Goal: Task Accomplishment & Management: Complete application form

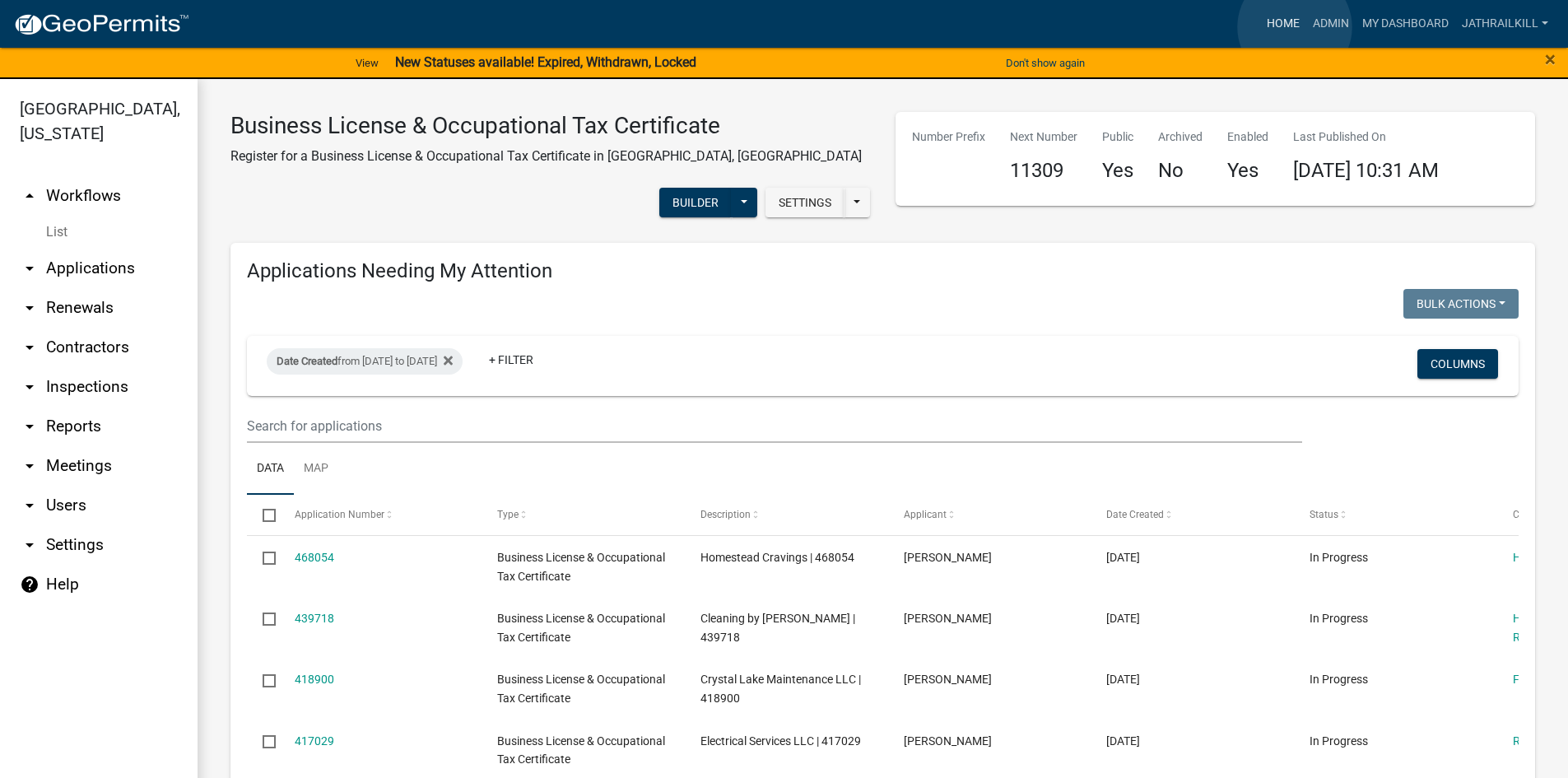
click at [1295, 27] on link "Home" at bounding box center [1283, 23] width 46 height 31
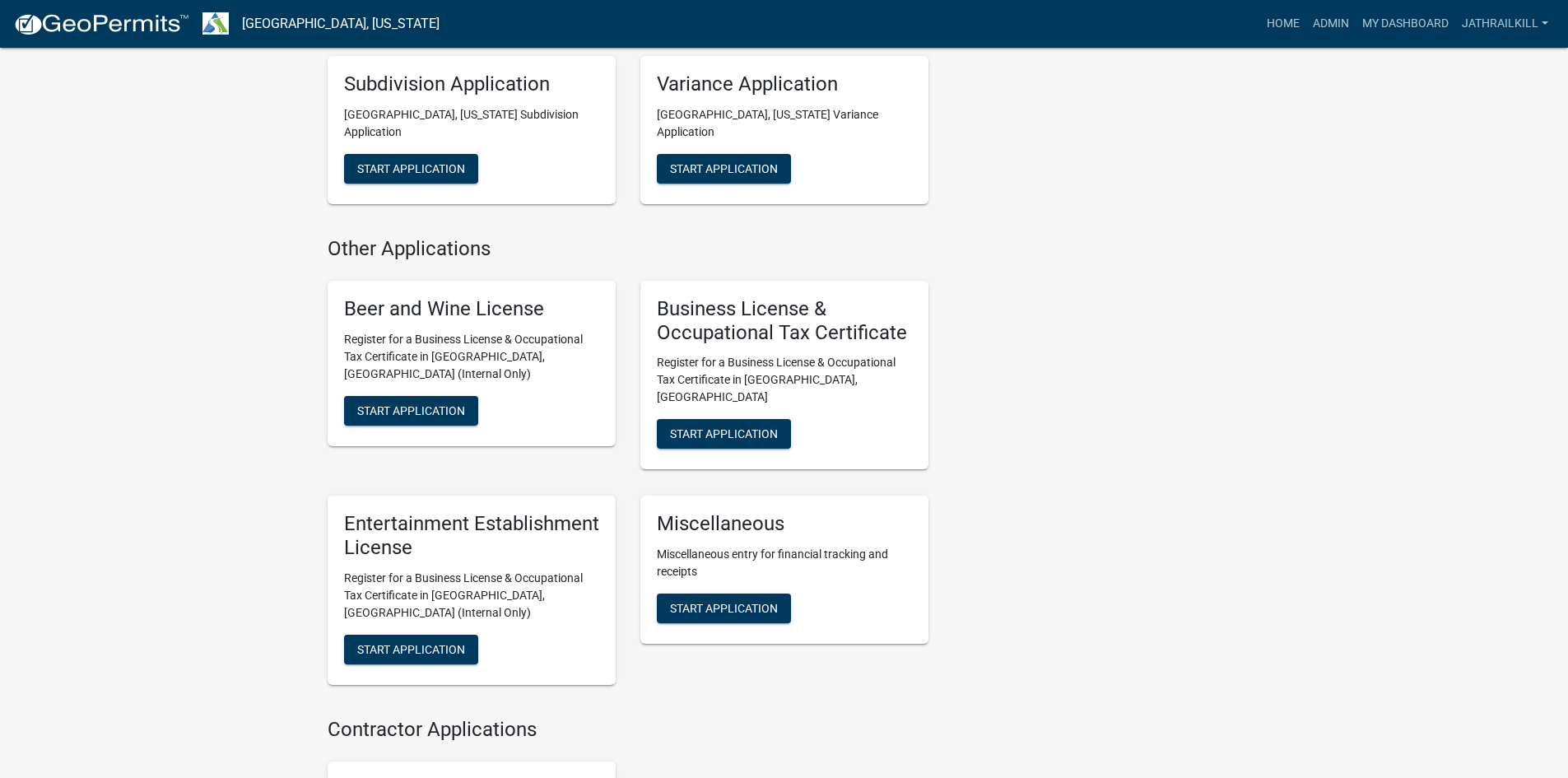
scroll to position [1317, 0]
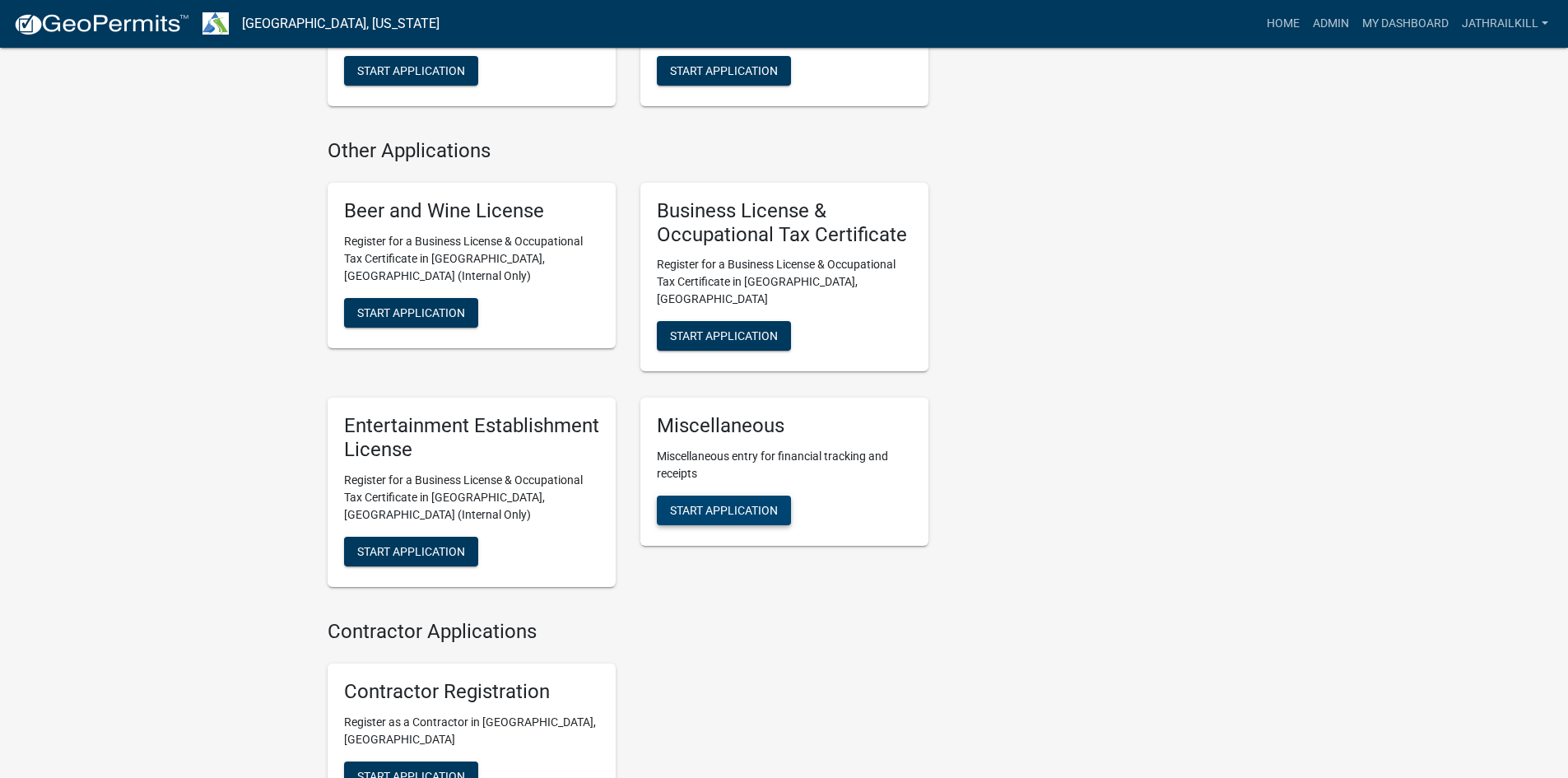
click at [743, 503] on span "Start Application" at bounding box center [723, 509] width 108 height 13
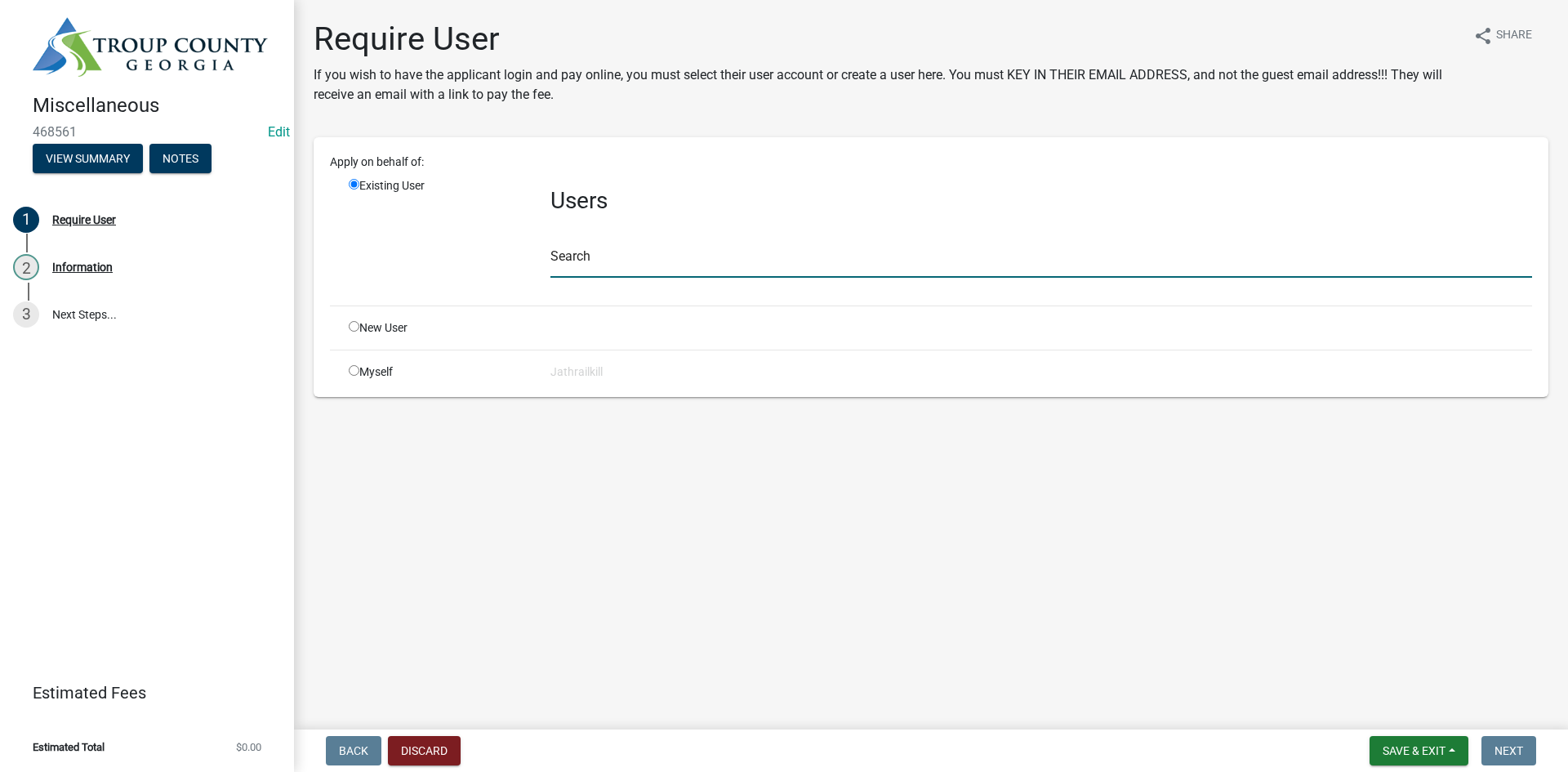
click at [610, 262] on input "text" at bounding box center [1041, 261] width 981 height 34
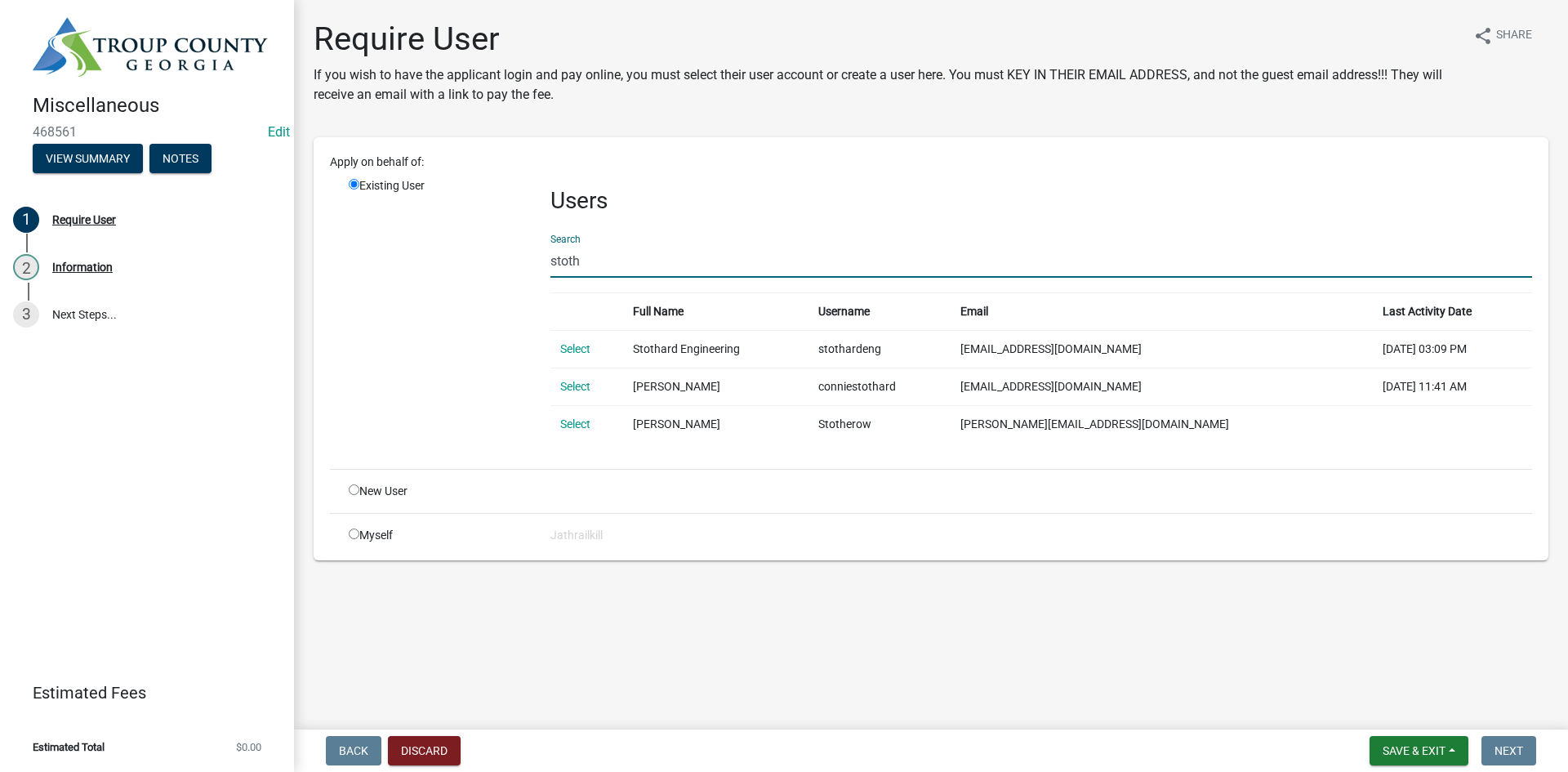
type input "stoth"
click at [478, 409] on div "Existing User" at bounding box center [437, 316] width 202 height 278
click at [580, 352] on link "Select" at bounding box center [575, 348] width 30 height 13
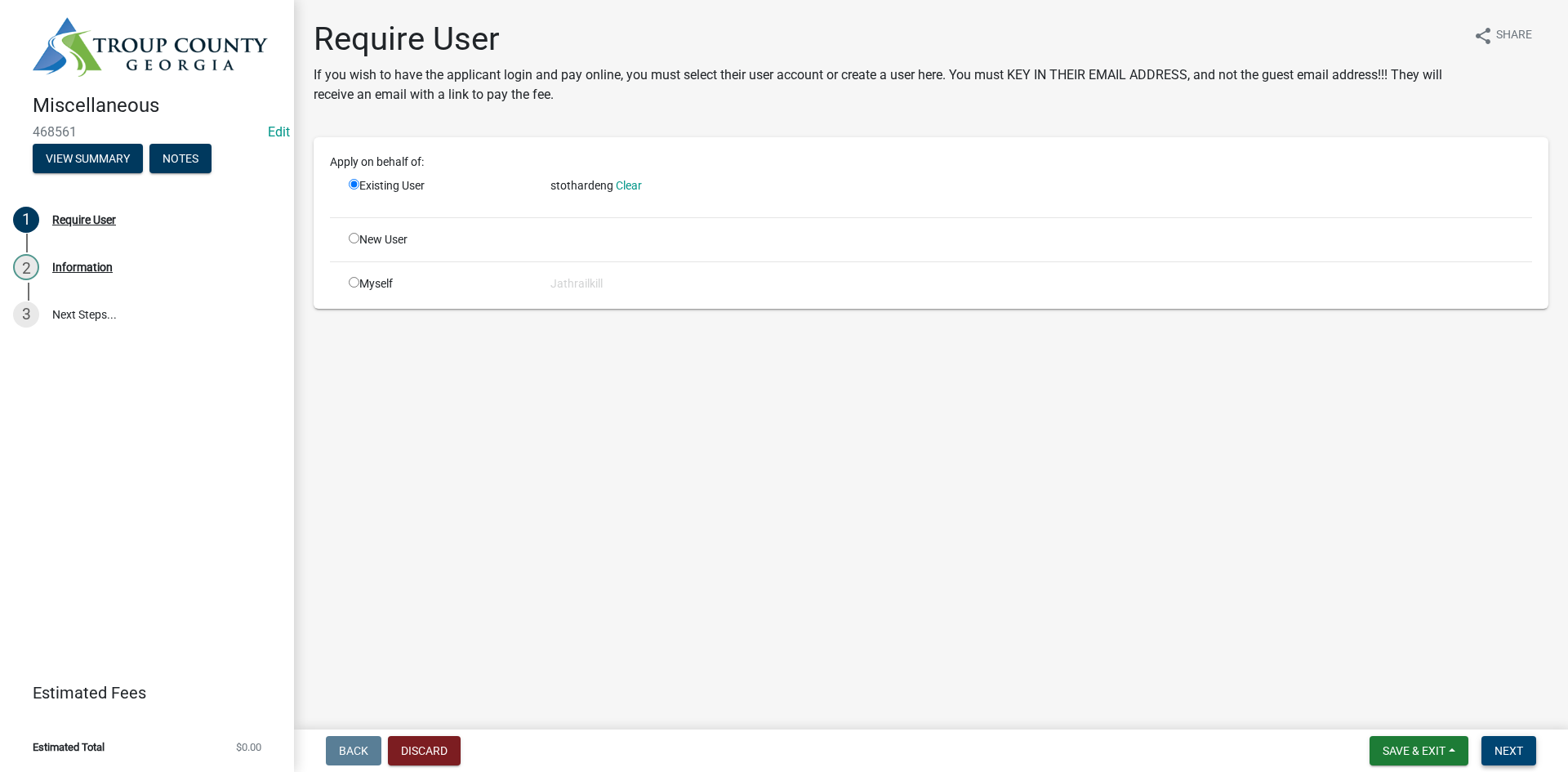
click at [1502, 747] on span "Next" at bounding box center [1508, 750] width 28 height 13
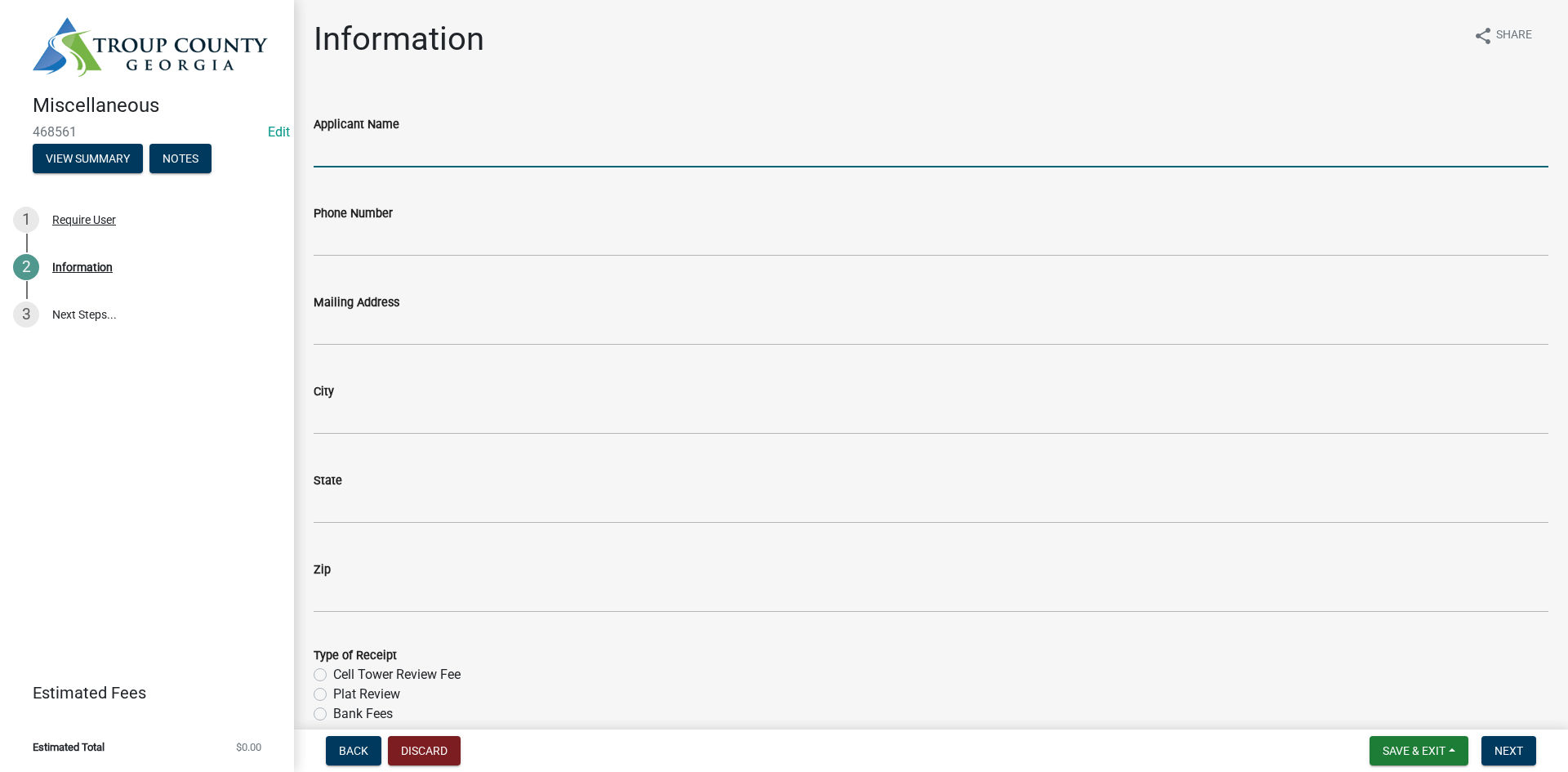
click at [408, 140] on input "Applicant Name" at bounding box center [930, 150] width 1234 height 34
type input "Stothard Surveying"
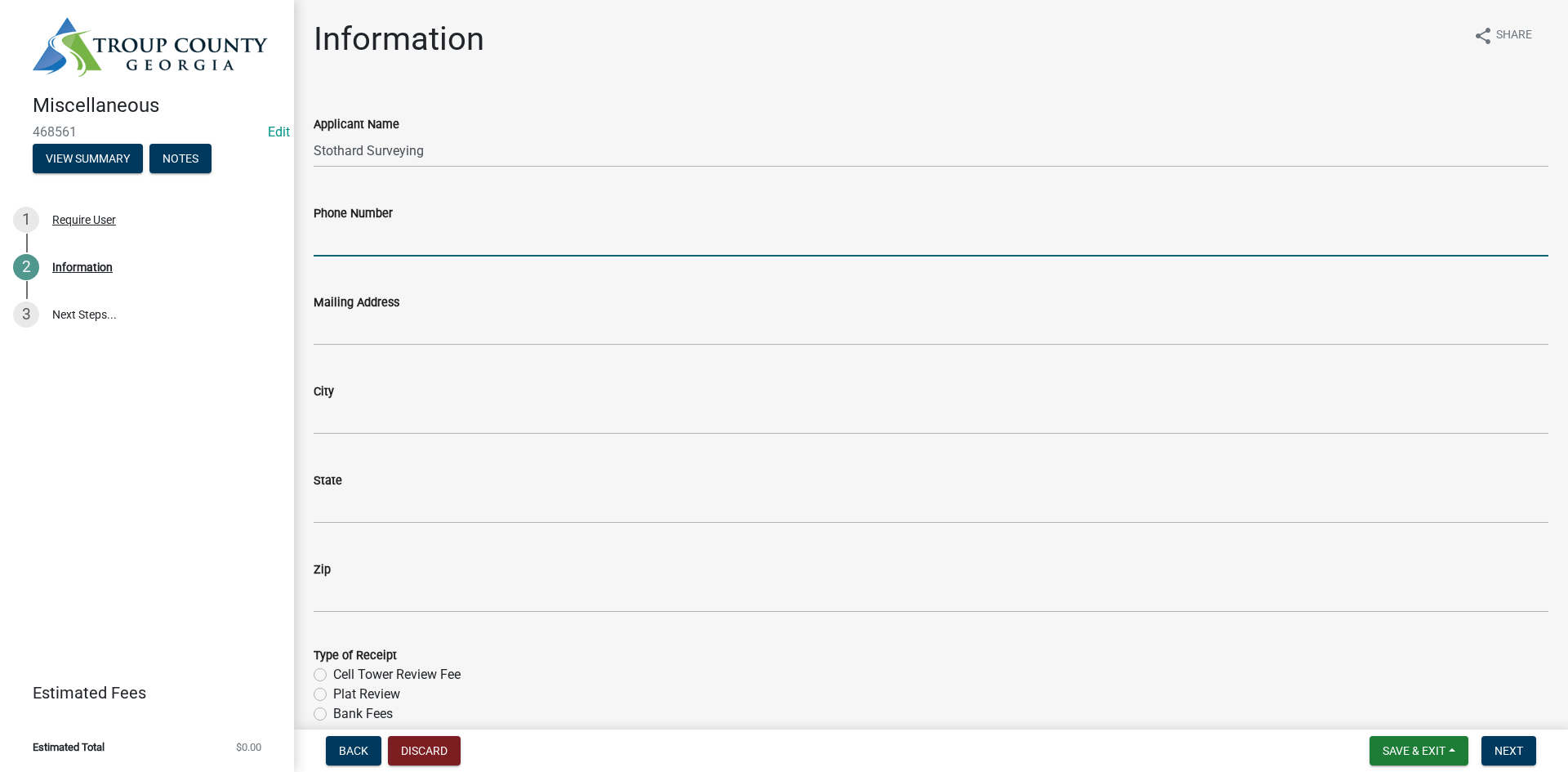
click at [446, 226] on input "Phone Number" at bounding box center [930, 240] width 1234 height 34
type input "706-884-5279"
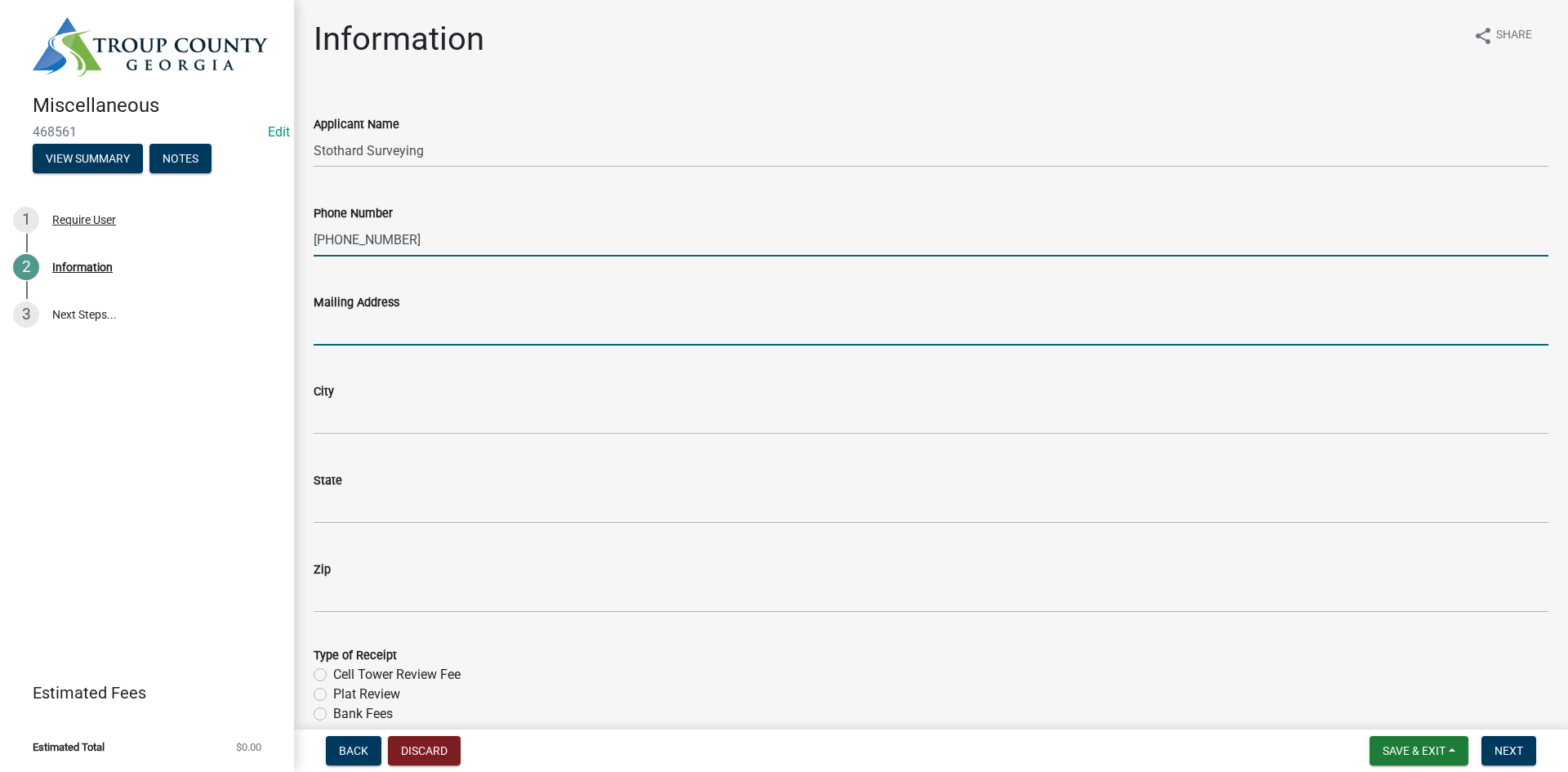
click at [347, 317] on input "Mailing Address" at bounding box center [930, 329] width 1234 height 34
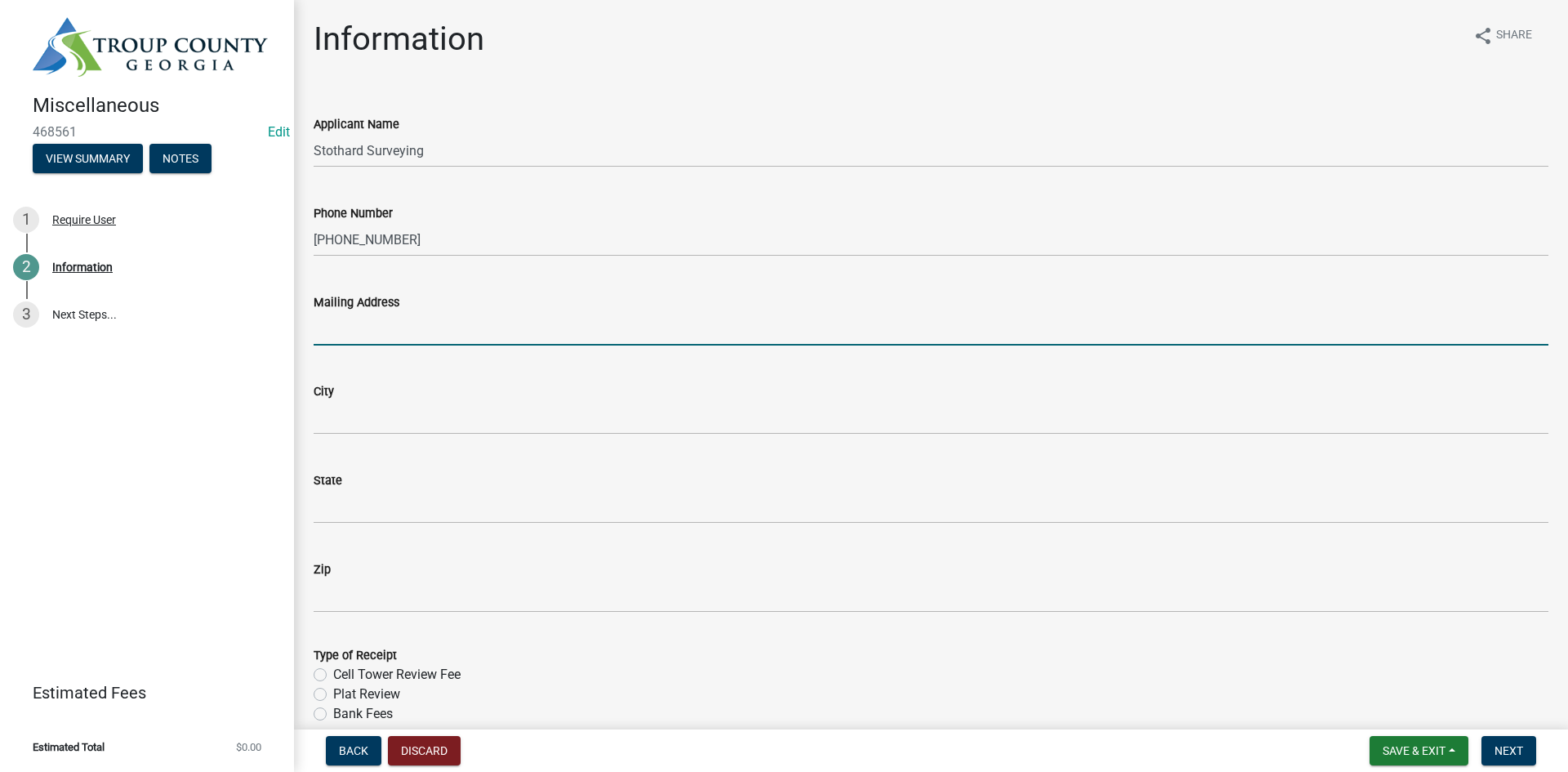
type input "1008 Colquitt St"
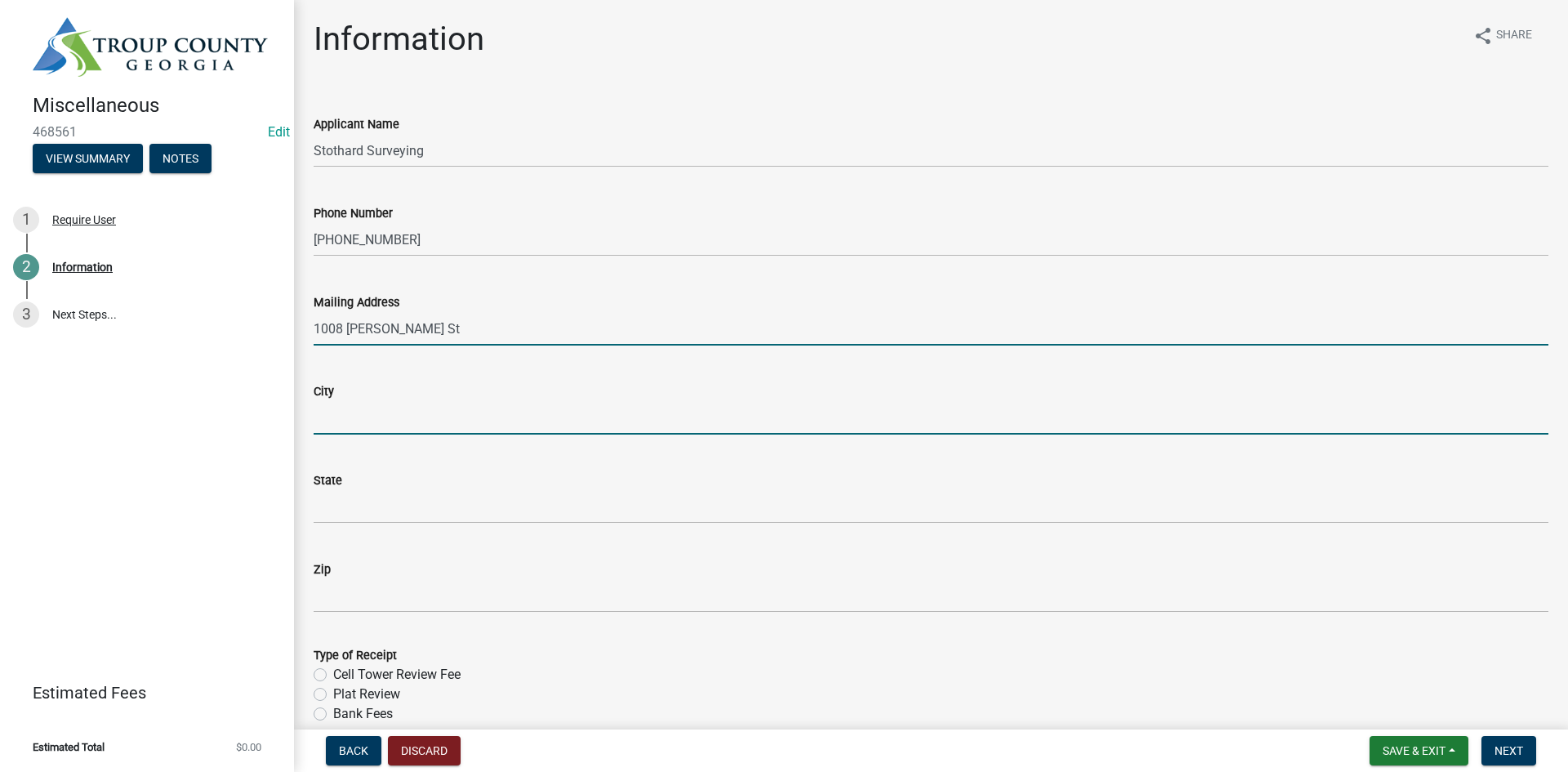
click at [400, 405] on input "City" at bounding box center [930, 417] width 1234 height 34
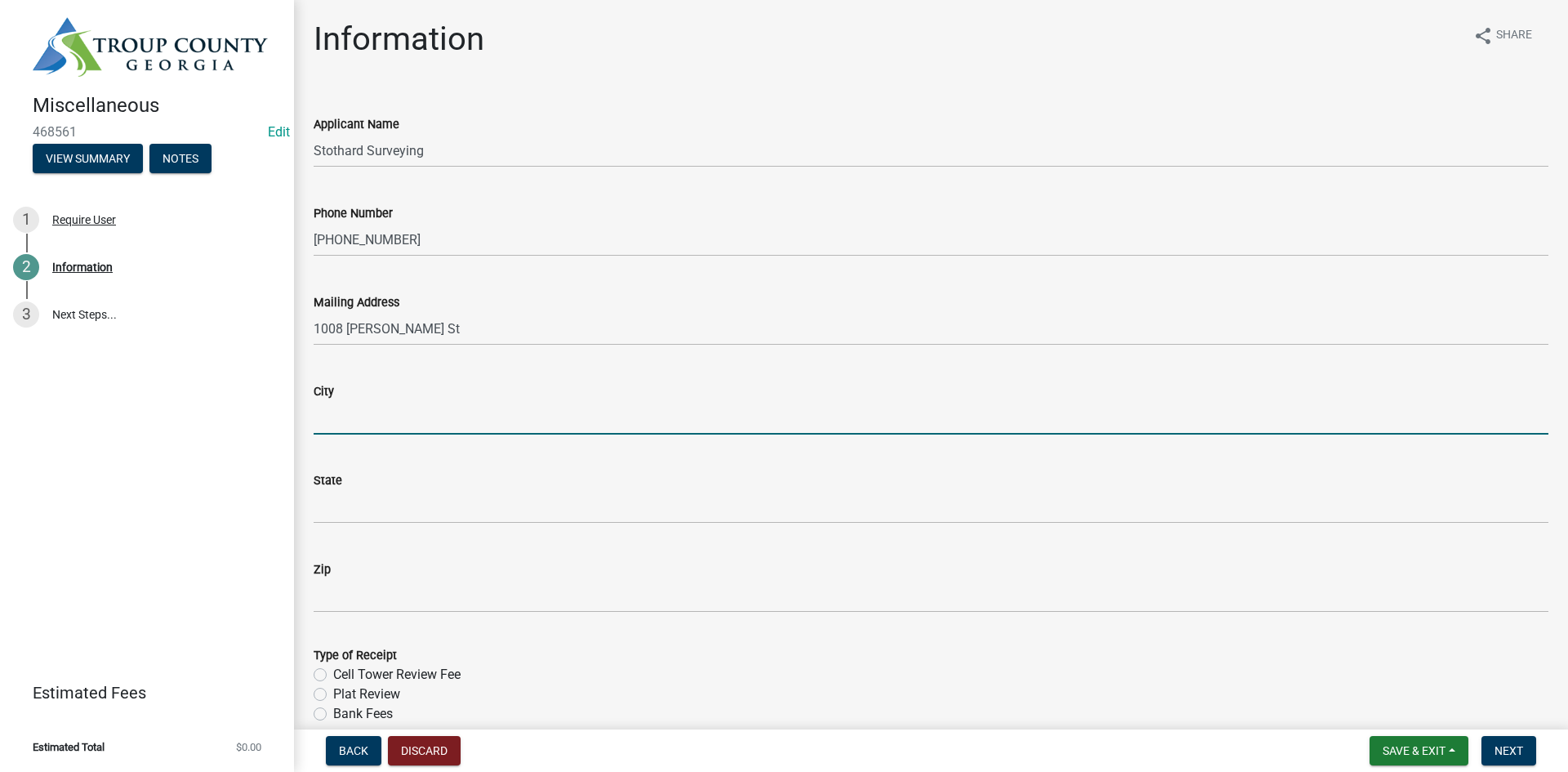
type input "LaGrange"
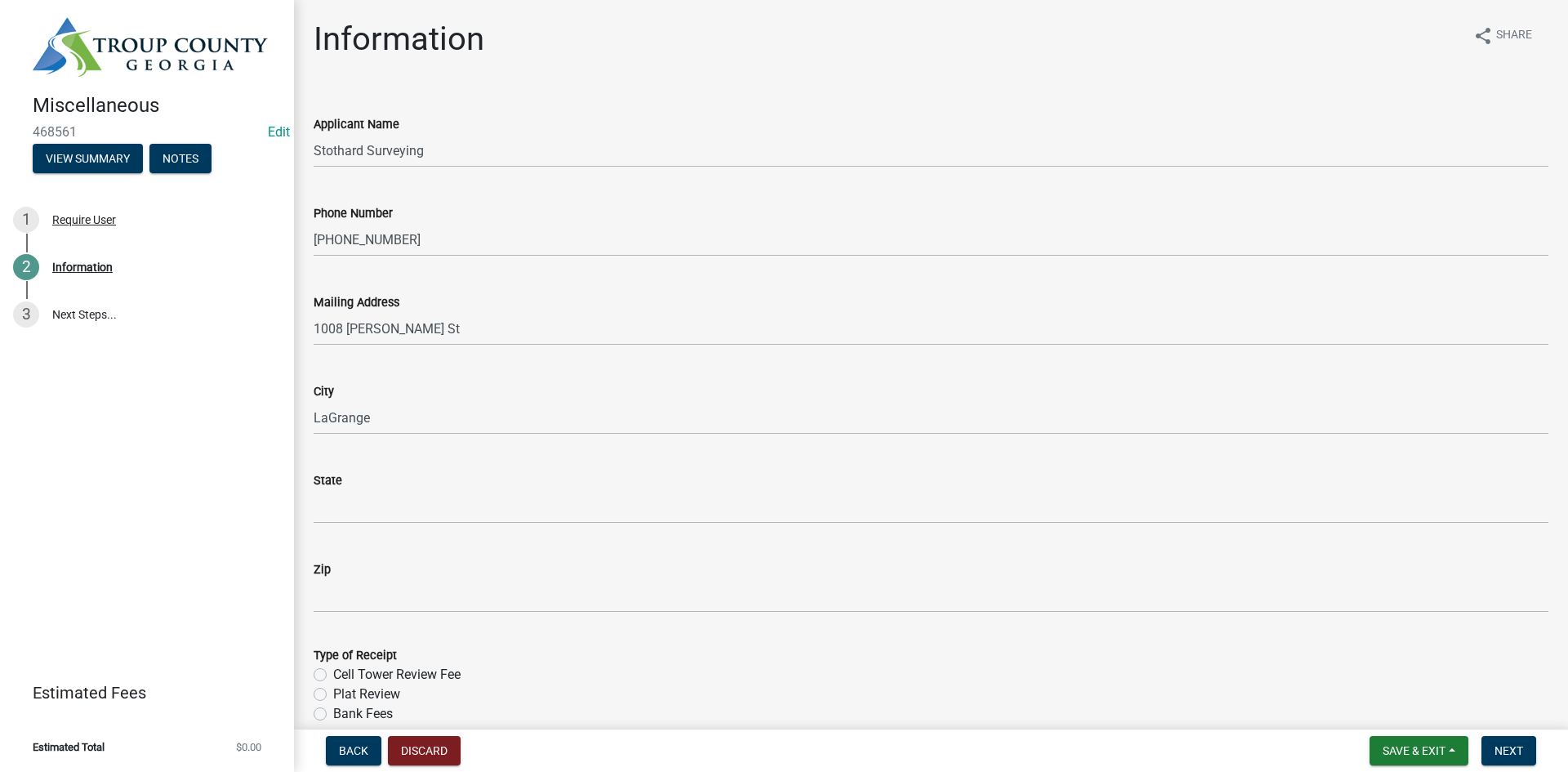
click at [406, 487] on div "State" at bounding box center [930, 480] width 1234 height 19
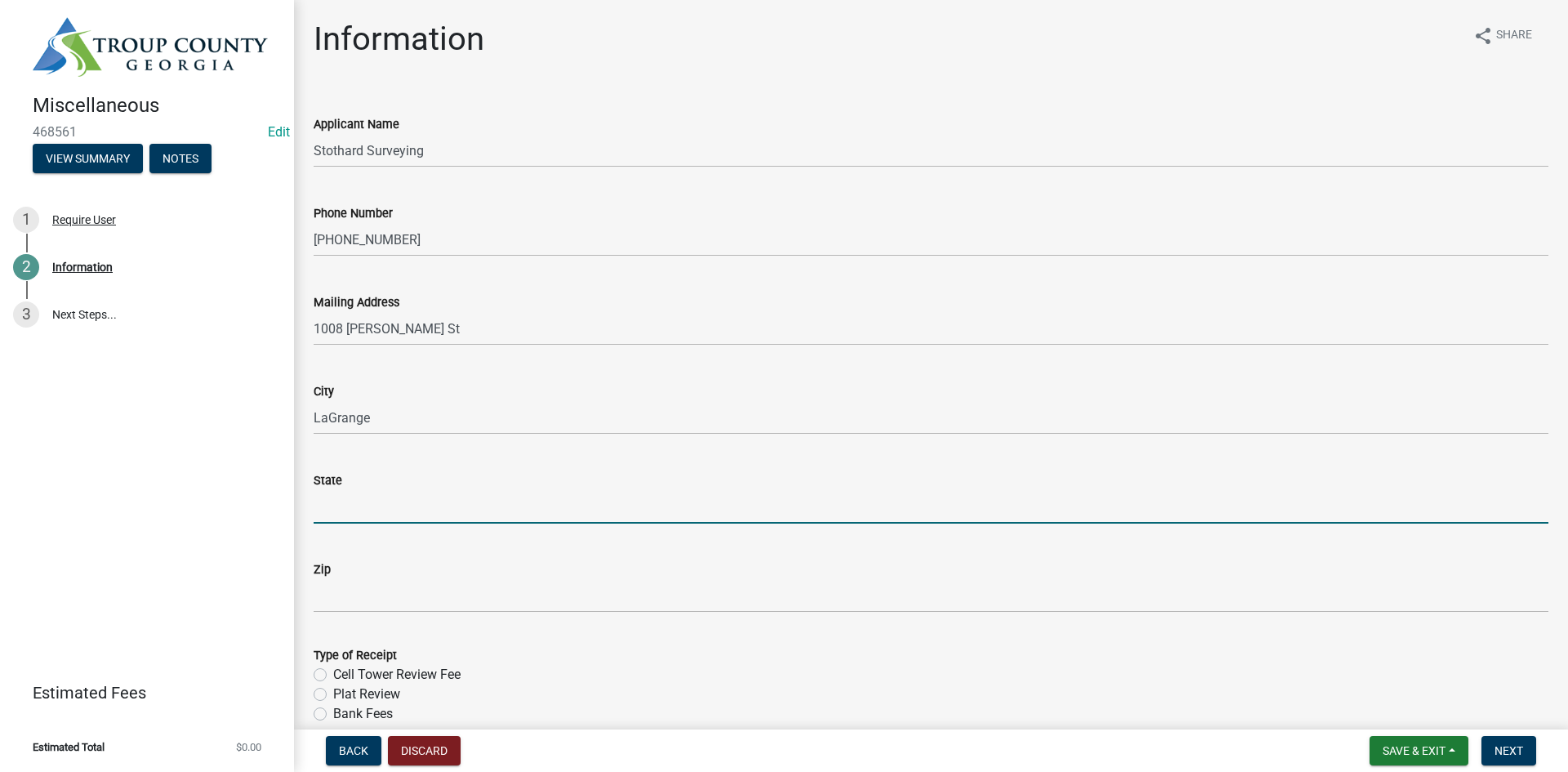
click at [406, 496] on input "State" at bounding box center [930, 506] width 1234 height 34
type input "GA"
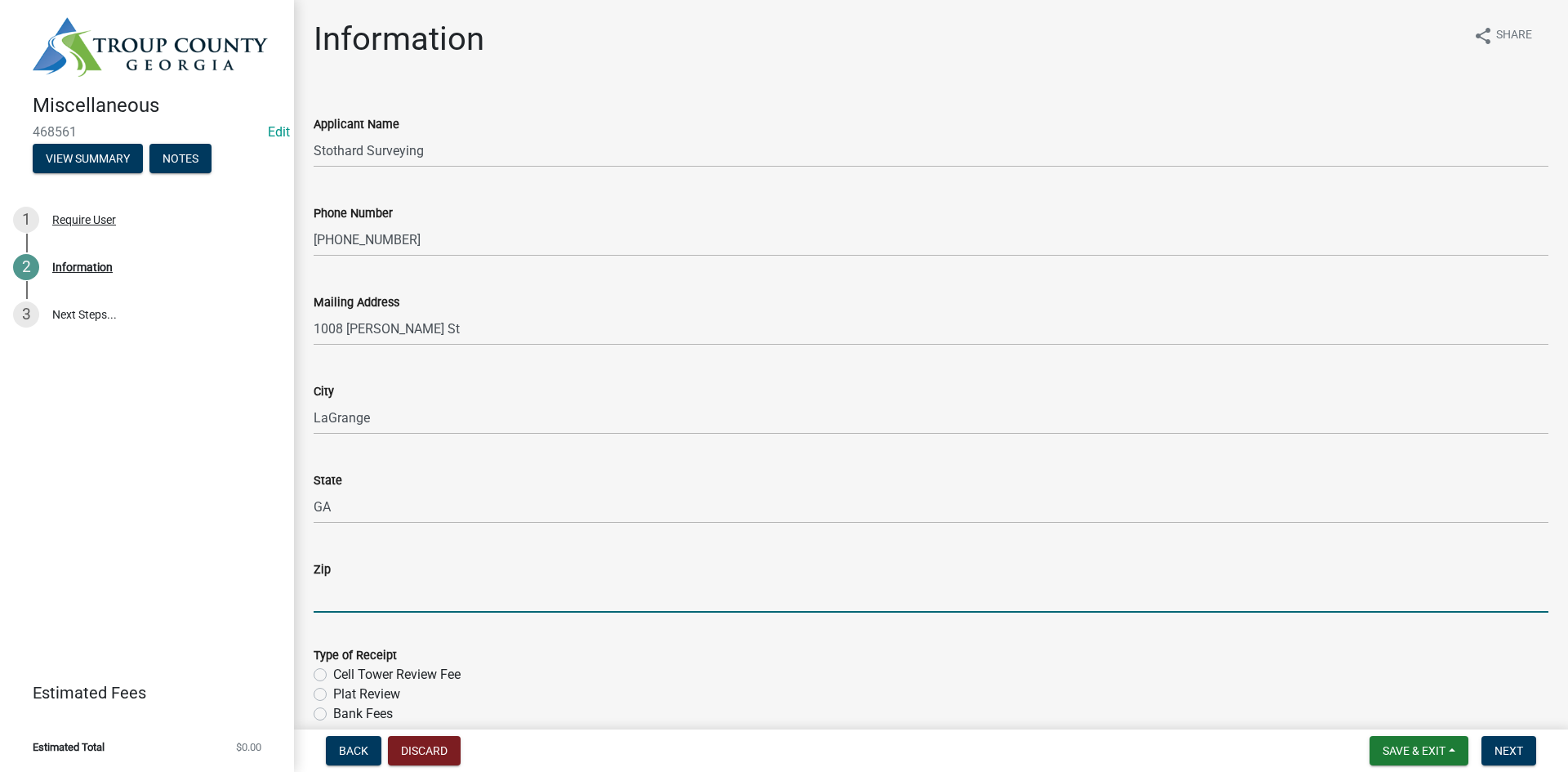
click at [404, 587] on input "Zip" at bounding box center [930, 595] width 1234 height 34
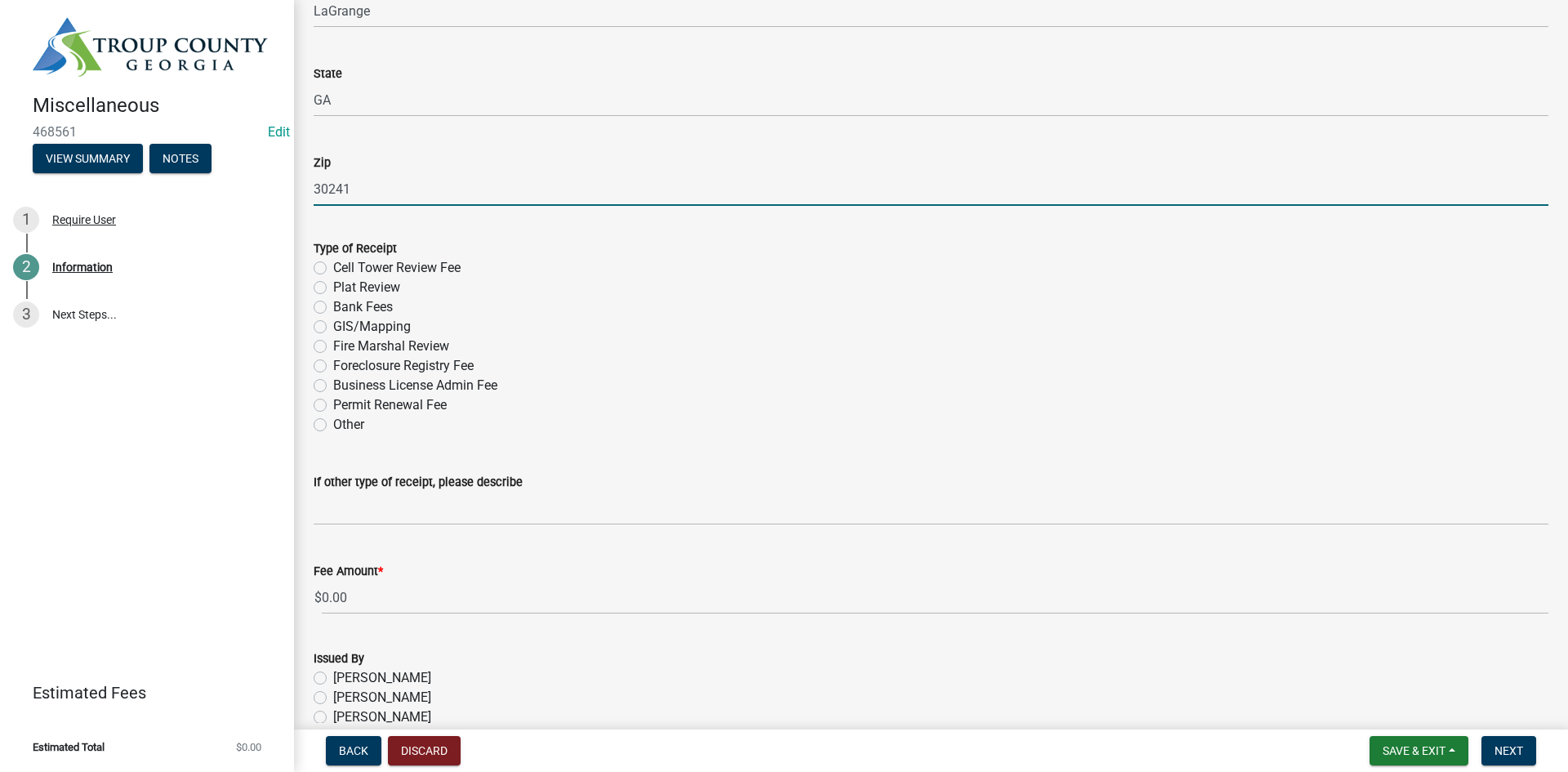
scroll to position [408, 0]
type input "30241"
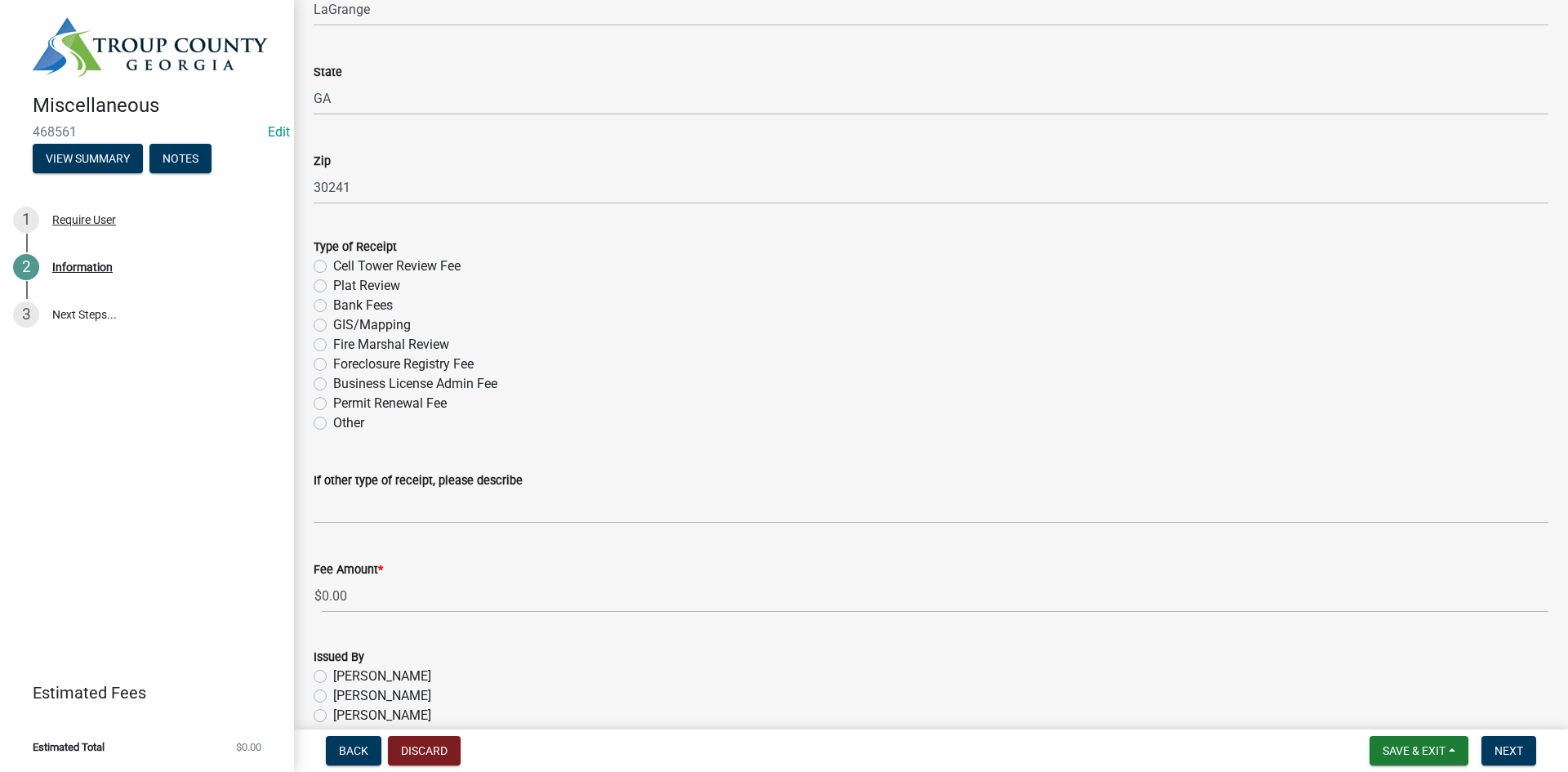
click at [334, 281] on label "Plat Review" at bounding box center [367, 286] width 67 height 19
click at [334, 281] on input "Plat Review" at bounding box center [338, 281] width 11 height 11
radio input "true"
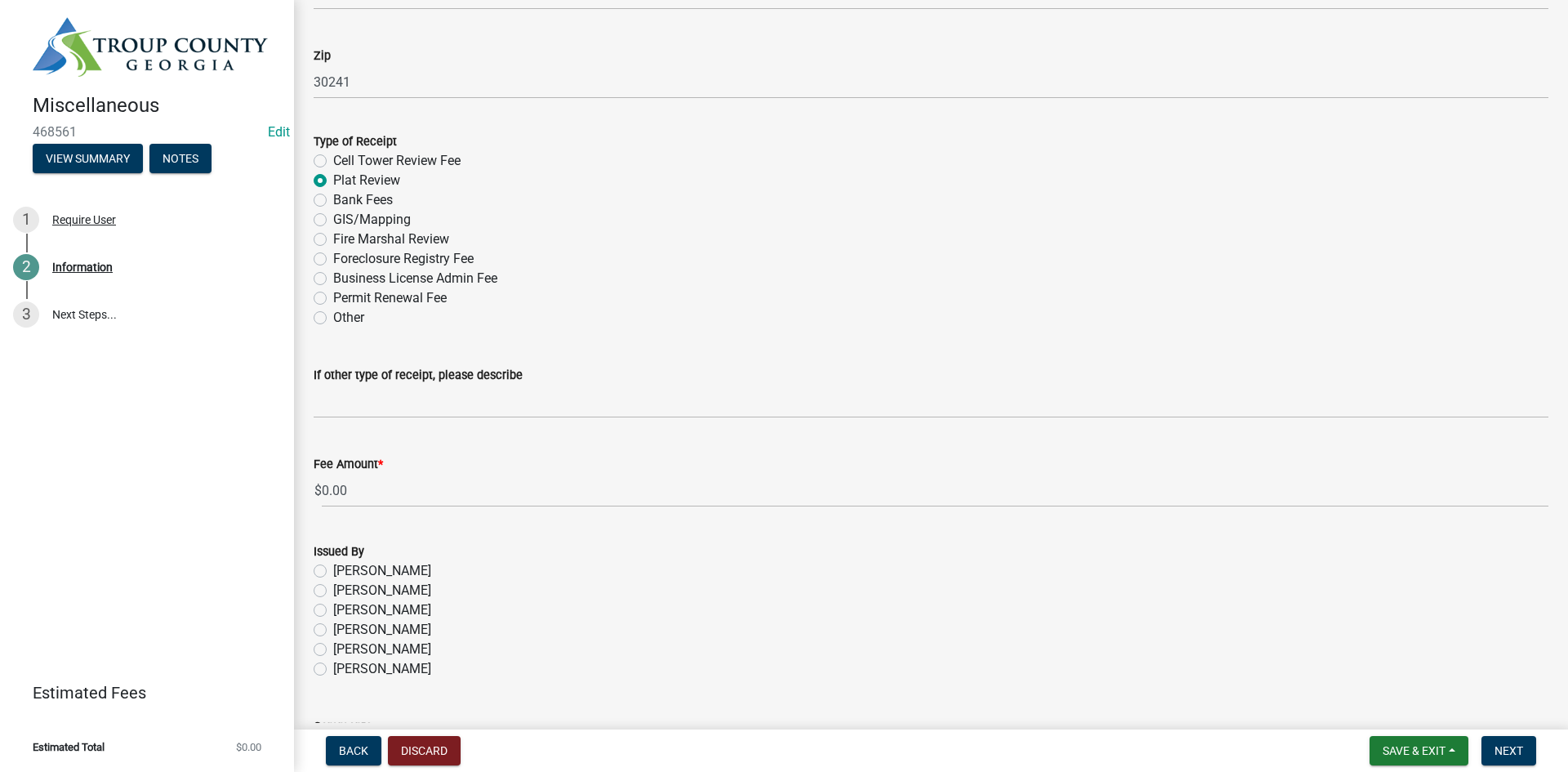
scroll to position [654, 0]
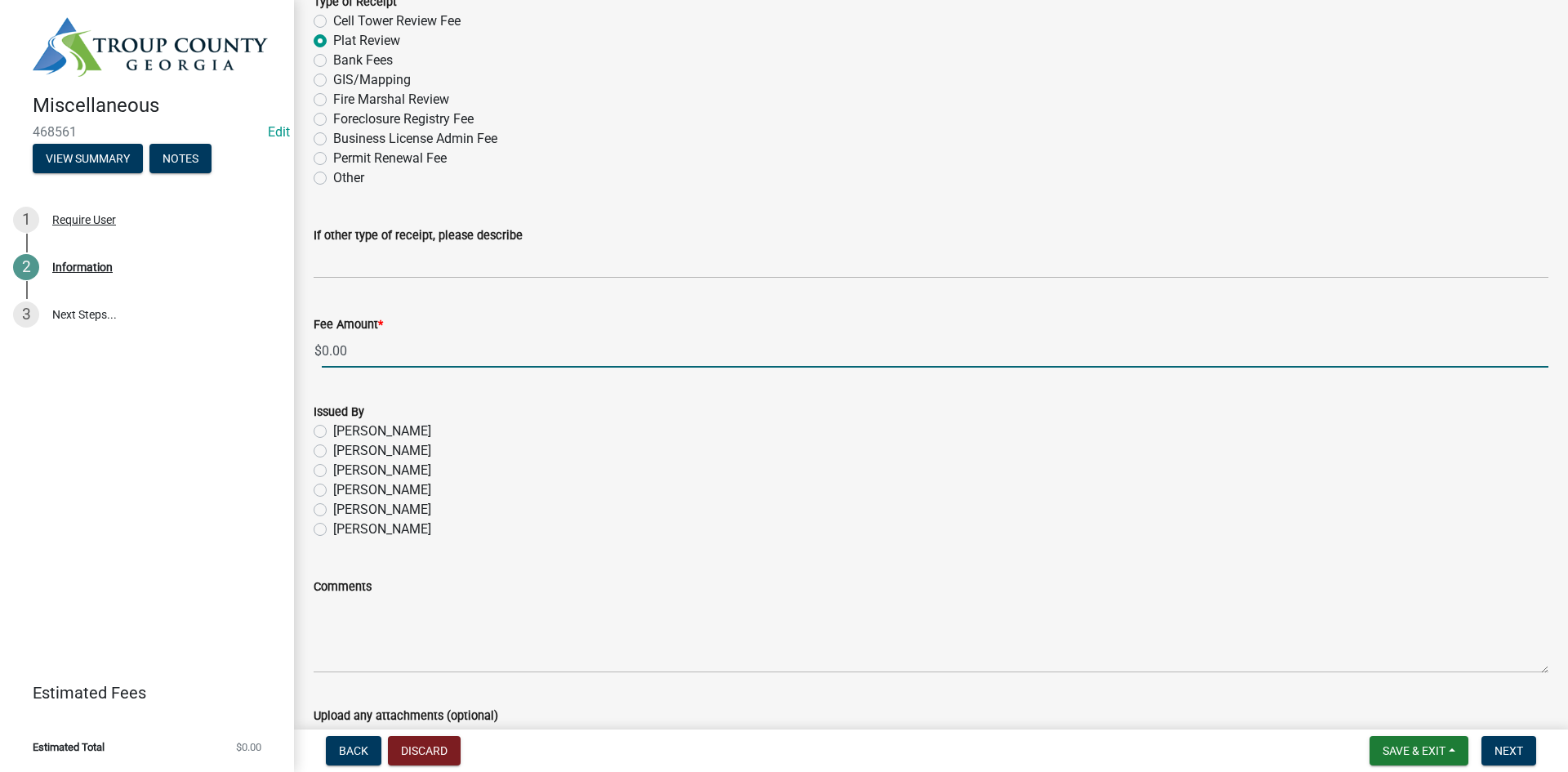
click at [369, 355] on input "0.00" at bounding box center [935, 350] width 1227 height 34
click at [369, 354] on input "0.00" at bounding box center [935, 350] width 1227 height 34
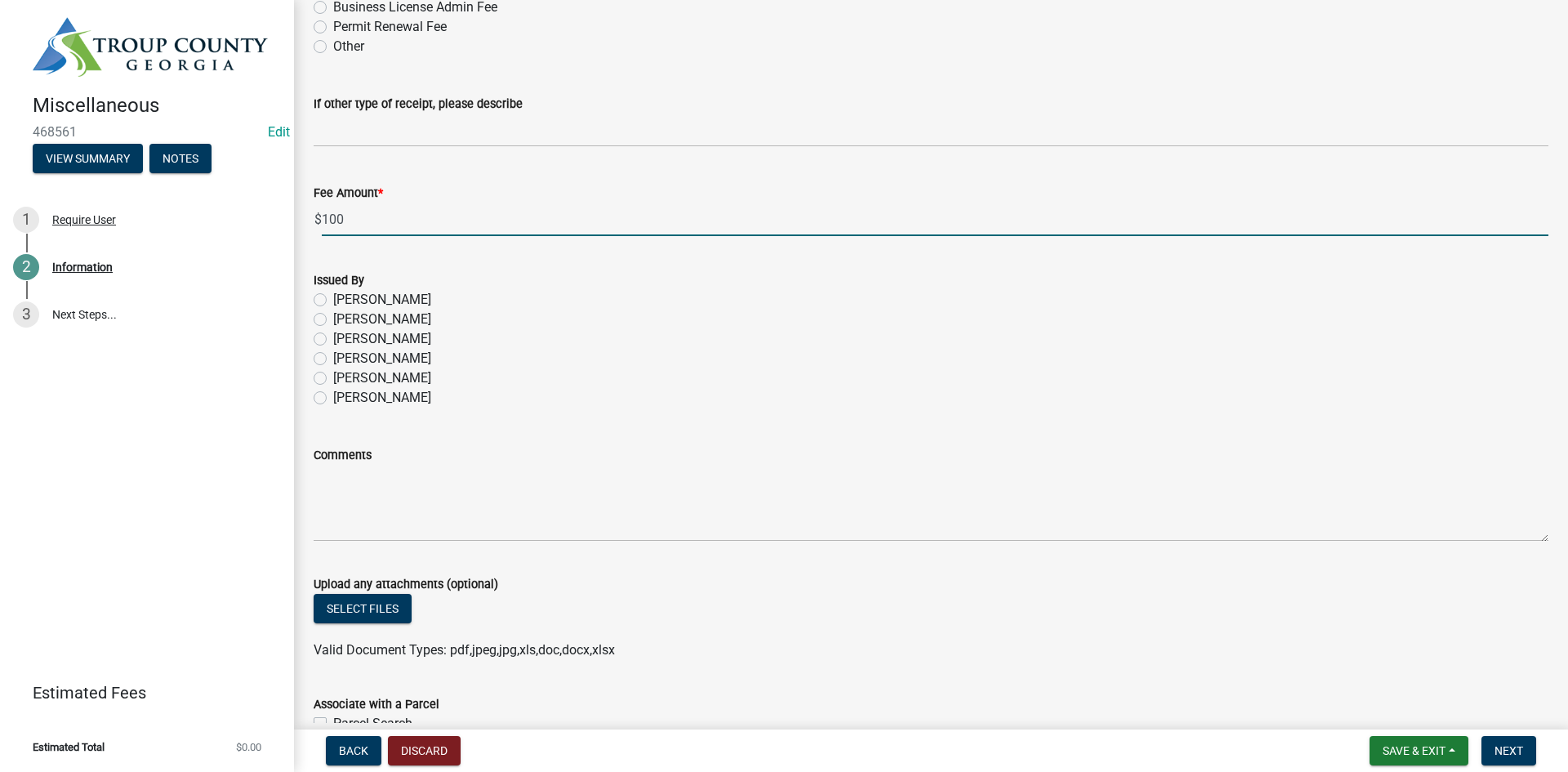
scroll to position [874, 0]
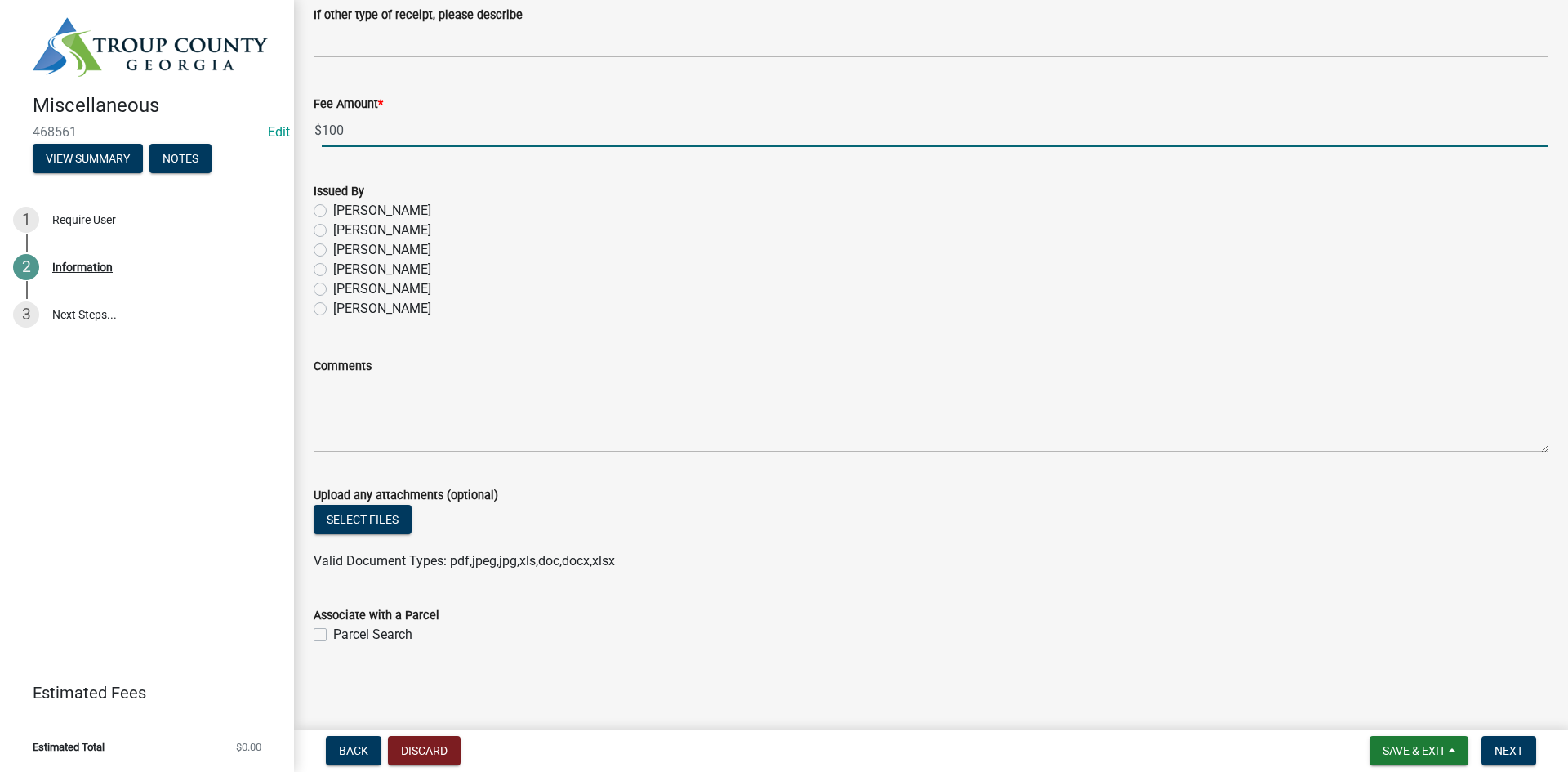
type input "100"
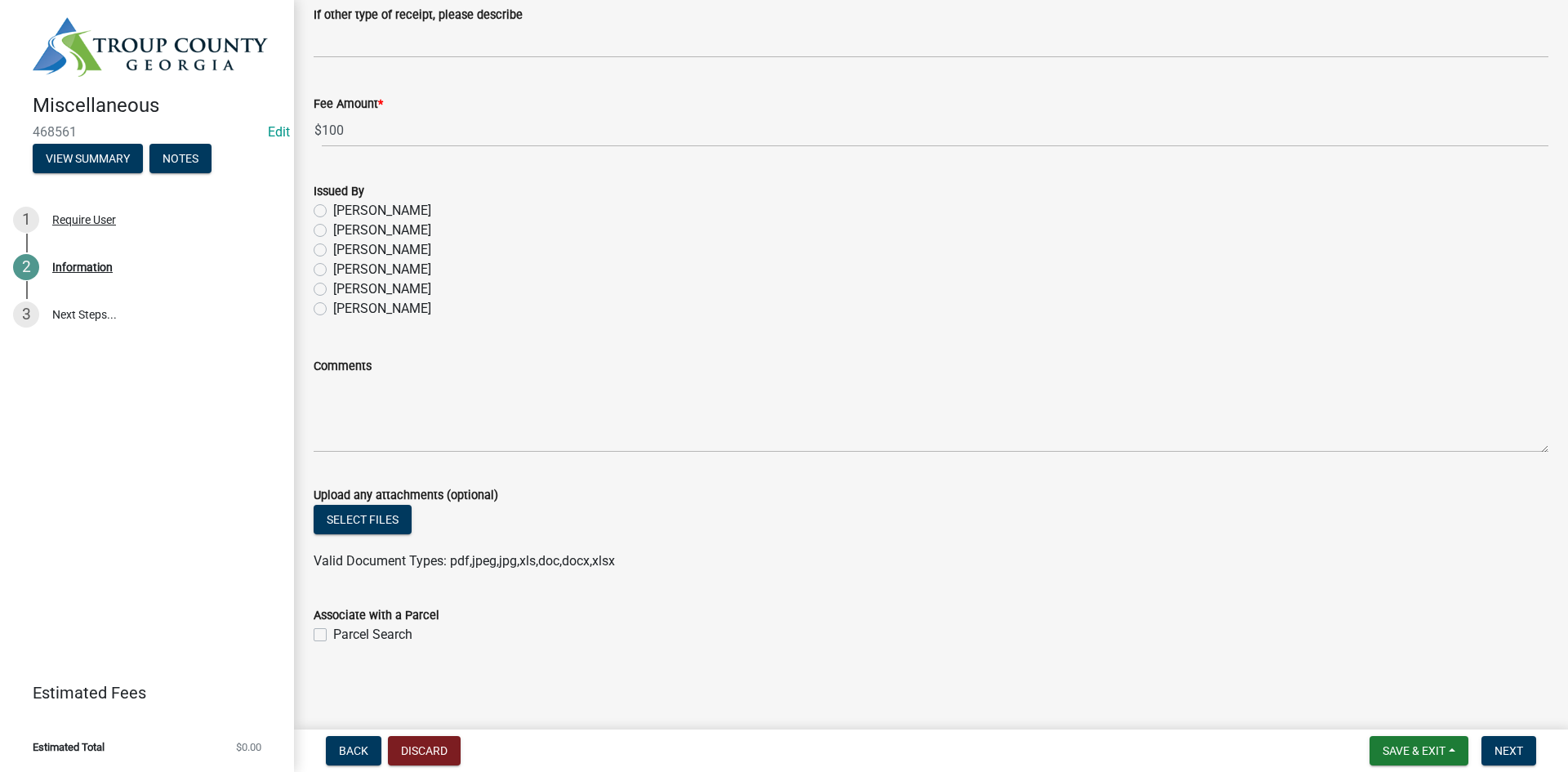
click at [313, 316] on div "Issued By Ruth West William Huff Kevin Norred Dan Gordon Phillip Wesley Keanuna…" at bounding box center [931, 241] width 1259 height 157
drag, startPoint x: 318, startPoint y: 308, endPoint x: 334, endPoint y: 318, distance: 18.9
click at [334, 307] on label "[PERSON_NAME]" at bounding box center [382, 308] width 98 height 19
click at [334, 307] on input "[PERSON_NAME]" at bounding box center [338, 304] width 11 height 11
radio input "true"
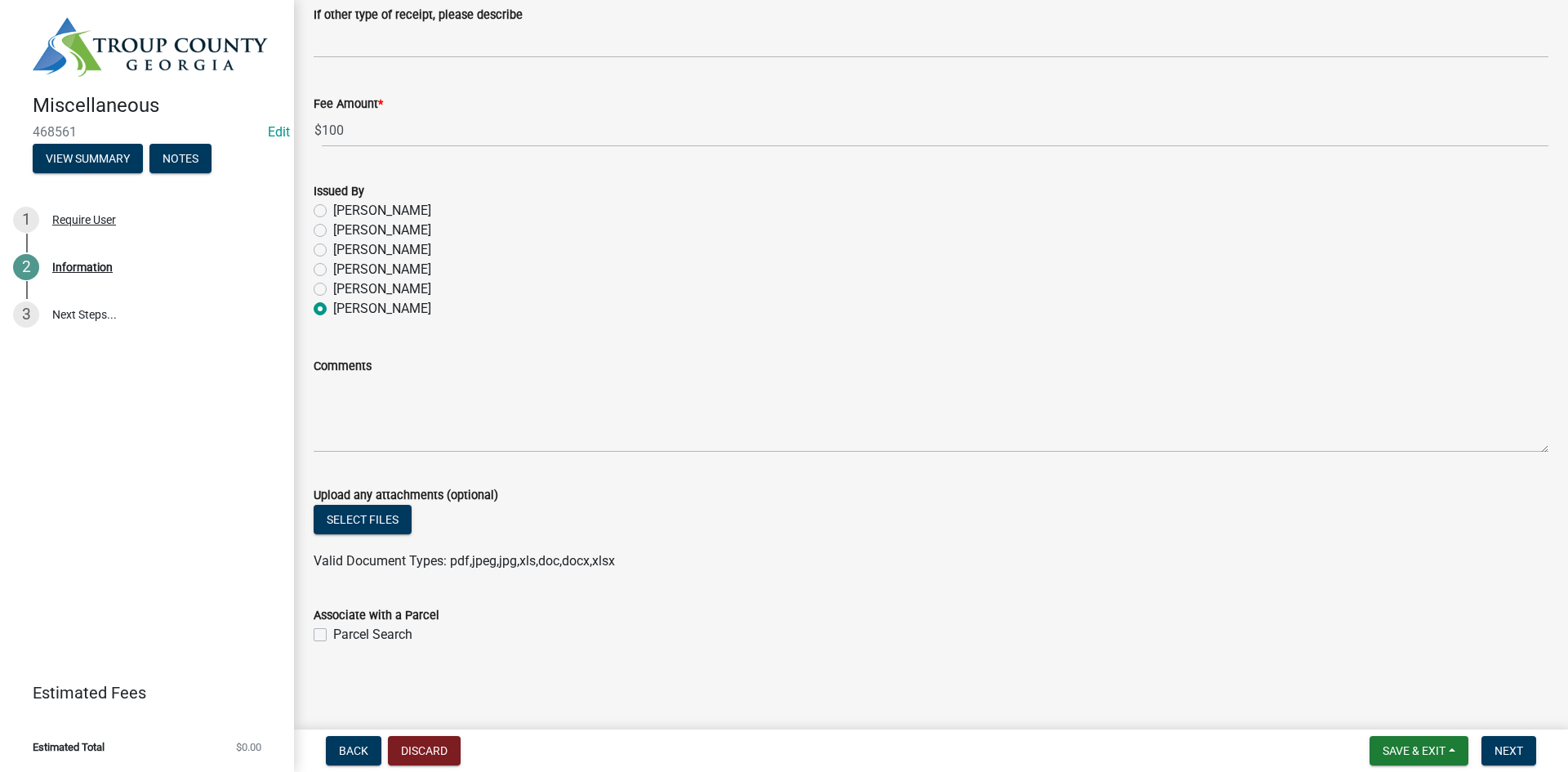
click at [327, 633] on div "Parcel Search" at bounding box center [930, 634] width 1234 height 19
click at [334, 630] on label "Parcel Search" at bounding box center [373, 634] width 80 height 19
click at [334, 630] on input "Parcel Search" at bounding box center [338, 629] width 11 height 11
checkbox input "true"
click at [1510, 747] on span "Next" at bounding box center [1508, 750] width 28 height 13
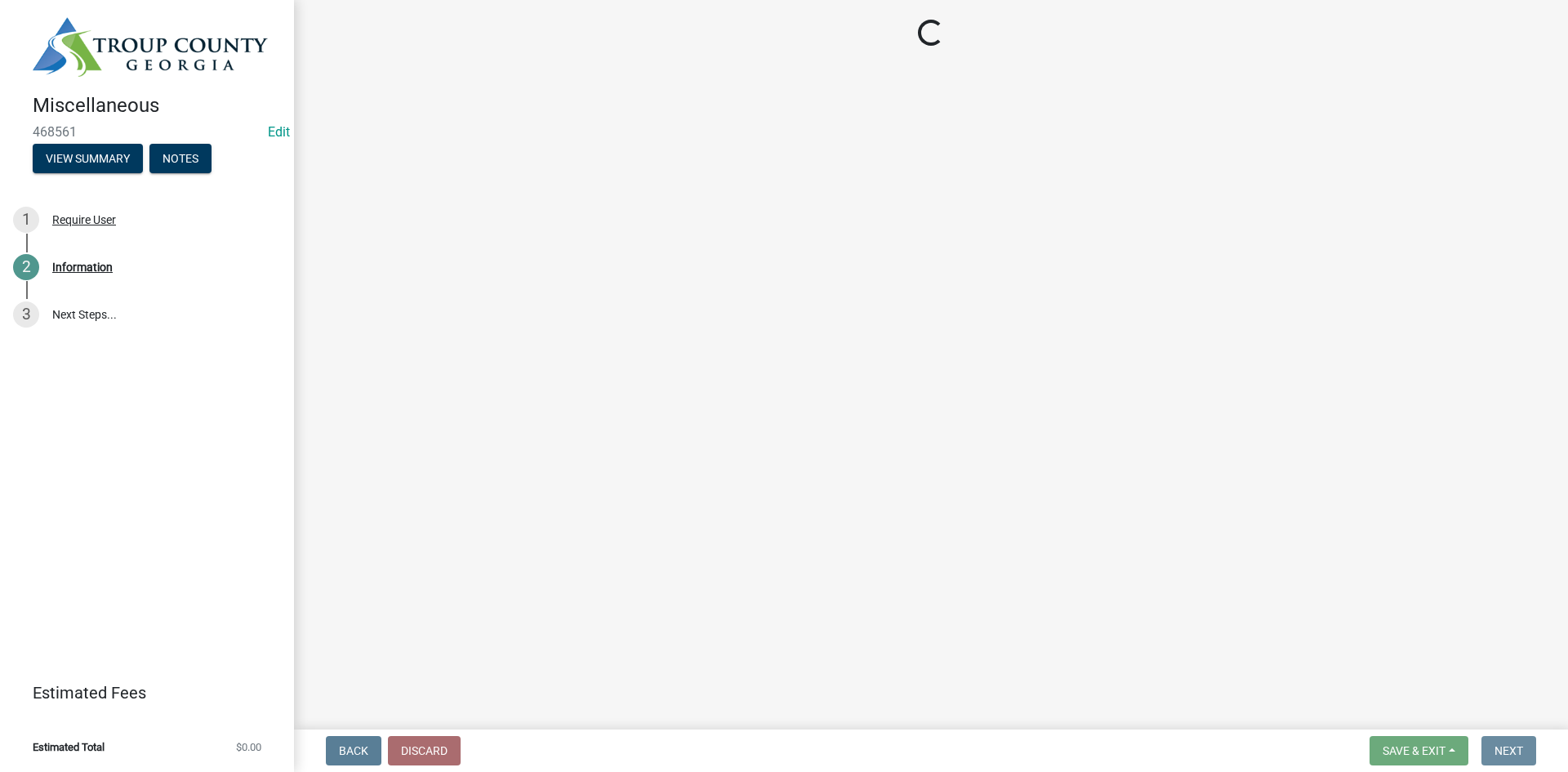
scroll to position [0, 0]
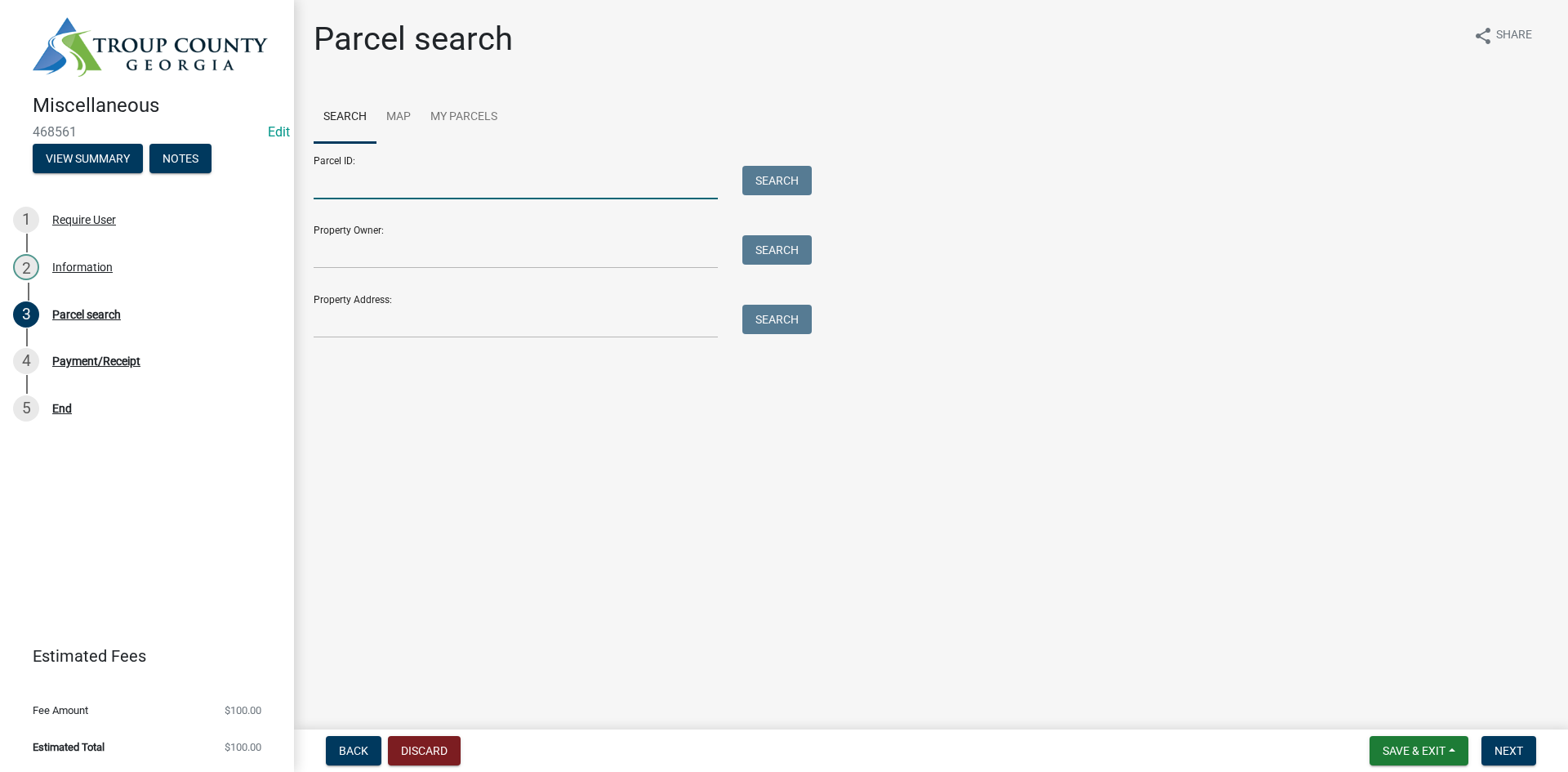
click at [389, 188] on input "Parcel ID:" at bounding box center [515, 182] width 404 height 34
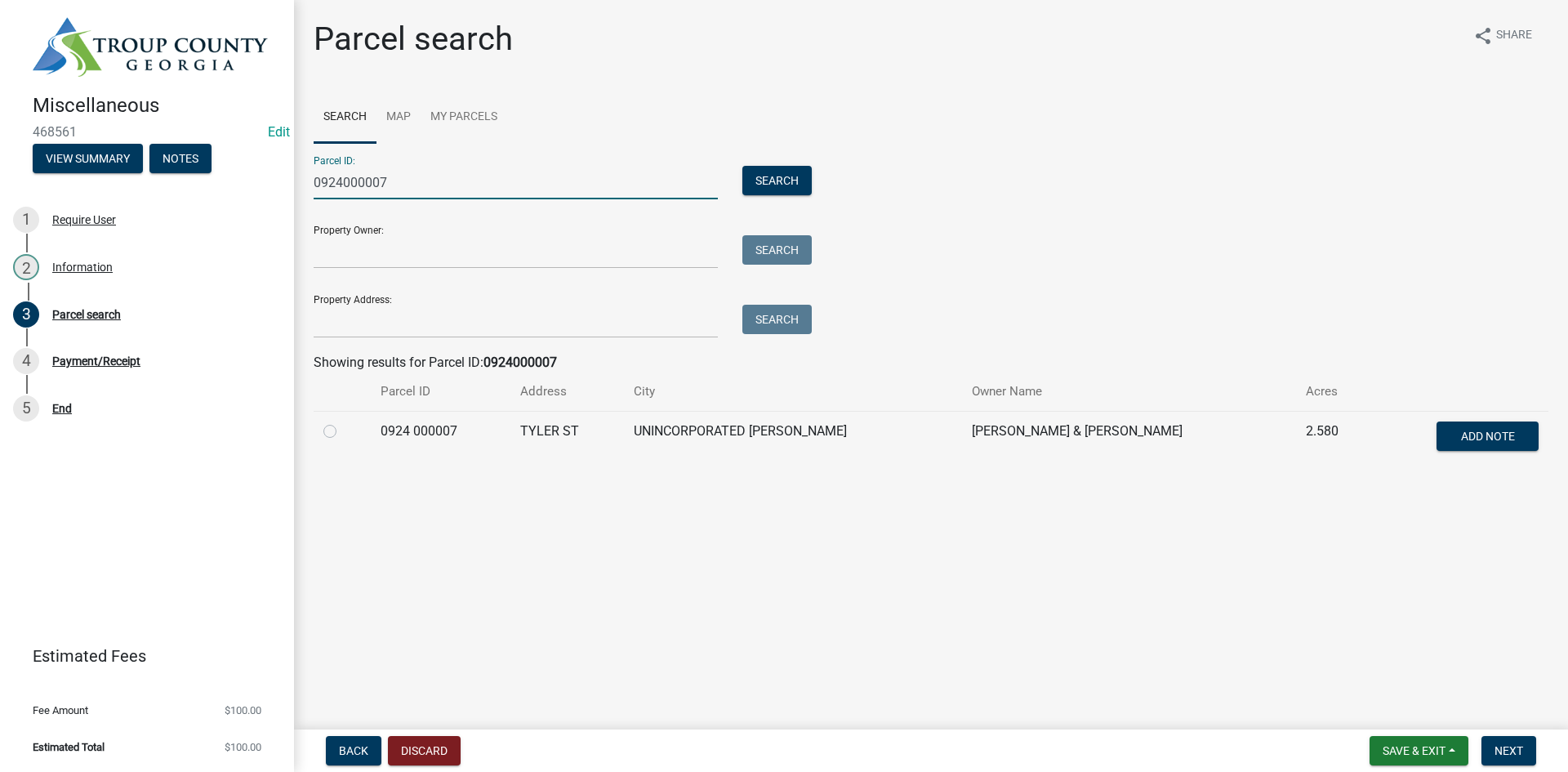
type input "0924000007"
click at [343, 421] on label at bounding box center [343, 421] width 0 height 0
click at [343, 430] on 000007 "radio" at bounding box center [348, 426] width 11 height 11
radio 000007 "true"
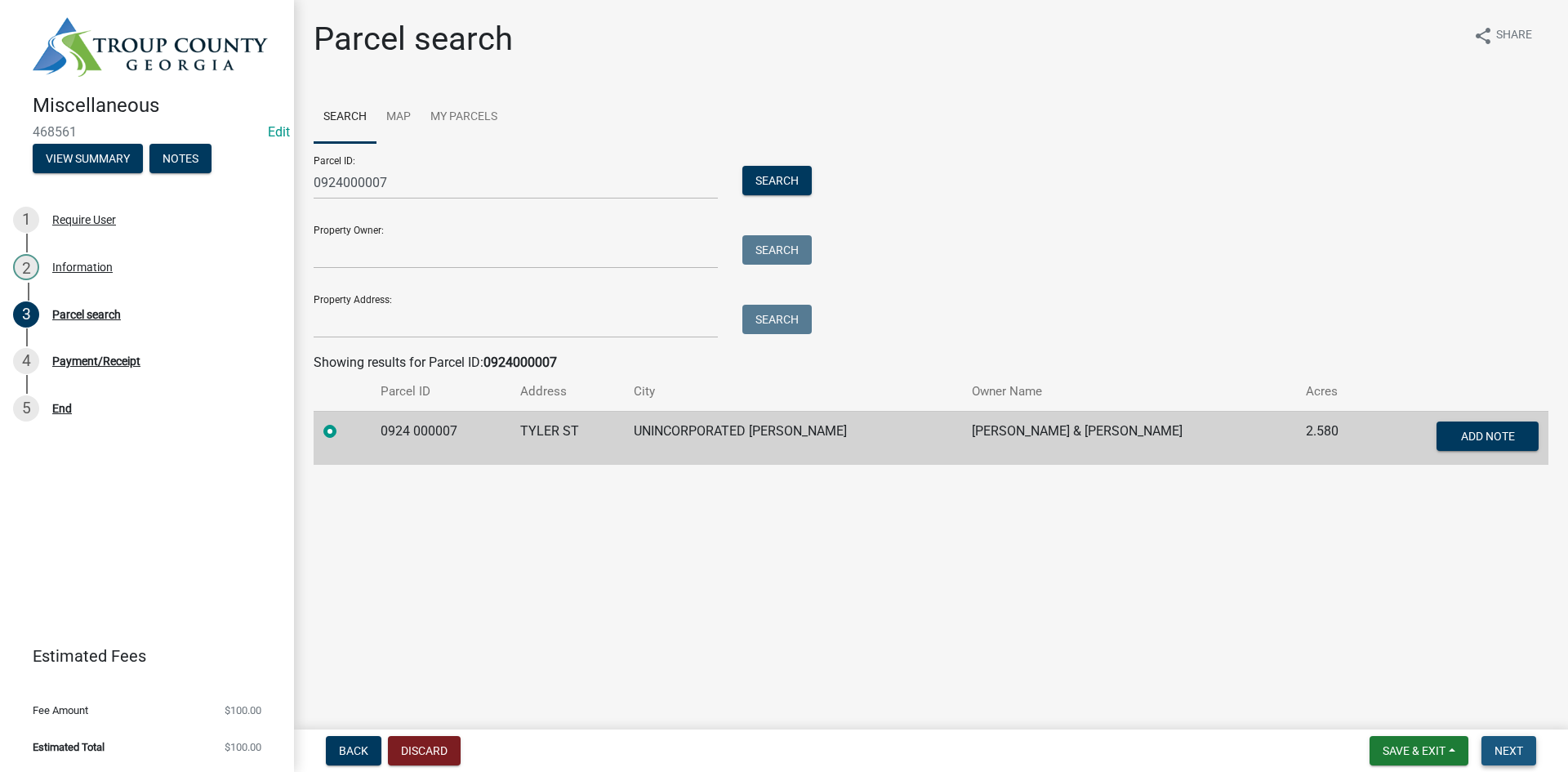
click at [1503, 750] on span "Next" at bounding box center [1508, 750] width 28 height 13
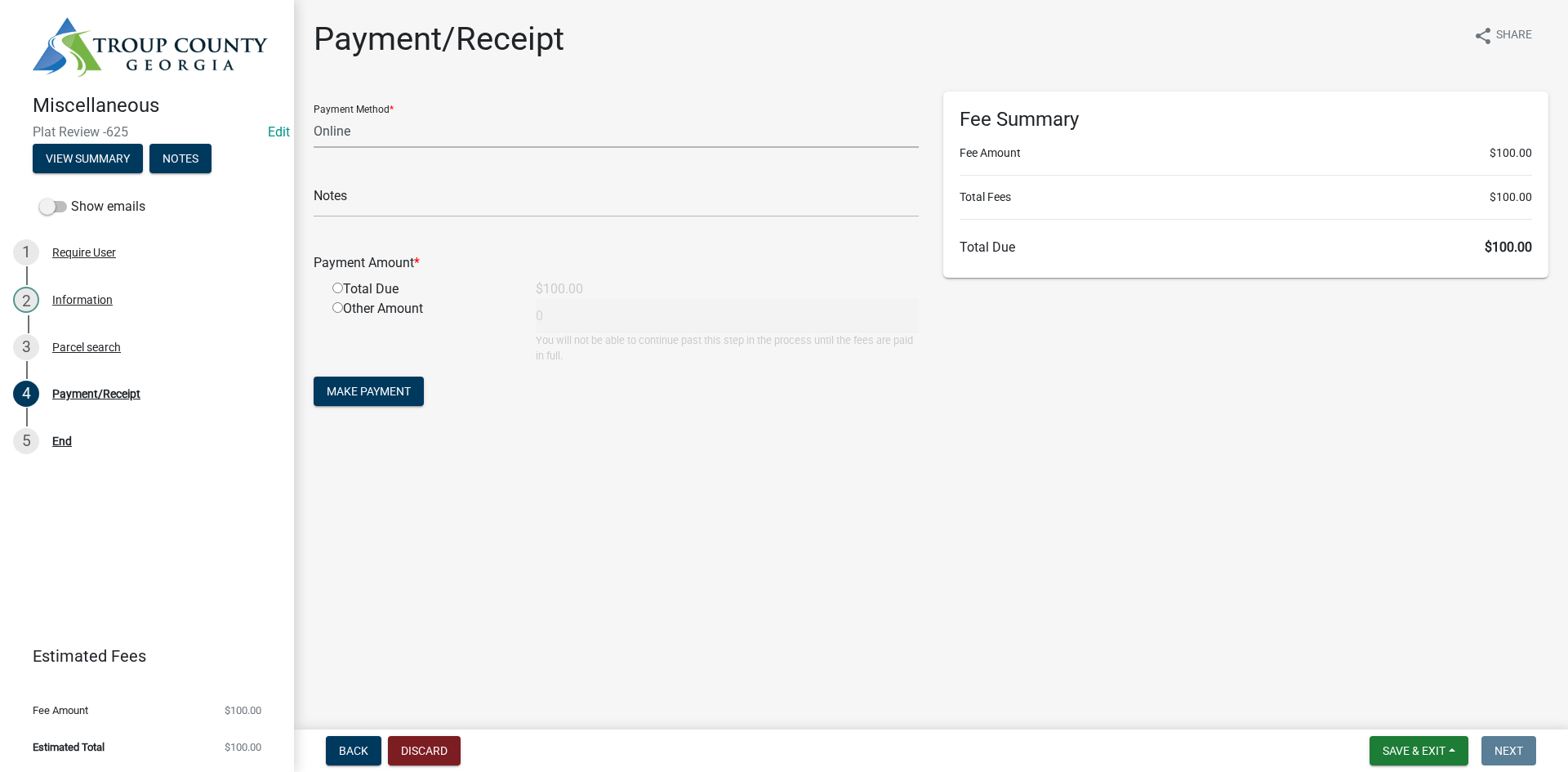
click at [379, 127] on select "Credit Card POS Check Cash Online" at bounding box center [616, 131] width 605 height 34
select select "1: 0"
click at [313, 114] on select "Credit Card POS Check Cash Online" at bounding box center [616, 131] width 605 height 34
click at [367, 191] on input "text" at bounding box center [616, 200] width 605 height 34
type input "2092"
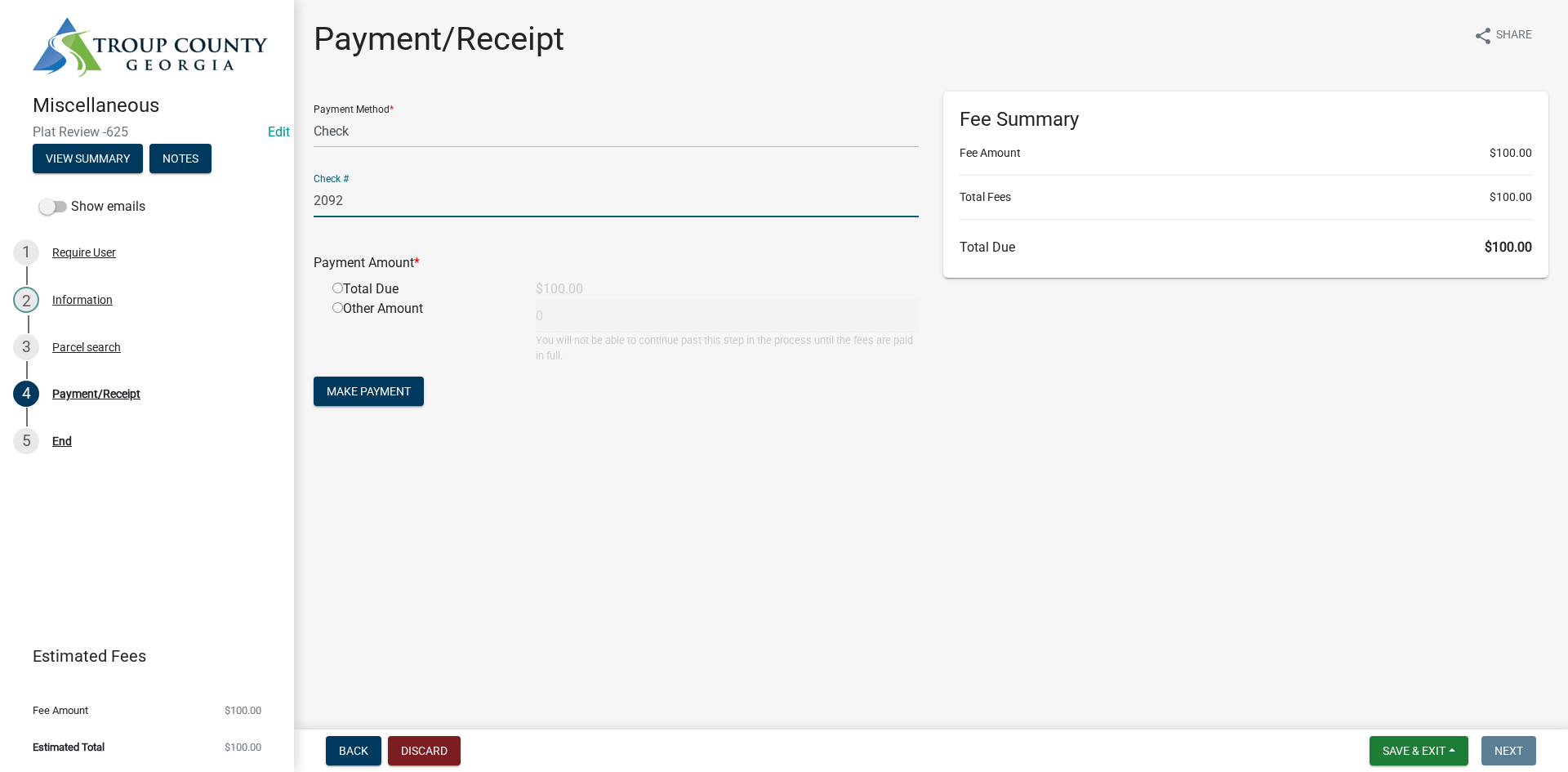
click at [340, 287] on input "radio" at bounding box center [337, 287] width 11 height 11
radio input "true"
type input "100"
click at [374, 397] on span "Make Payment" at bounding box center [368, 391] width 84 height 13
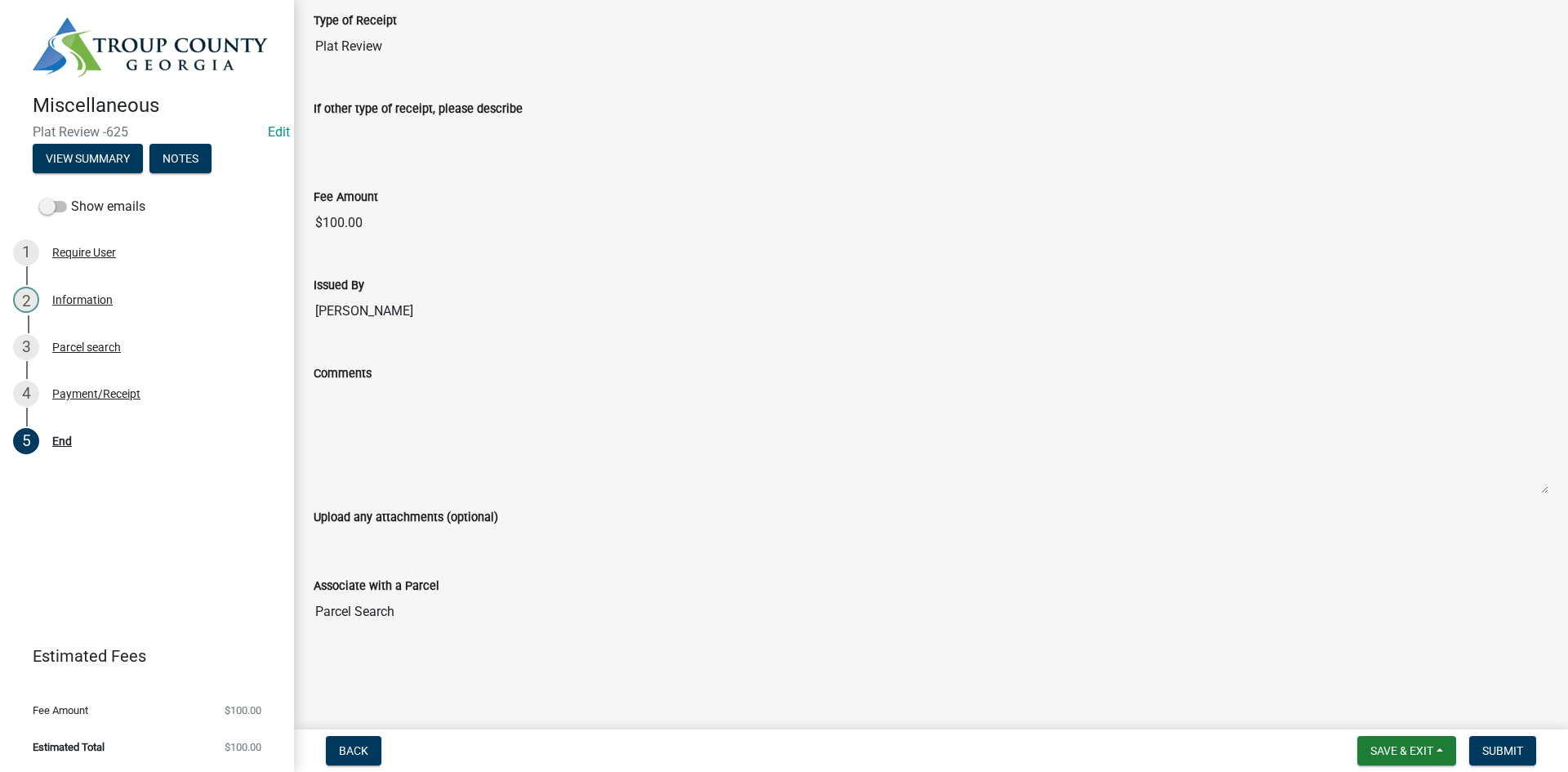
scroll to position [725, 0]
click at [1476, 740] on button "Submit" at bounding box center [1502, 751] width 67 height 29
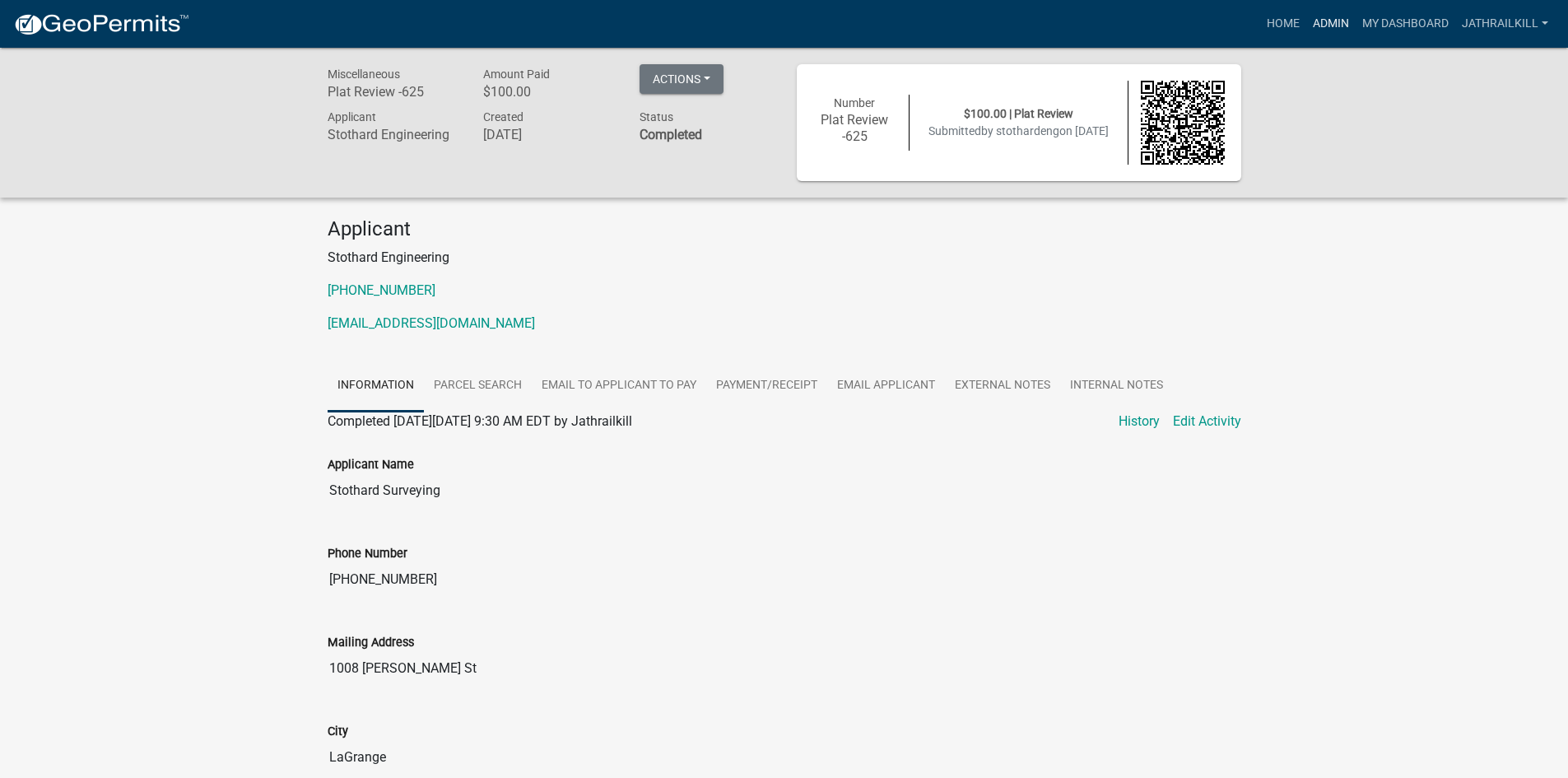
click at [1318, 23] on link "Admin" at bounding box center [1330, 23] width 50 height 31
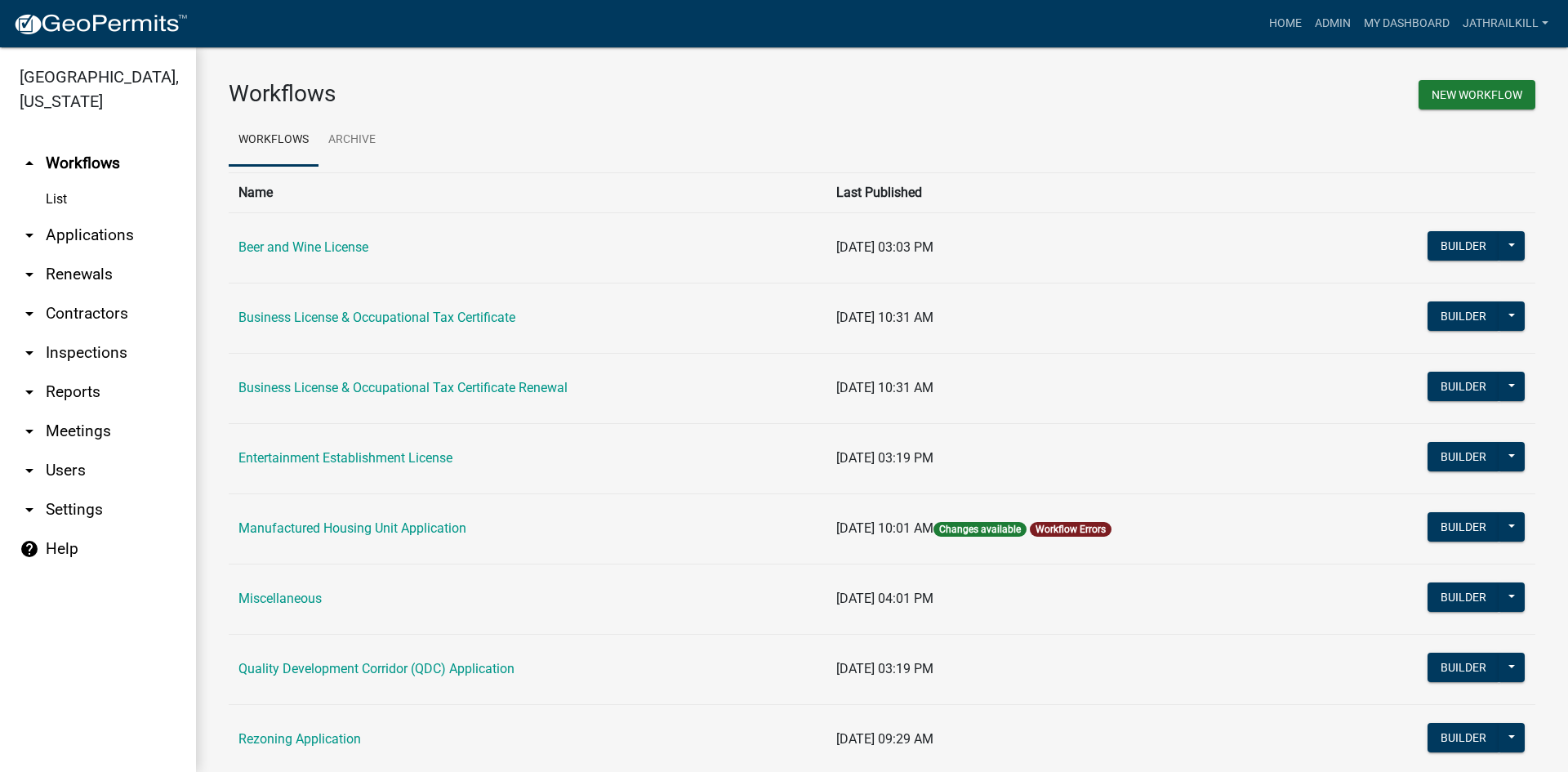
click at [94, 215] on link "arrow_drop_down Applications" at bounding box center [98, 235] width 196 height 39
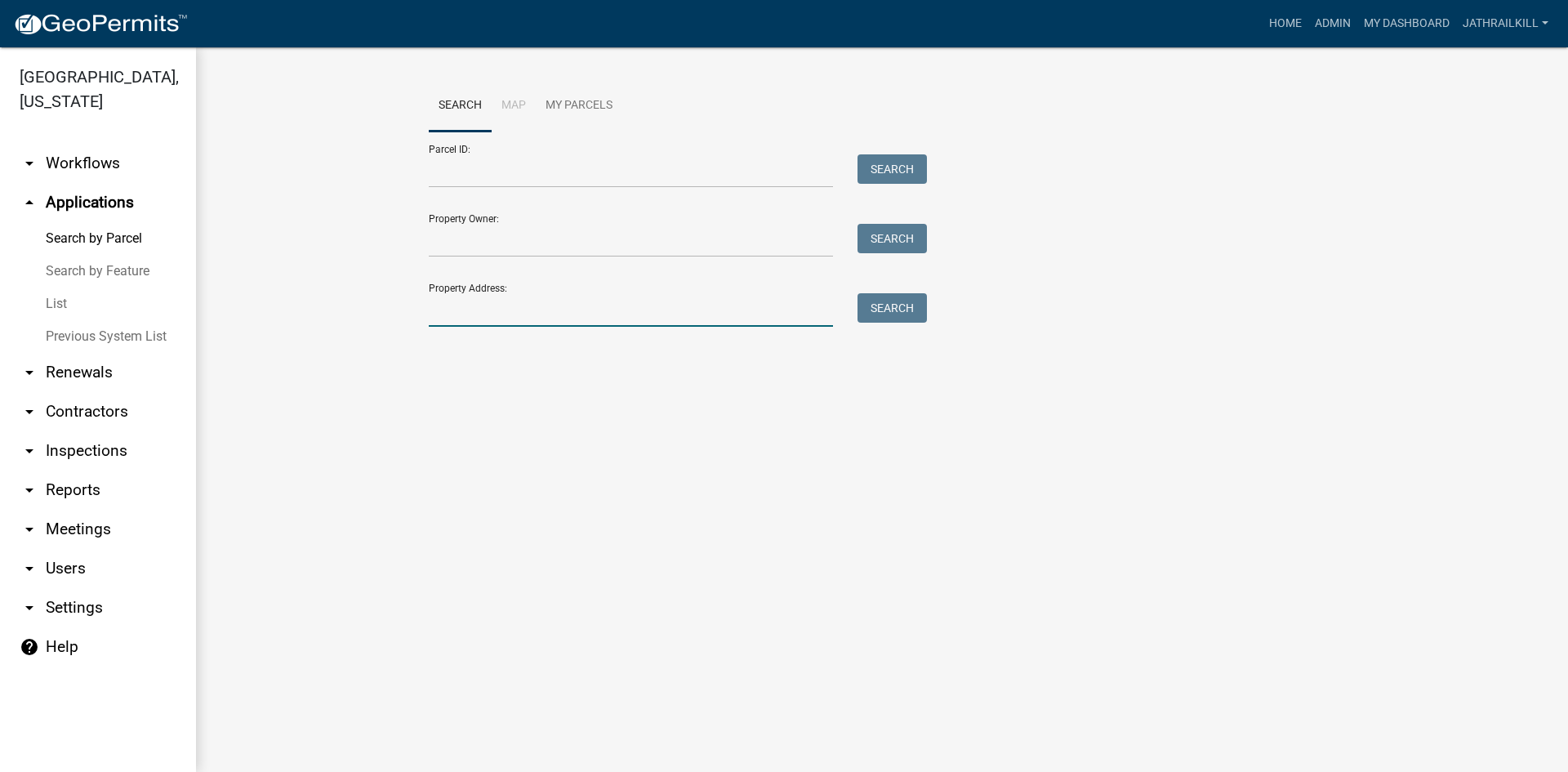
click at [560, 302] on input "Property Address:" at bounding box center [630, 309] width 404 height 34
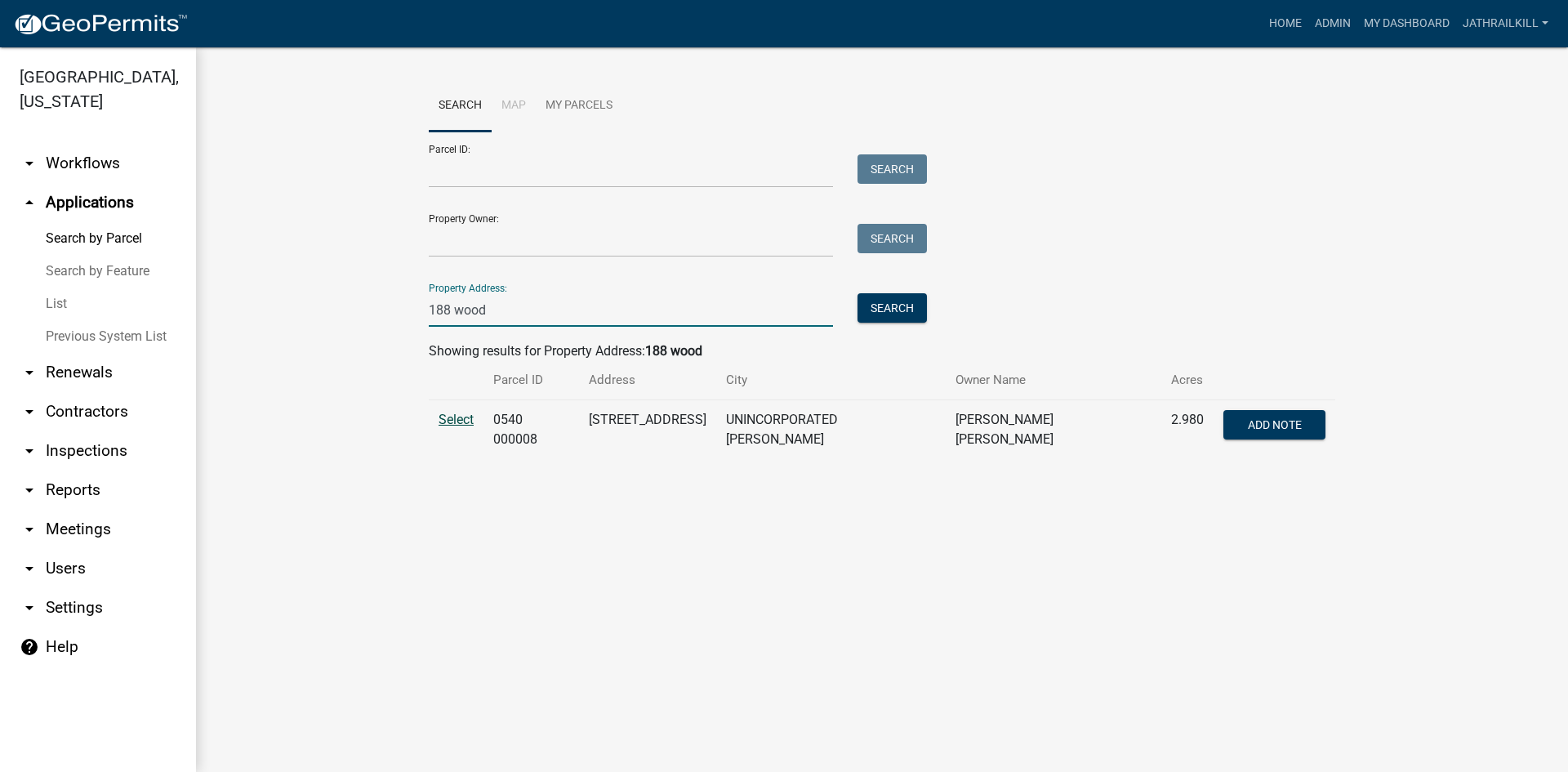
type input "188 wood"
click at [463, 424] on span "Select" at bounding box center [456, 419] width 35 height 16
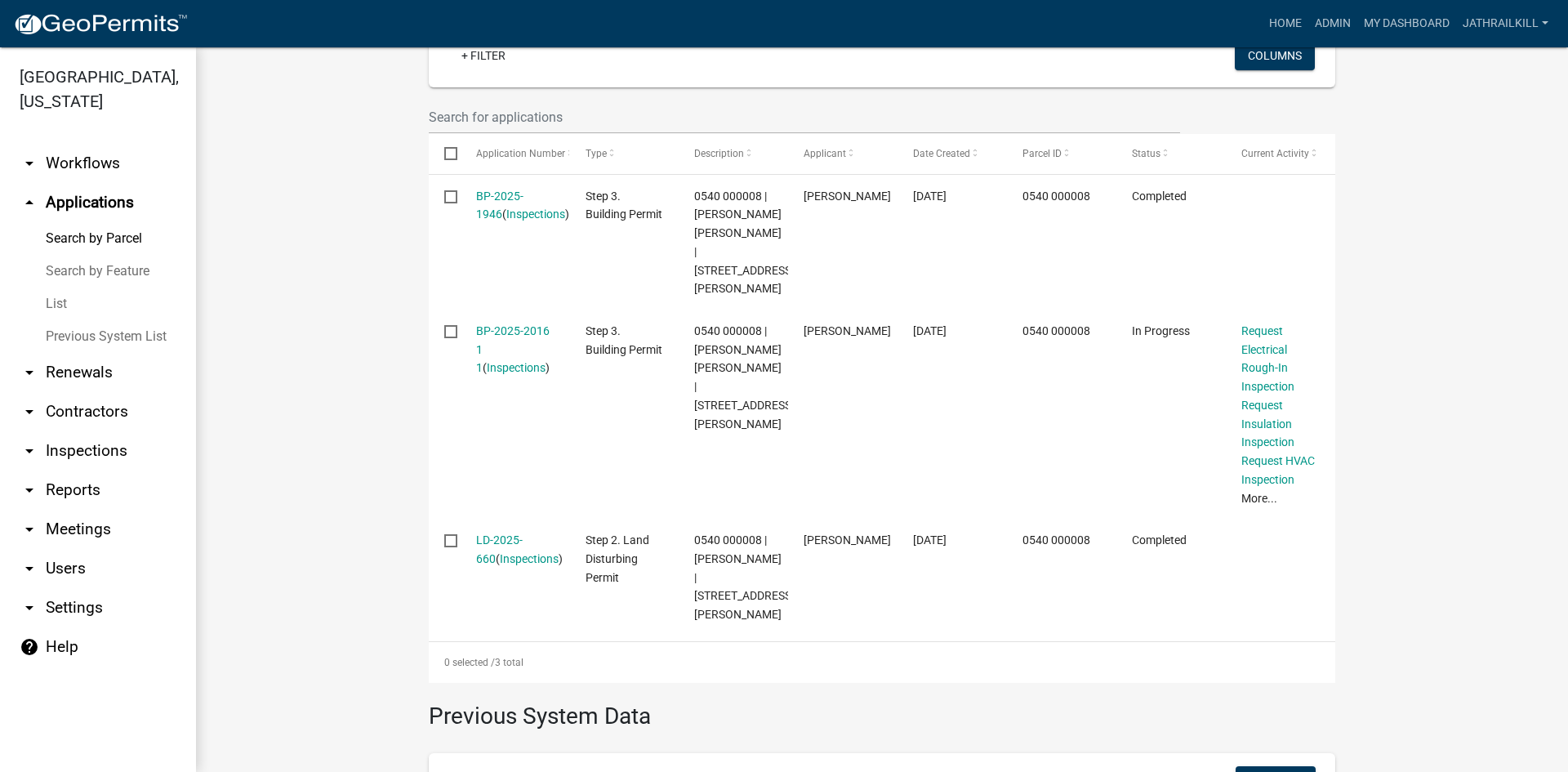
scroll to position [466, 0]
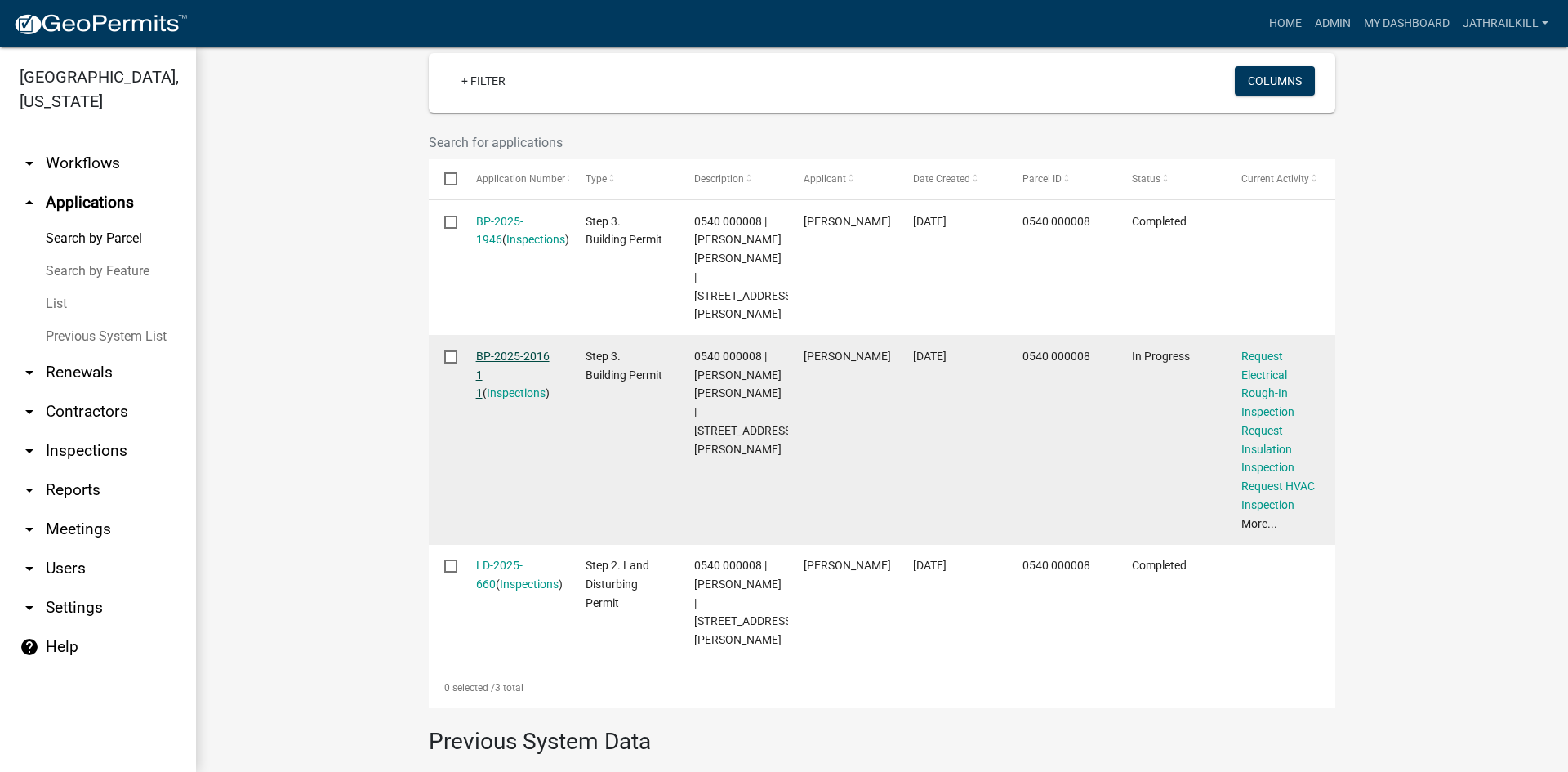
click at [510, 349] on link "BP-2025-2016 1 1" at bounding box center [513, 374] width 74 height 50
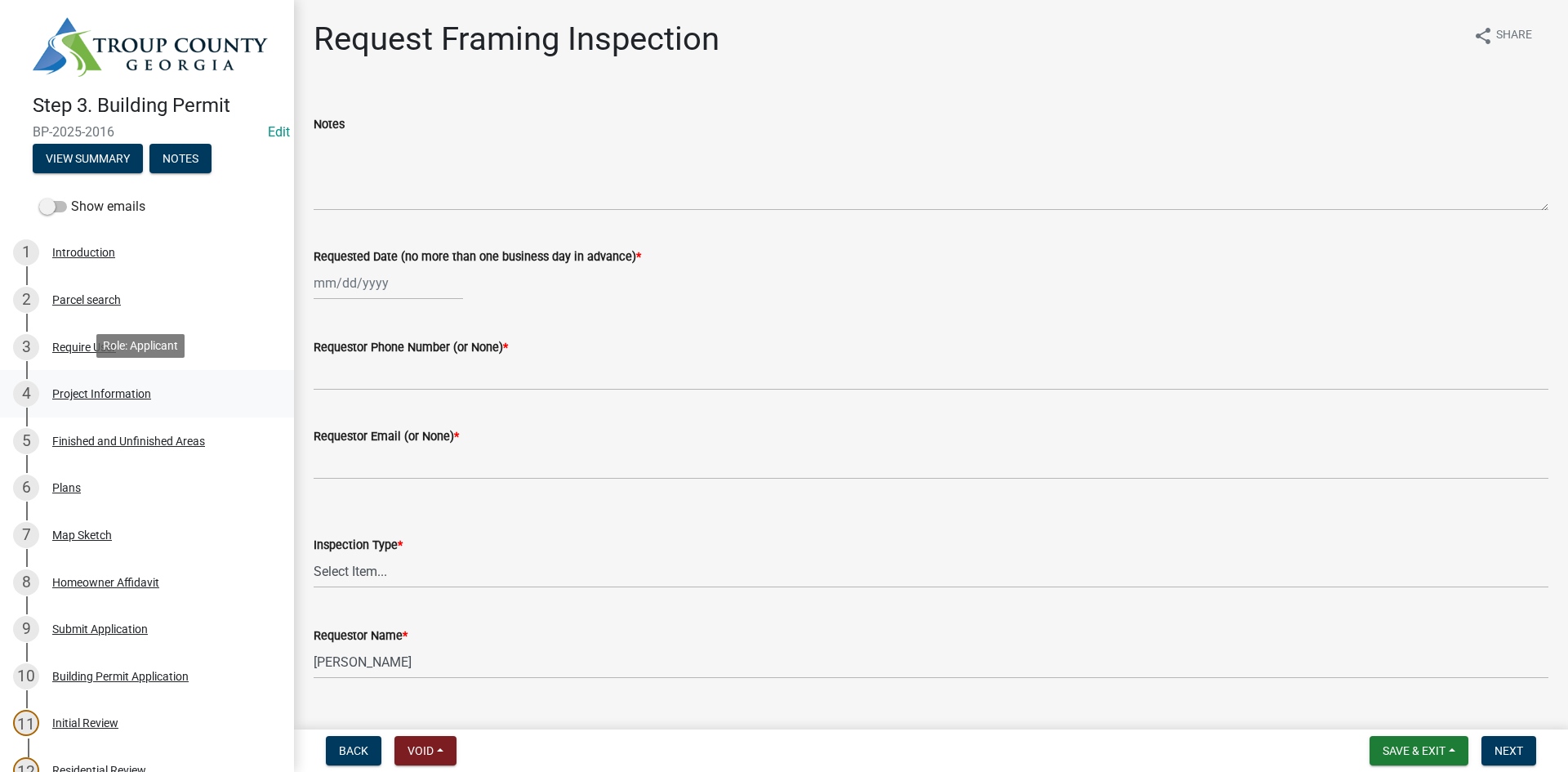
click at [129, 388] on div "Project Information" at bounding box center [102, 394] width 99 height 12
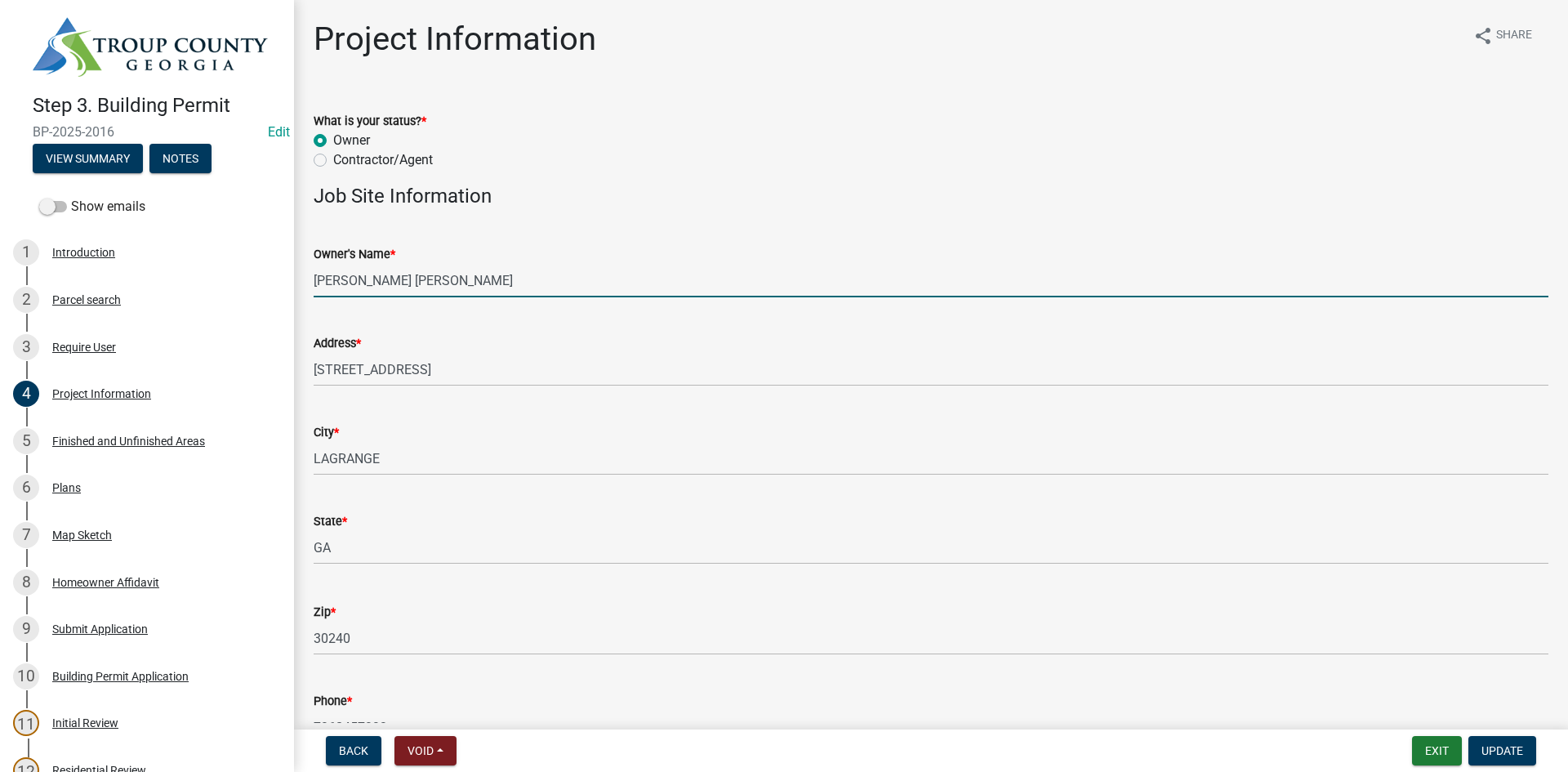
drag, startPoint x: 529, startPoint y: 274, endPoint x: 365, endPoint y: 320, distance: 170.3
click at [320, 298] on wm-data-entity-input "Owner's Name * UPCHURCH VICTOR PAYTON" at bounding box center [930, 266] width 1234 height 89
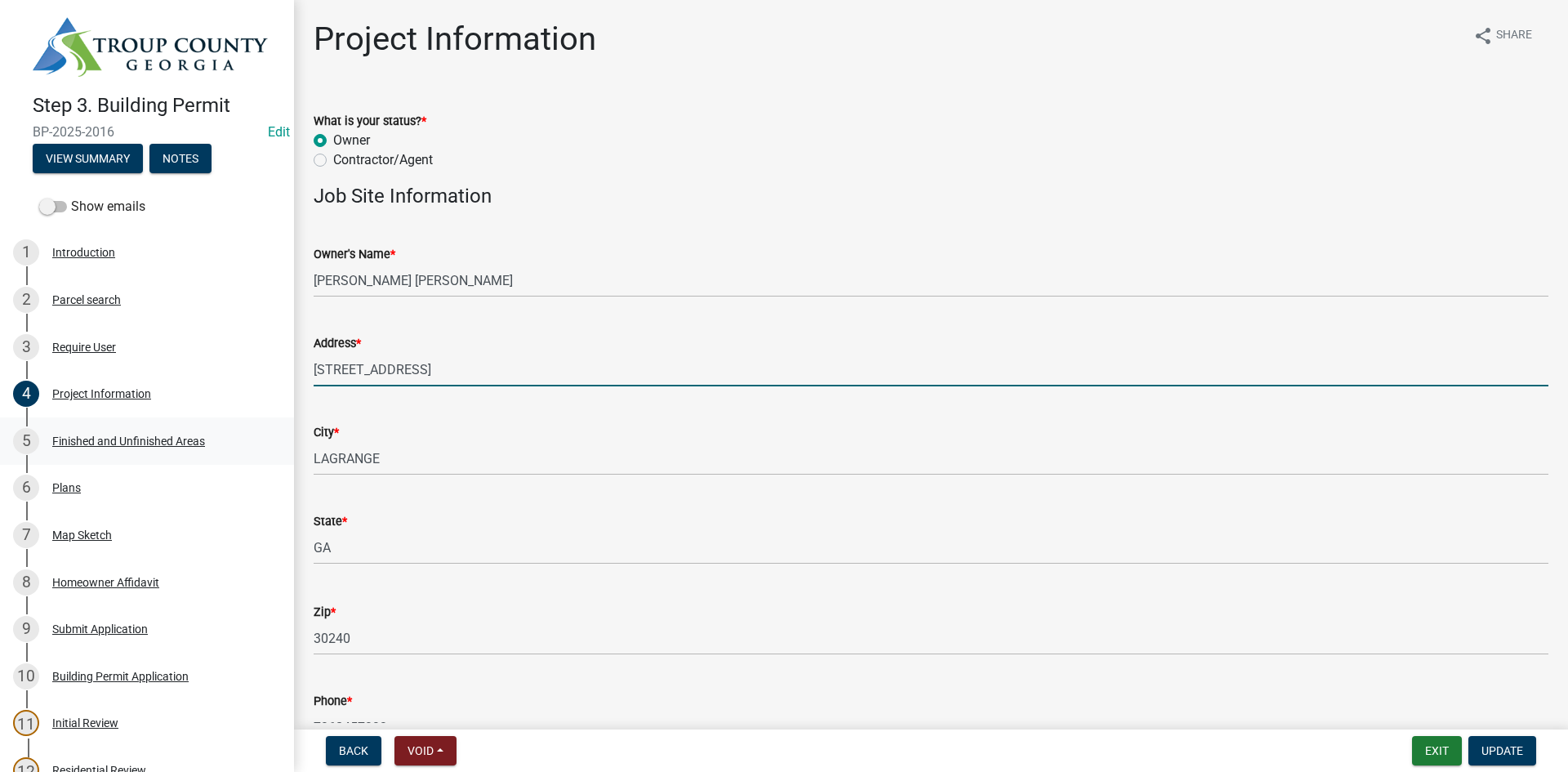
drag, startPoint x: 479, startPoint y: 366, endPoint x: 267, endPoint y: 442, distance: 225.2
click at [267, 440] on div "Step 3. Building Permit BP-2025-2016 Edit View Summary Notes Show emails 1 Intr…" at bounding box center [784, 386] width 1568 height 772
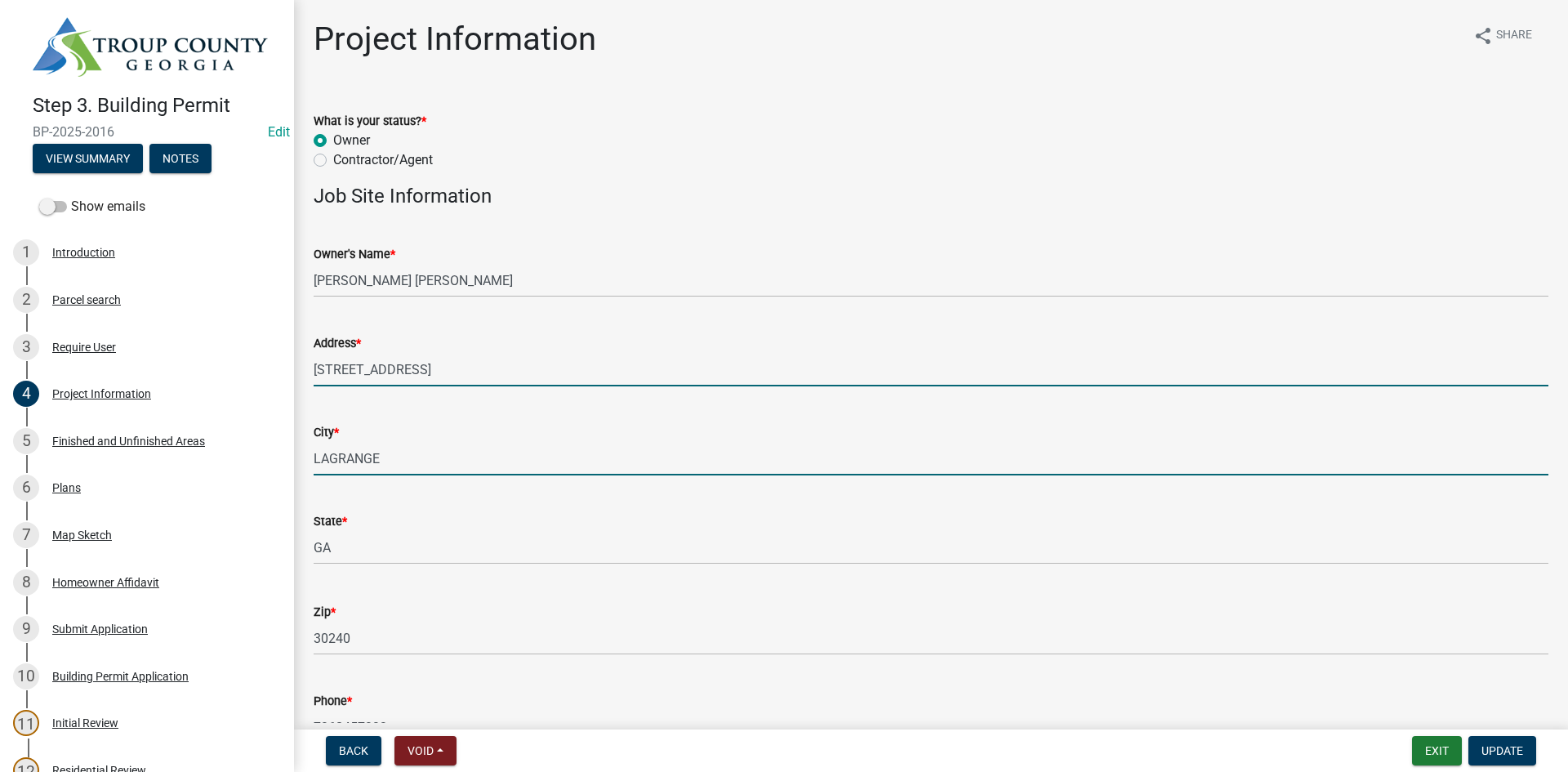
drag, startPoint x: 442, startPoint y: 471, endPoint x: 436, endPoint y: 465, distance: 8.5
click at [439, 466] on input "LAGRANGE" at bounding box center [930, 459] width 1234 height 34
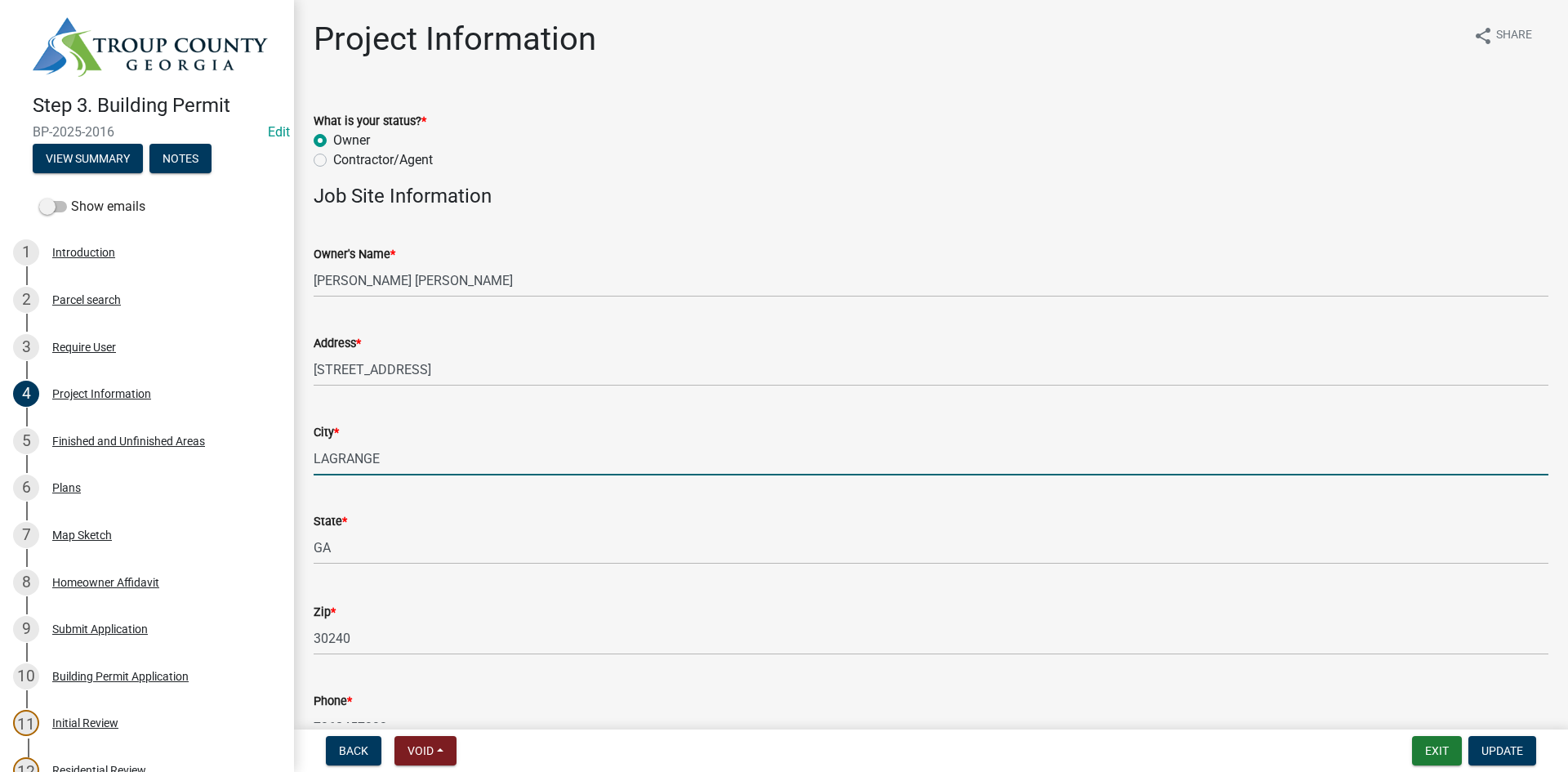
drag, startPoint x: 422, startPoint y: 466, endPoint x: 349, endPoint y: 628, distance: 177.7
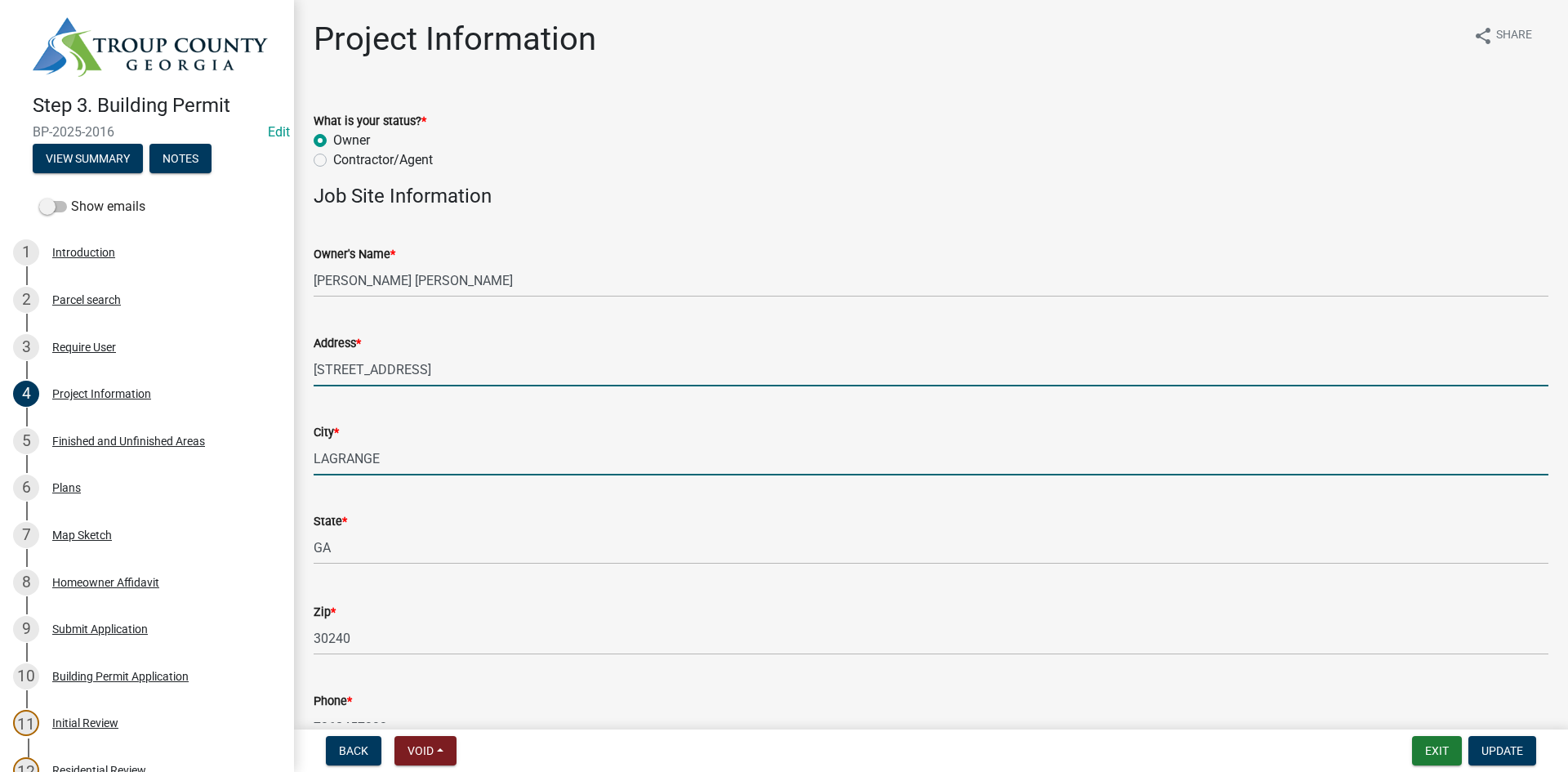
click at [585, 370] on input "188 WOOD VALLEY DR" at bounding box center [930, 370] width 1234 height 34
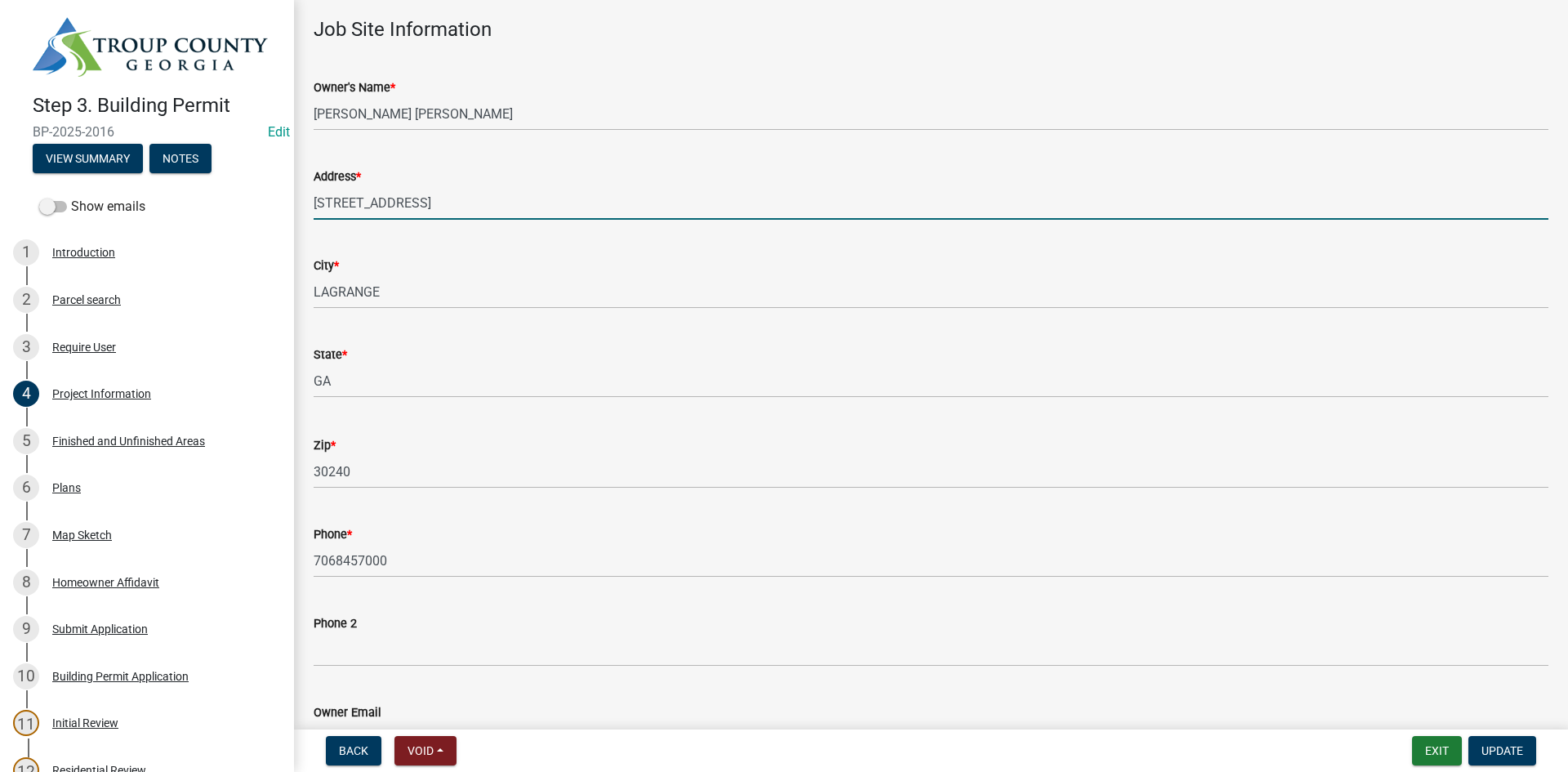
scroll to position [327, 0]
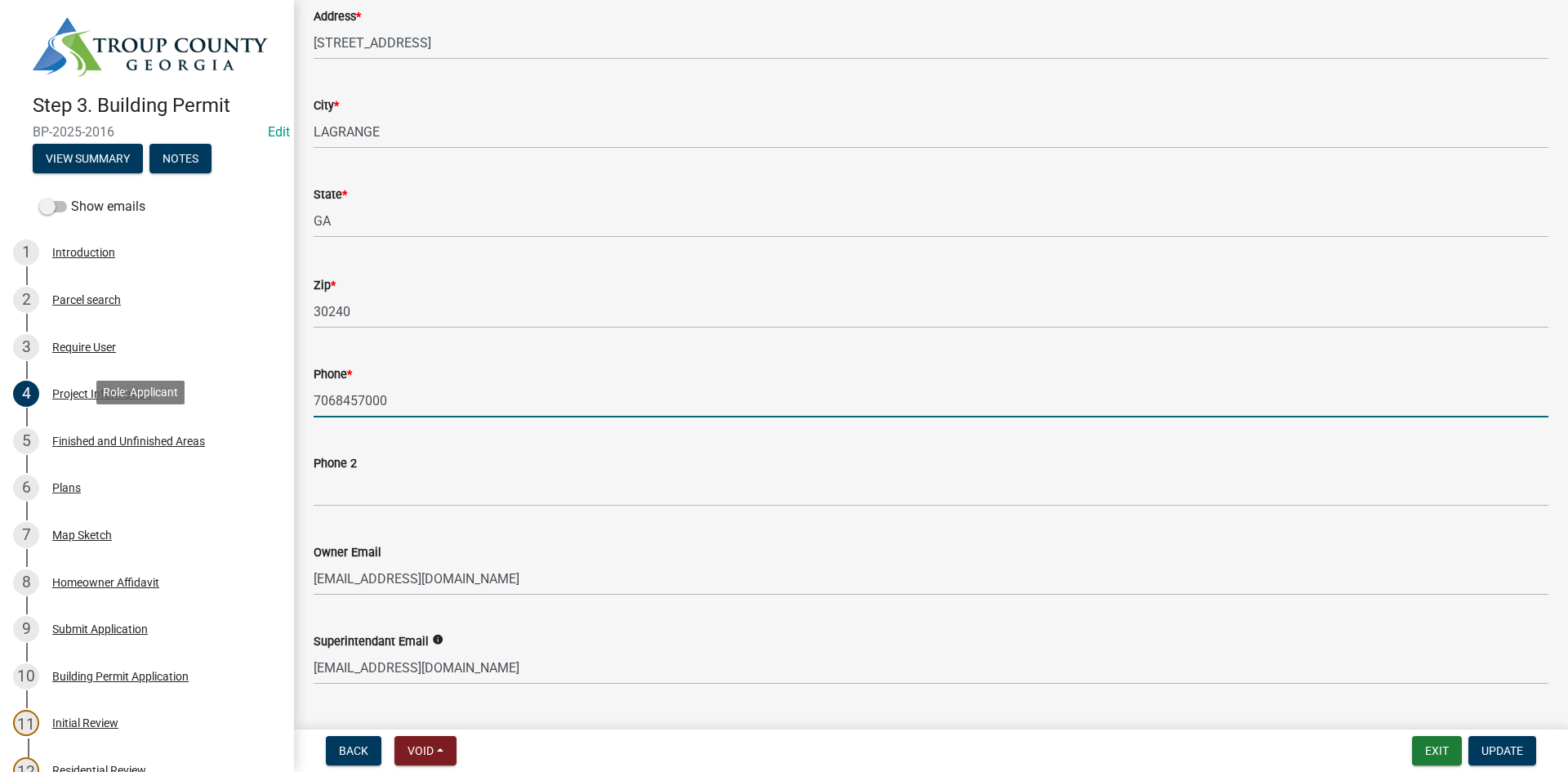
drag, startPoint x: 488, startPoint y: 390, endPoint x: 359, endPoint y: 488, distance: 162.0
click at [262, 447] on div "Step 3. Building Permit BP-2025-2016 Edit View Summary Notes Show emails 1 Intr…" at bounding box center [784, 386] width 1568 height 772
click at [411, 441] on div "Phone 2" at bounding box center [930, 468] width 1234 height 76
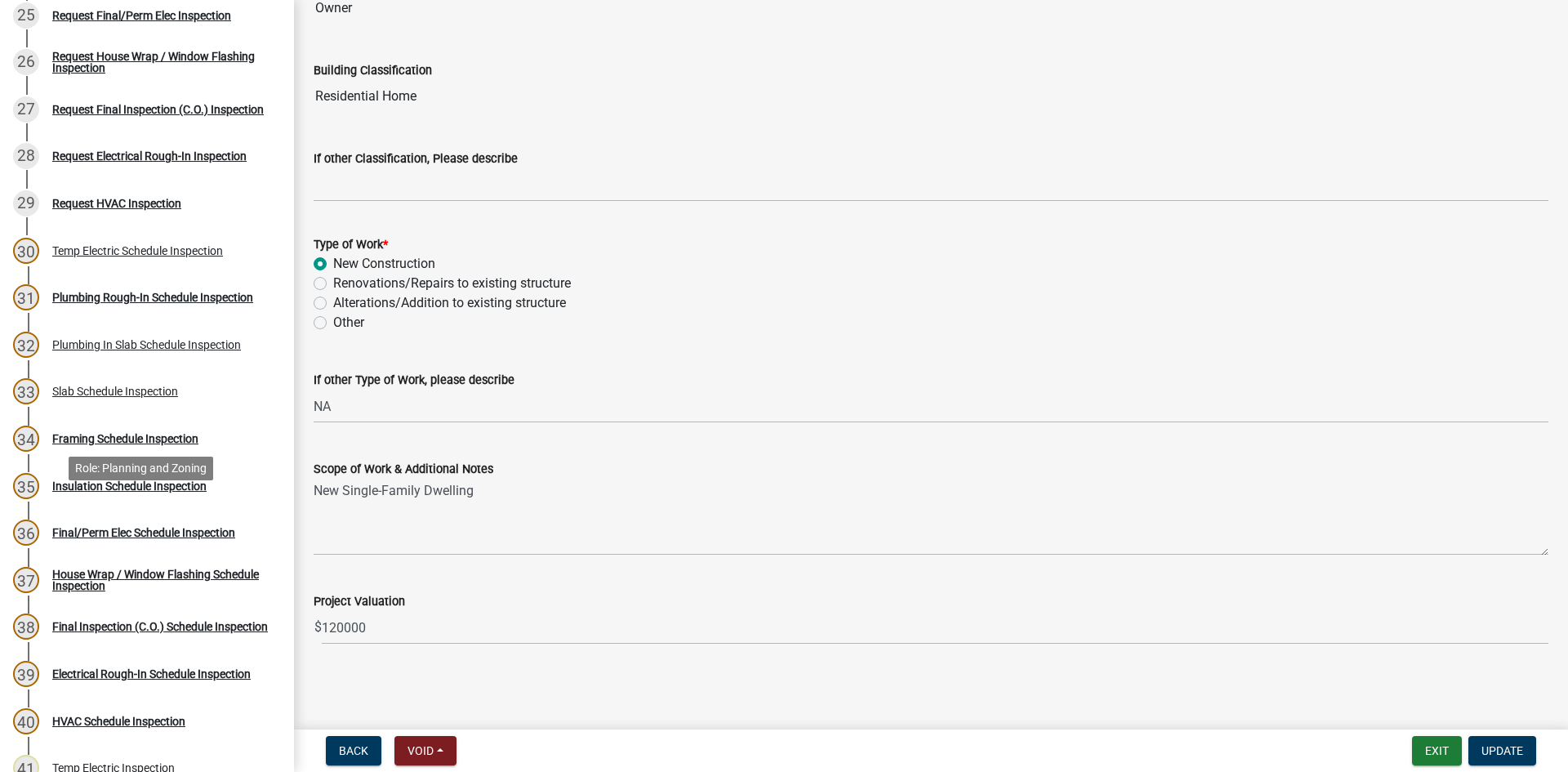
scroll to position [1633, 0]
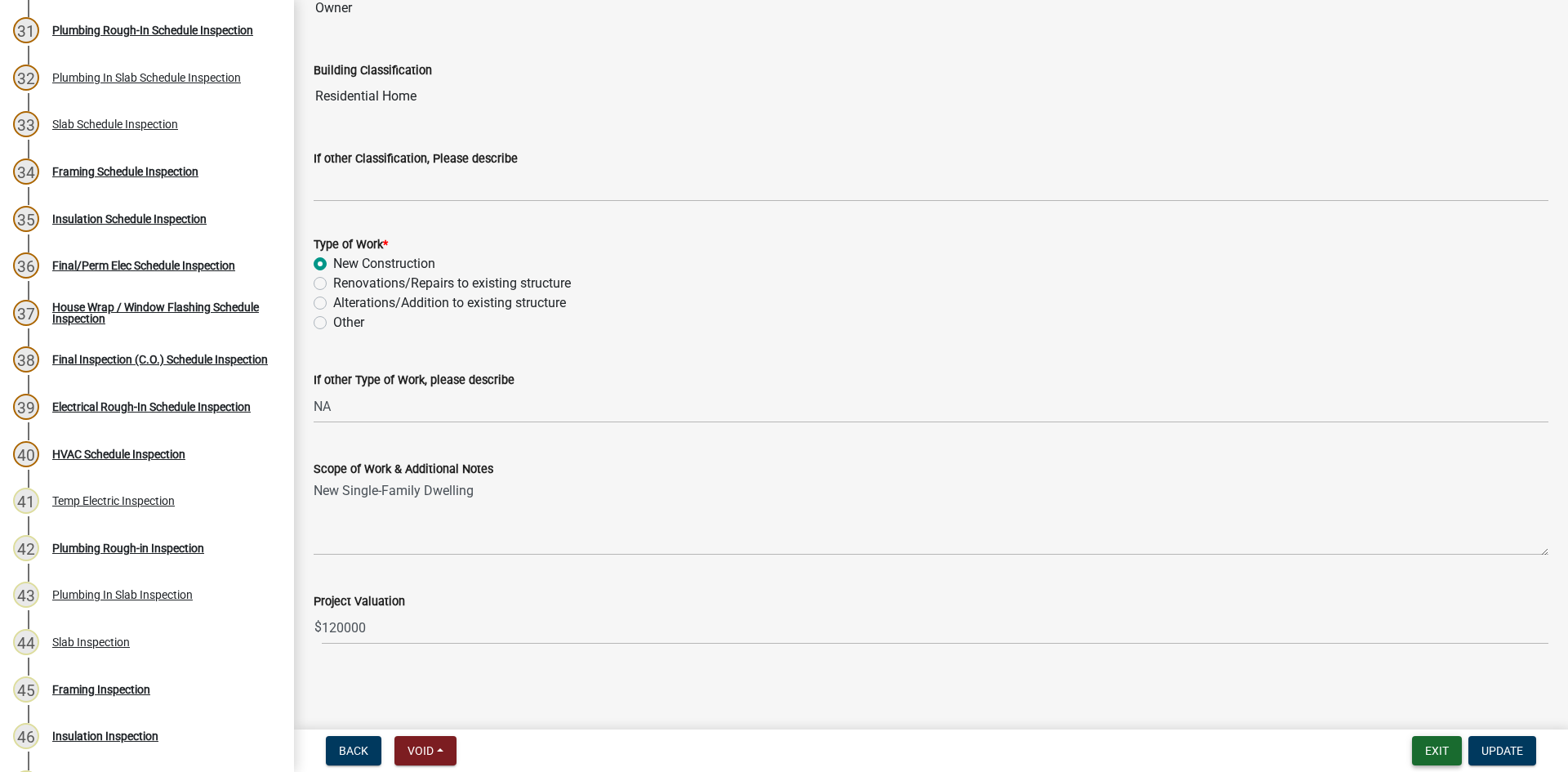
click at [1427, 753] on button "Exit" at bounding box center [1436, 751] width 49 height 29
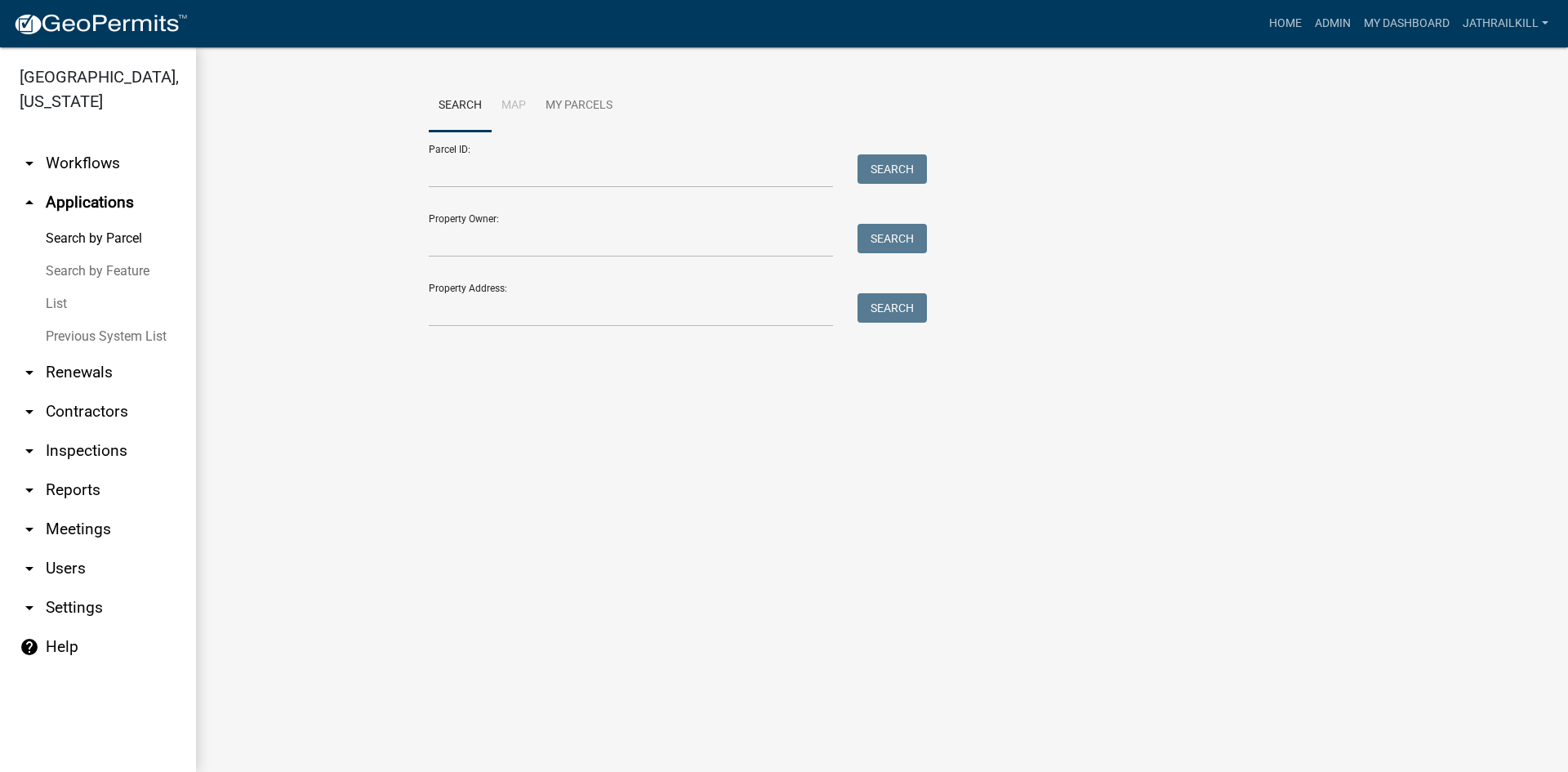
click at [47, 760] on ul "arrow_drop_down Workflows List arrow_drop_up Applications Search by Parcel Sear…" at bounding box center [98, 451] width 196 height 641
click at [1038, 415] on main "Search Map My Parcels Parcel ID: Search Property Owner: Search Property Address…" at bounding box center [881, 409] width 1372 height 724
click at [555, 313] on input "Property Address:" at bounding box center [630, 309] width 404 height 34
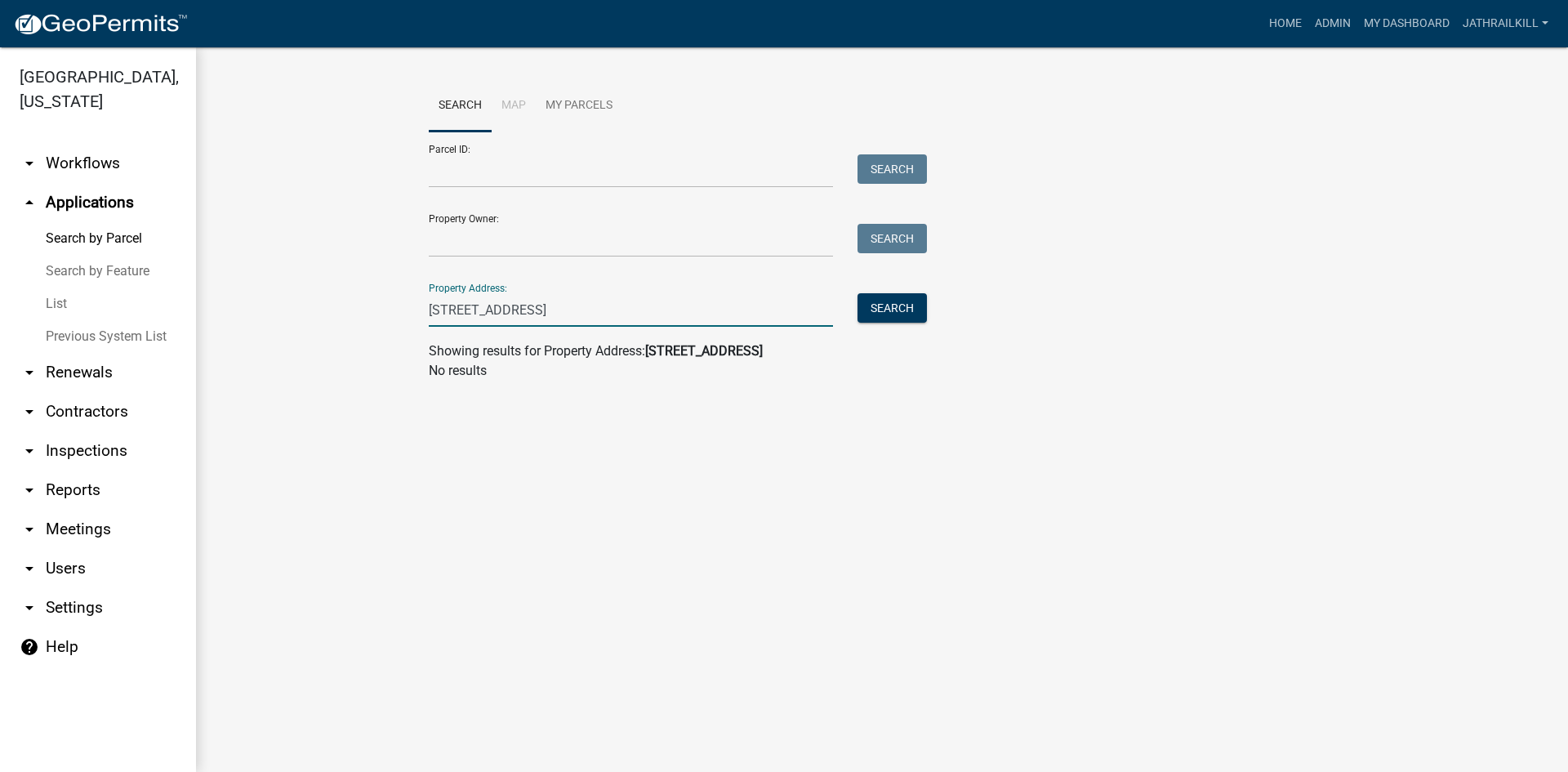
click at [456, 311] on input "2266 West Point Rd" at bounding box center [630, 309] width 404 height 34
type input "2270 West Point Rd"
click at [883, 298] on button "Search" at bounding box center [892, 307] width 70 height 29
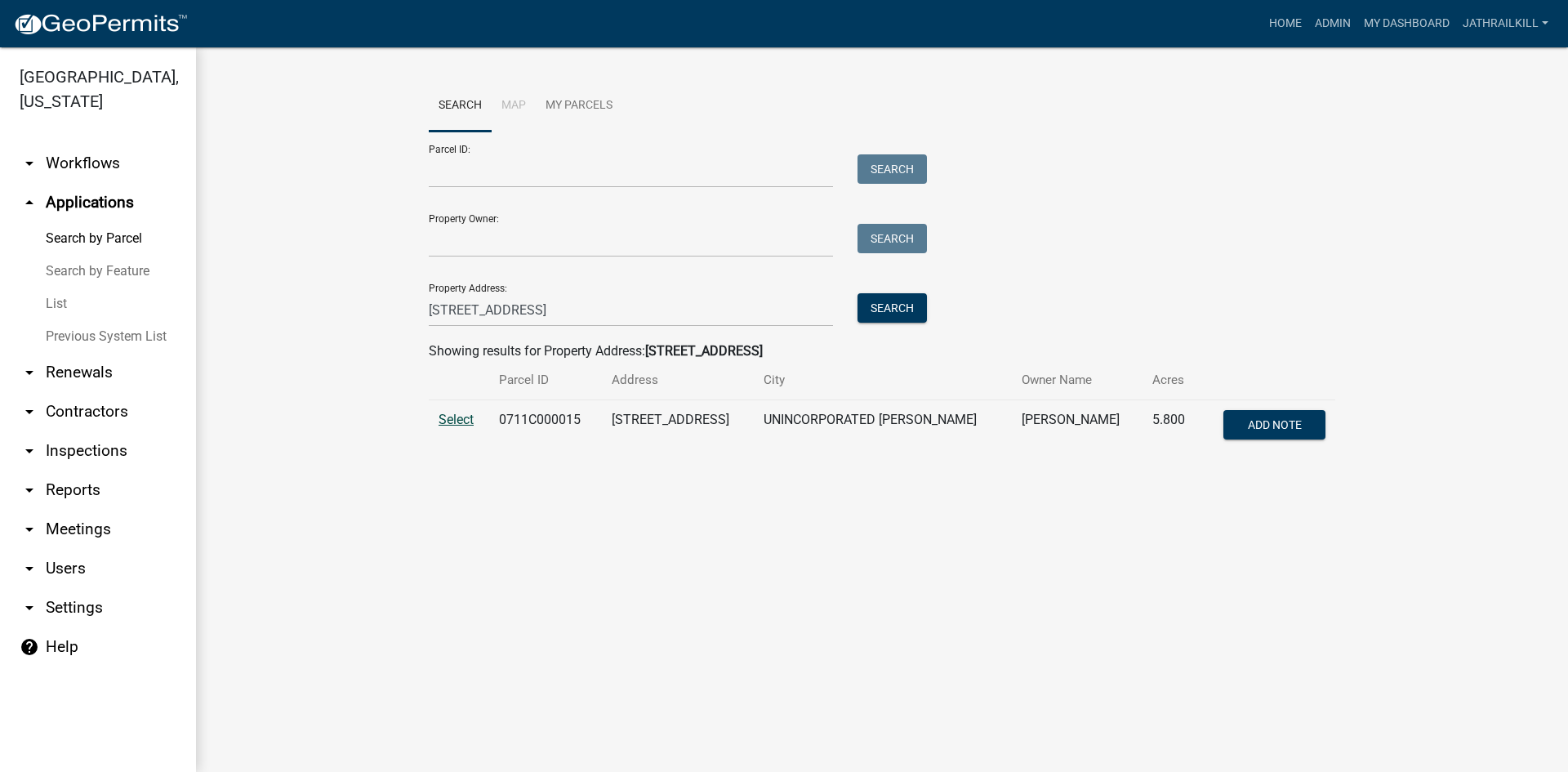
click at [457, 422] on span "Select" at bounding box center [456, 419] width 35 height 16
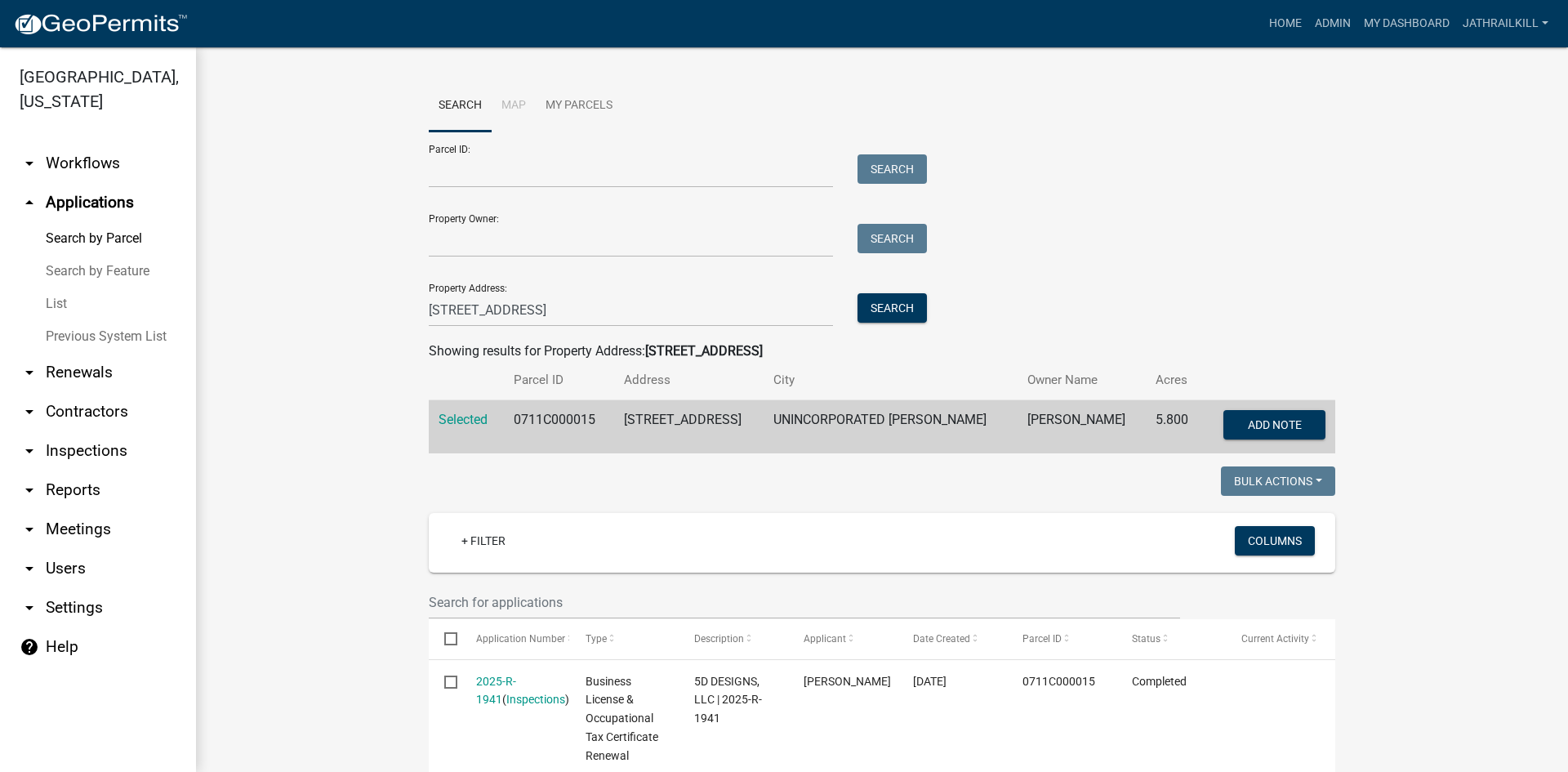
click at [112, 144] on link "arrow_drop_down Workflows" at bounding box center [98, 163] width 196 height 39
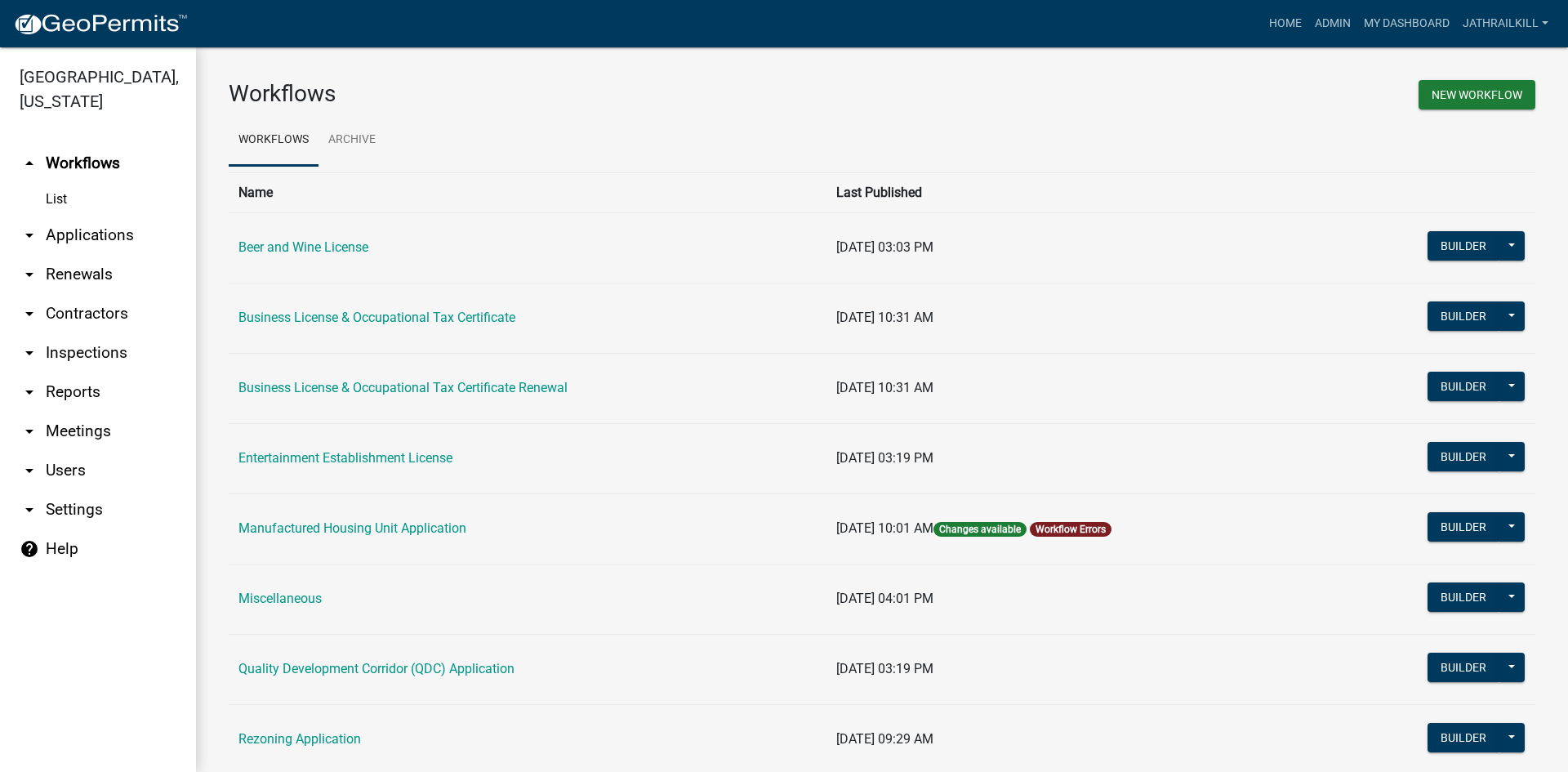
click at [107, 215] on link "arrow_drop_down Applications" at bounding box center [98, 235] width 196 height 39
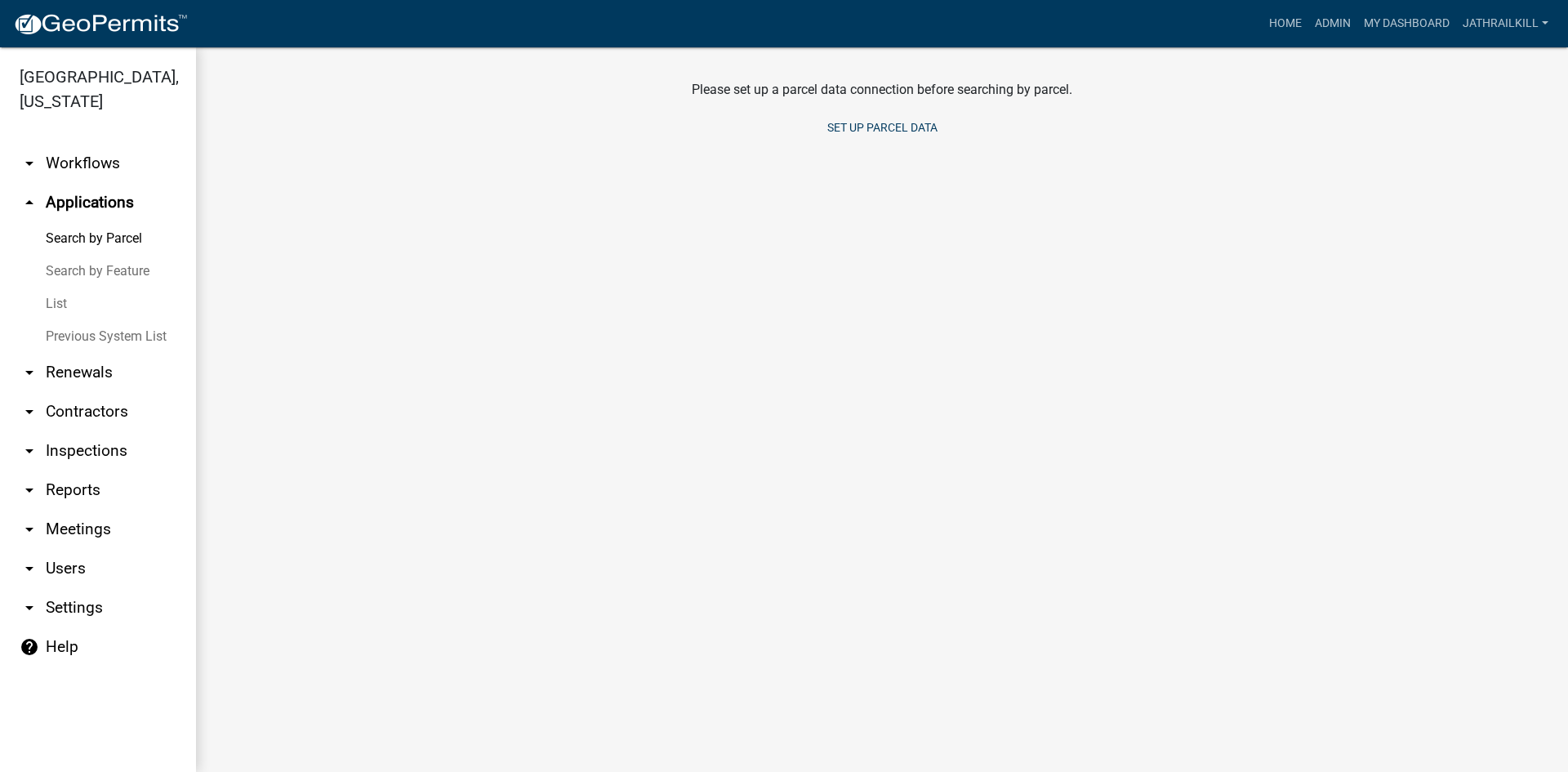
click at [90, 183] on link "arrow_drop_up Applications" at bounding box center [98, 203] width 196 height 39
drag, startPoint x: 93, startPoint y: 138, endPoint x: 81, endPoint y: 77, distance: 62.2
click at [92, 144] on link "arrow_drop_down Workflows" at bounding box center [98, 163] width 196 height 39
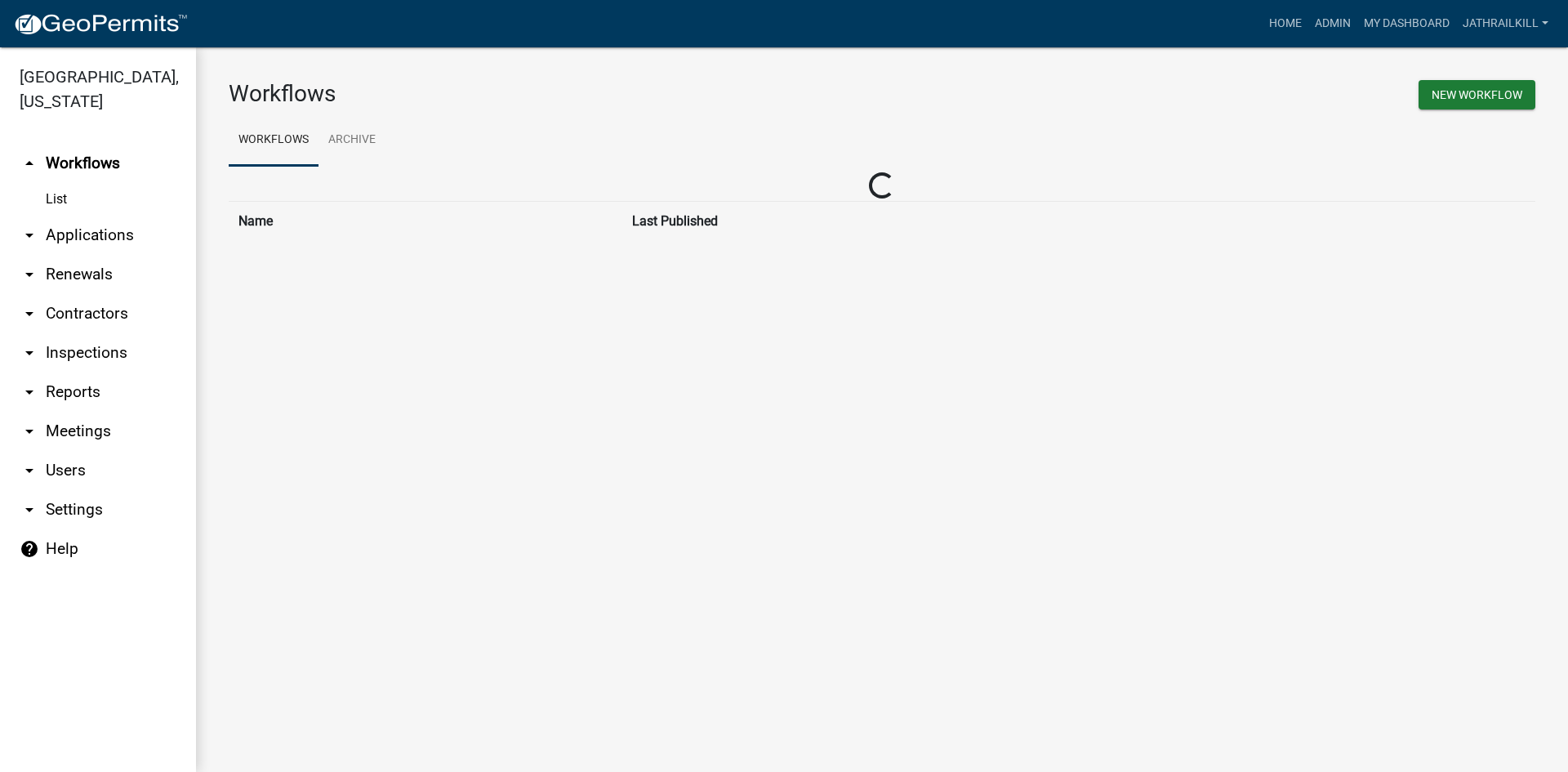
click at [132, 215] on link "arrow_drop_down Applications" at bounding box center [98, 235] width 196 height 39
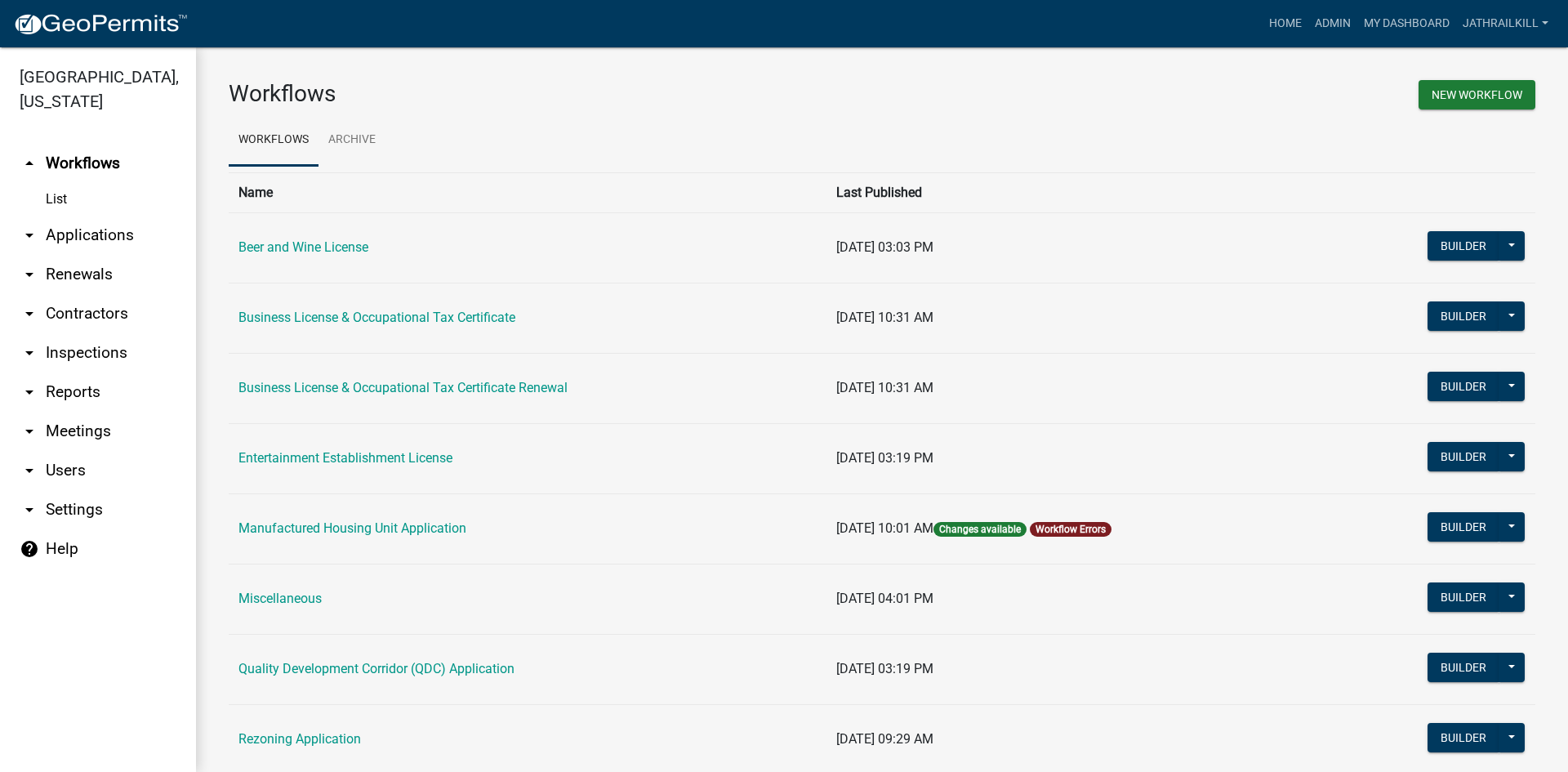
click at [102, 215] on link "arrow_drop_down Applications" at bounding box center [98, 235] width 196 height 39
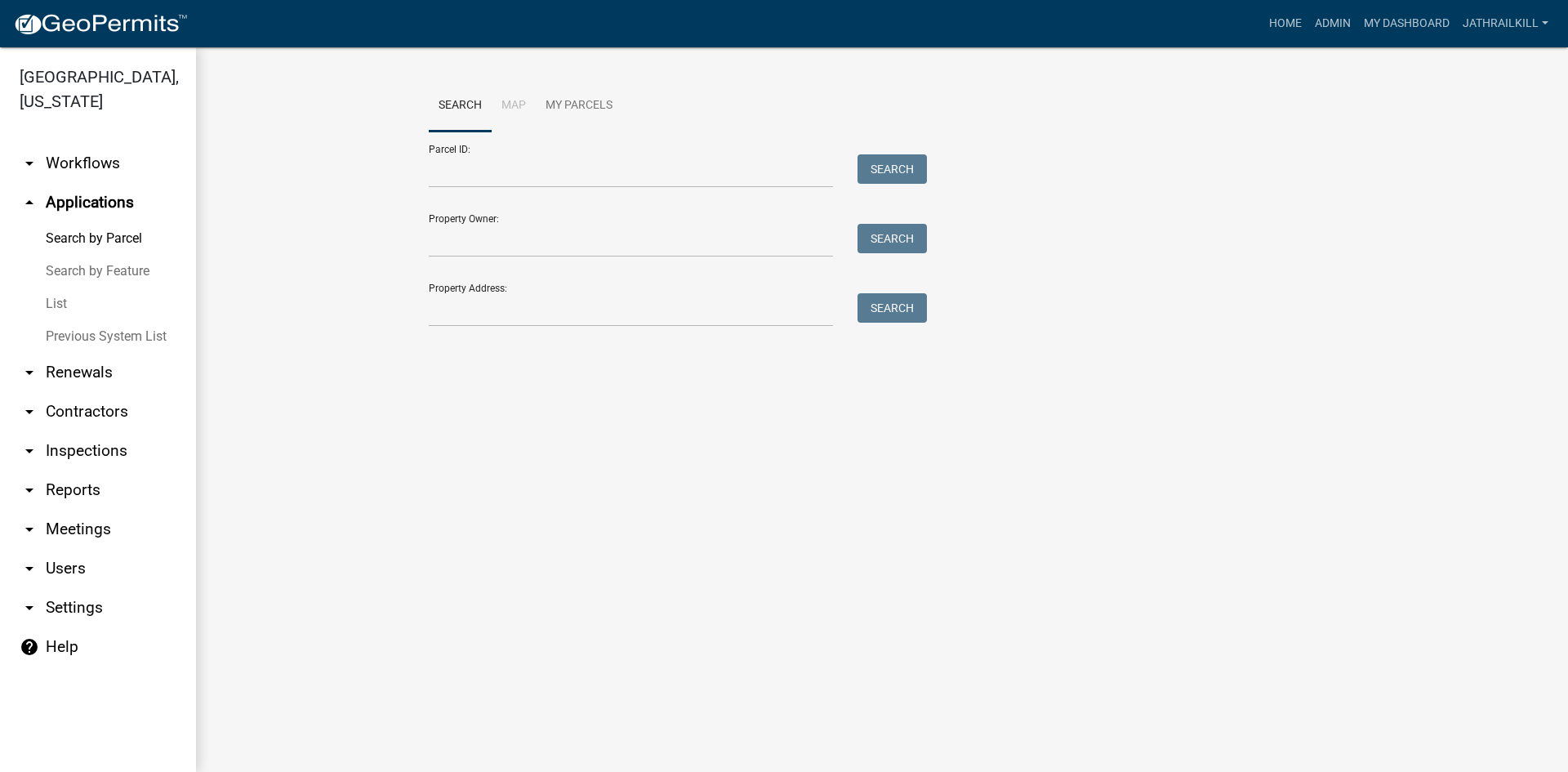
click at [109, 131] on ul "arrow_drop_down Workflows List arrow_drop_up Applications Search by Parcel Sear…" at bounding box center [98, 451] width 196 height 641
click at [96, 183] on link "arrow_drop_up Applications" at bounding box center [98, 203] width 196 height 39
click at [83, 144] on link "arrow_drop_down Workflows" at bounding box center [98, 163] width 196 height 39
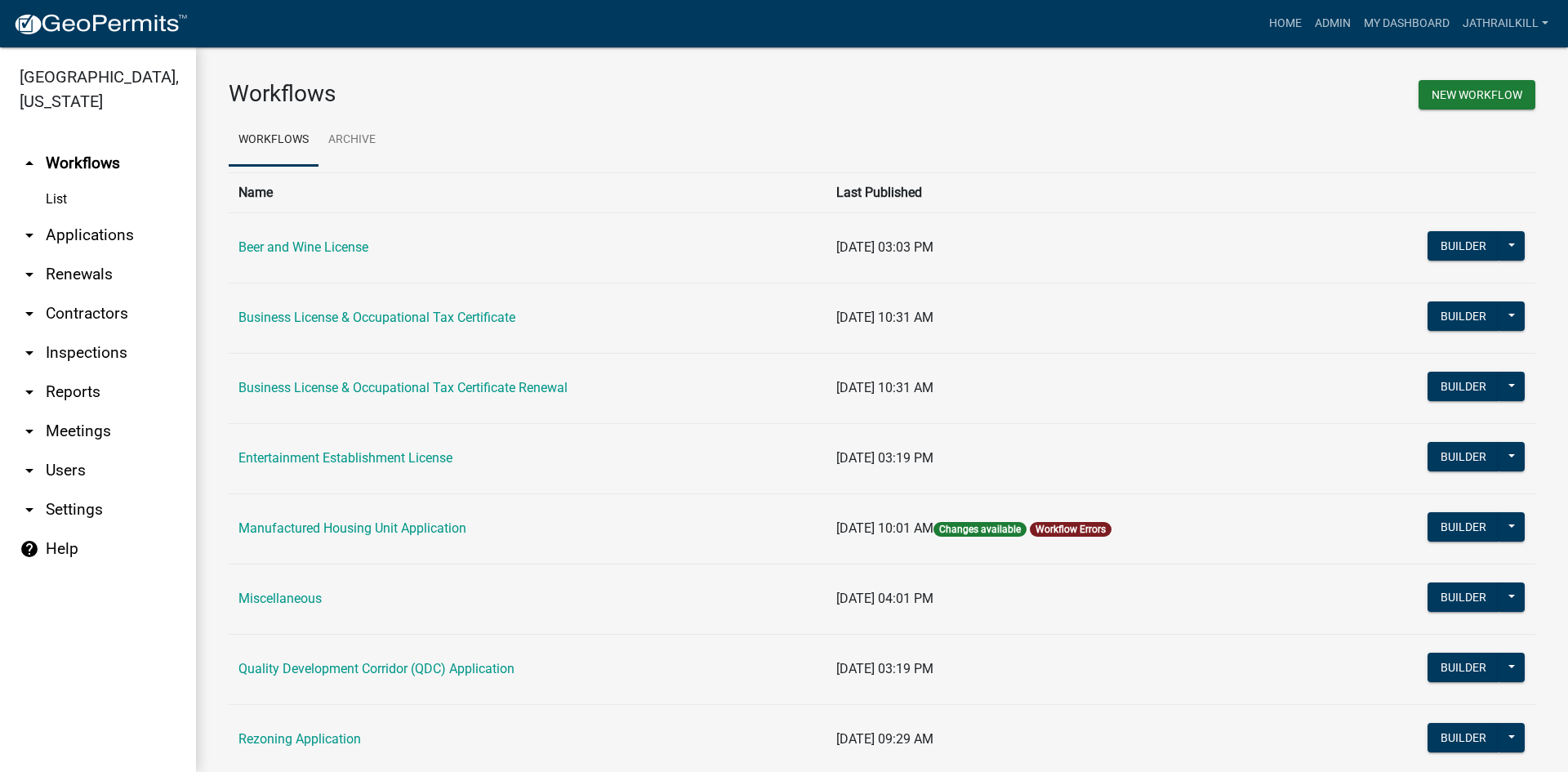
drag, startPoint x: 376, startPoint y: 507, endPoint x: 385, endPoint y: 535, distance: 29.4
click at [376, 508] on td "Manufactured Housing Unit Application" at bounding box center [528, 529] width 597 height 70
click at [386, 533] on td "Manufactured Housing Unit Application" at bounding box center [528, 529] width 597 height 70
click at [392, 531] on link "Manufactured Housing Unit Application" at bounding box center [352, 528] width 228 height 16
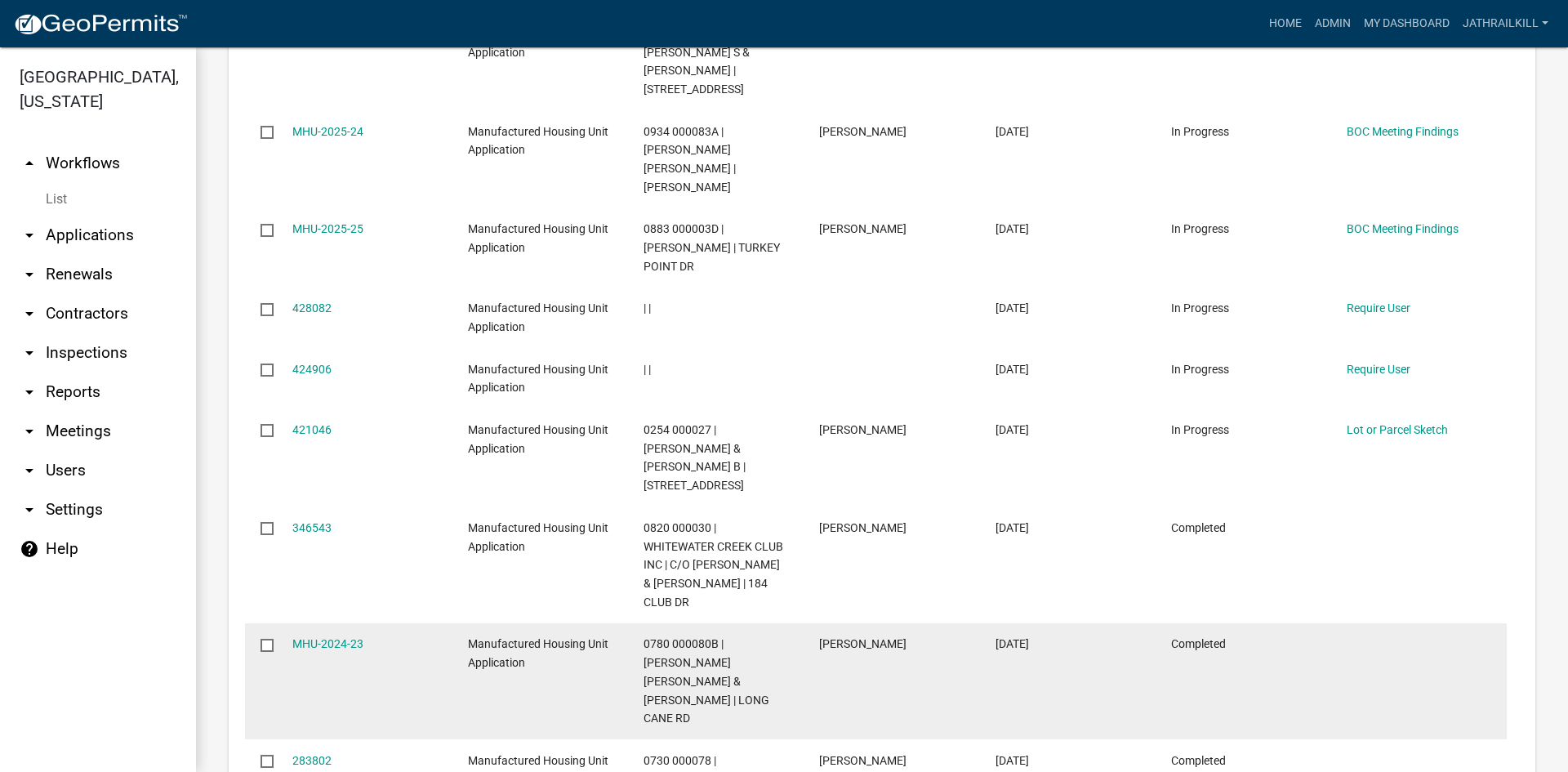
scroll to position [1275, 0]
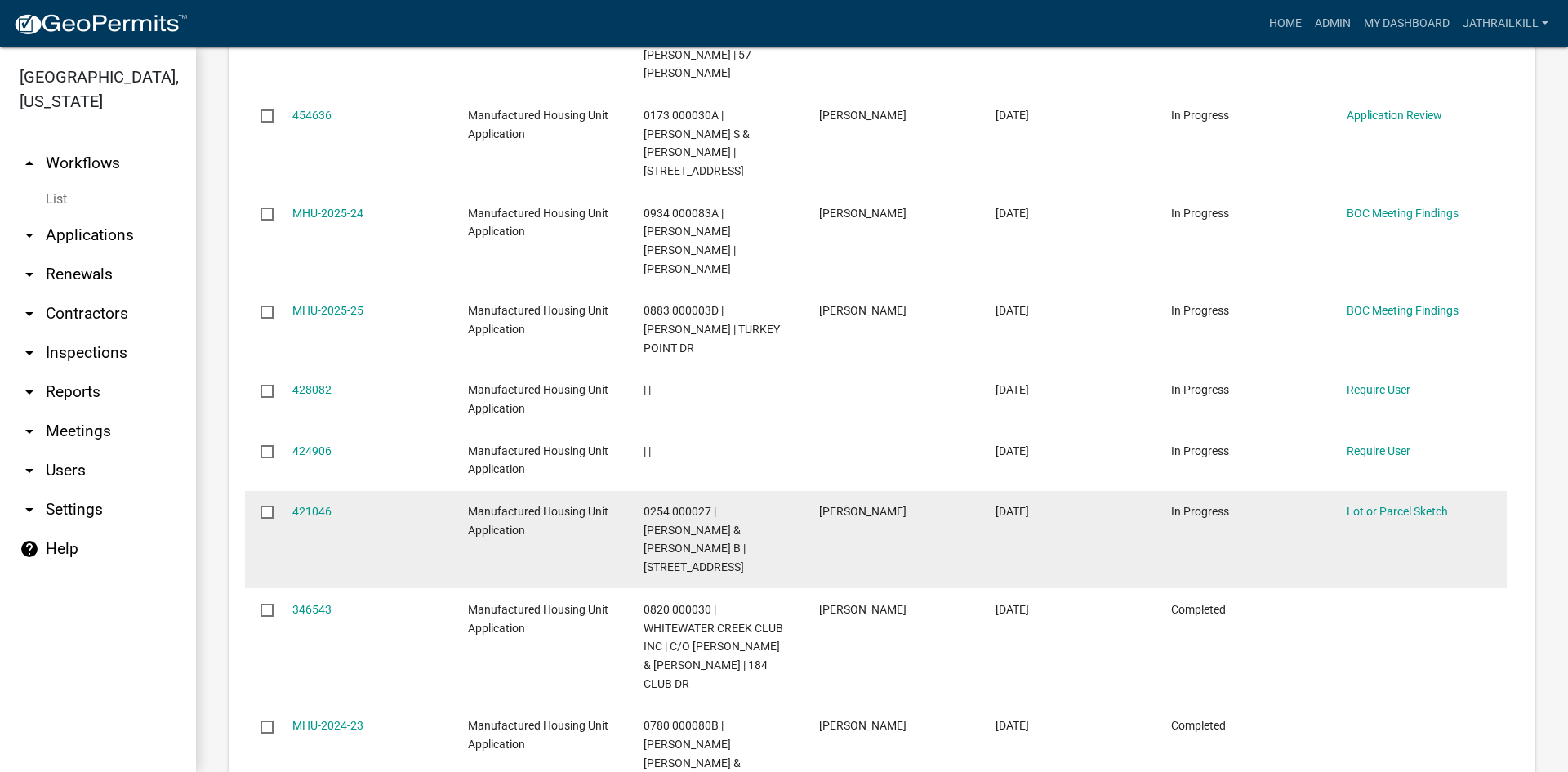
click at [1449, 502] on div "Lot or Parcel Sketch" at bounding box center [1419, 511] width 144 height 18
click at [1443, 504] on link "Lot or Parcel Sketch" at bounding box center [1397, 510] width 101 height 13
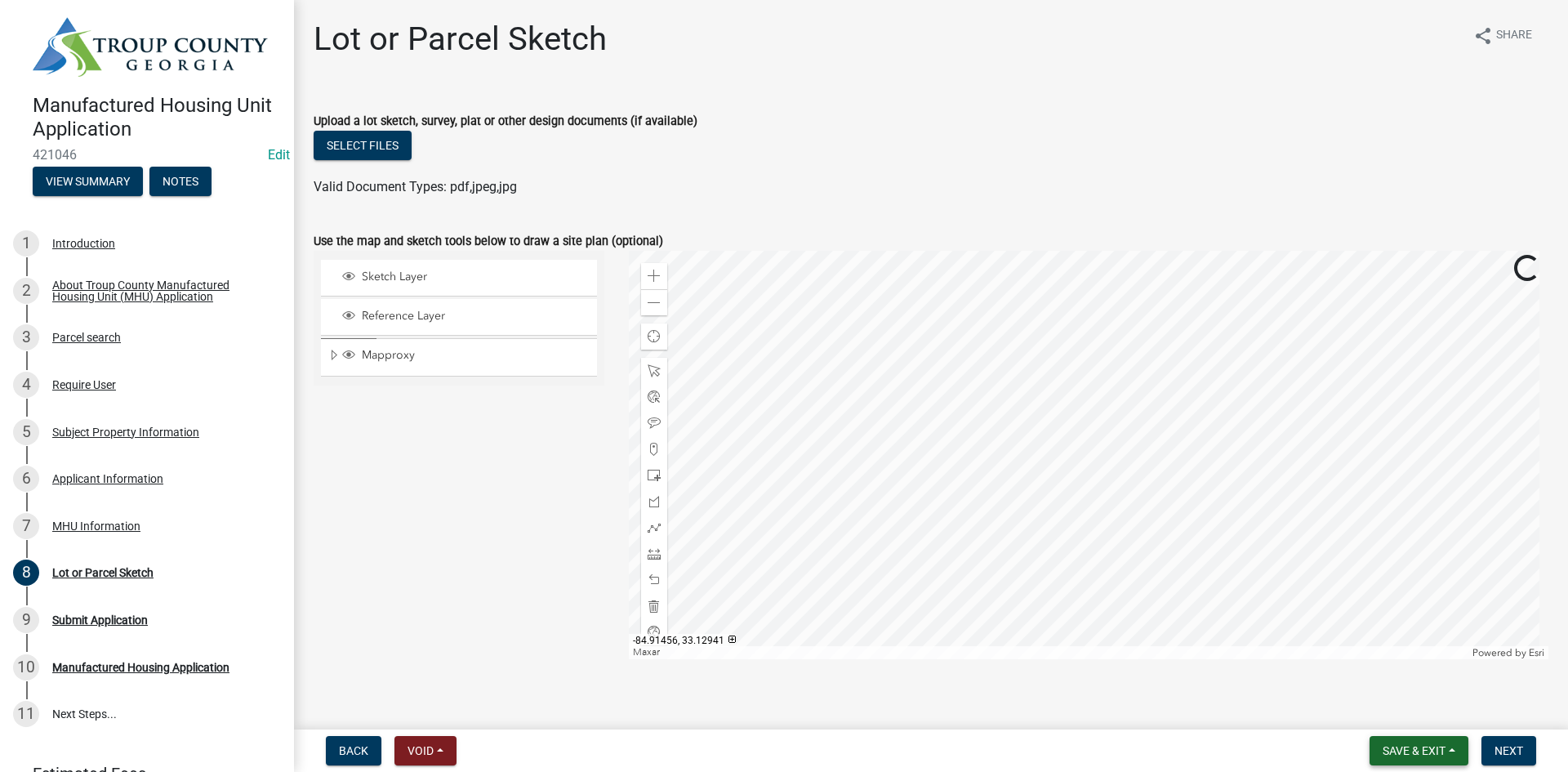
click at [1387, 747] on span "Save & Exit" at bounding box center [1414, 750] width 63 height 13
click at [1373, 721] on button "Save & Exit" at bounding box center [1402, 708] width 131 height 39
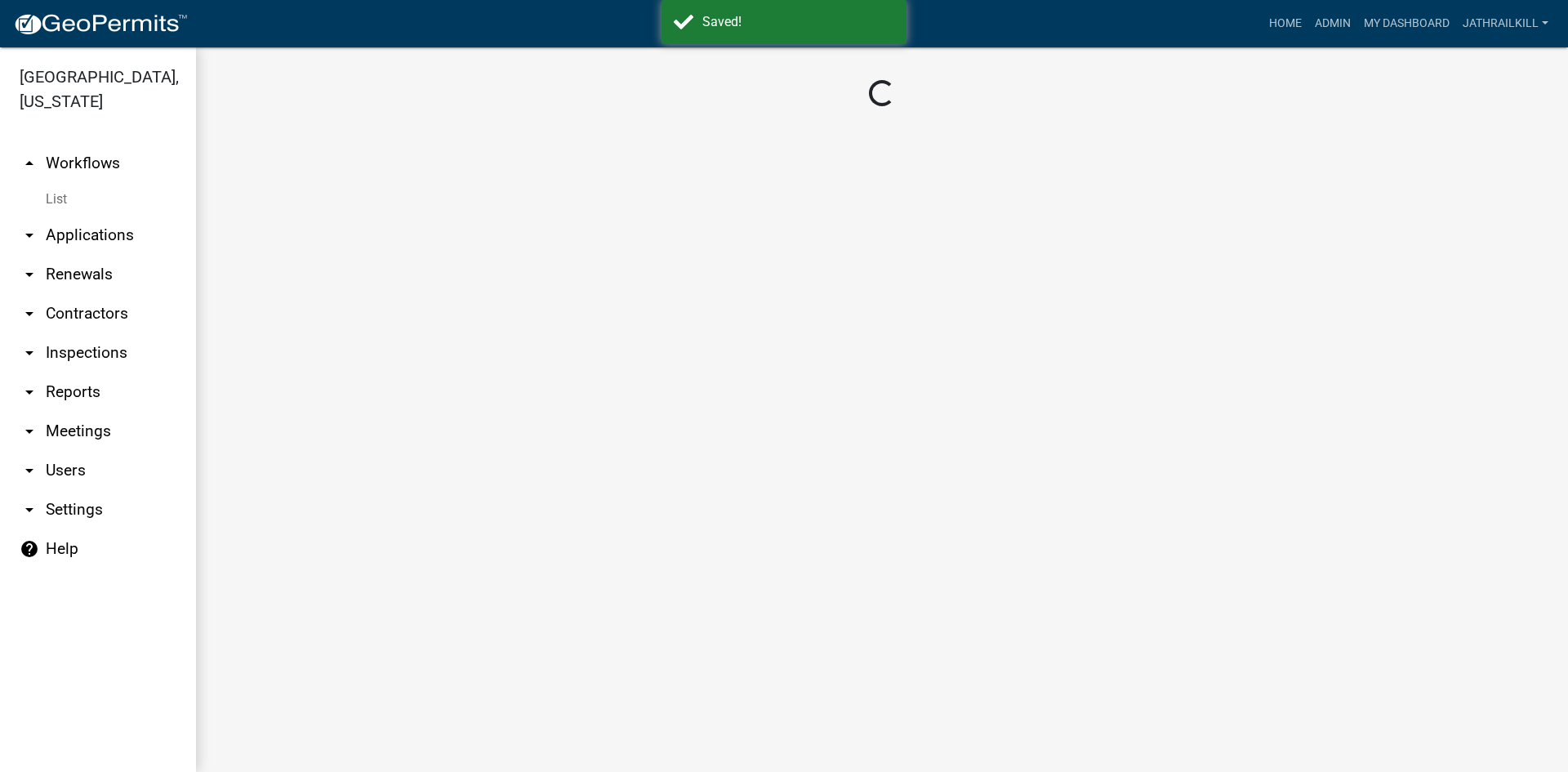
click at [87, 145] on link "arrow_drop_up Workflows" at bounding box center [98, 163] width 196 height 39
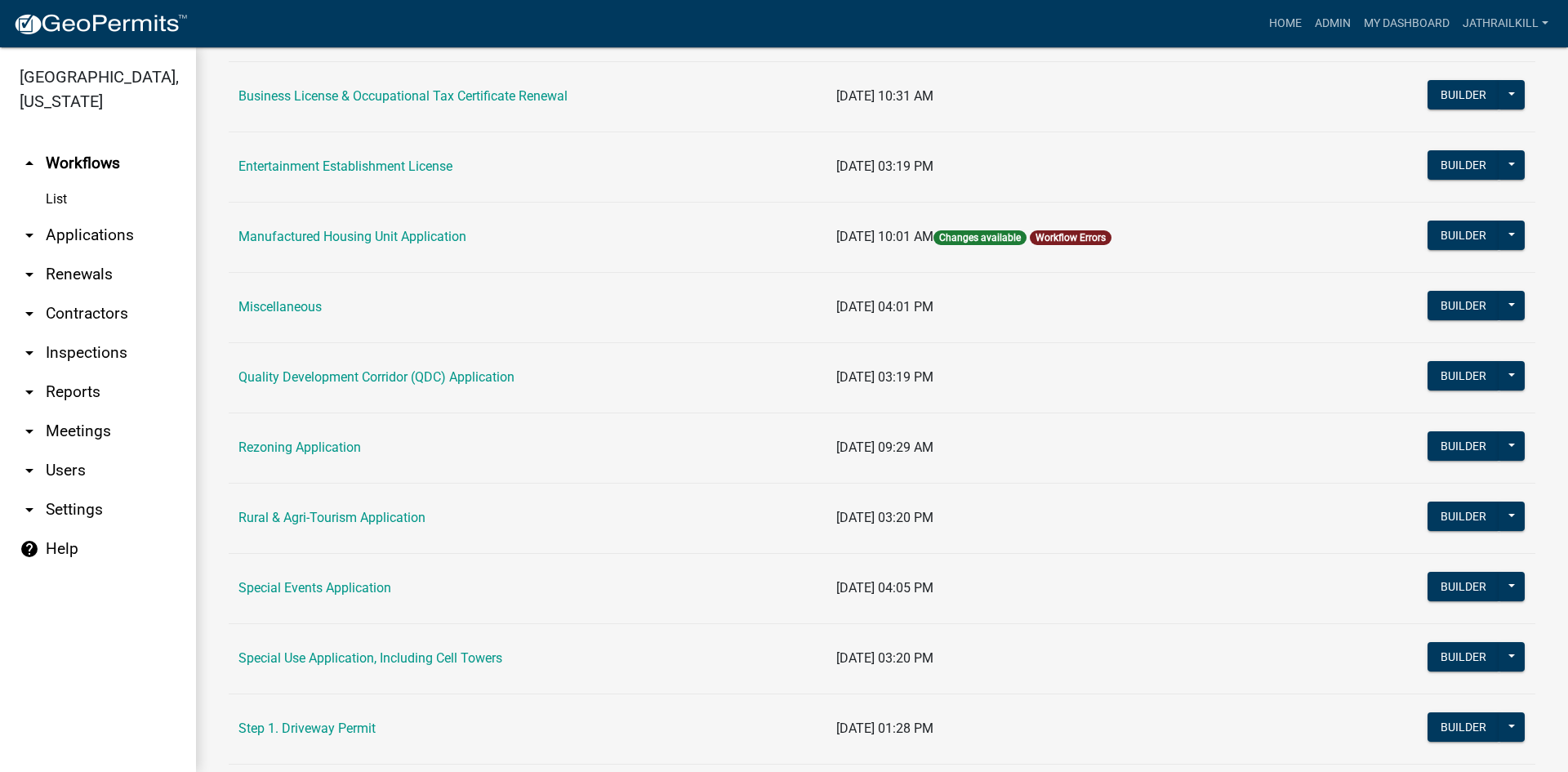
scroll to position [261, 0]
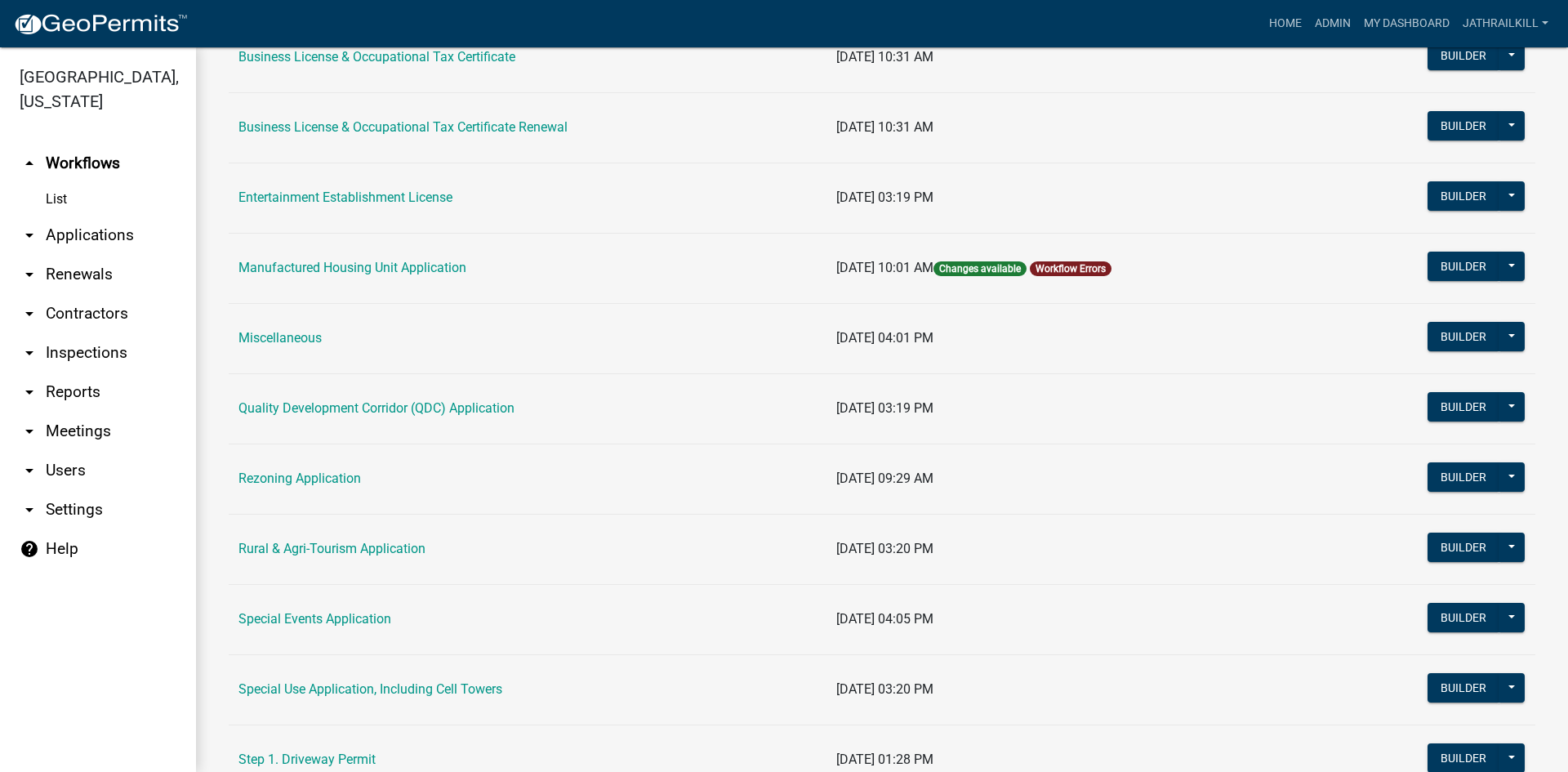
click at [368, 271] on link "Manufactured Housing Unit Application" at bounding box center [352, 268] width 228 height 16
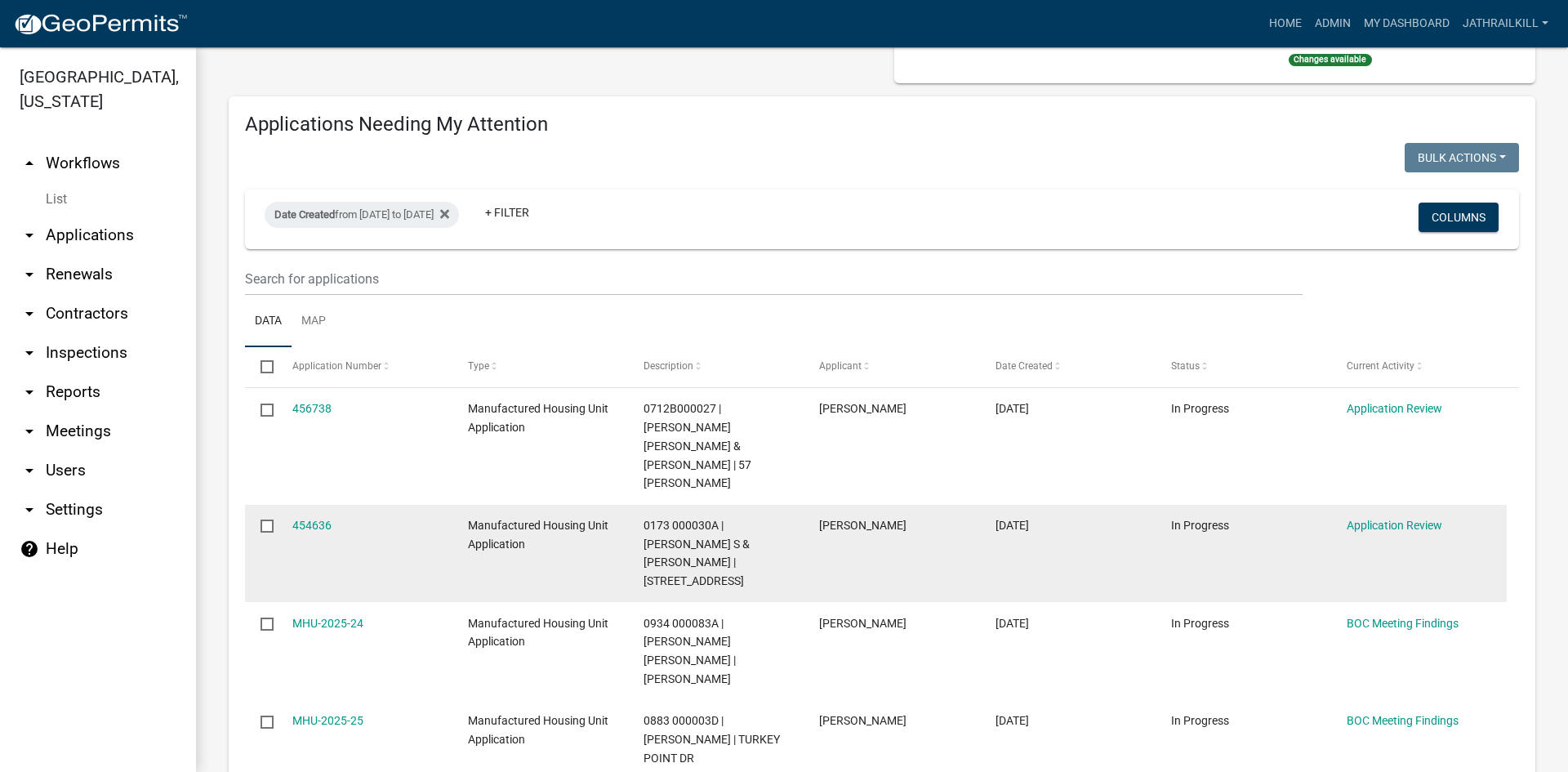
scroll to position [163, 0]
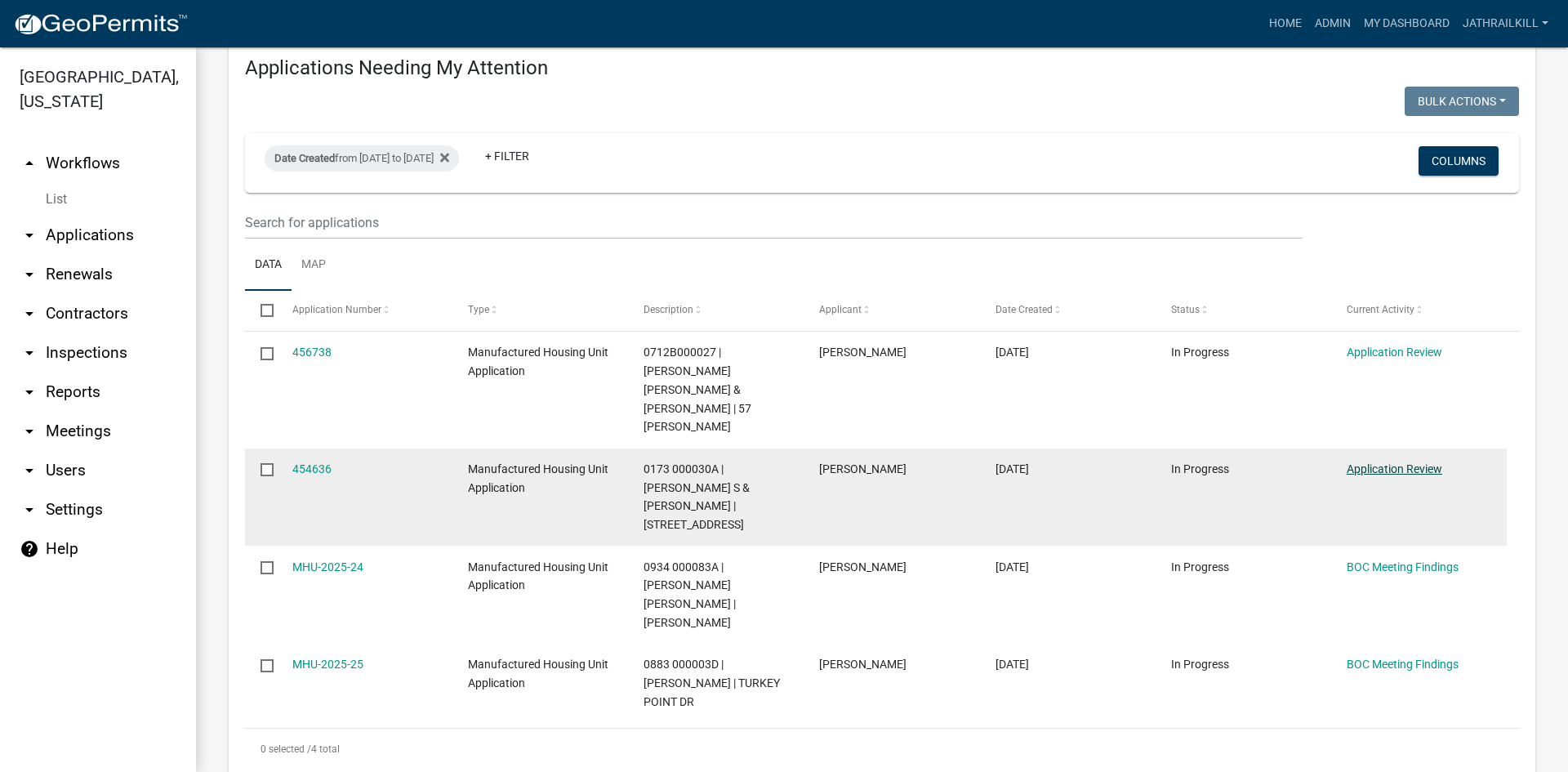
click at [1381, 463] on link "Application Review" at bounding box center [1394, 468] width 96 height 13
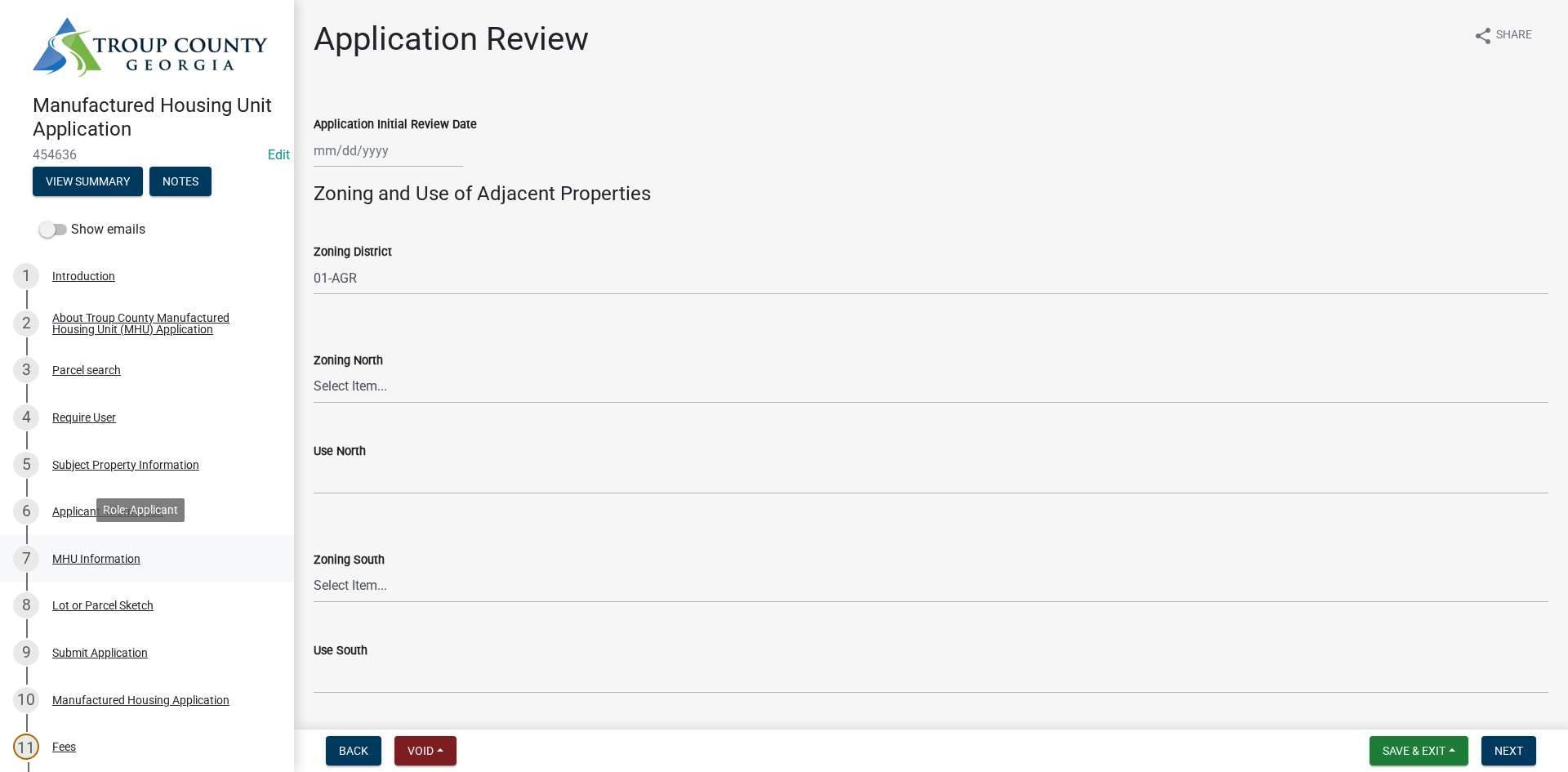
click at [152, 564] on div "7 MHU Information" at bounding box center [140, 558] width 255 height 26
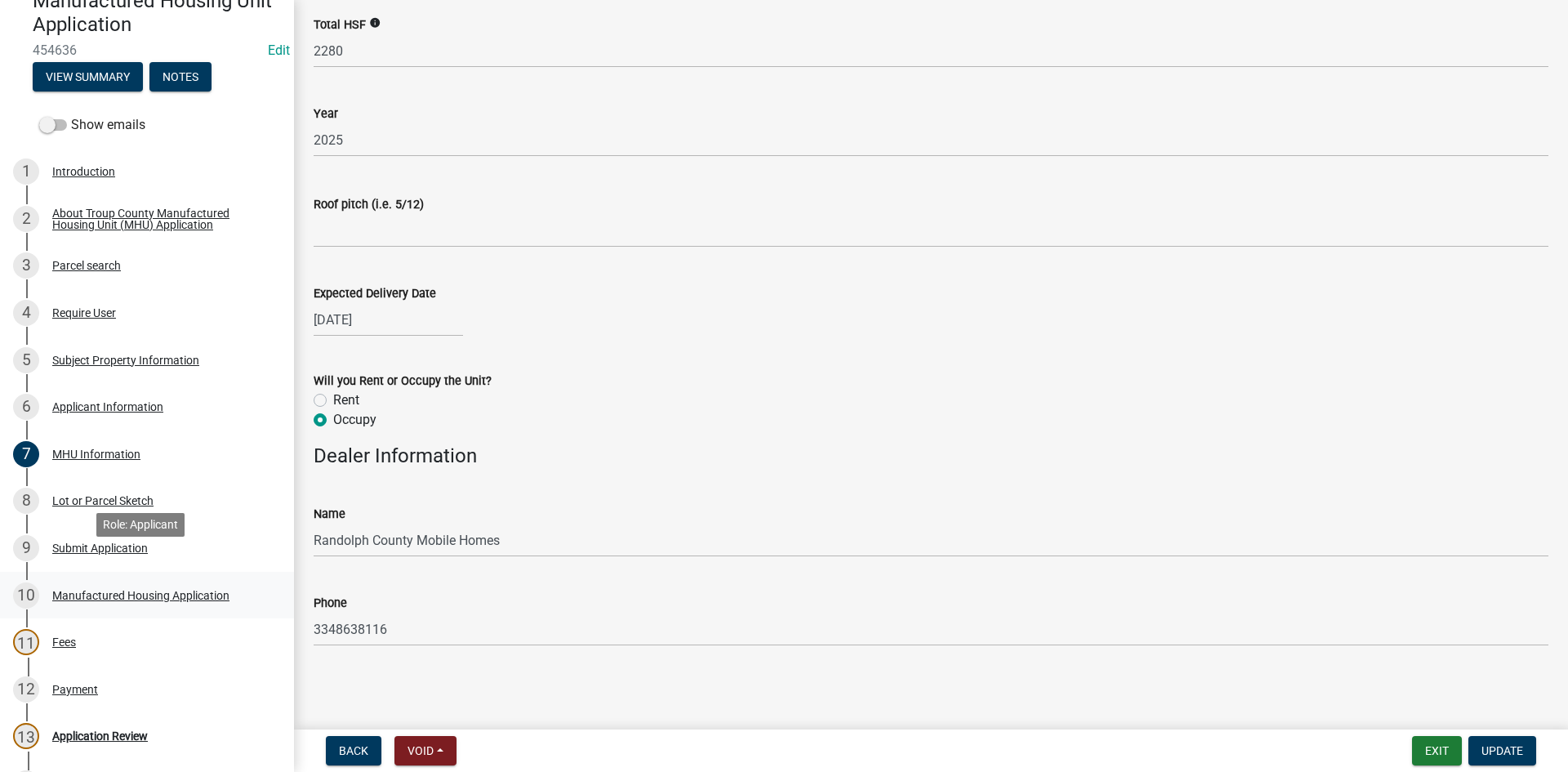
scroll to position [245, 0]
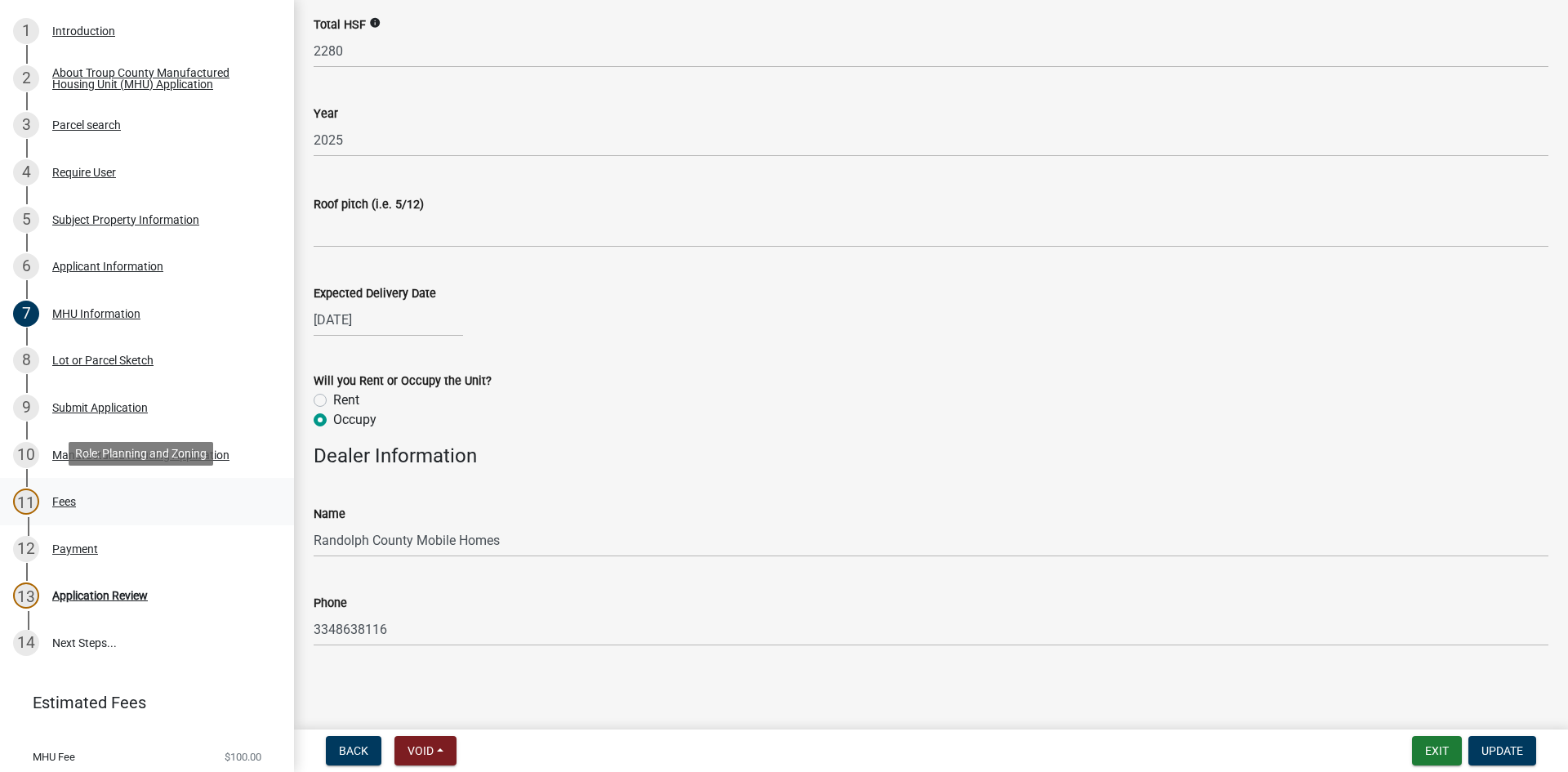
click at [122, 514] on link "11 Fees" at bounding box center [146, 501] width 294 height 48
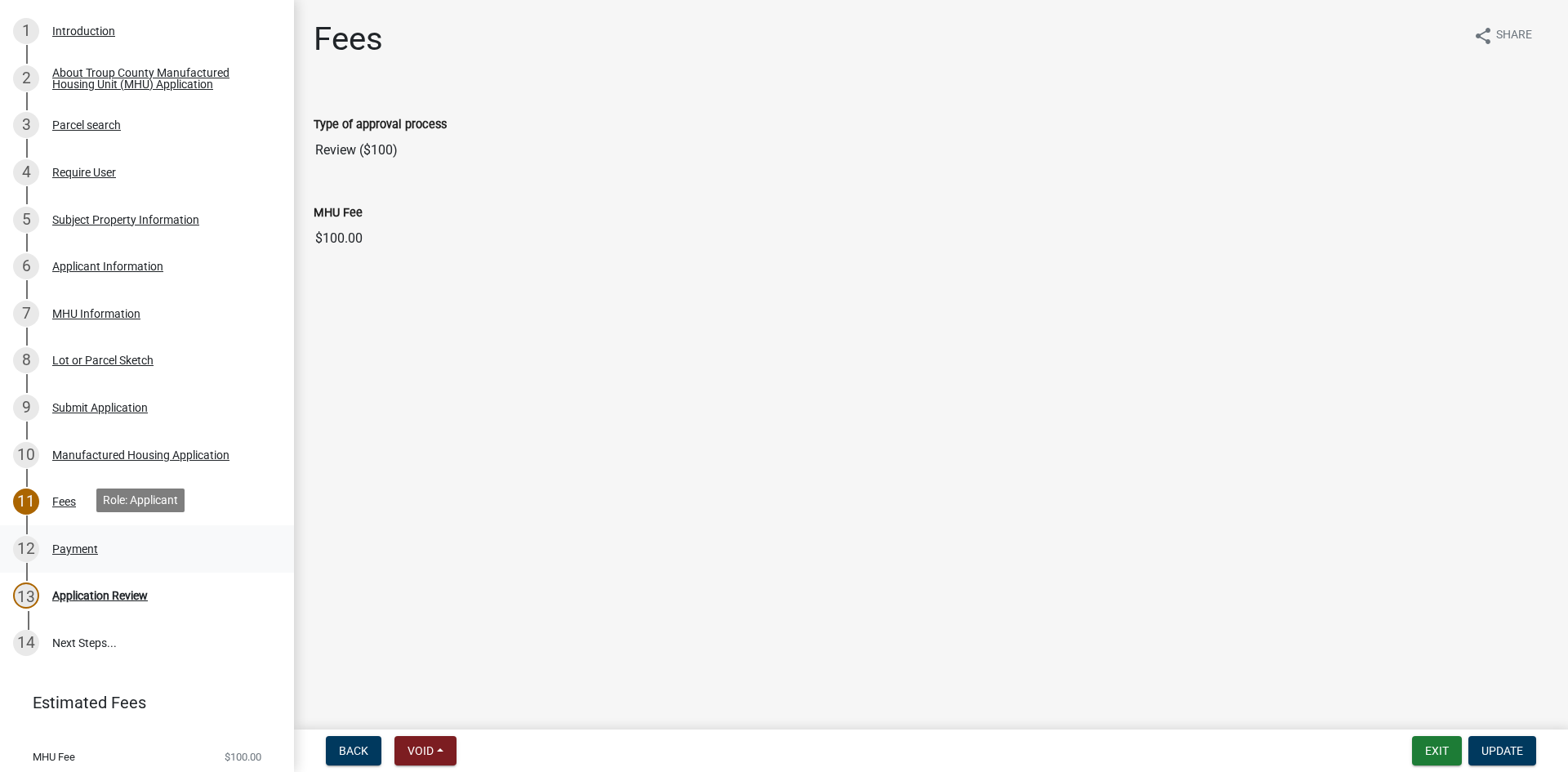
click at [117, 543] on div "12 Payment" at bounding box center [140, 548] width 255 height 26
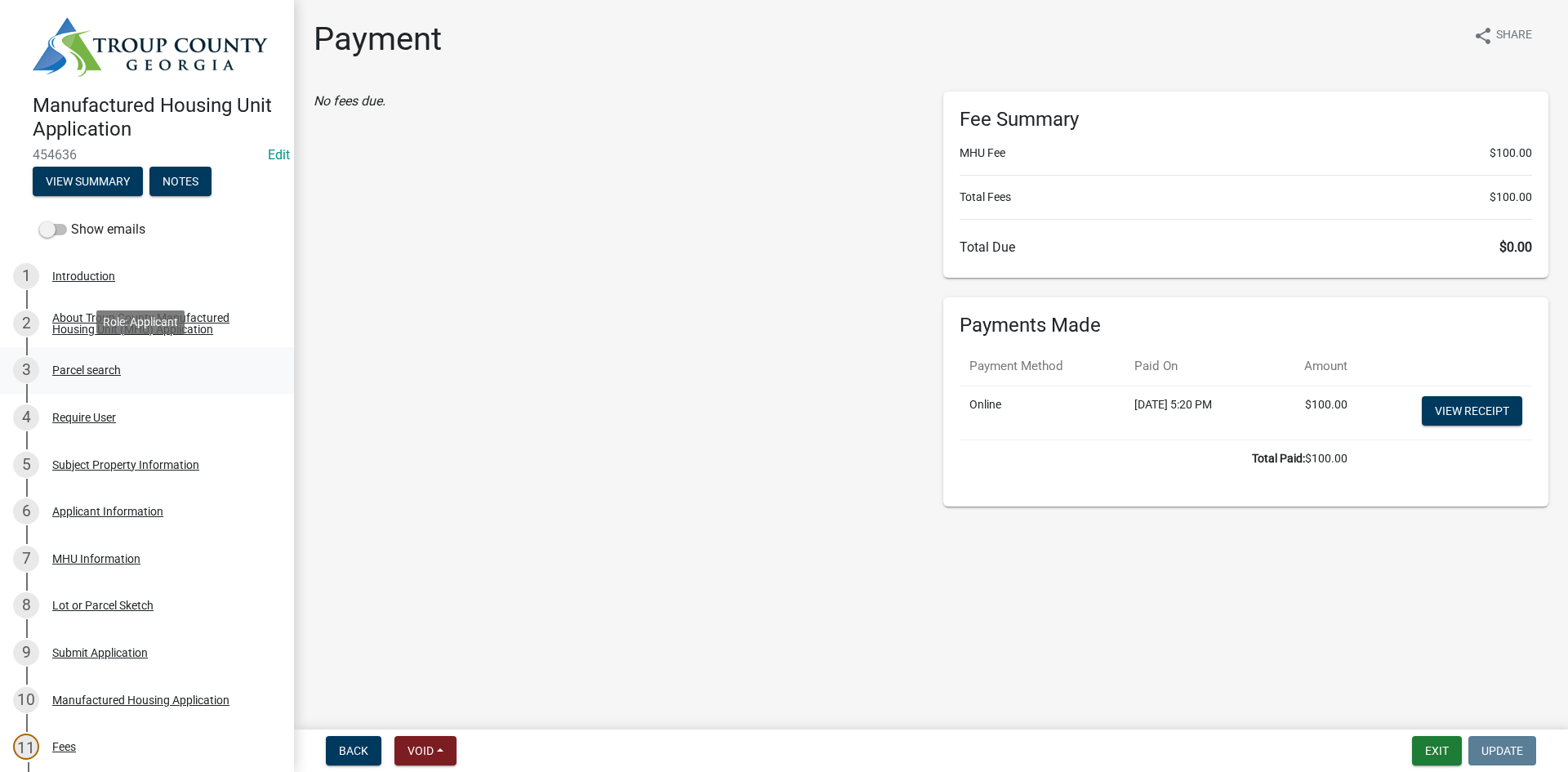
click at [127, 370] on div "3 Parcel search" at bounding box center [140, 370] width 255 height 26
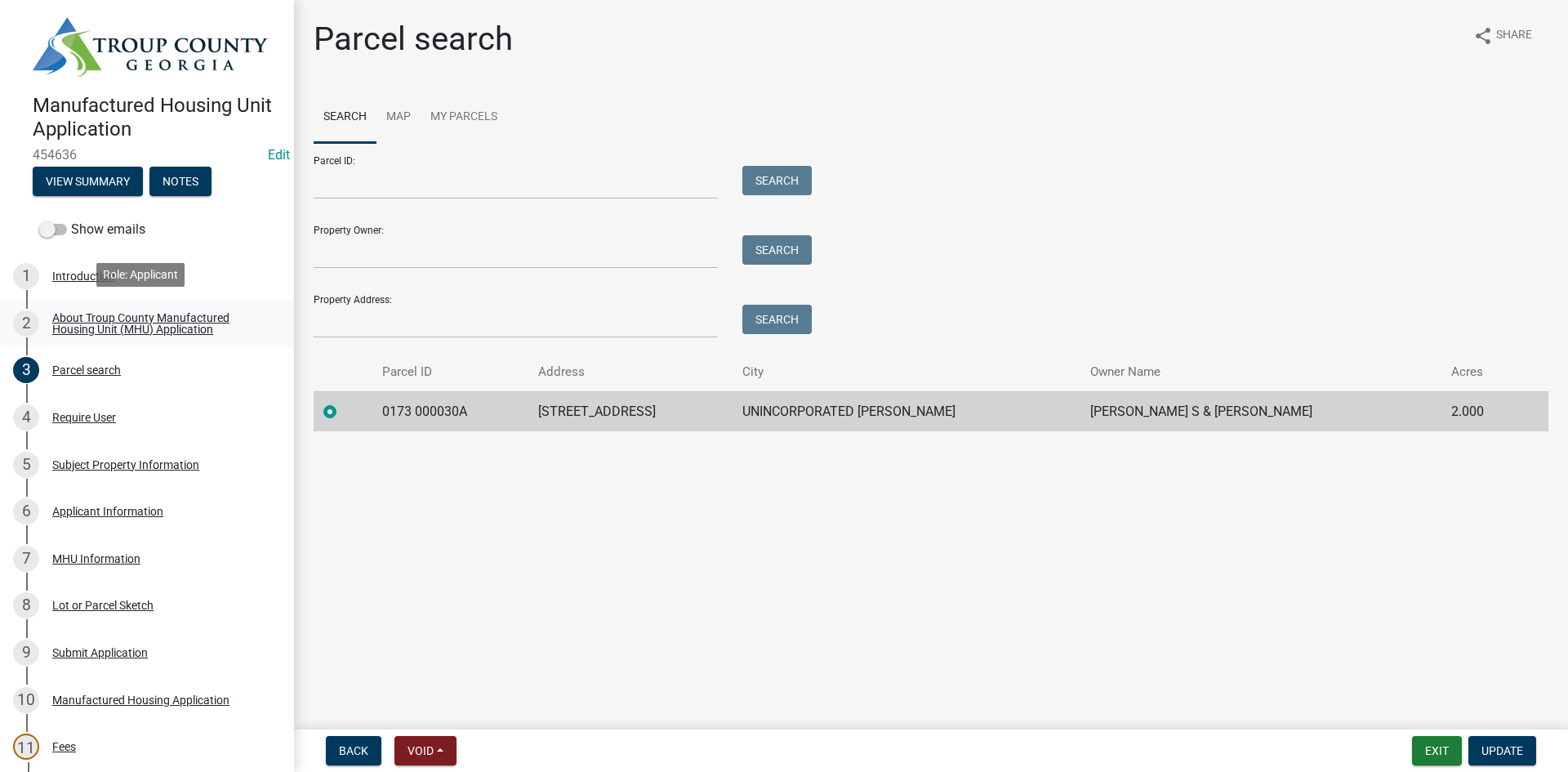
click at [143, 313] on div "About Troup County Manufactured Housing Unit (MHU) Application" at bounding box center [160, 324] width 215 height 23
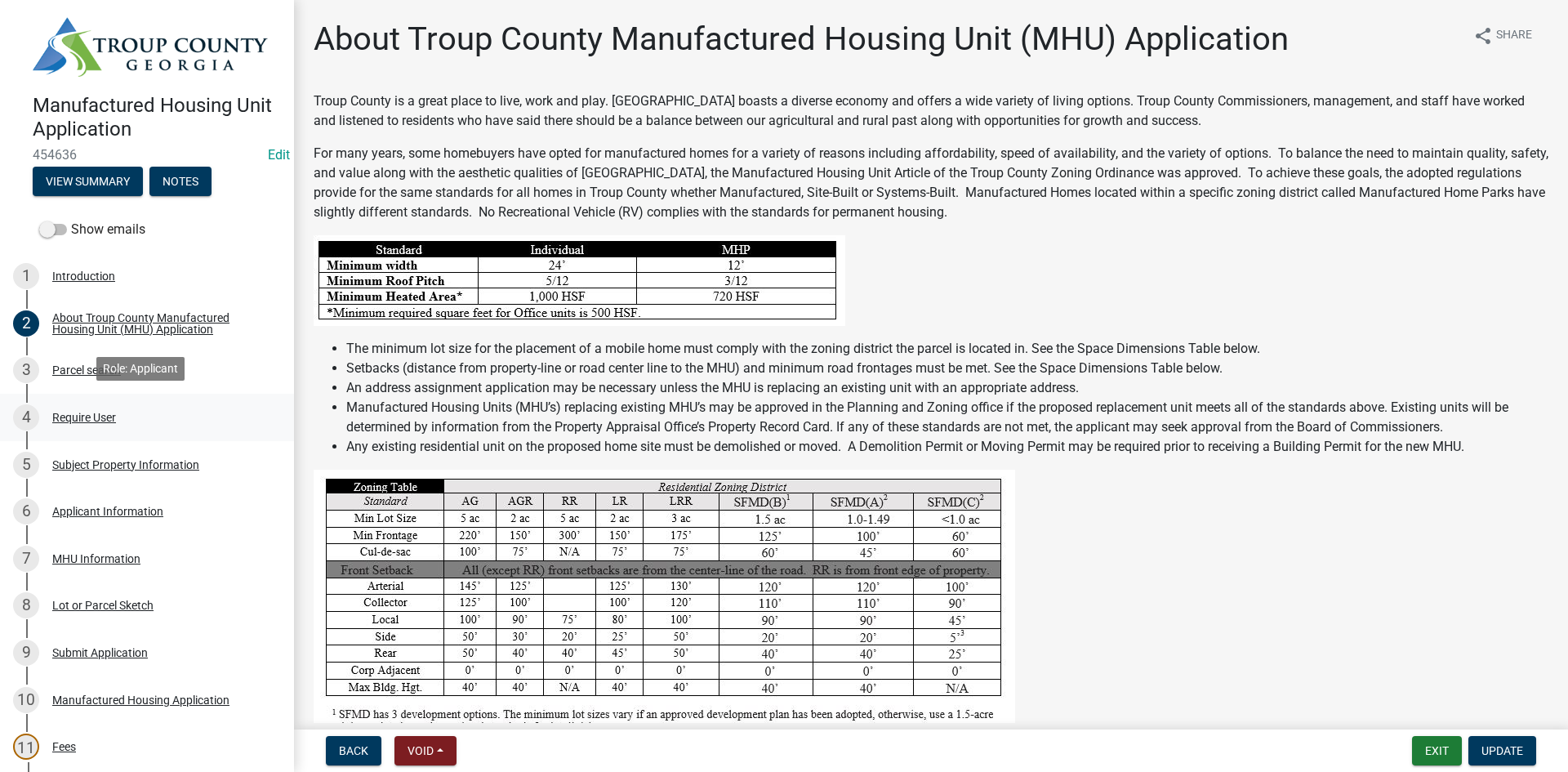
click at [109, 416] on div "Require User" at bounding box center [84, 417] width 64 height 12
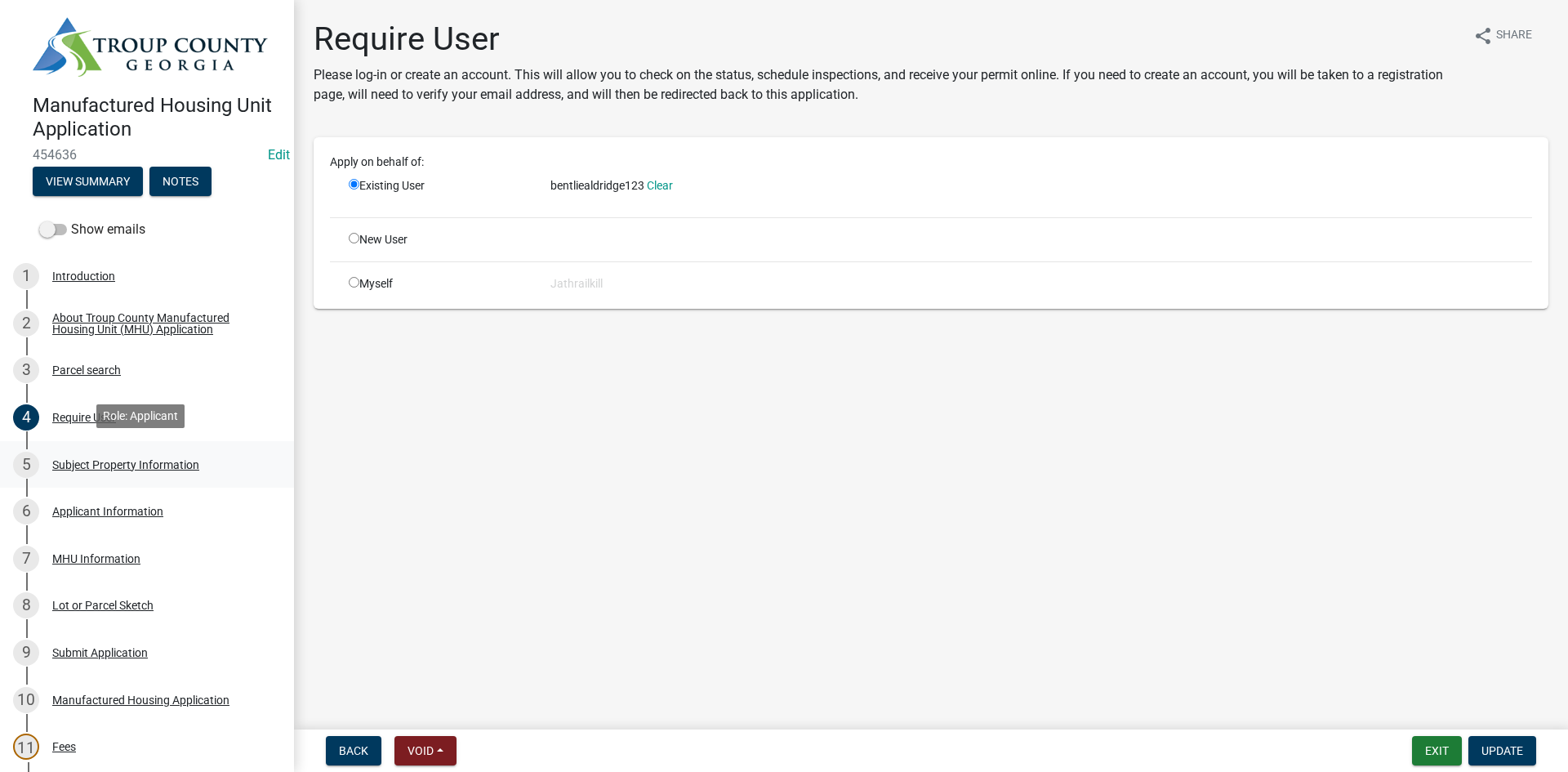
click at [111, 460] on div "Subject Property Information" at bounding box center [126, 465] width 147 height 12
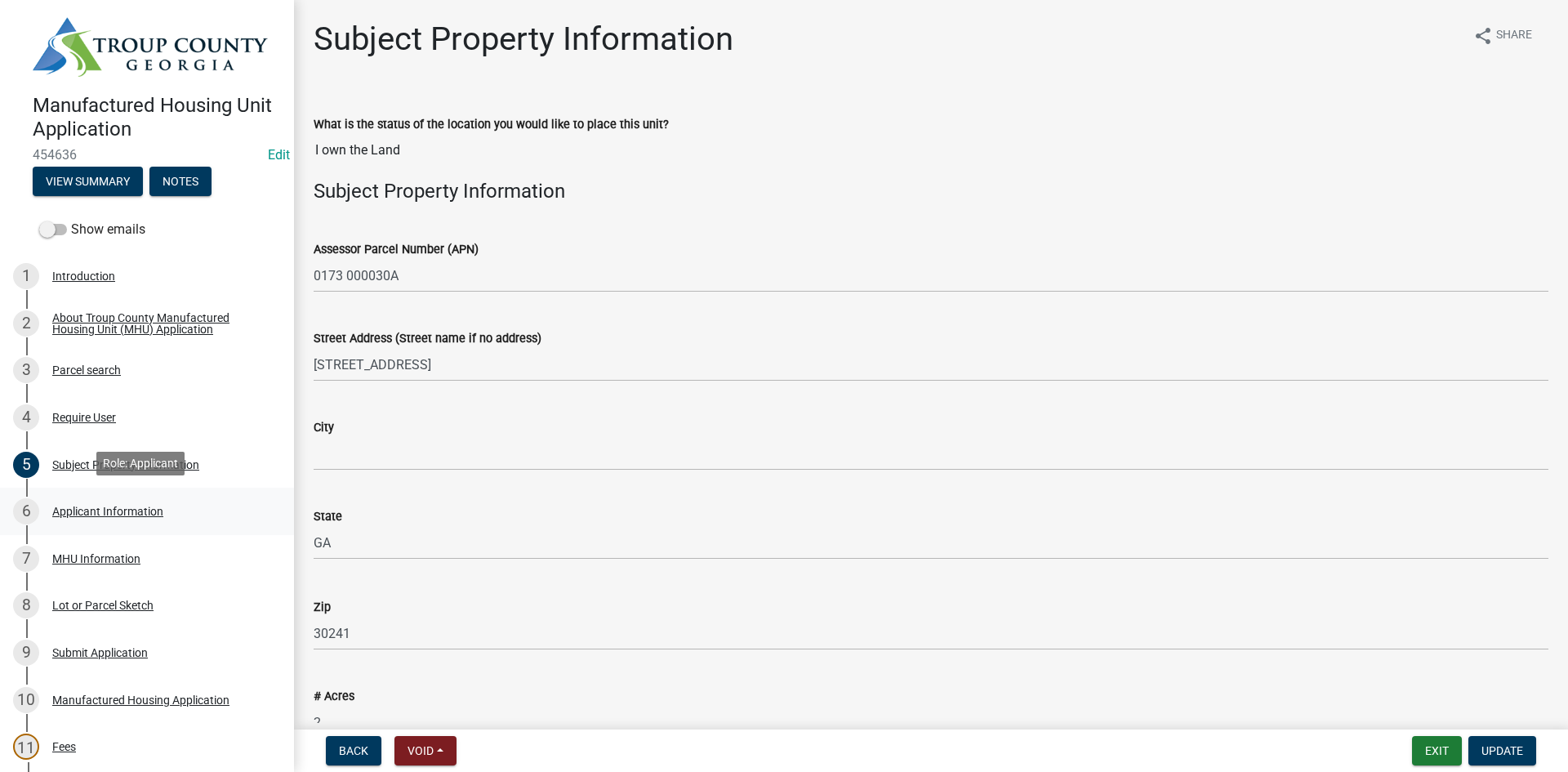
click at [98, 517] on div "6 Applicant Information" at bounding box center [140, 511] width 255 height 26
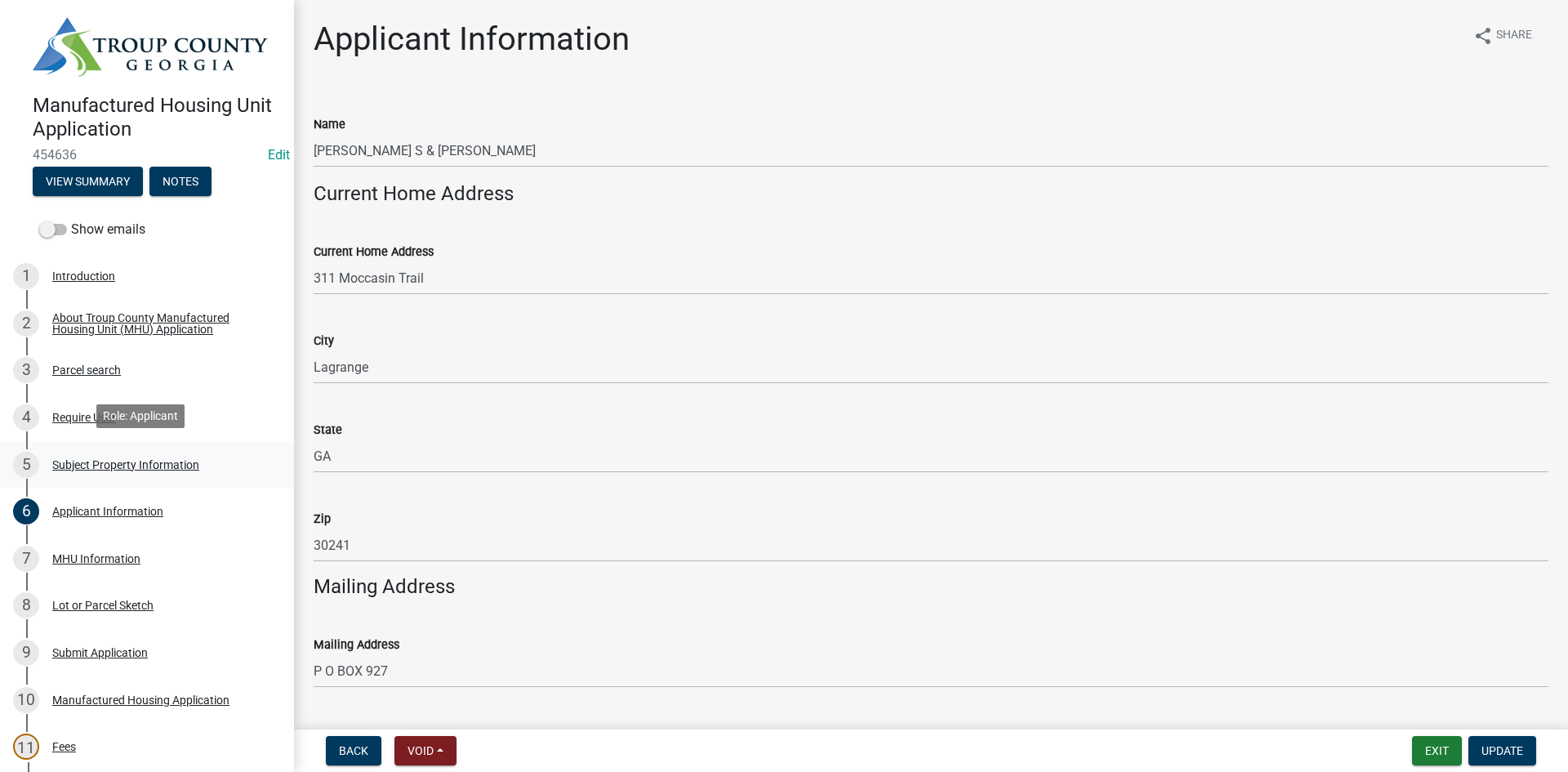
click at [116, 463] on div "Subject Property Information" at bounding box center [126, 465] width 147 height 12
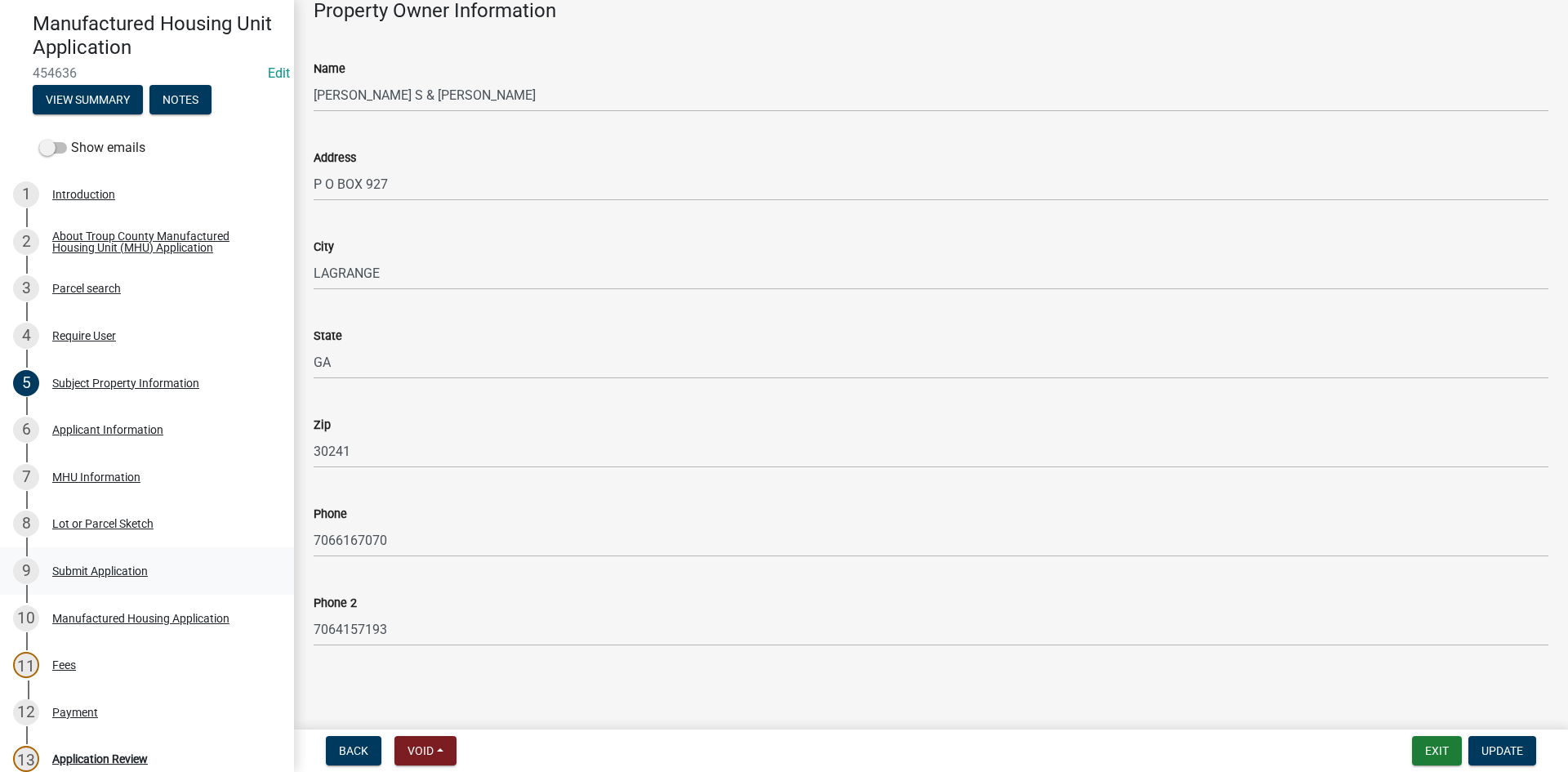
scroll to position [163, 0]
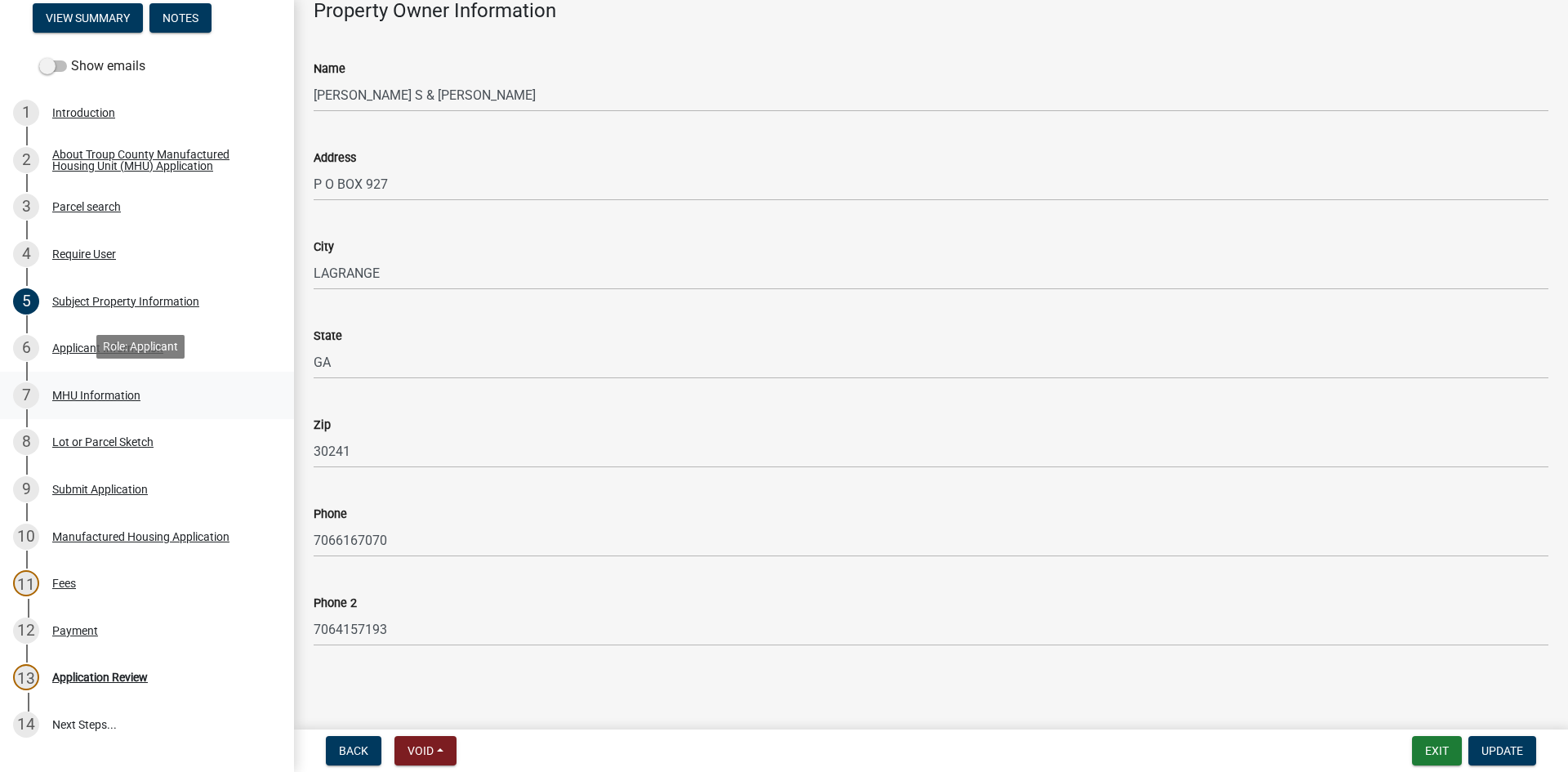
click at [139, 383] on div "7 MHU Information" at bounding box center [140, 395] width 255 height 26
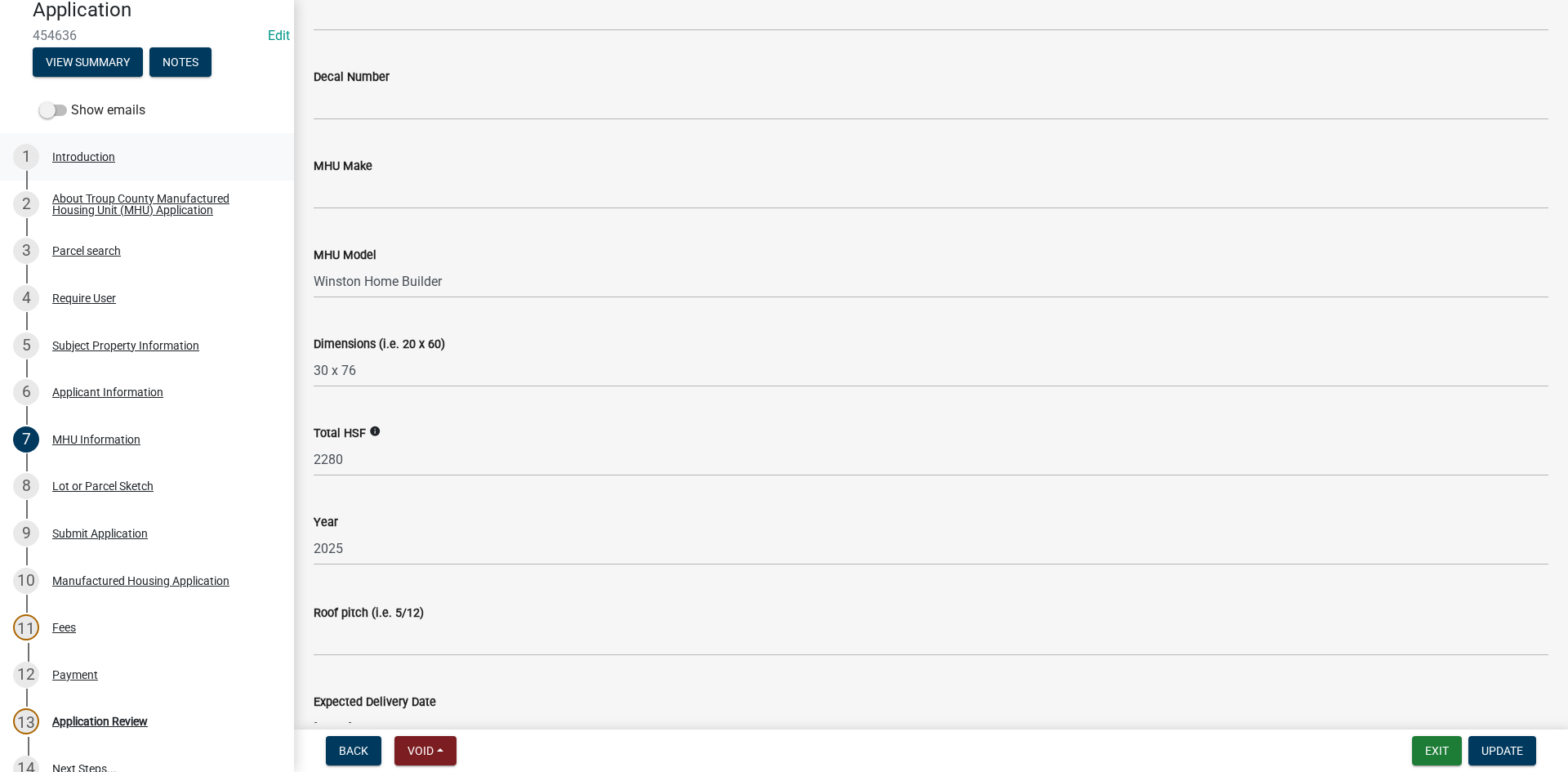
scroll to position [0, 0]
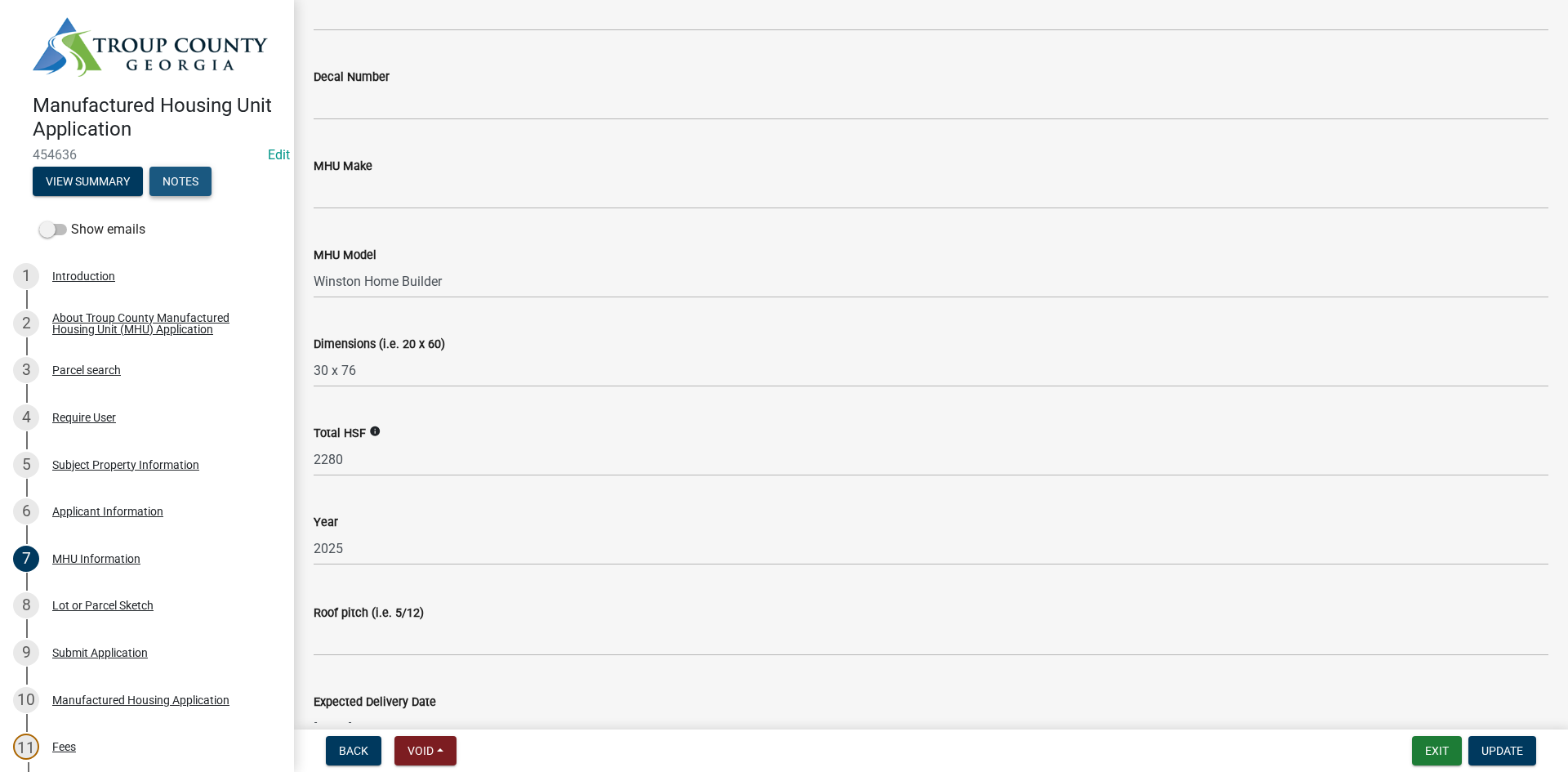
click at [185, 169] on button "Notes" at bounding box center [180, 181] width 62 height 29
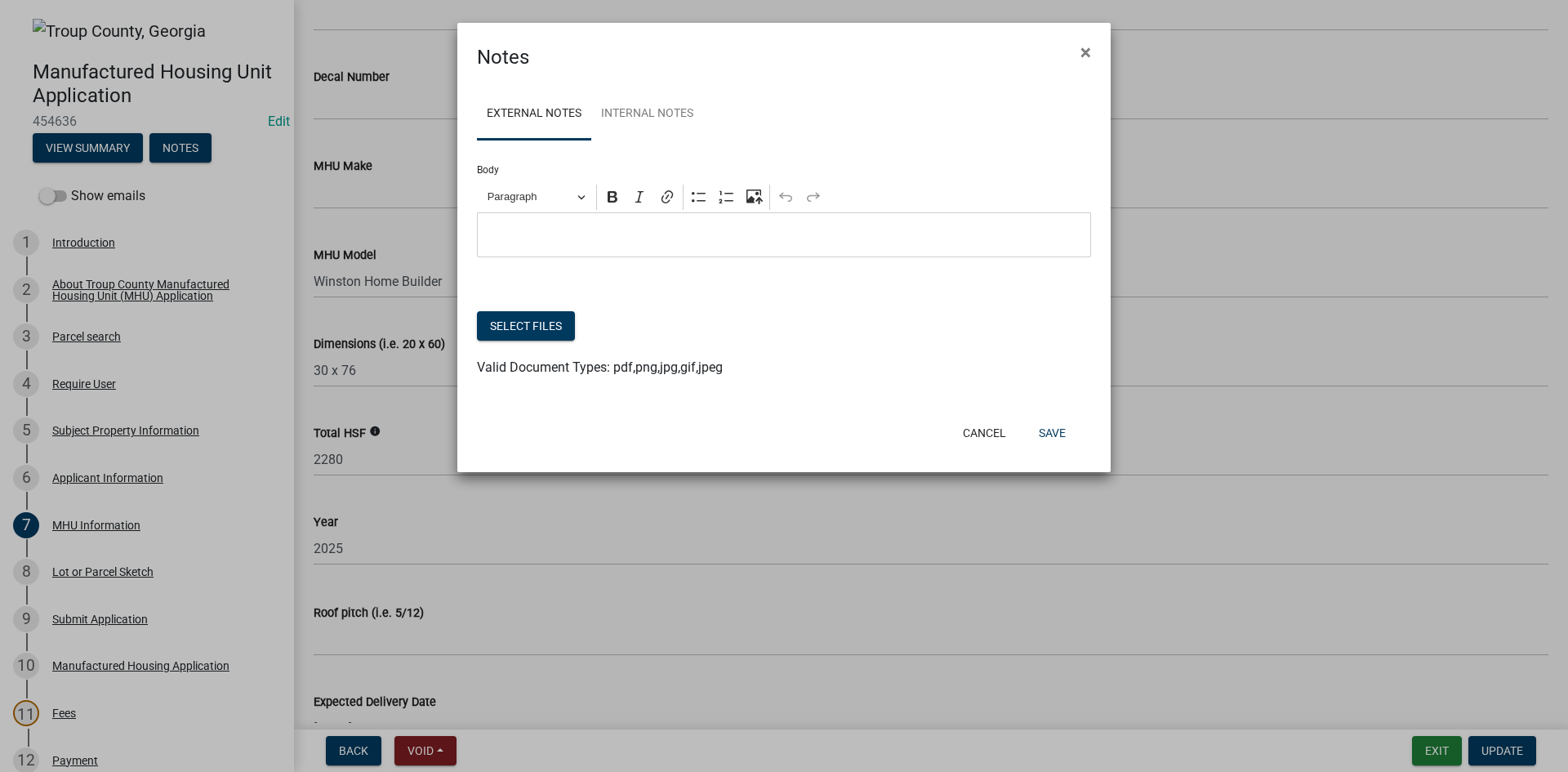
click at [709, 110] on ul "External Notes Internal Notes" at bounding box center [784, 113] width 614 height 51
click at [667, 127] on link "Internal Notes" at bounding box center [647, 114] width 112 height 52
click at [1085, 54] on span "×" at bounding box center [1085, 52] width 11 height 23
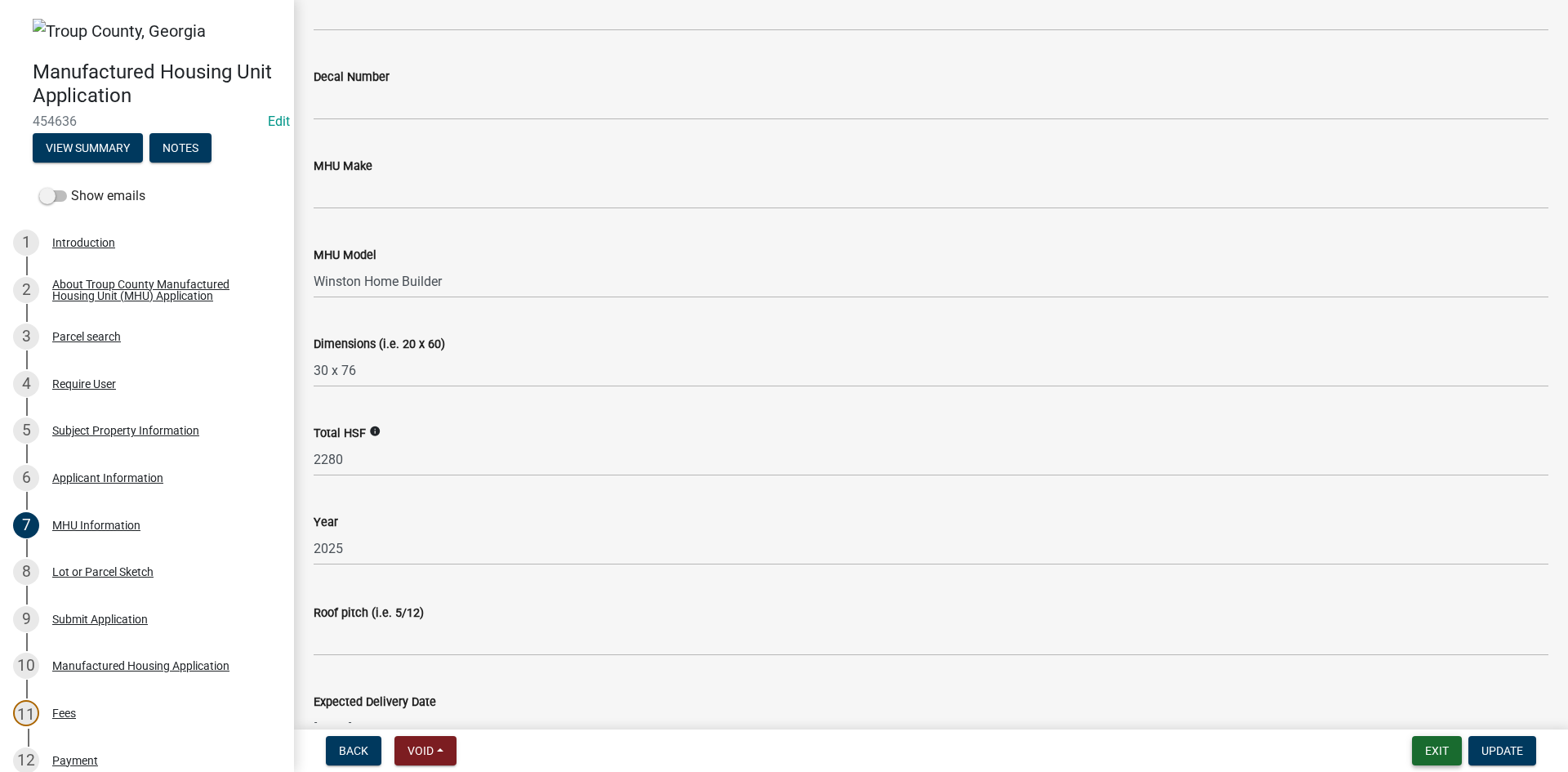
click at [1425, 742] on button "Exit" at bounding box center [1436, 751] width 49 height 29
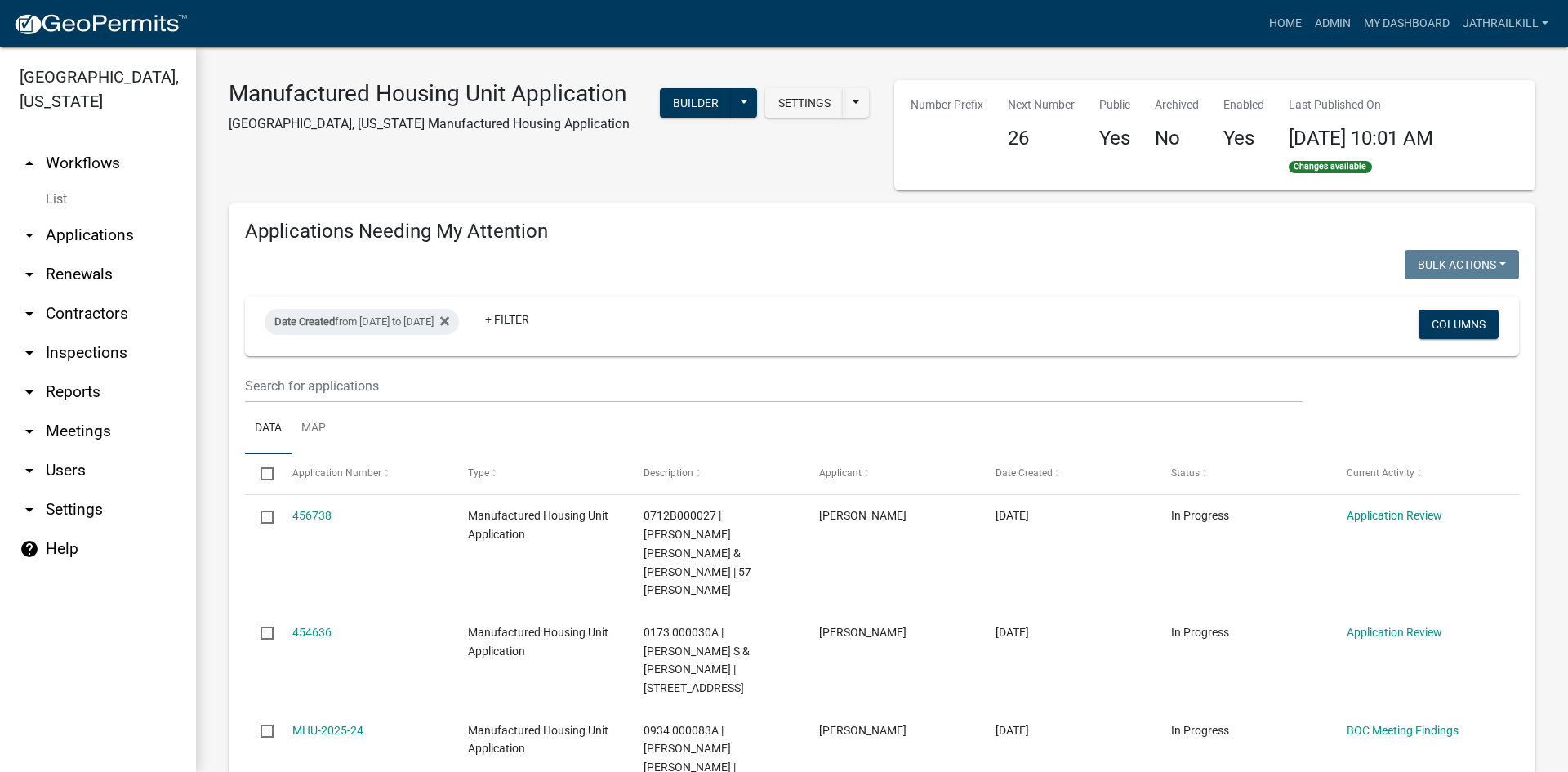
click at [96, 144] on link "arrow_drop_up Workflows" at bounding box center [98, 163] width 196 height 39
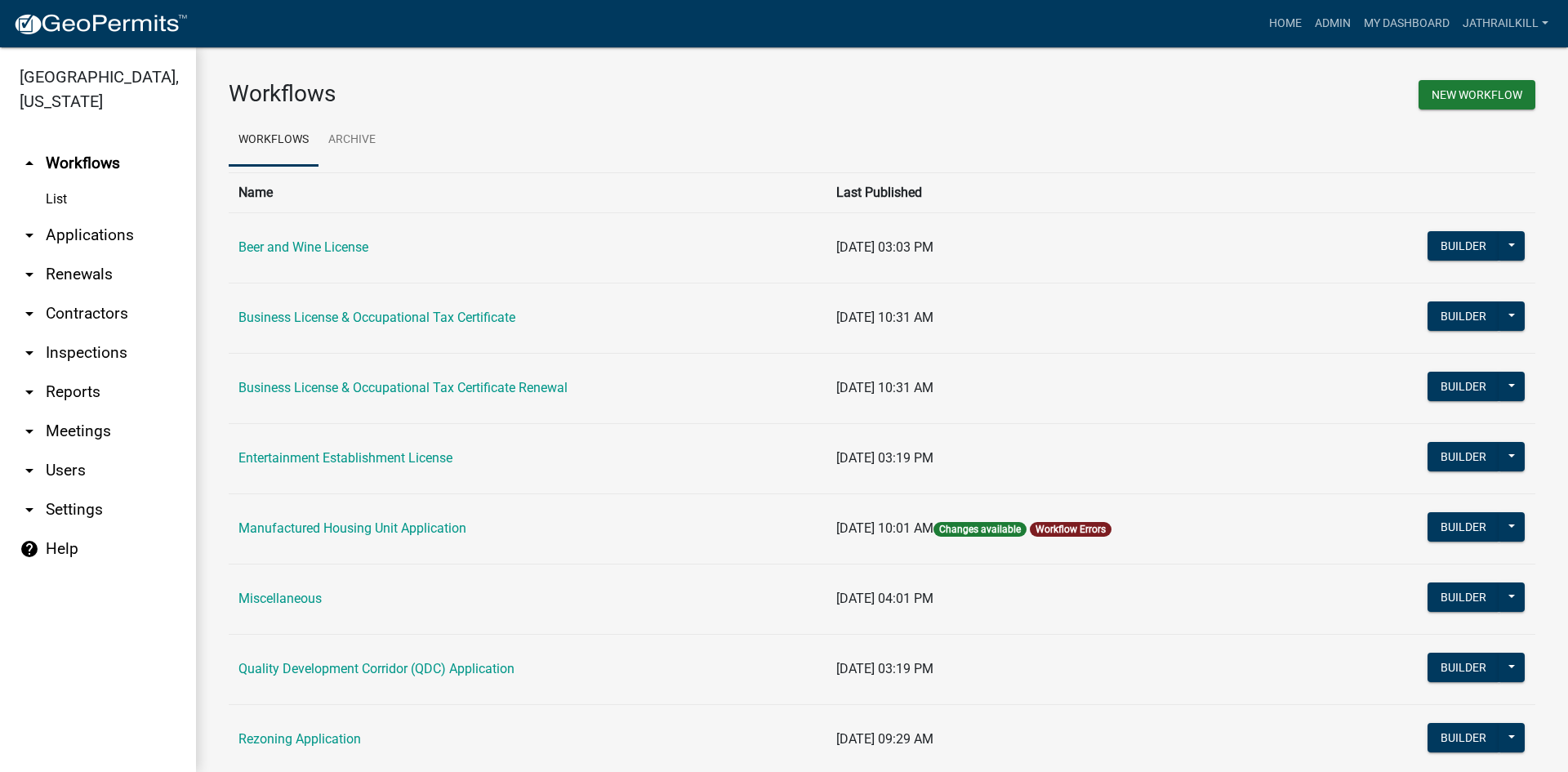
click at [127, 215] on link "arrow_drop_down Applications" at bounding box center [98, 235] width 196 height 39
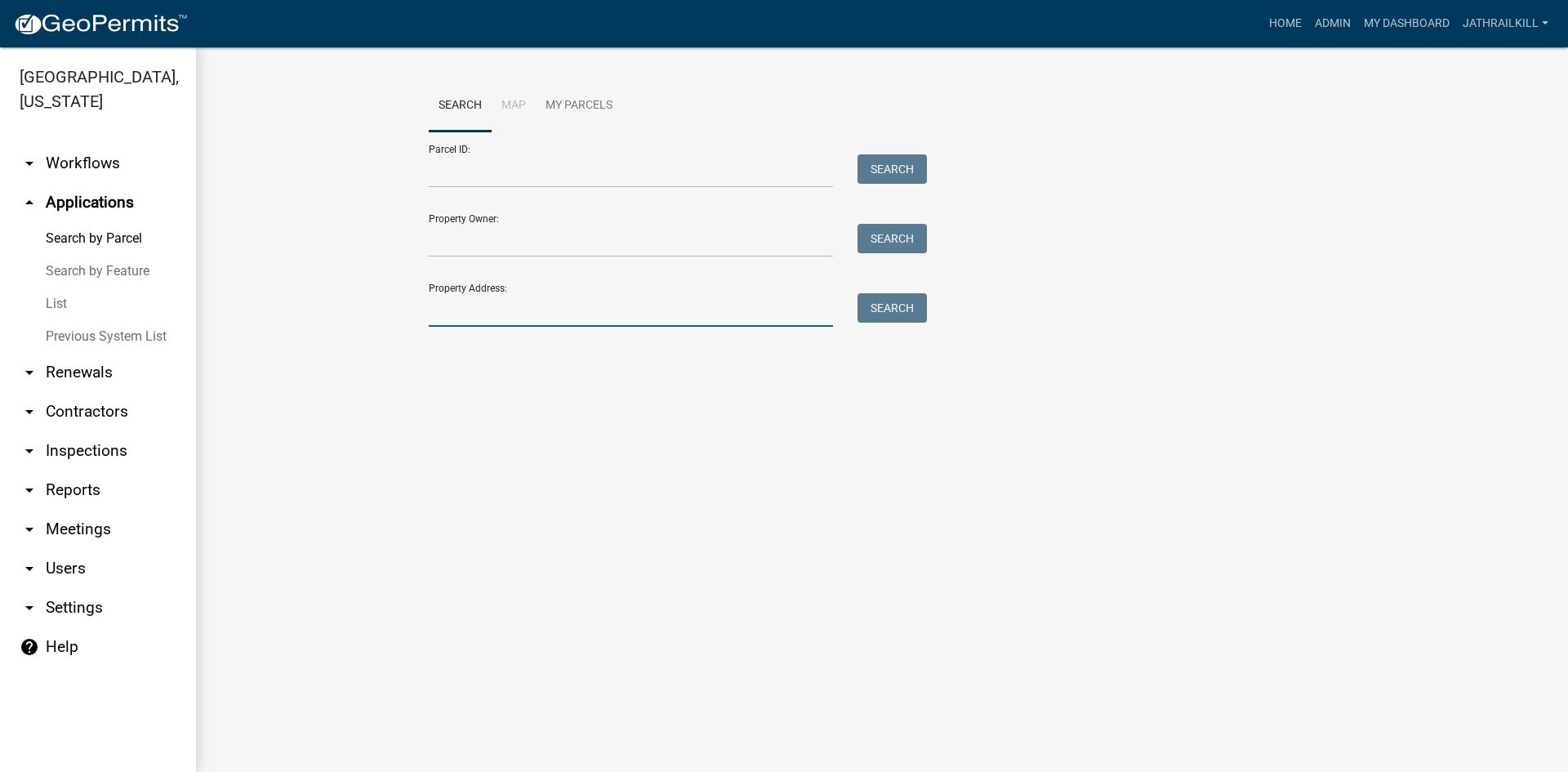
drag, startPoint x: 484, startPoint y: 317, endPoint x: 520, endPoint y: 302, distance: 39.0
click at [483, 313] on input "Property Address:" at bounding box center [630, 309] width 404 height 34
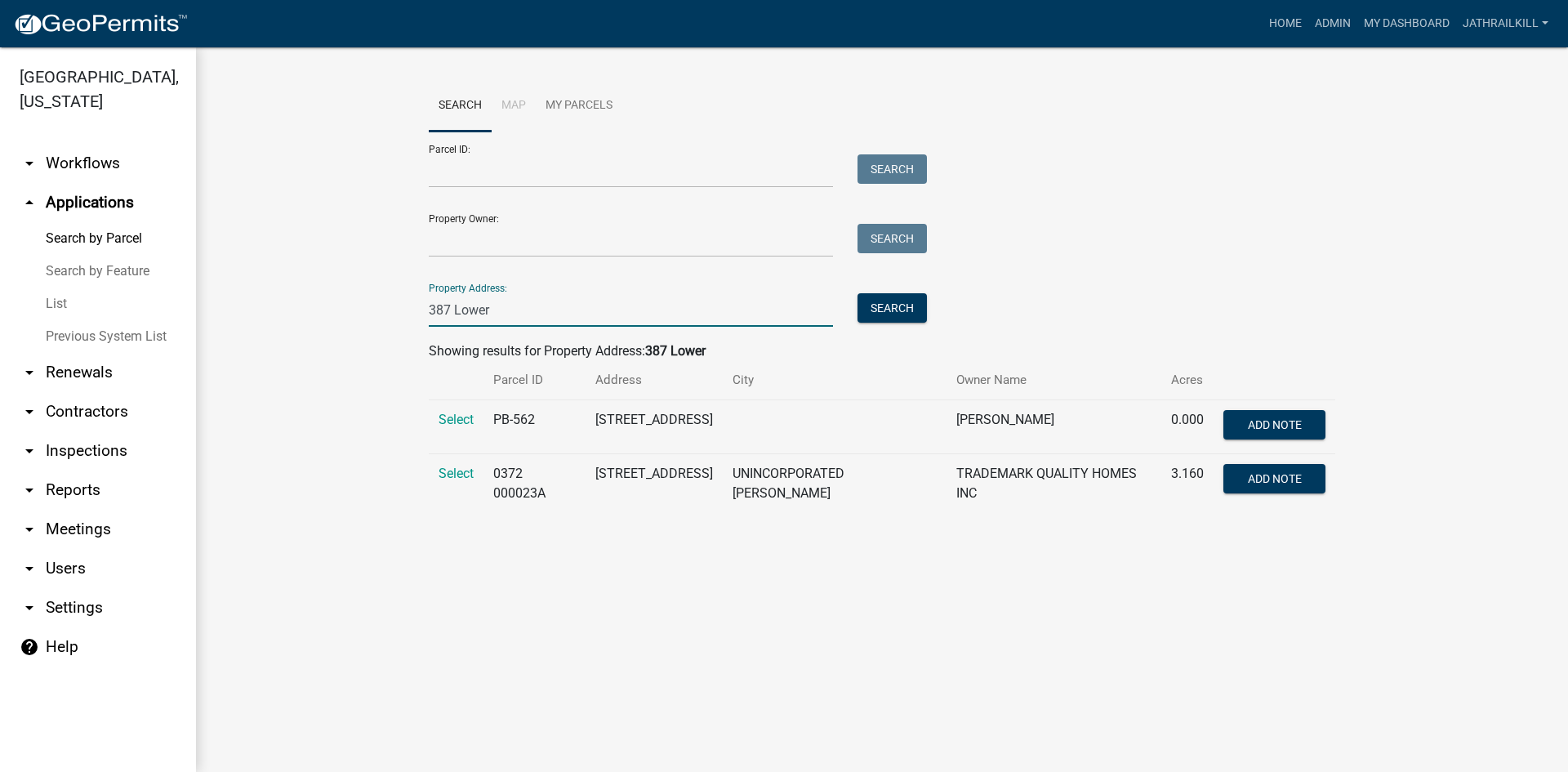
type input "387 Lower"
click at [490, 483] on td "0372 000023A" at bounding box center [533, 483] width 102 height 59
click at [465, 476] on span "Select" at bounding box center [456, 473] width 35 height 16
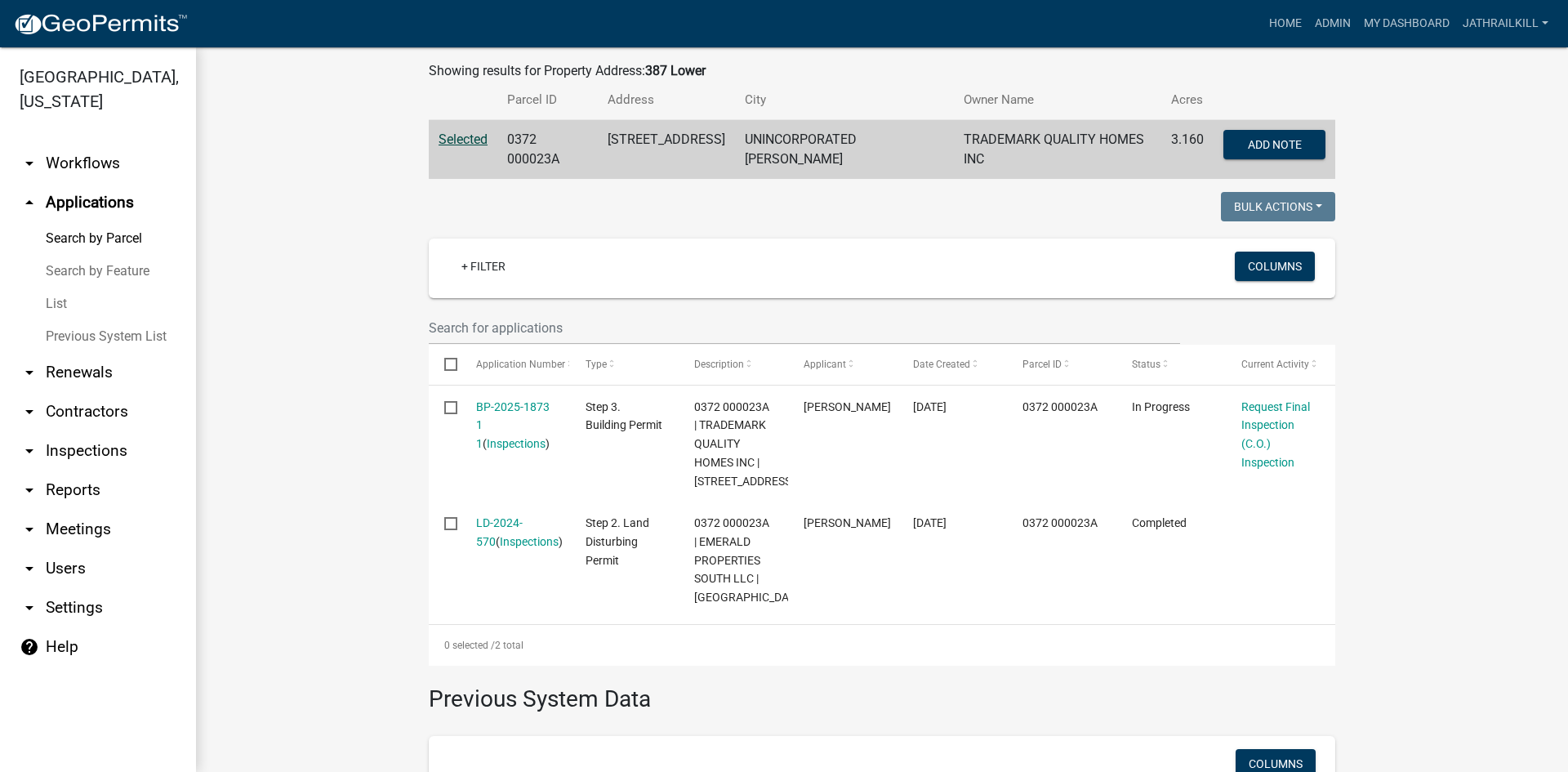
scroll to position [307, 0]
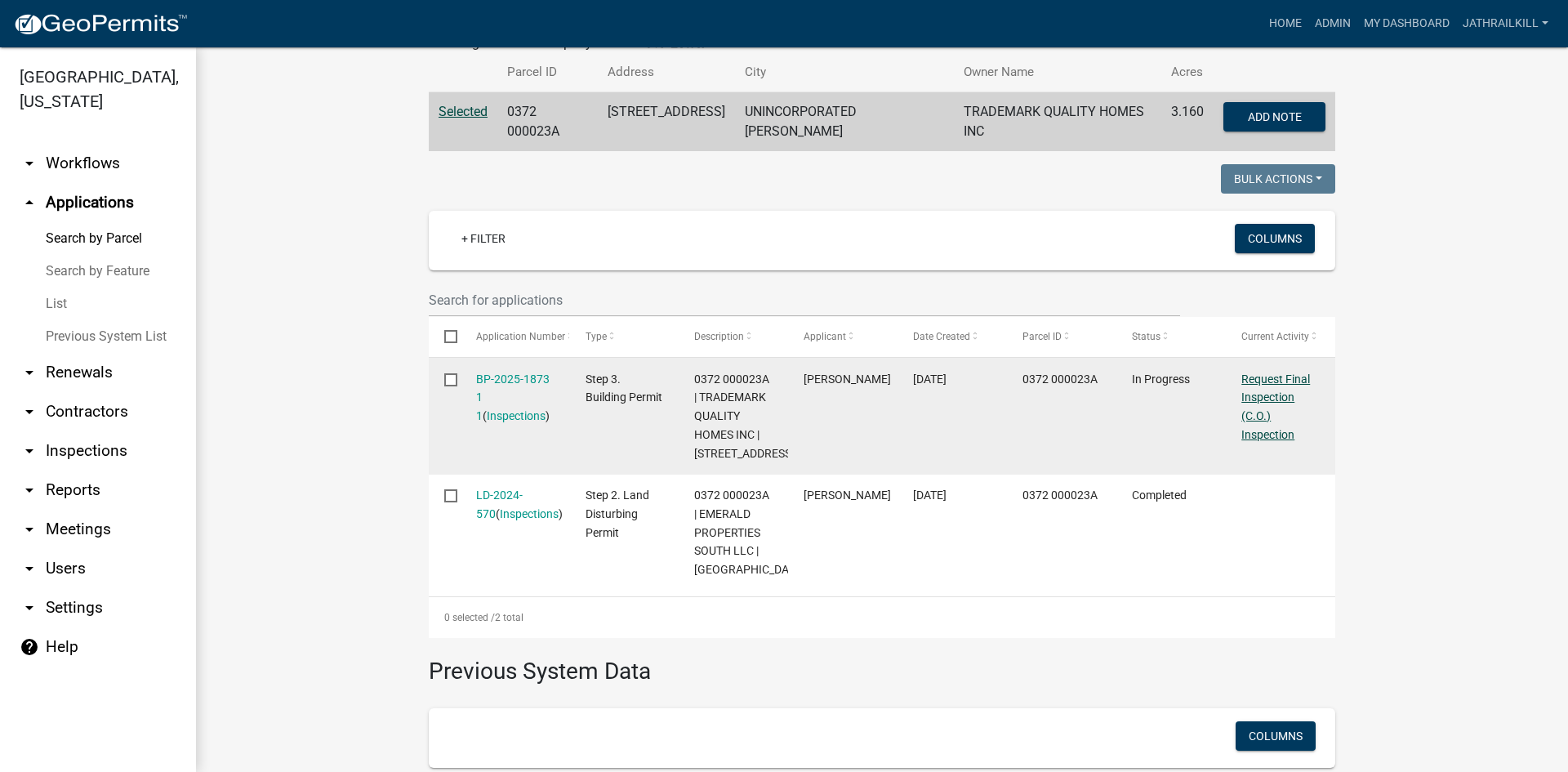
click at [1254, 384] on div "Request Final Inspection (C.O.) Inspection" at bounding box center [1280, 406] width 79 height 75
click at [1253, 399] on link "Request Final Inspection (C.O.) Inspection" at bounding box center [1275, 406] width 69 height 69
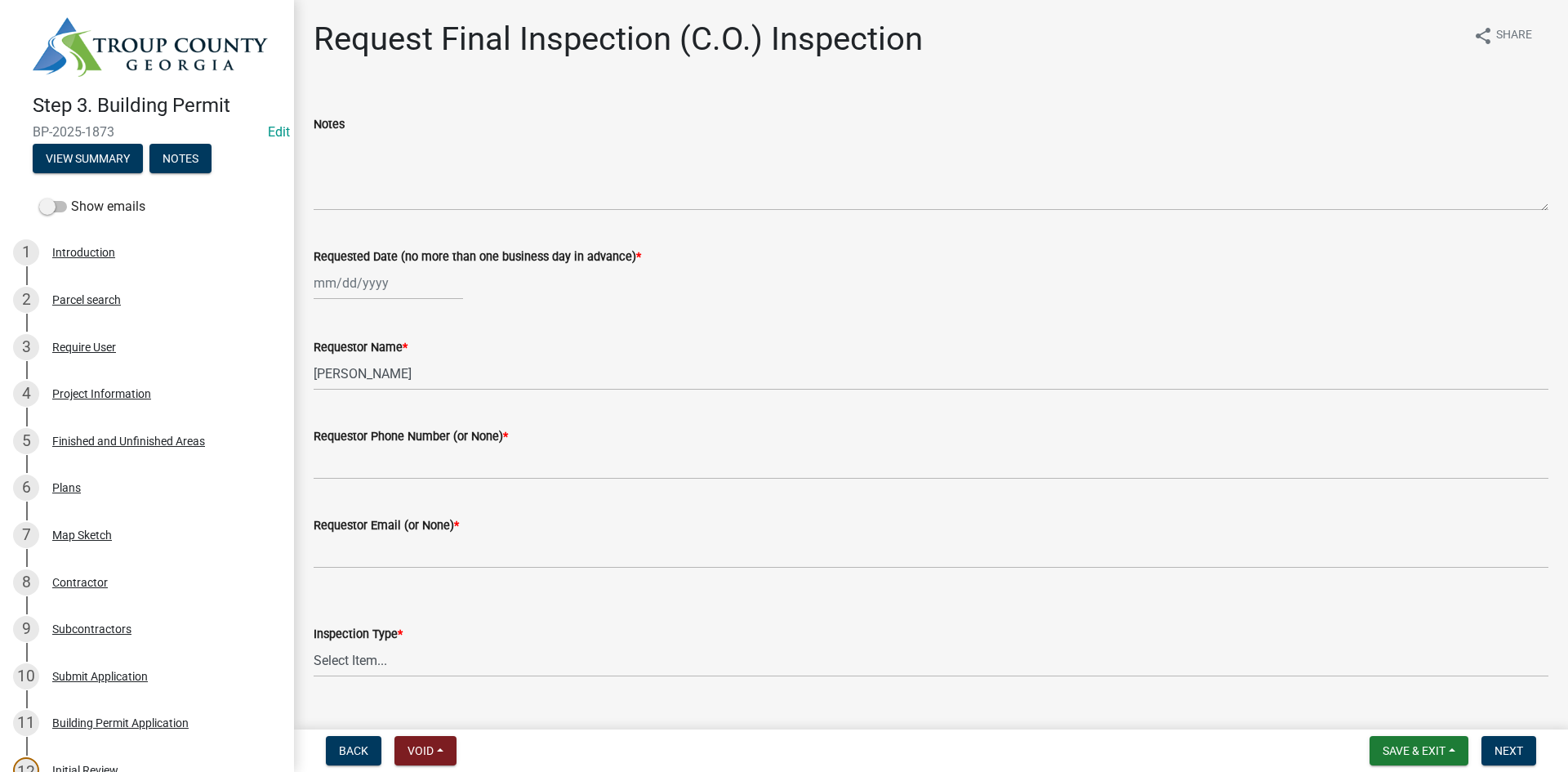
select select "8"
select select "2025"
click at [347, 278] on div "[PERSON_NAME] Feb Mar Apr [PERSON_NAME][DATE] Oct Nov [DATE] 1526 1527 1528 152…" at bounding box center [388, 283] width 149 height 34
drag, startPoint x: 333, startPoint y: 473, endPoint x: 336, endPoint y: 455, distance: 18.2
click at [331, 473] on div "25" at bounding box center [330, 474] width 26 height 26
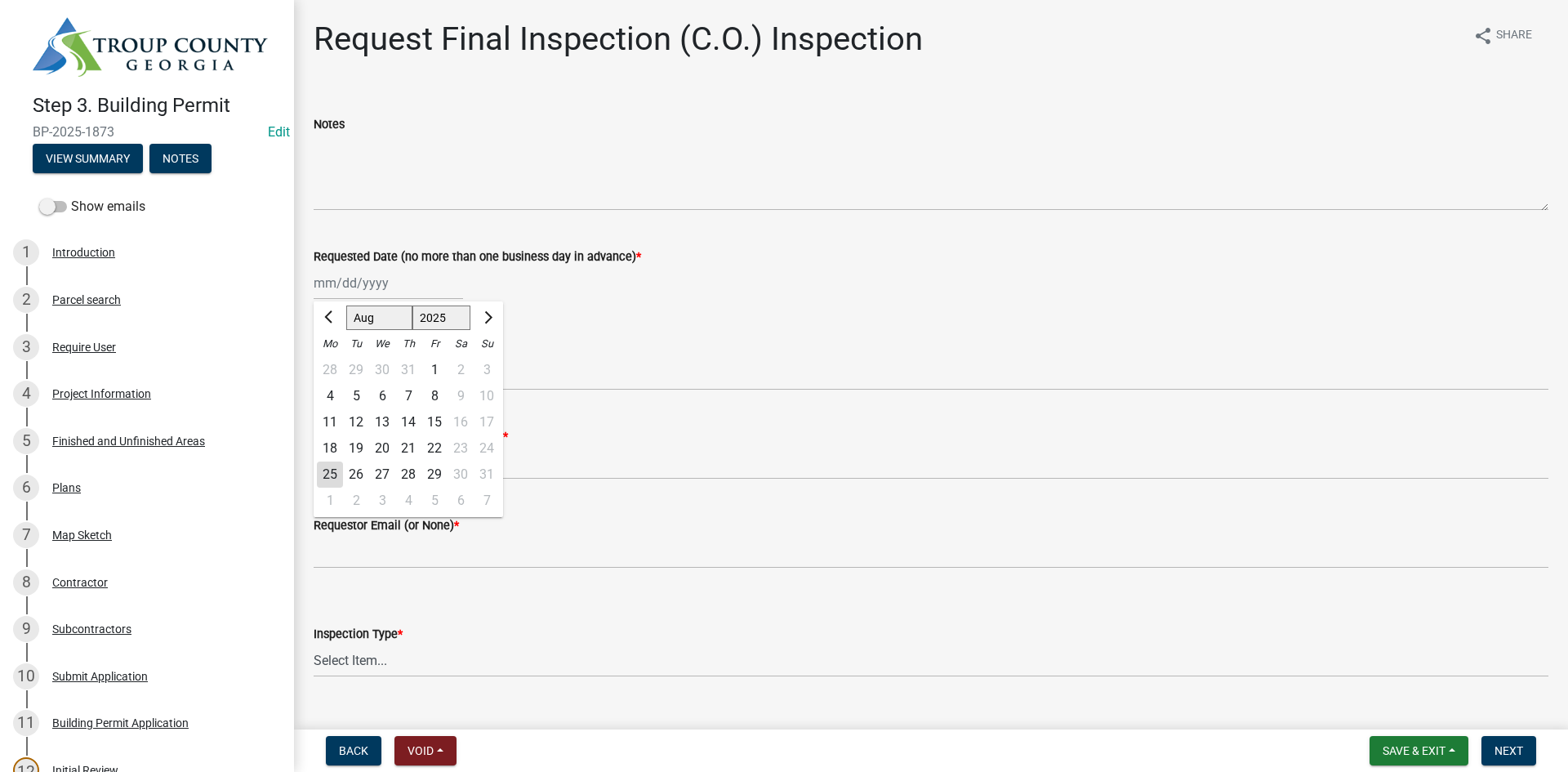
type input "[DATE]"
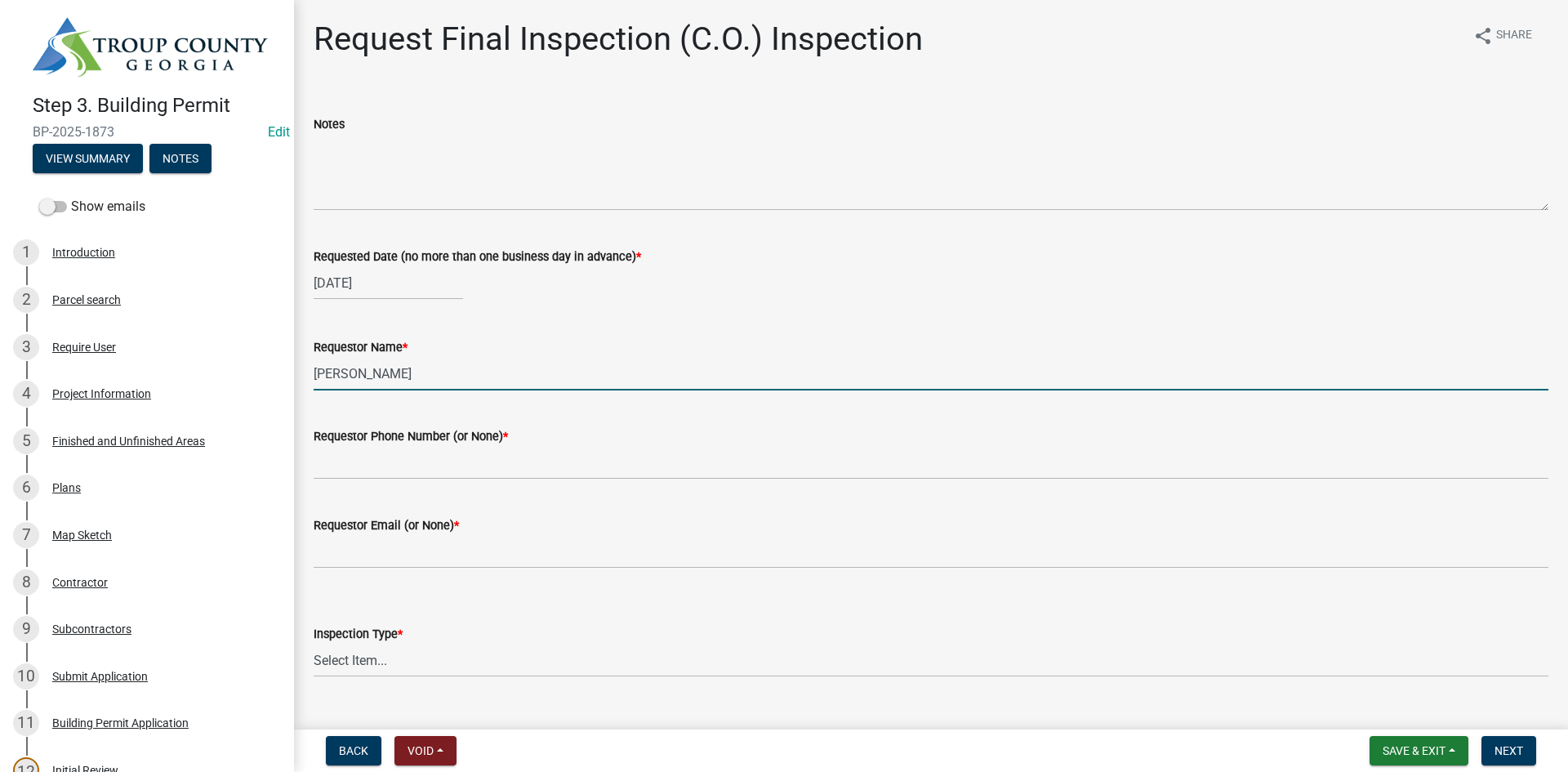
click at [423, 367] on input "[PERSON_NAME]" at bounding box center [930, 373] width 1234 height 34
click at [421, 371] on input "[PERSON_NAME]" at bounding box center [930, 373] width 1234 height 34
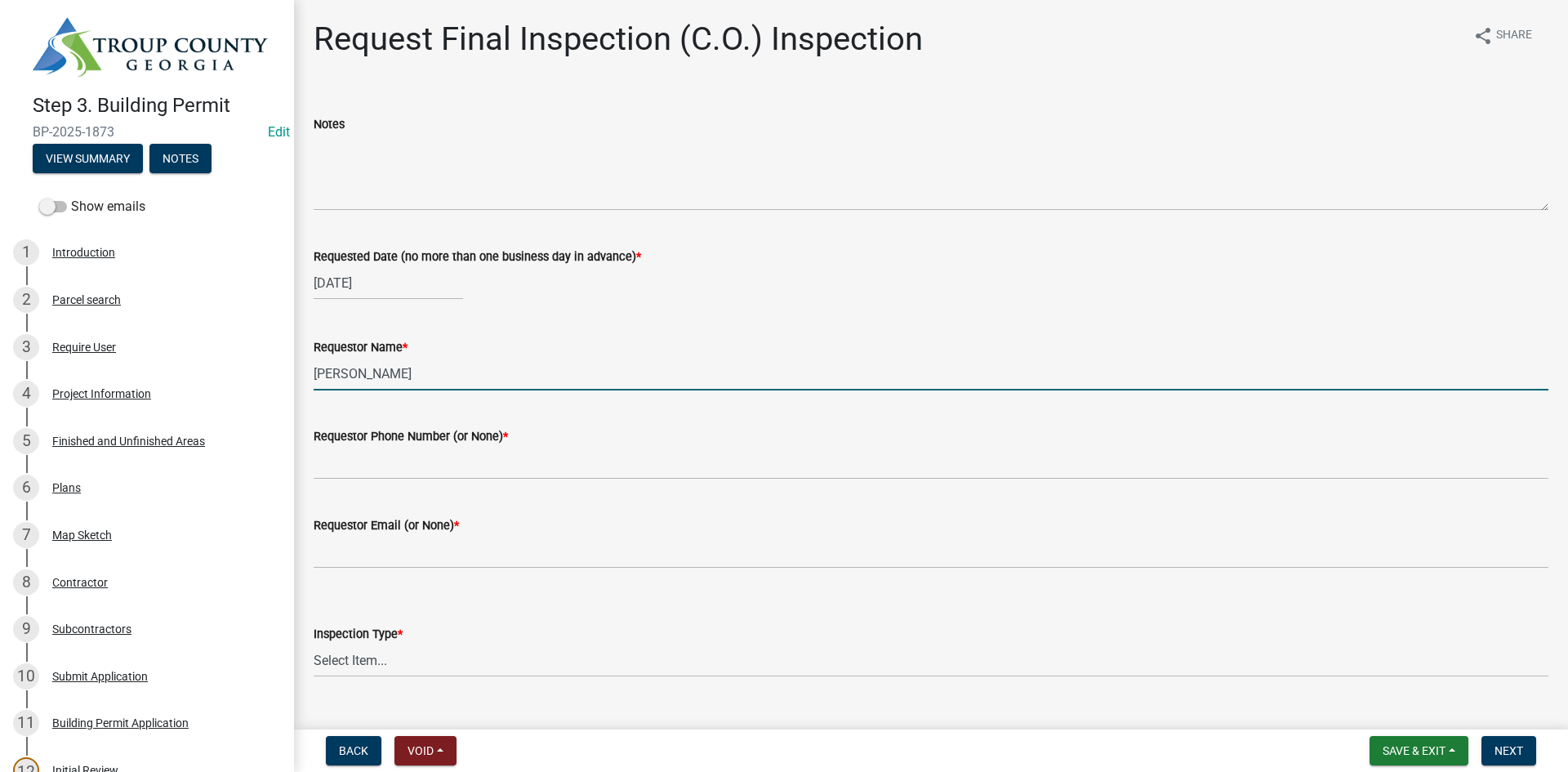
click at [419, 371] on input "[PERSON_NAME]" at bounding box center [930, 373] width 1234 height 34
type input "Zach - Trademark"
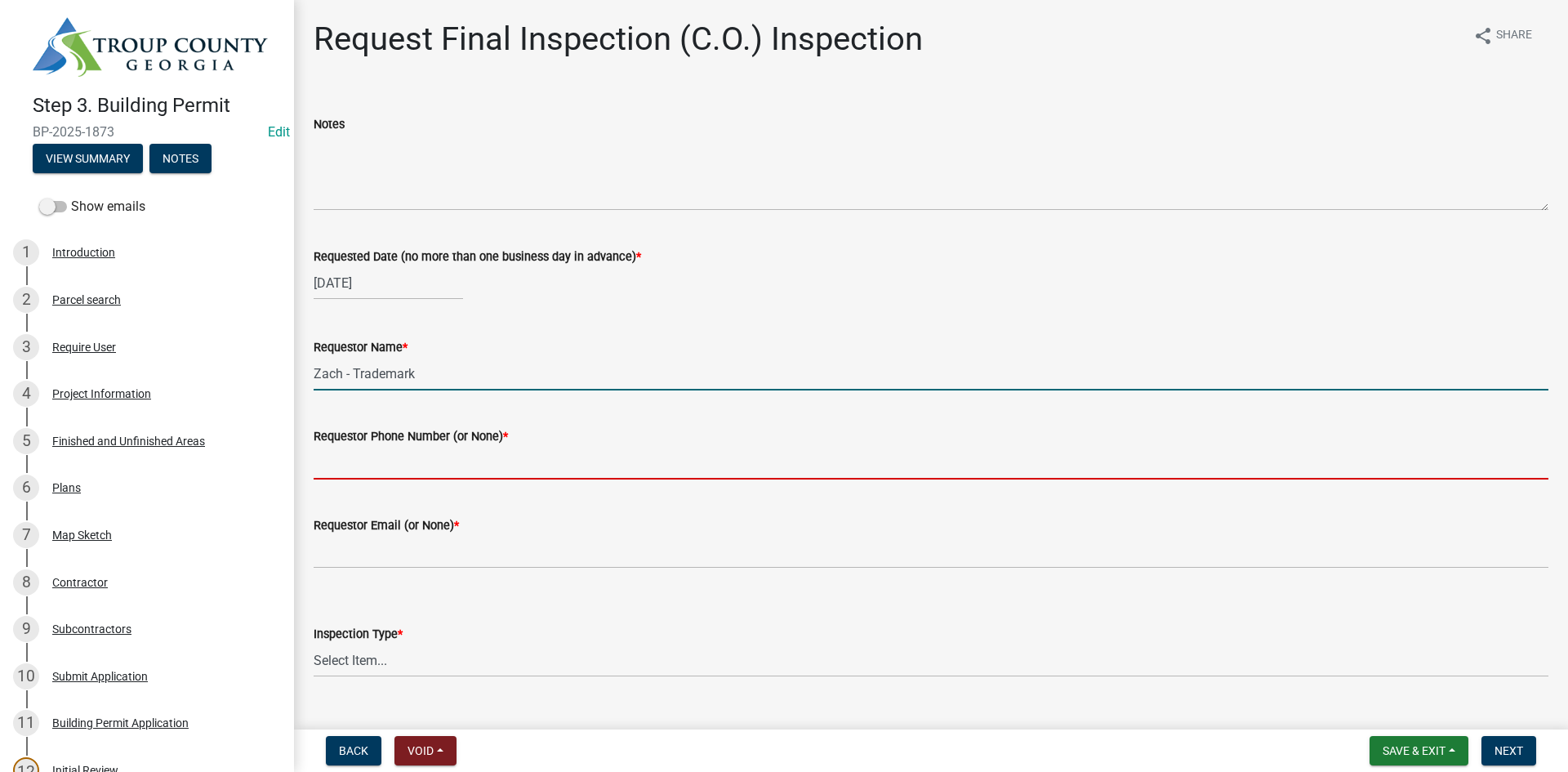
click at [378, 473] on input "Requestor Phone Number (or None) *" at bounding box center [930, 463] width 1234 height 34
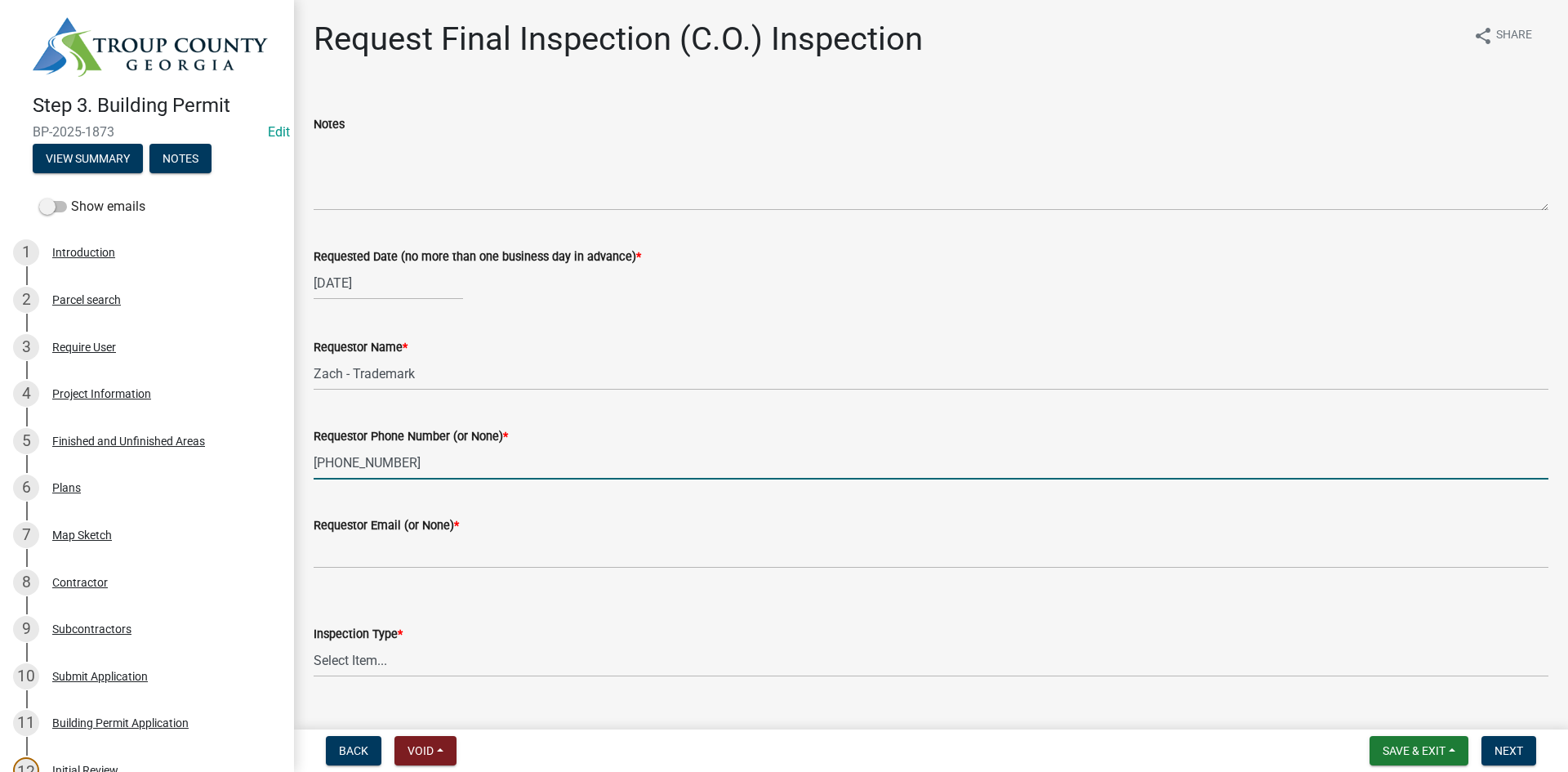
type input "[PHONE_NUMBER]"
click at [397, 531] on label "Requestor Email (or None) *" at bounding box center [386, 526] width 145 height 12
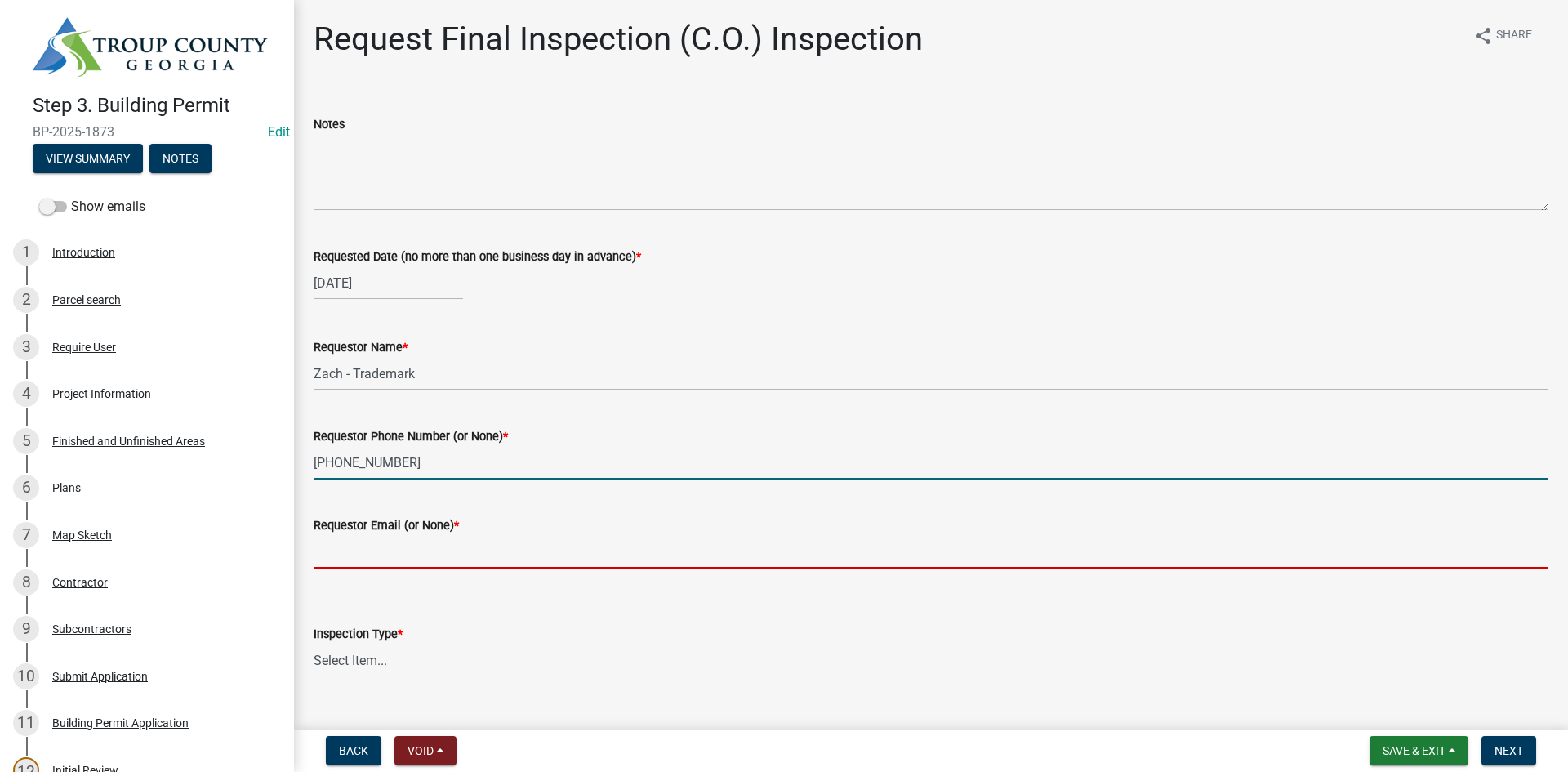
click at [397, 535] on input "Requestor Email (or None) *" at bounding box center [930, 552] width 1234 height 34
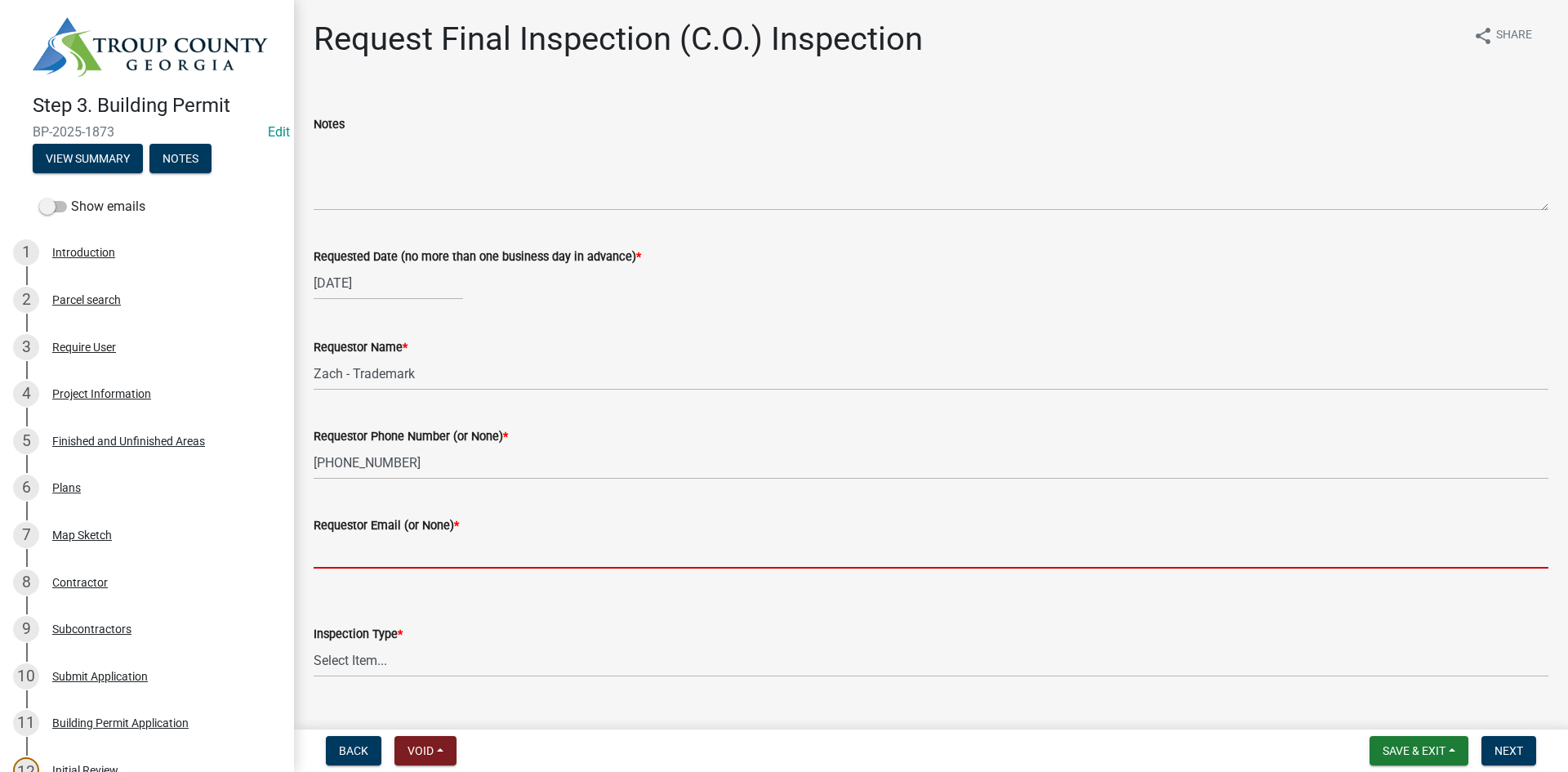
click at [396, 565] on input "Requestor Email (or None) *" at bounding box center [930, 552] width 1234 height 34
type input "None"
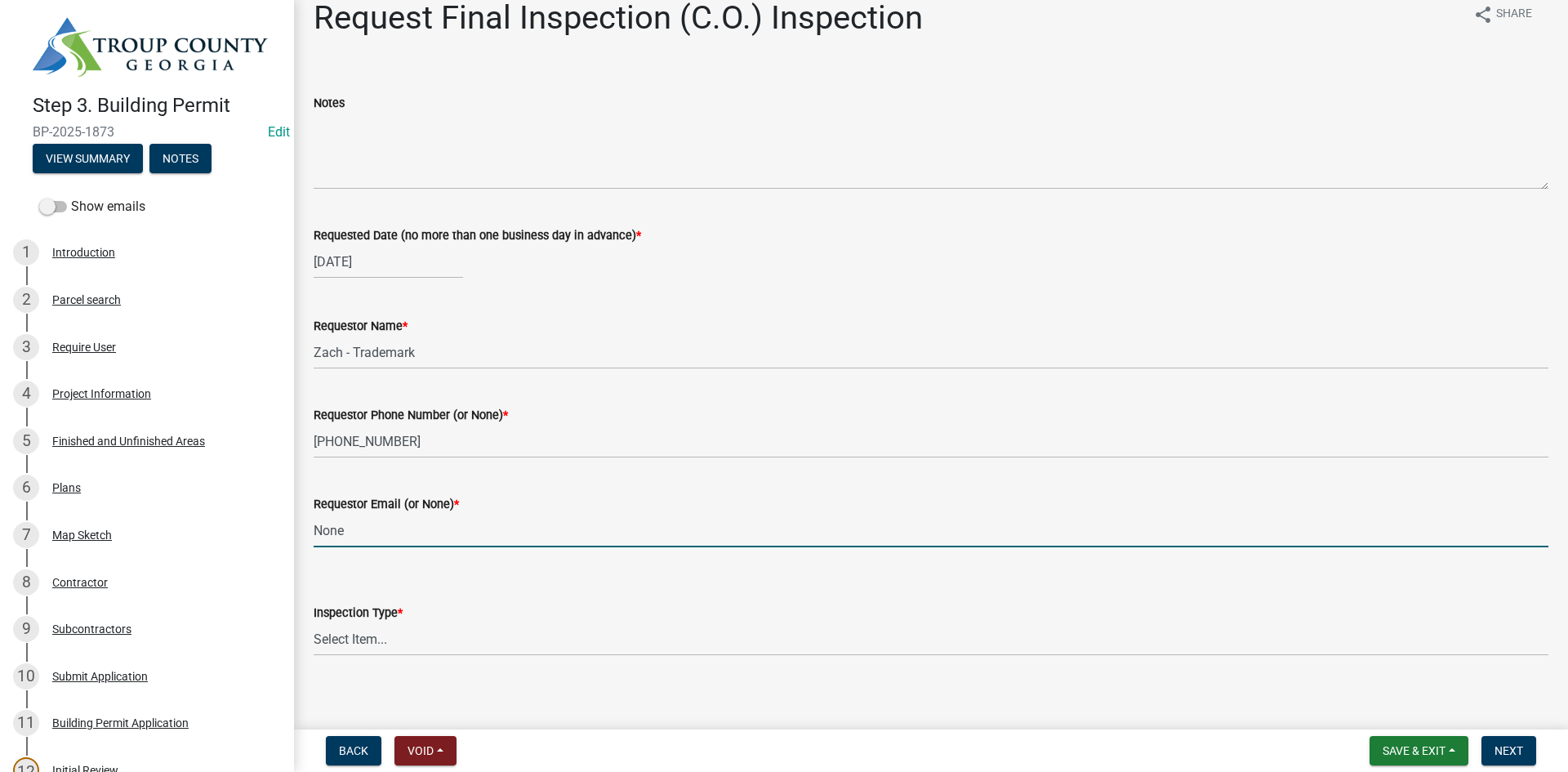
scroll to position [33, 0]
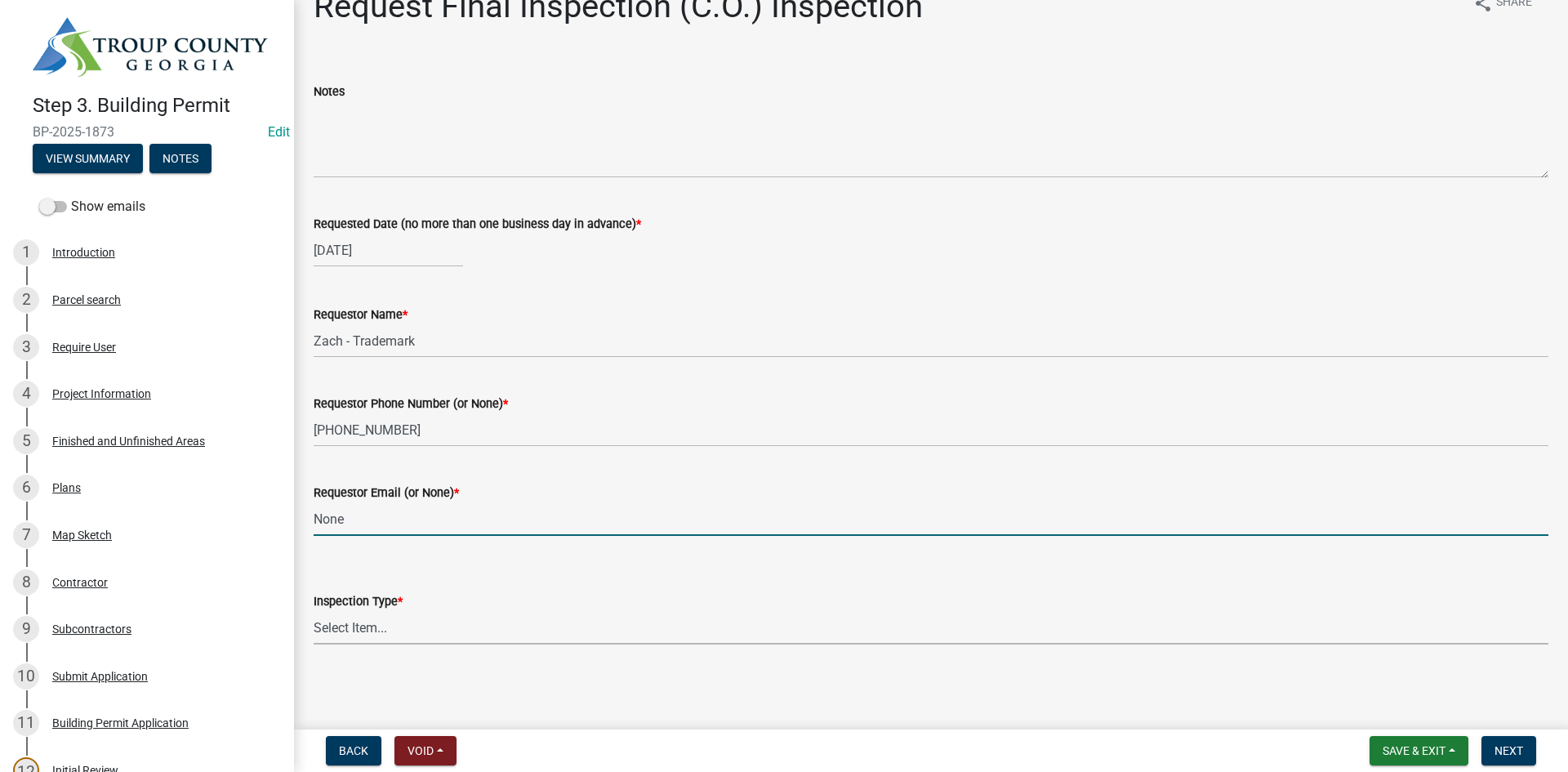
click at [387, 626] on select "Select Item... Final Inspection (C.O.)" at bounding box center [930, 627] width 1234 height 34
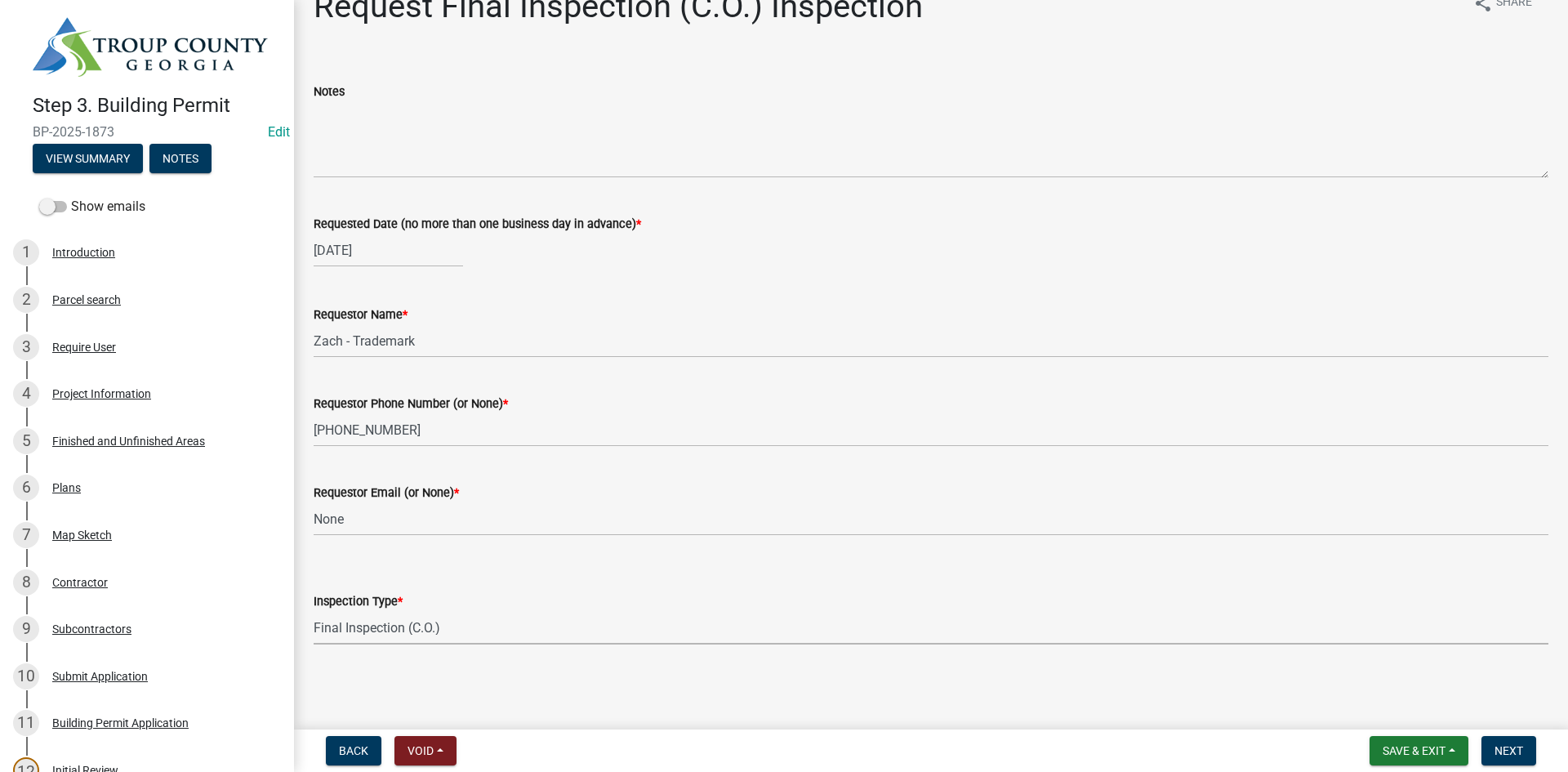
click at [313, 611] on select "Select Item... Final Inspection (C.O.)" at bounding box center [930, 627] width 1234 height 34
select select "6c928486-1faa-4d04-9598-905eebfdff84"
click at [1491, 733] on nav "Back Void Withdraw Lock Expire Void Save & Exit Save Save & Exit Next" at bounding box center [931, 751] width 1274 height 43
click at [1483, 750] on button "Next" at bounding box center [1508, 751] width 54 height 29
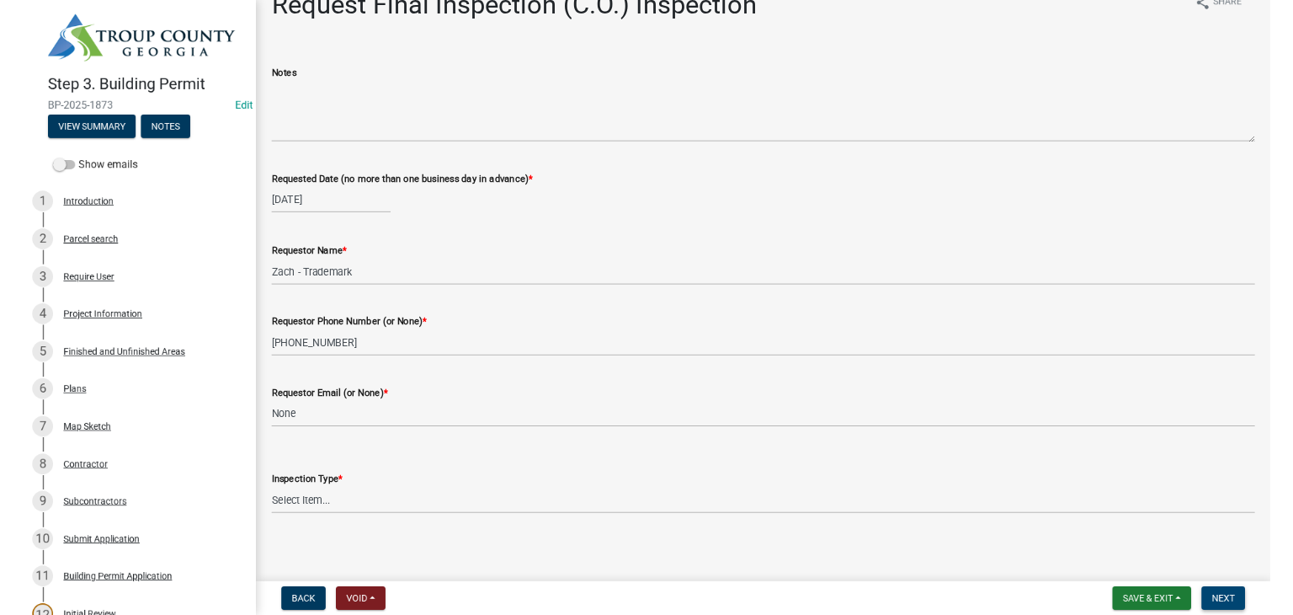
scroll to position [0, 0]
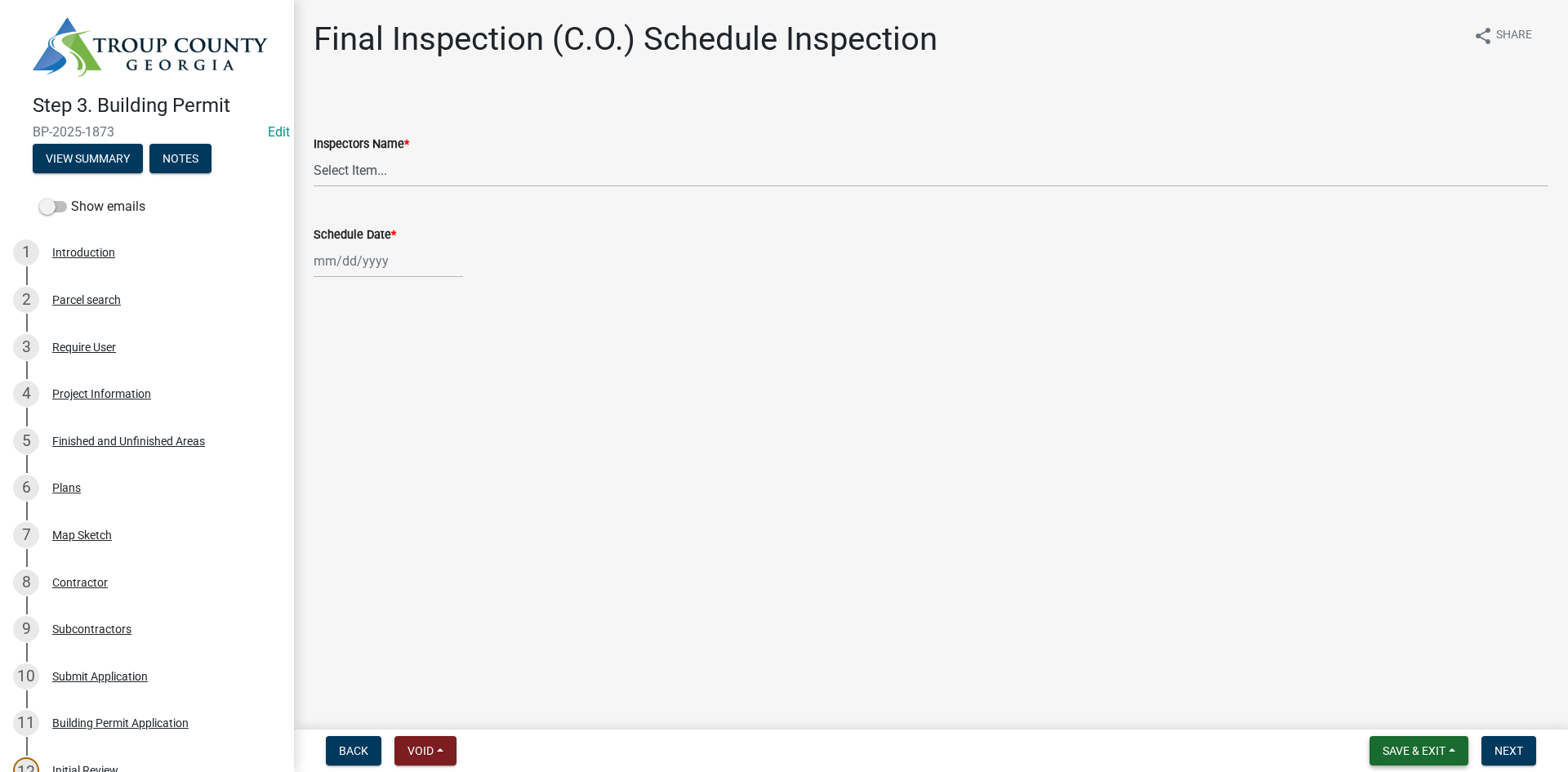
drag, startPoint x: 1373, startPoint y: 722, endPoint x: 1393, endPoint y: 741, distance: 27.6
click at [1378, 722] on main "Final Inspection (C.O.) Schedule Inspection share Share Inspectors Name * Selec…" at bounding box center [931, 361] width 1274 height 723
click at [1393, 740] on button "Save & Exit" at bounding box center [1419, 751] width 99 height 29
drag, startPoint x: 1387, startPoint y: 708, endPoint x: 1362, endPoint y: 715, distance: 26.0
click at [1390, 709] on button "Save & Exit" at bounding box center [1402, 708] width 131 height 39
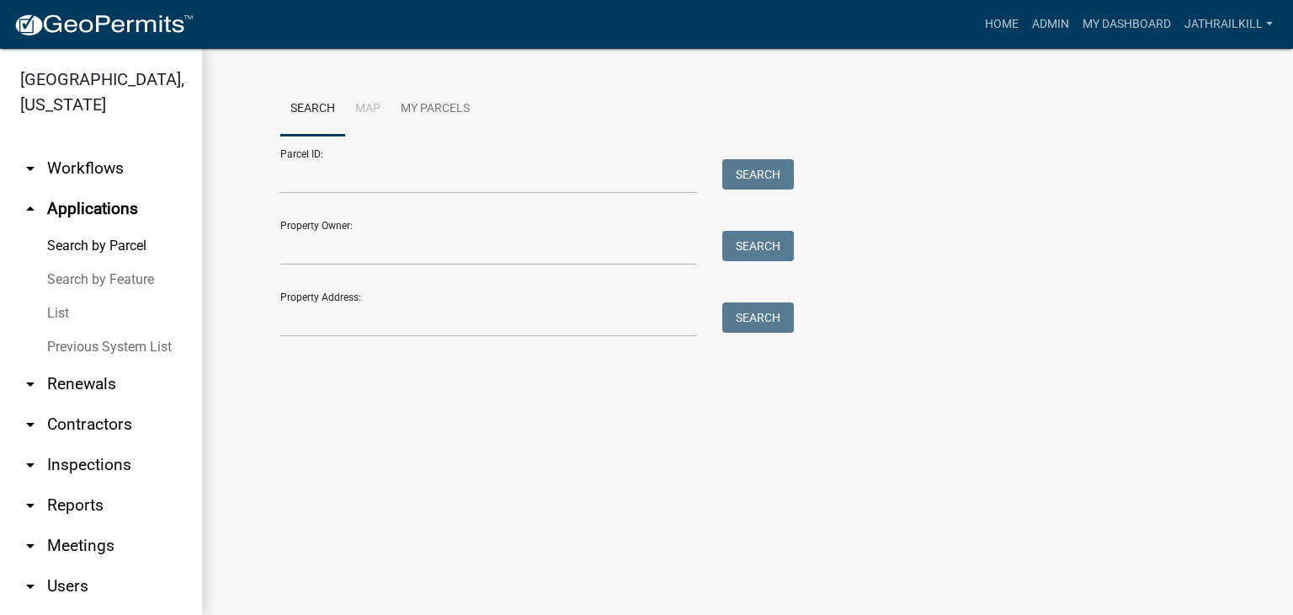
click at [94, 161] on link "arrow_drop_down Workflows" at bounding box center [101, 168] width 202 height 40
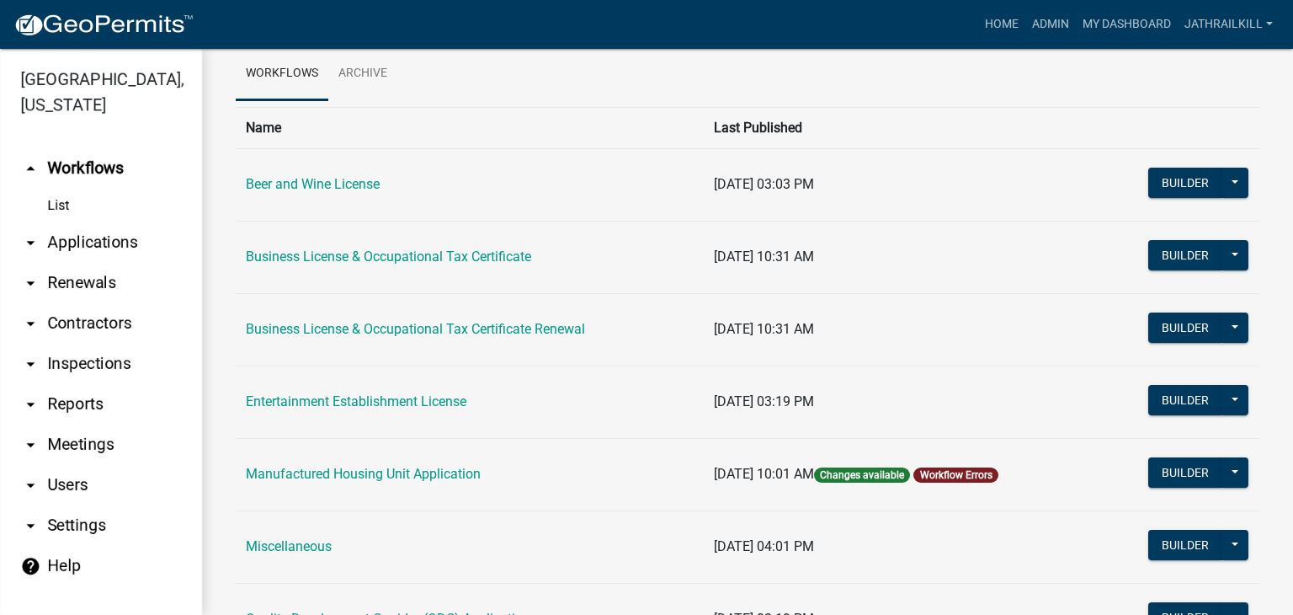
scroll to position [168, 0]
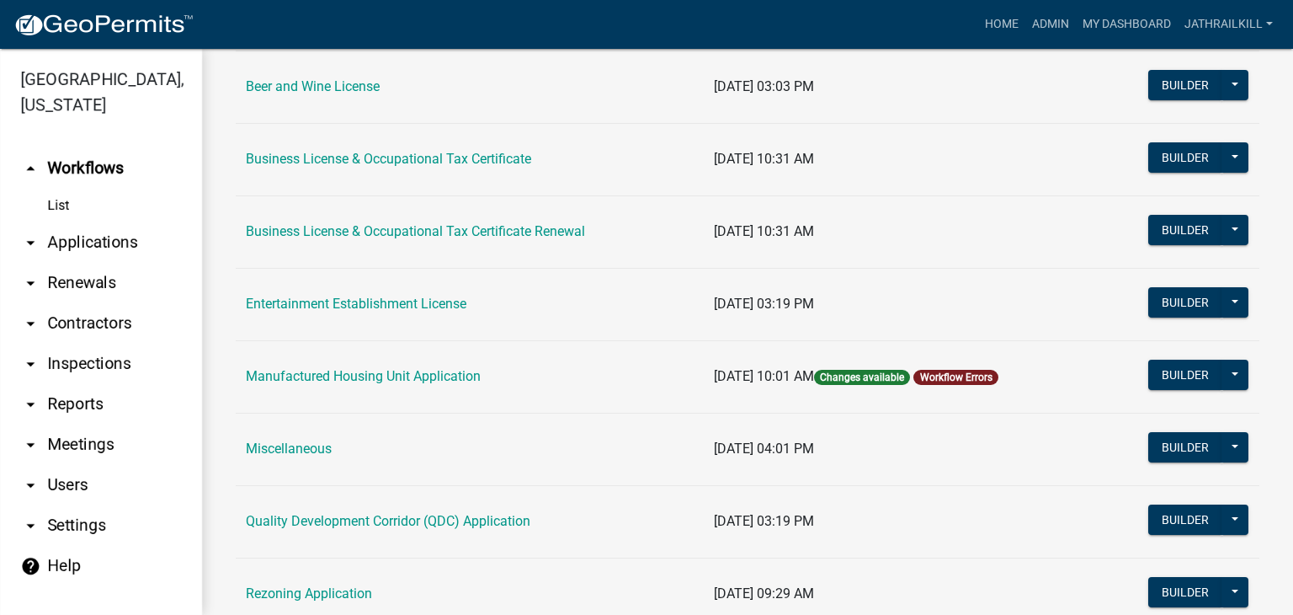
click at [389, 215] on td "Business License & Occupational Tax Certificate Renewal" at bounding box center [470, 231] width 468 height 72
click at [389, 220] on td "Business License & Occupational Tax Certificate Renewal" at bounding box center [470, 231] width 468 height 72
click at [382, 234] on link "Business License & Occupational Tax Certificate Renewal" at bounding box center [415, 231] width 339 height 16
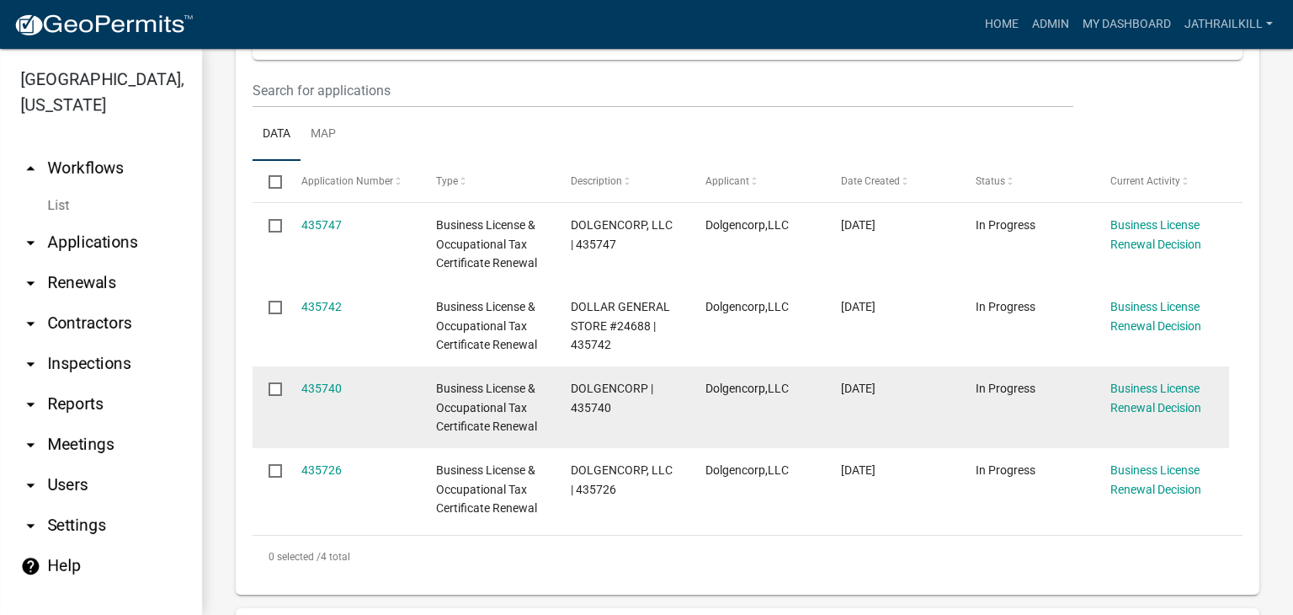
scroll to position [337, 0]
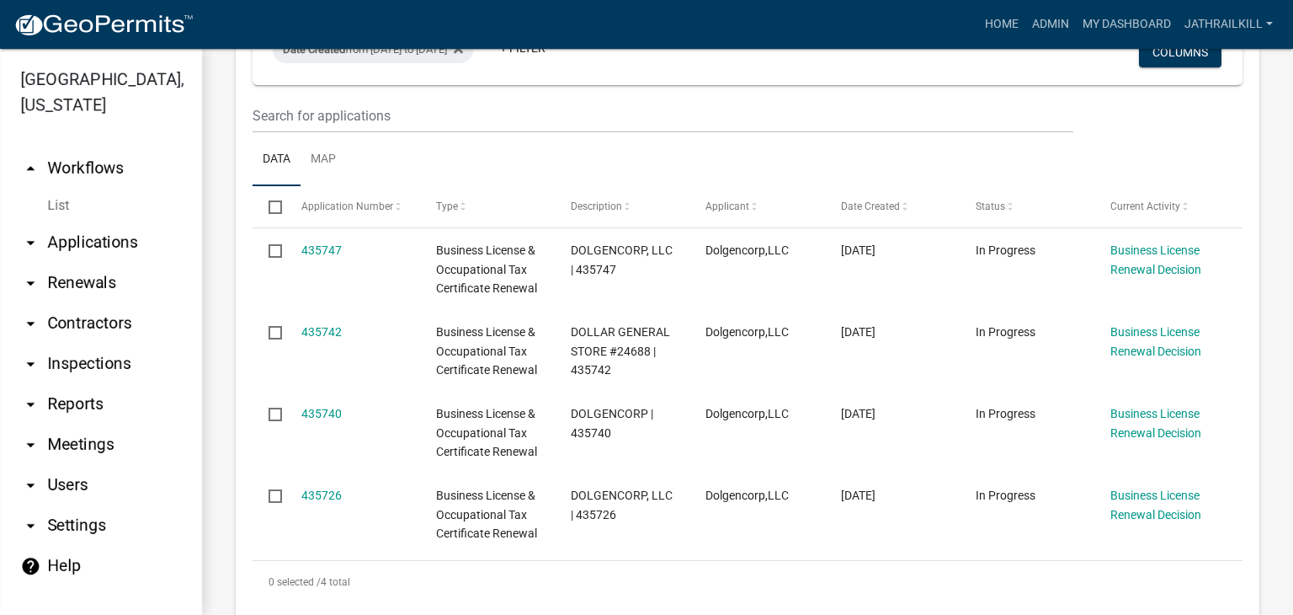
click at [111, 148] on link "arrow_drop_up Workflows" at bounding box center [101, 168] width 202 height 40
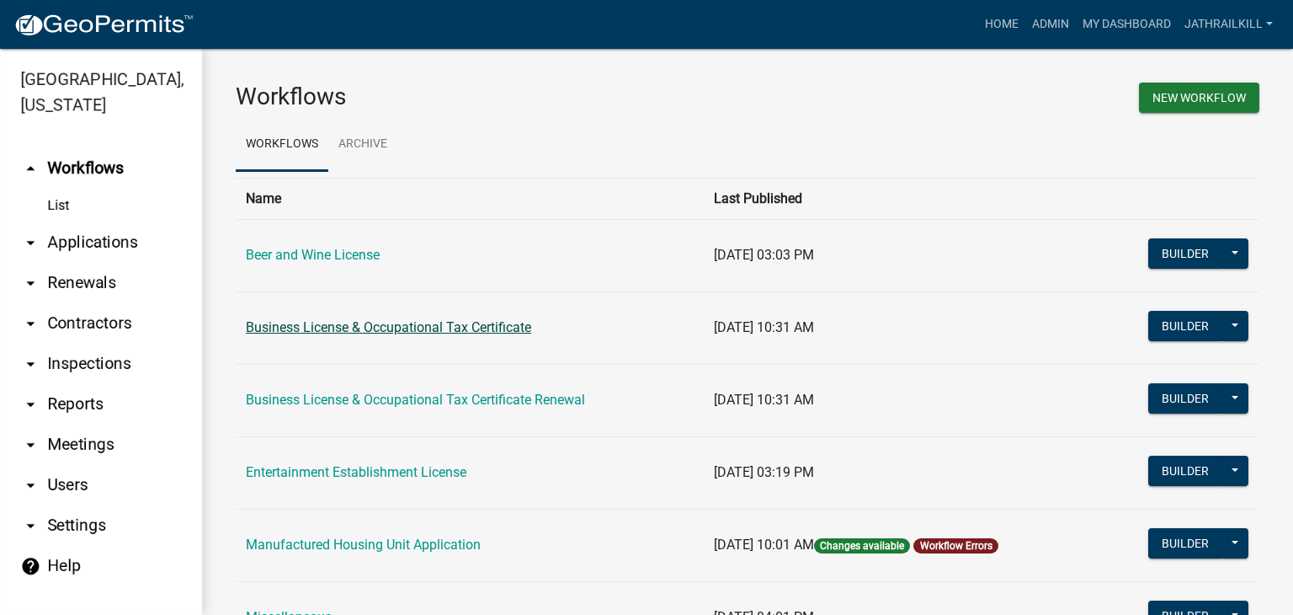
click at [433, 322] on link "Business License & Occupational Tax Certificate" at bounding box center [388, 327] width 285 height 16
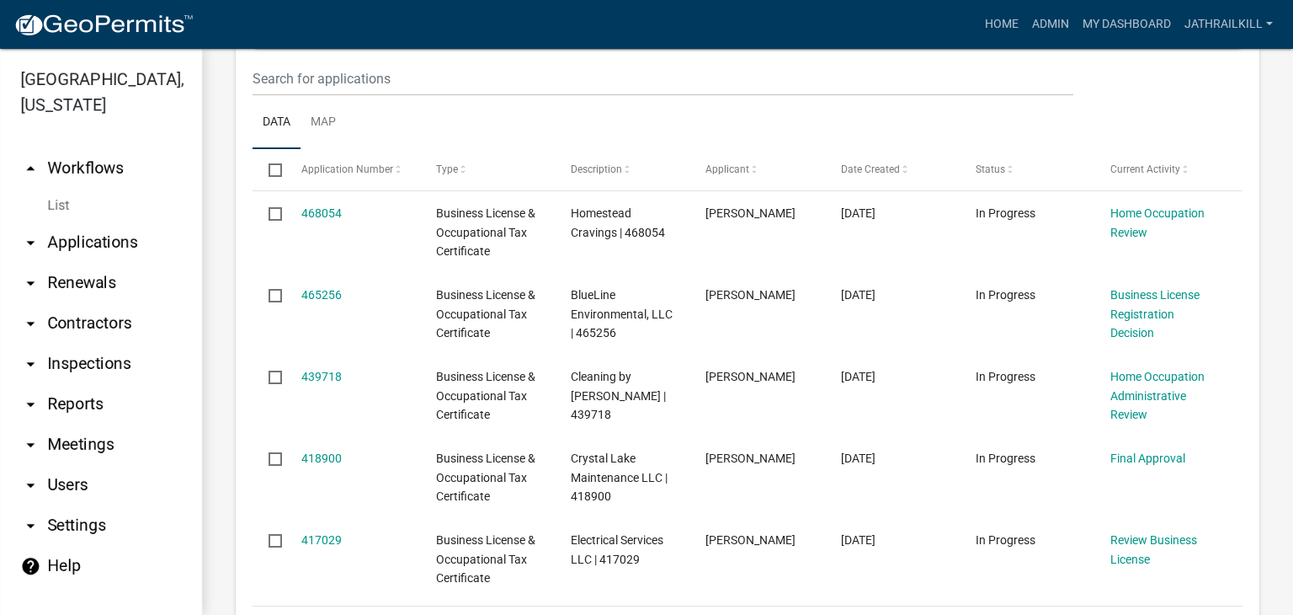
scroll to position [337, 0]
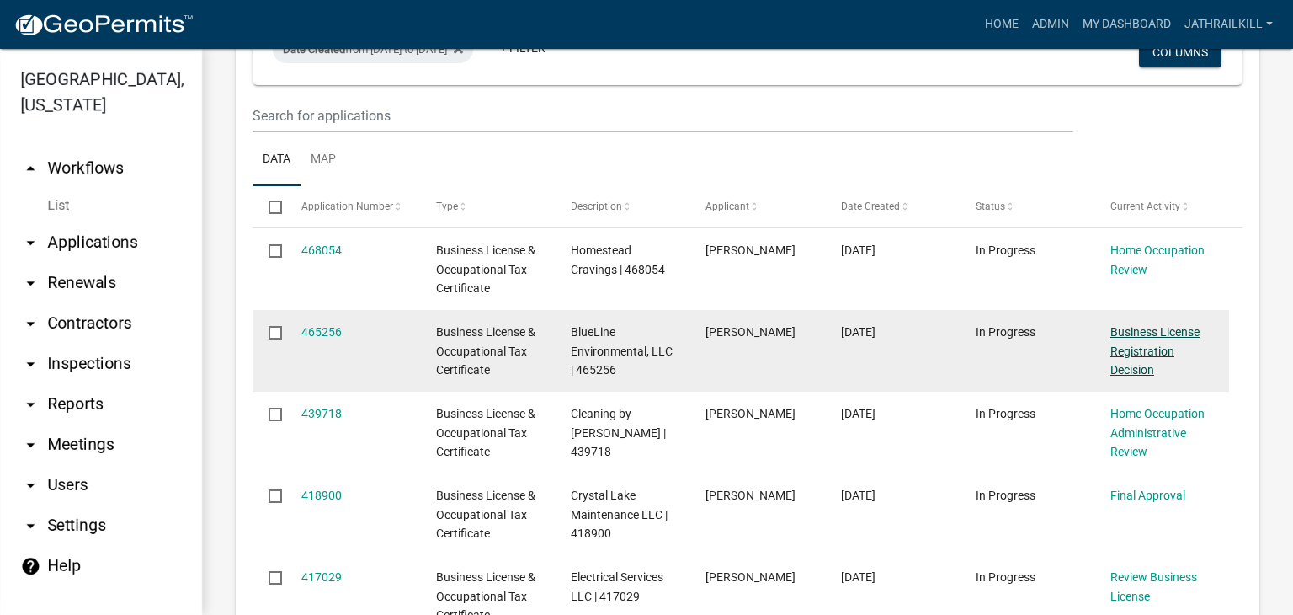
click at [1148, 325] on link "Business License Registration Decision" at bounding box center [1155, 351] width 89 height 52
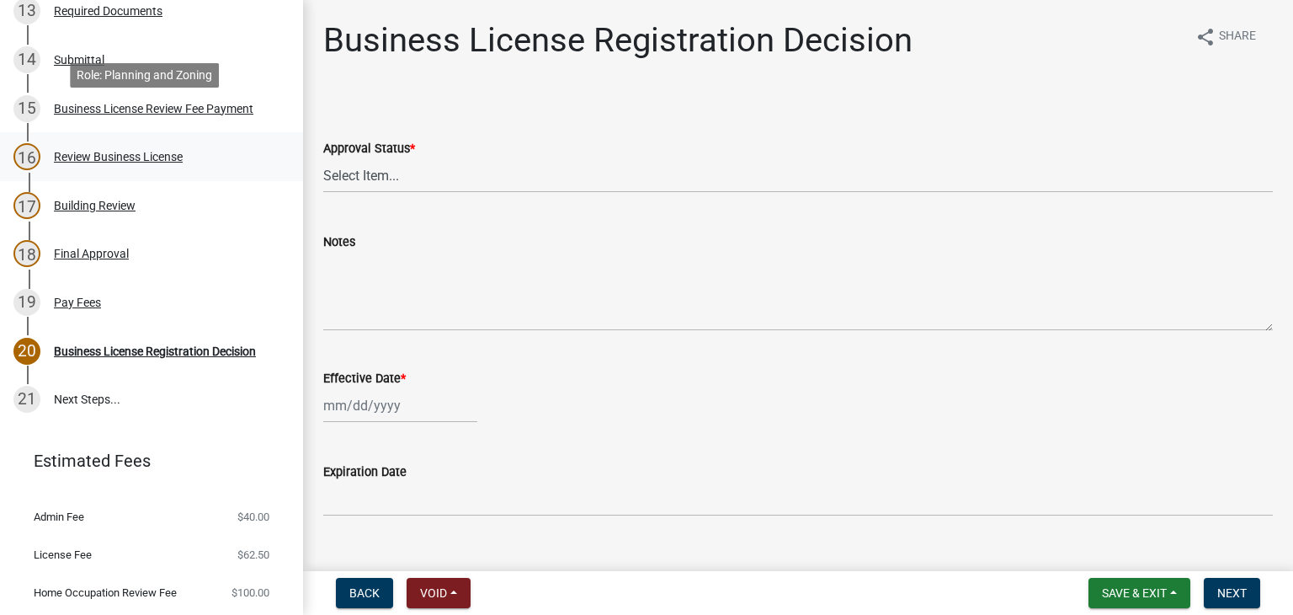
scroll to position [918, 0]
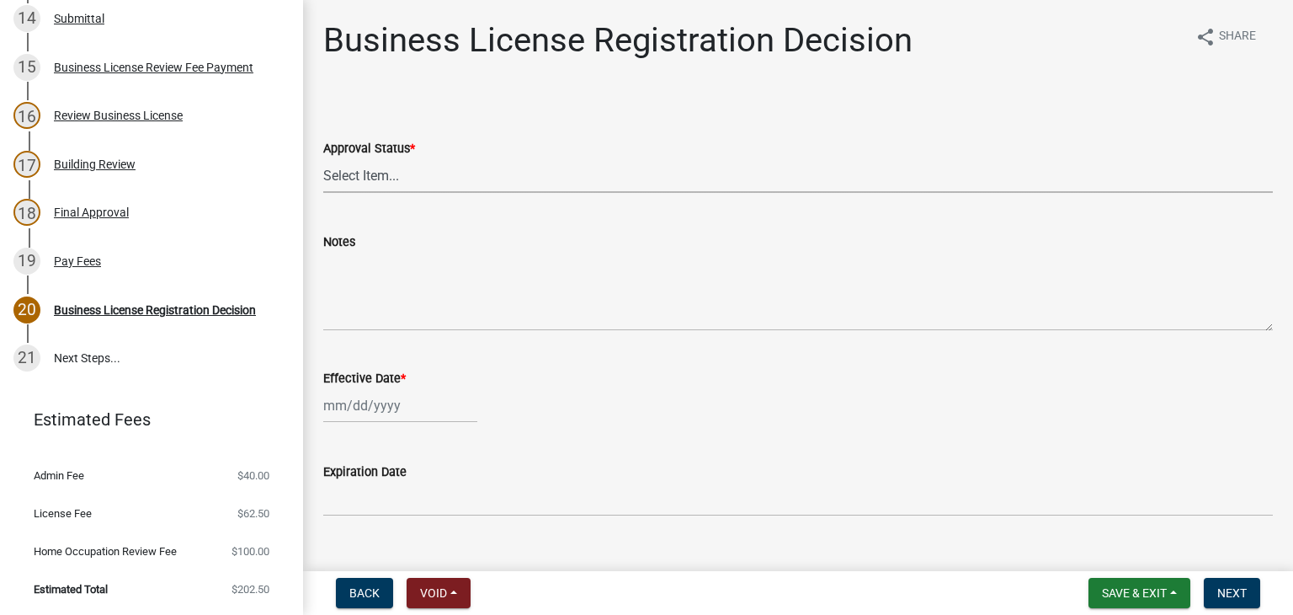
click at [385, 178] on select "Select Item... Approved Denied" at bounding box center [798, 175] width 950 height 35
click at [323, 158] on select "Select Item... Approved Denied" at bounding box center [798, 175] width 950 height 35
select select "4b86b809-39dd-4c68-9f3d-fdb3e7050482"
click at [374, 413] on div at bounding box center [400, 405] width 154 height 35
select select "8"
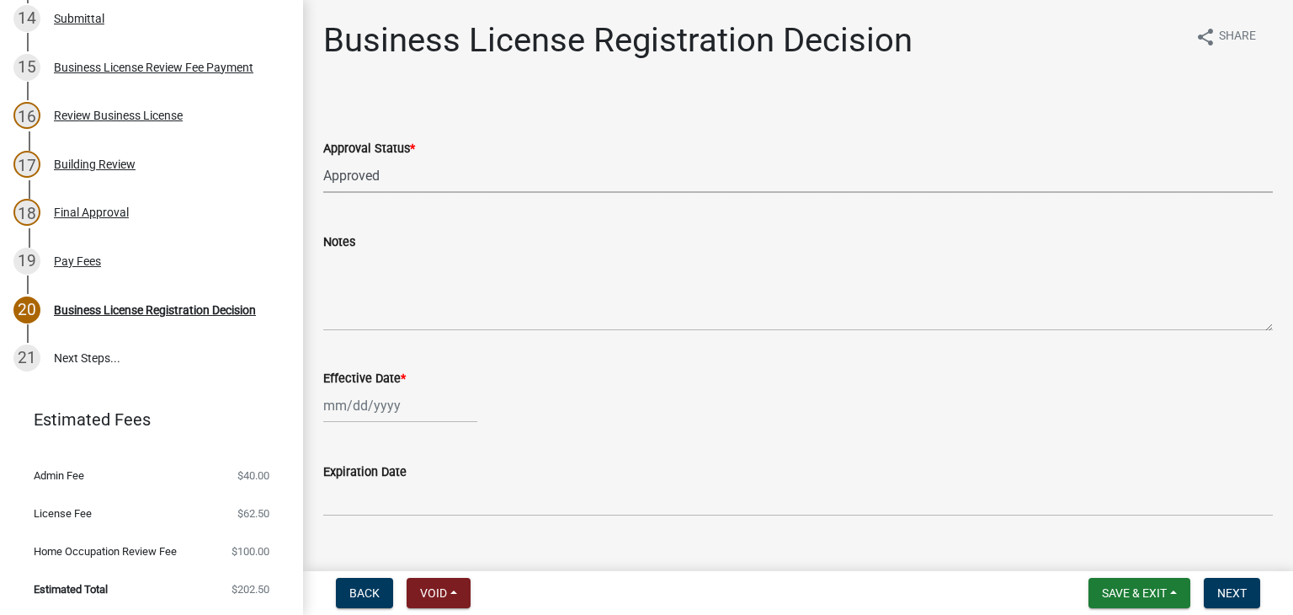
select select "2025"
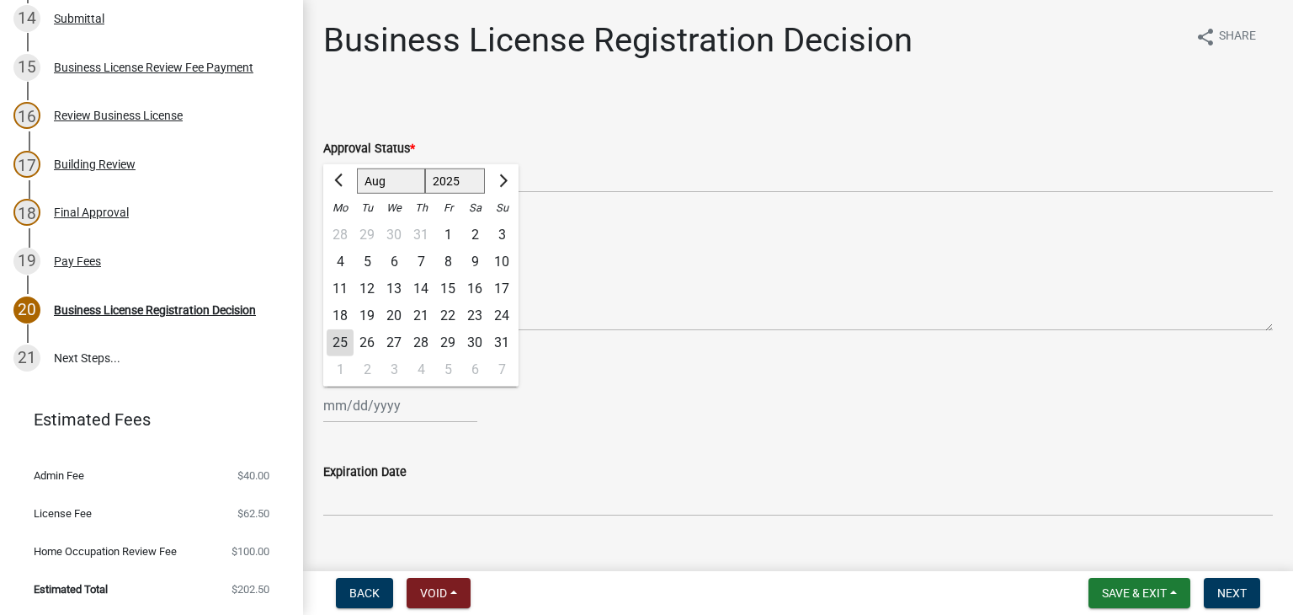
click at [340, 342] on div "25" at bounding box center [340, 342] width 27 height 27
type input "[DATE]"
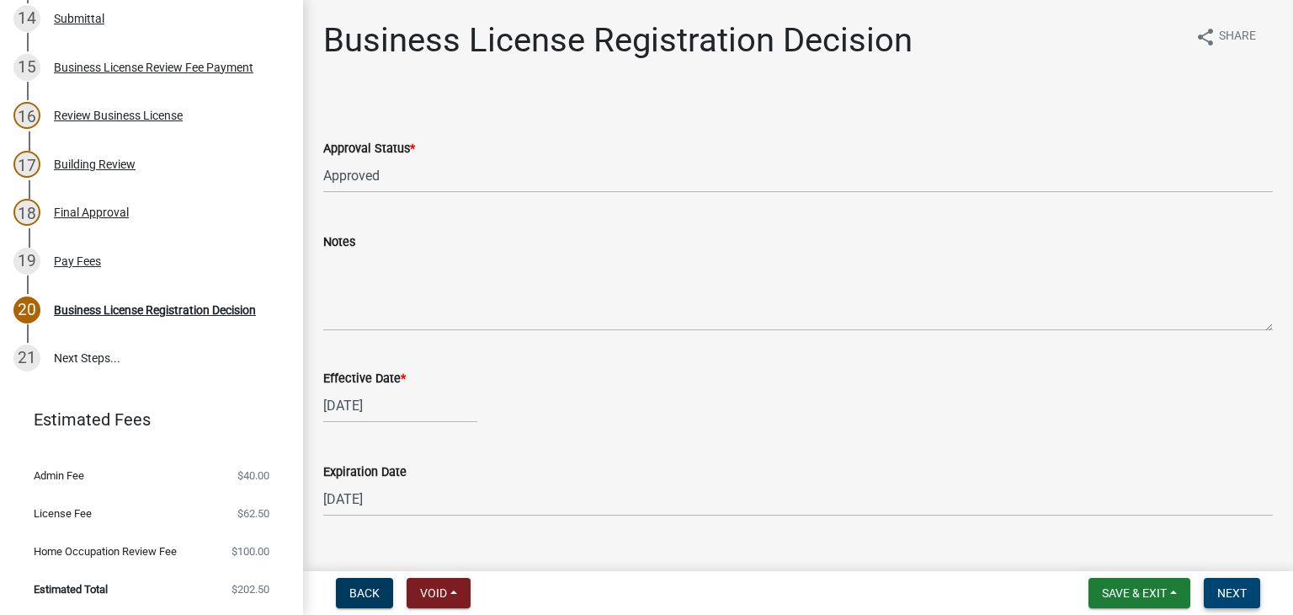
click at [1229, 588] on span "Next" at bounding box center [1232, 592] width 29 height 13
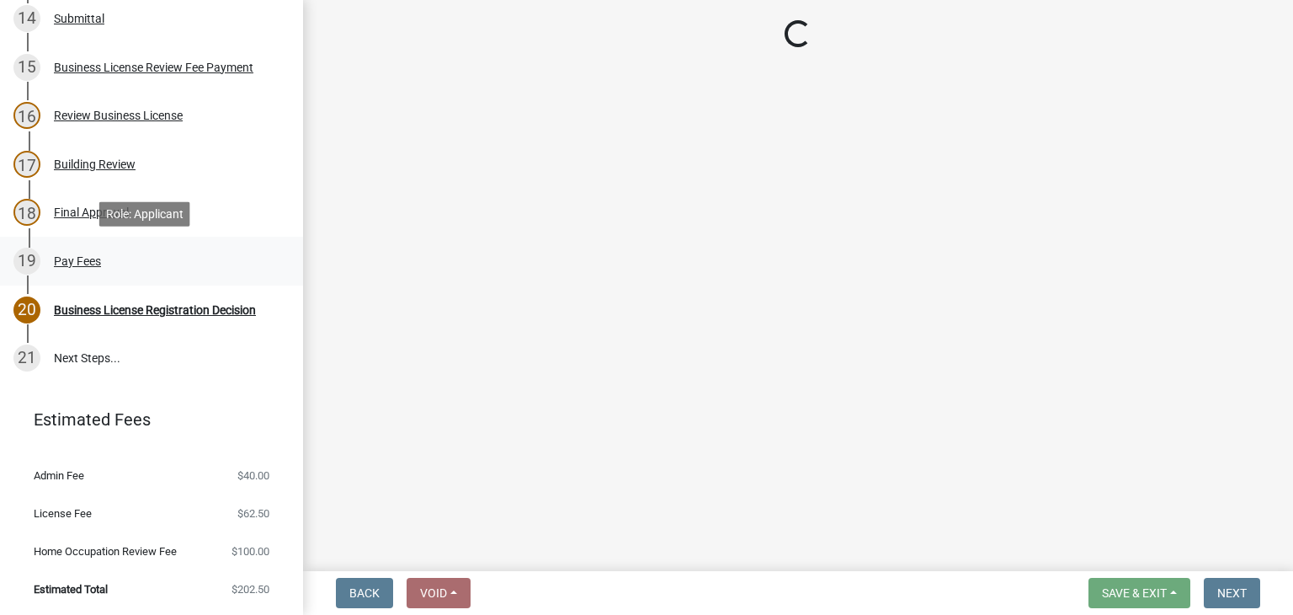
click at [135, 264] on div "19 Pay Fees" at bounding box center [144, 261] width 263 height 27
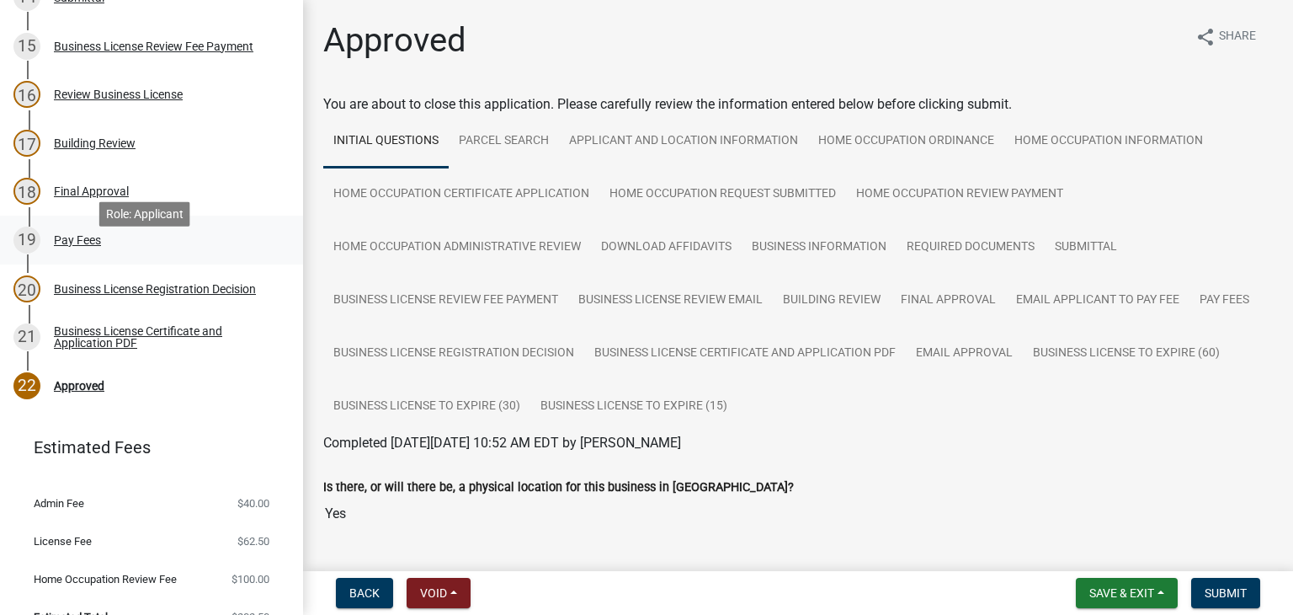
click at [134, 264] on link "19 Pay Fees" at bounding box center [151, 240] width 303 height 49
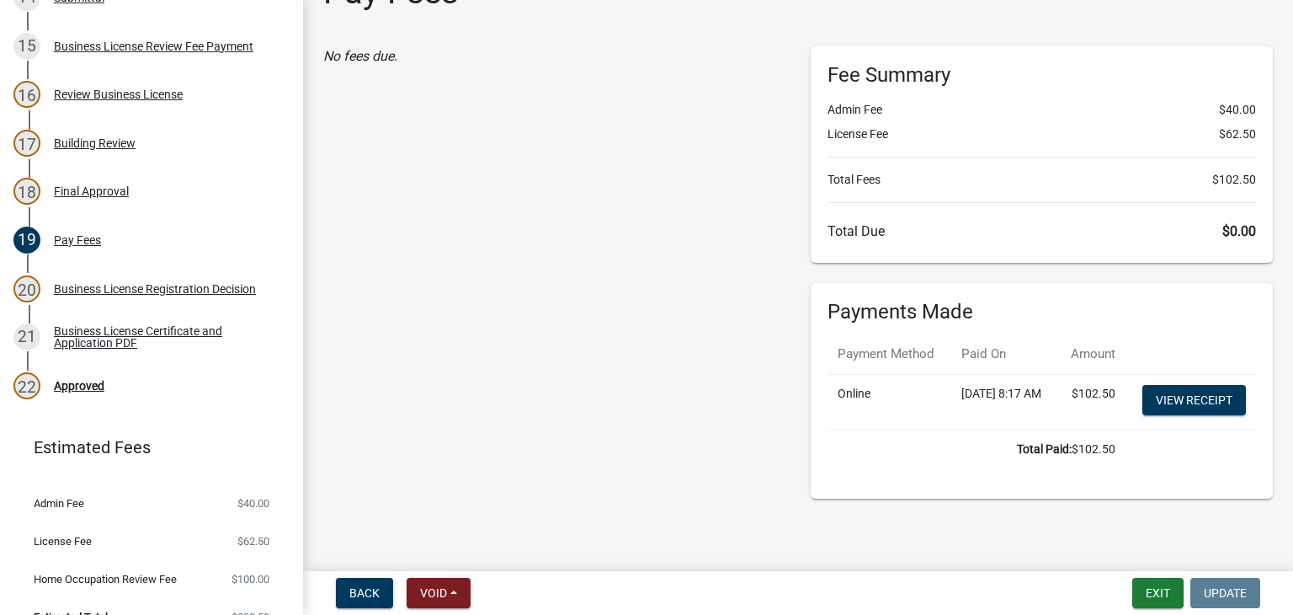
scroll to position [84, 0]
click at [101, 392] on div "Approved" at bounding box center [79, 386] width 51 height 12
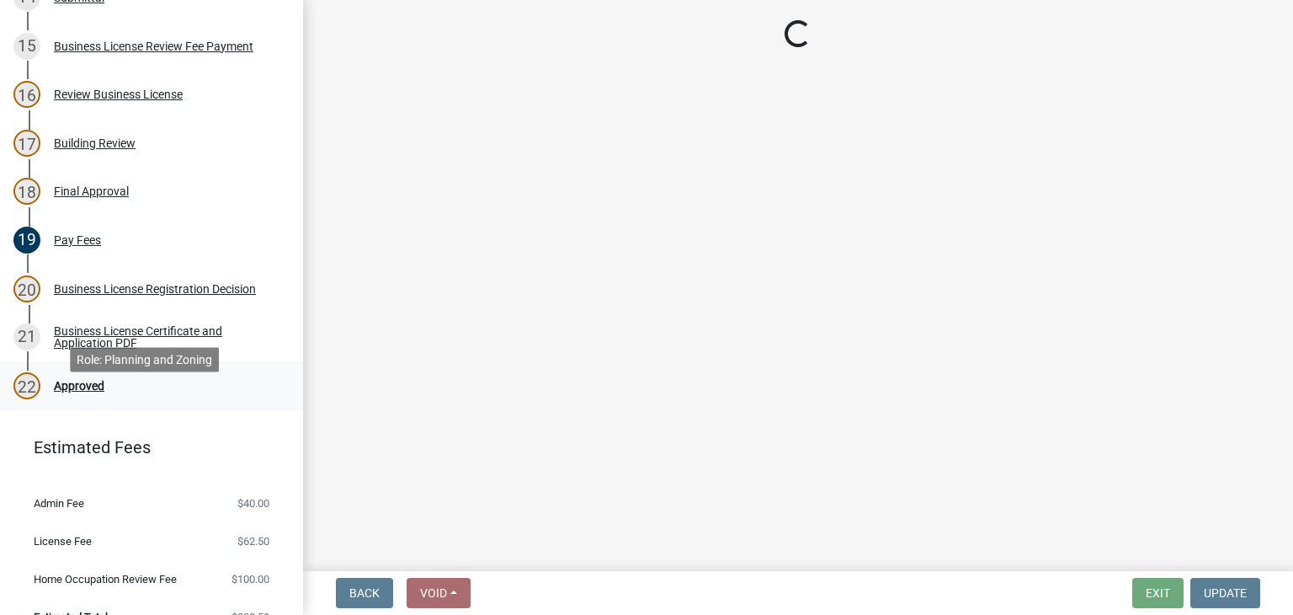
scroll to position [0, 0]
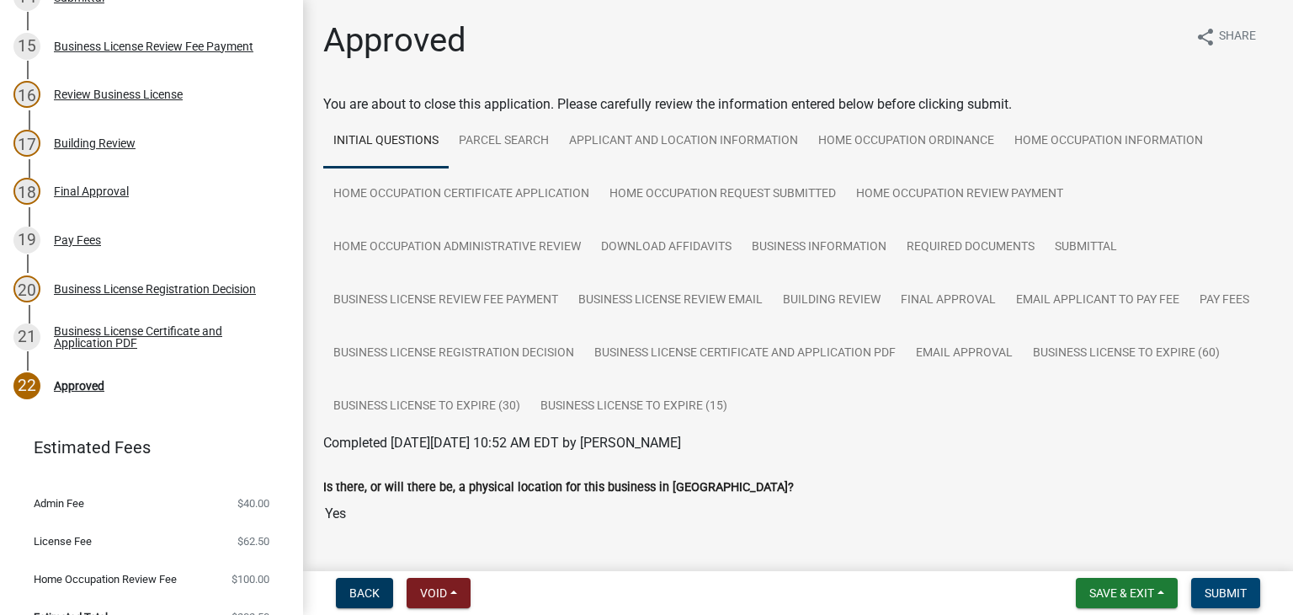
click at [1230, 590] on span "Submit" at bounding box center [1226, 592] width 42 height 13
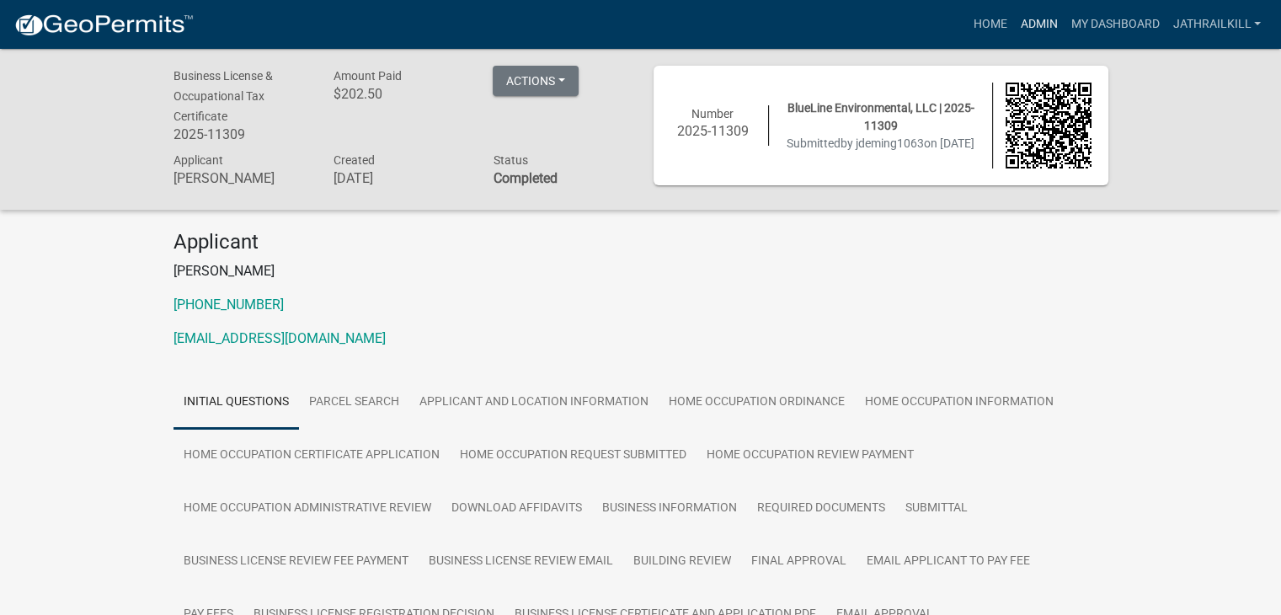
click at [1051, 23] on link "Admin" at bounding box center [1038, 24] width 51 height 32
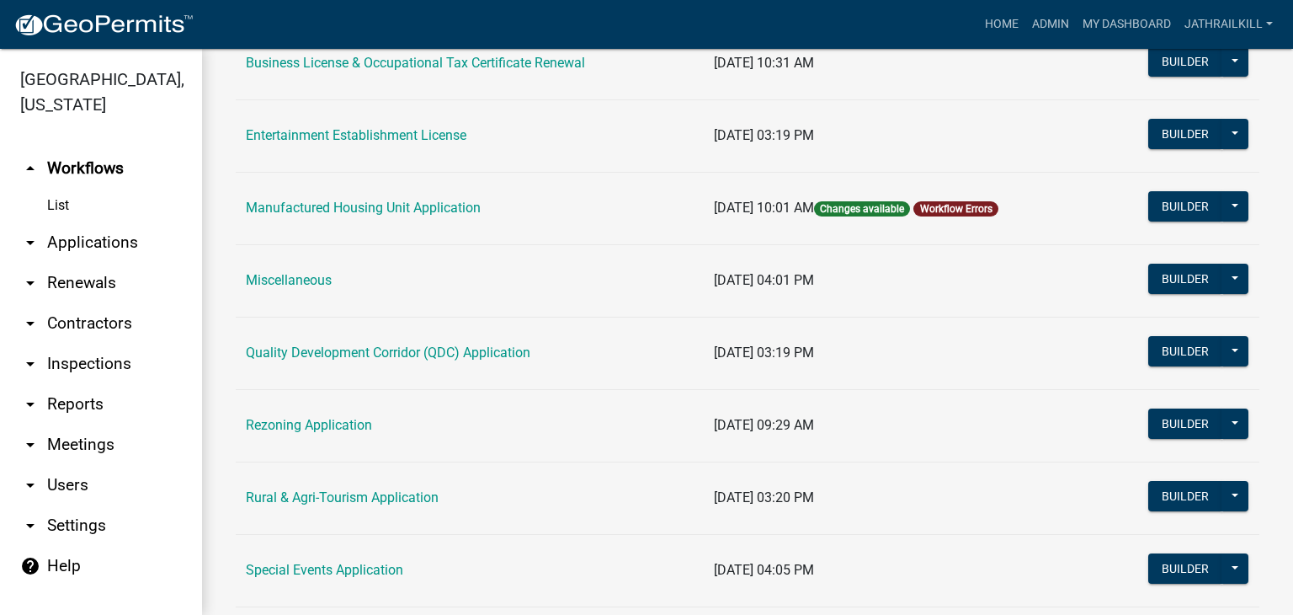
scroll to position [253, 0]
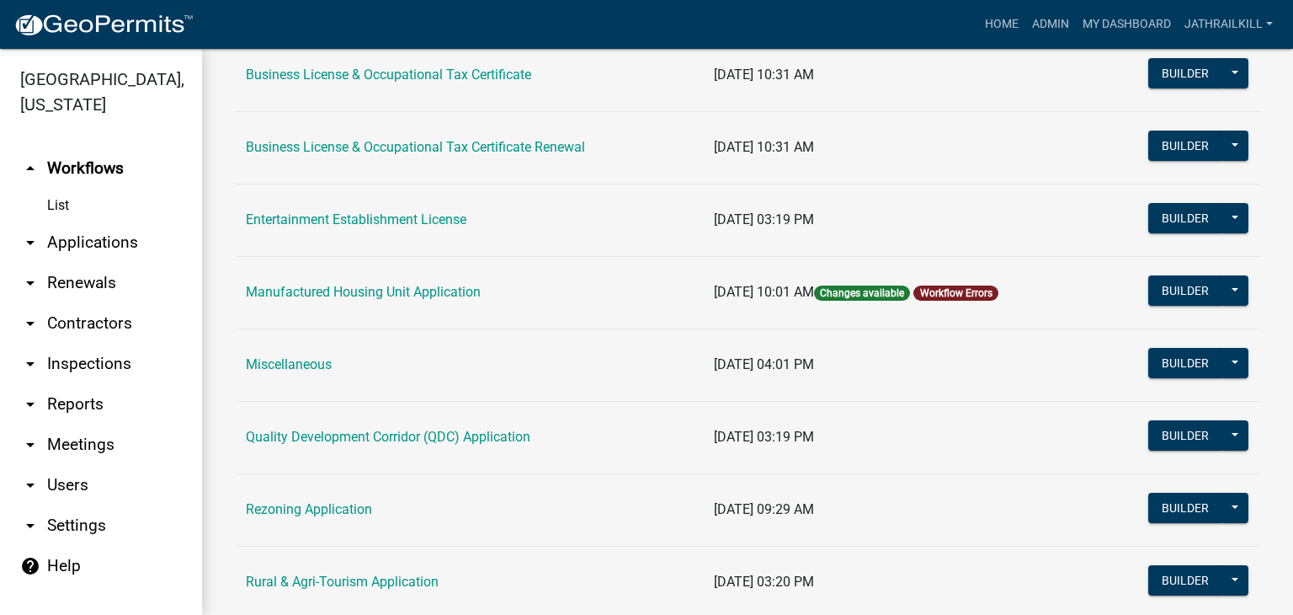
click at [451, 85] on td "Business License & Occupational Tax Certificate" at bounding box center [470, 75] width 468 height 72
click at [445, 66] on td "Business License & Occupational Tax Certificate" at bounding box center [470, 75] width 468 height 72
click at [450, 73] on link "Business License & Occupational Tax Certificate" at bounding box center [388, 75] width 285 height 16
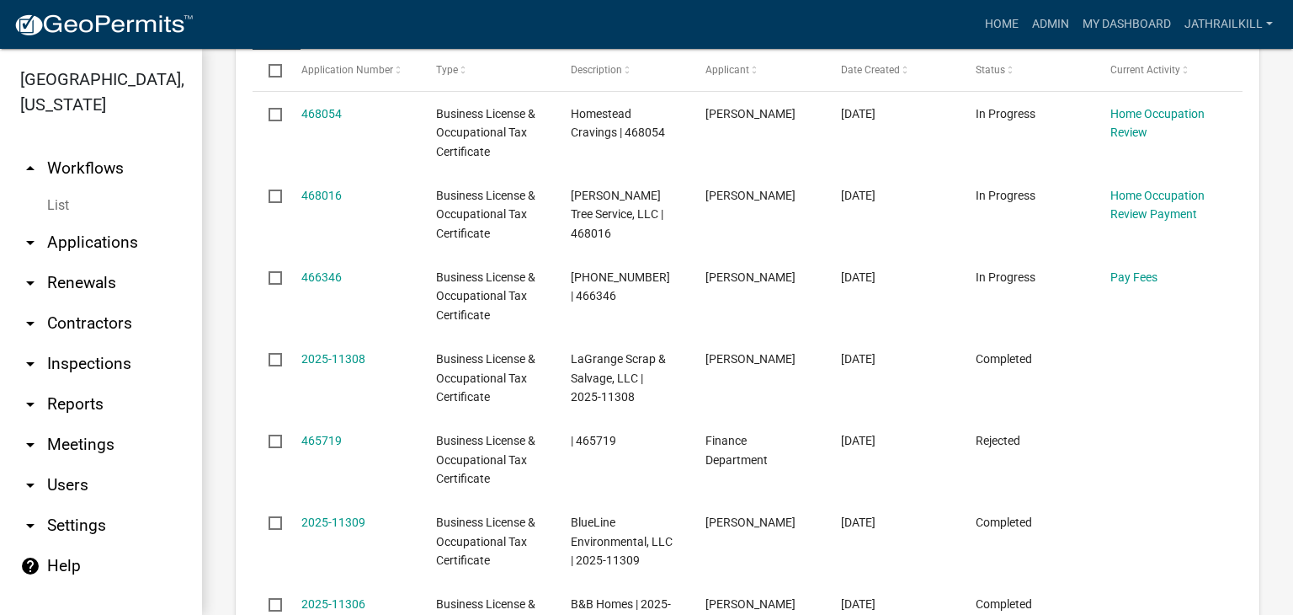
scroll to position [1095, 0]
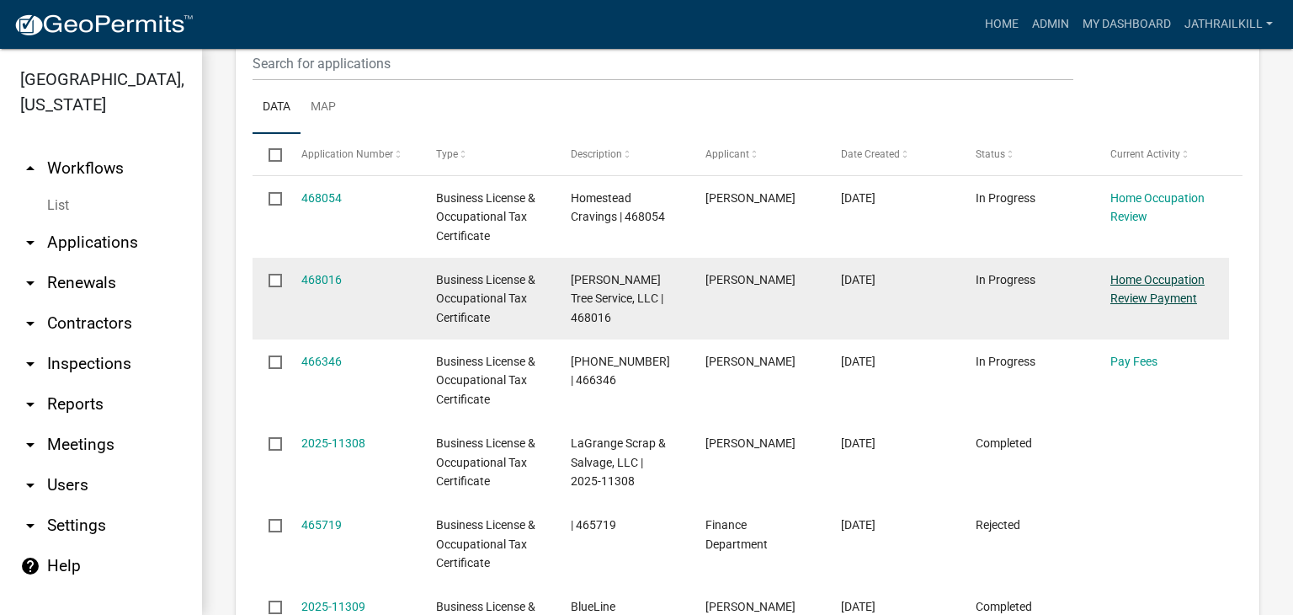
click at [1161, 287] on link "Home Occupation Review Payment" at bounding box center [1158, 289] width 94 height 33
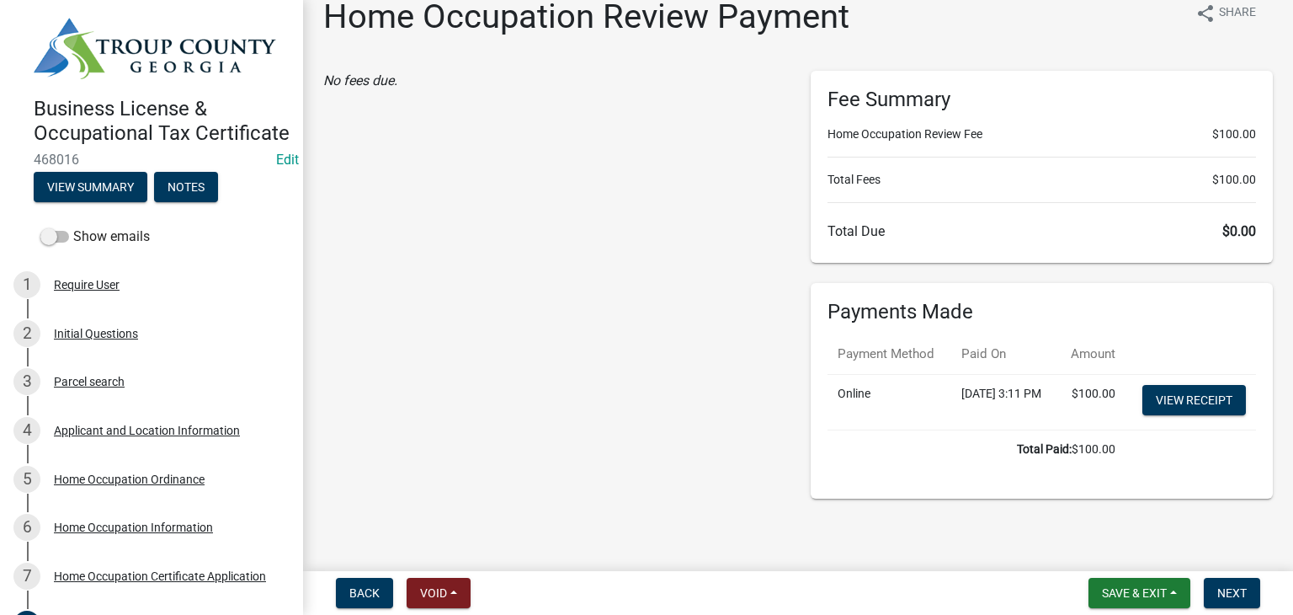
scroll to position [60, 0]
click at [1226, 592] on span "Next" at bounding box center [1232, 592] width 29 height 13
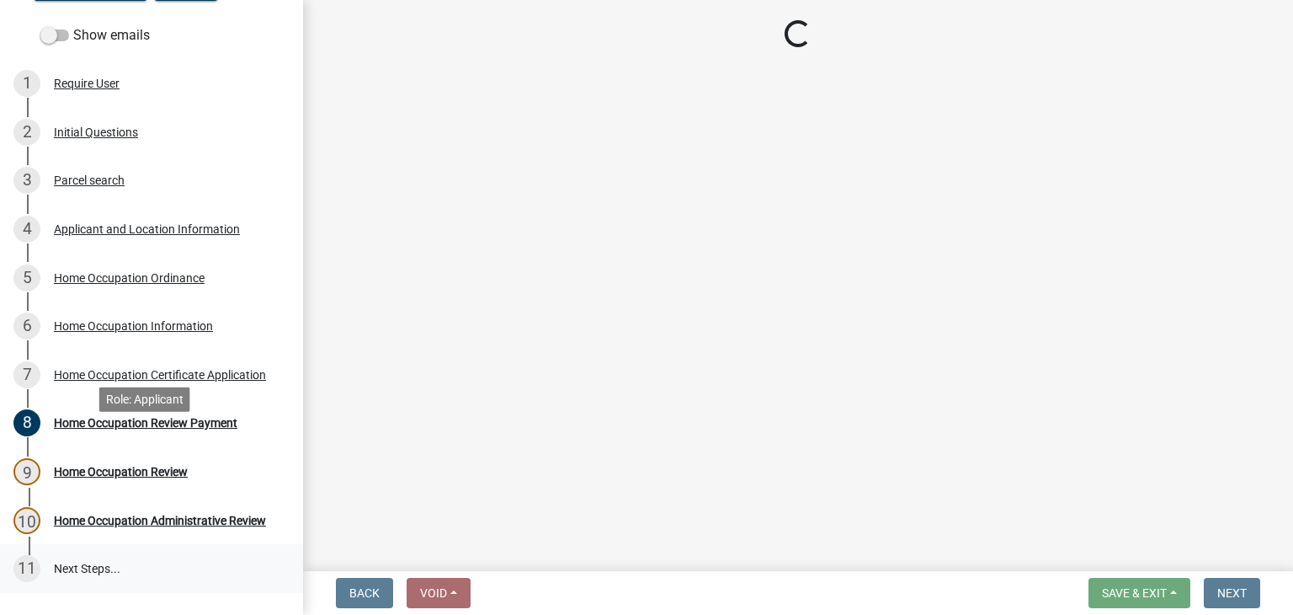
scroll to position [357, 0]
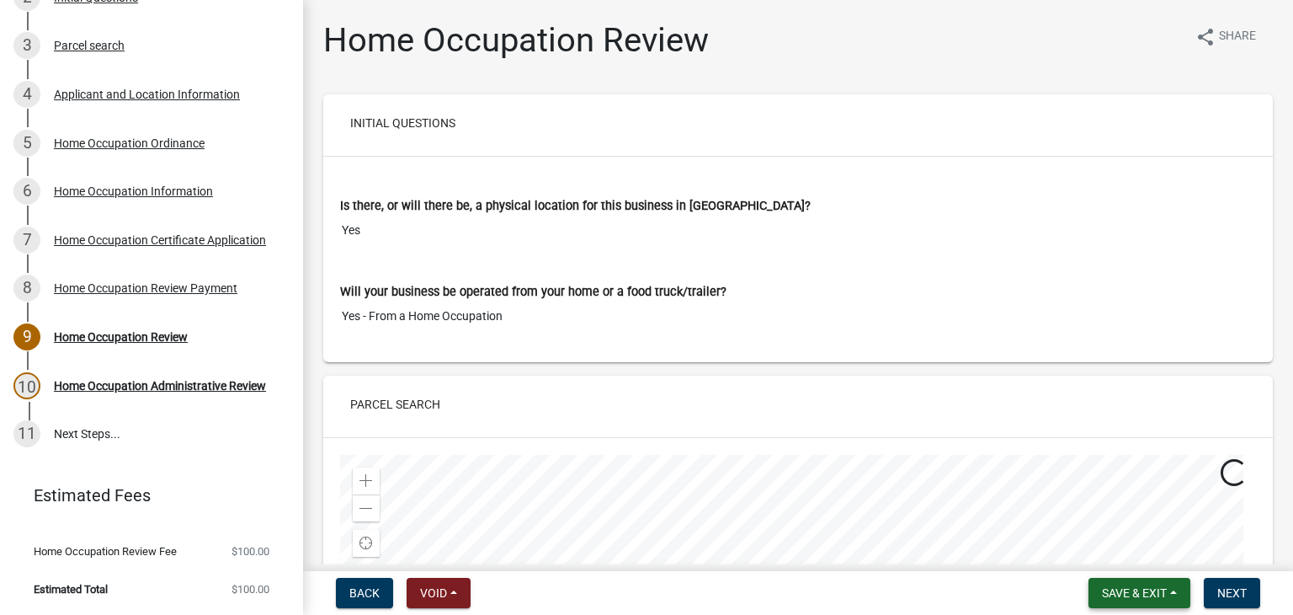
click at [1135, 597] on span "Save & Exit" at bounding box center [1134, 592] width 65 height 13
click at [1118, 553] on button "Save & Exit" at bounding box center [1123, 549] width 135 height 40
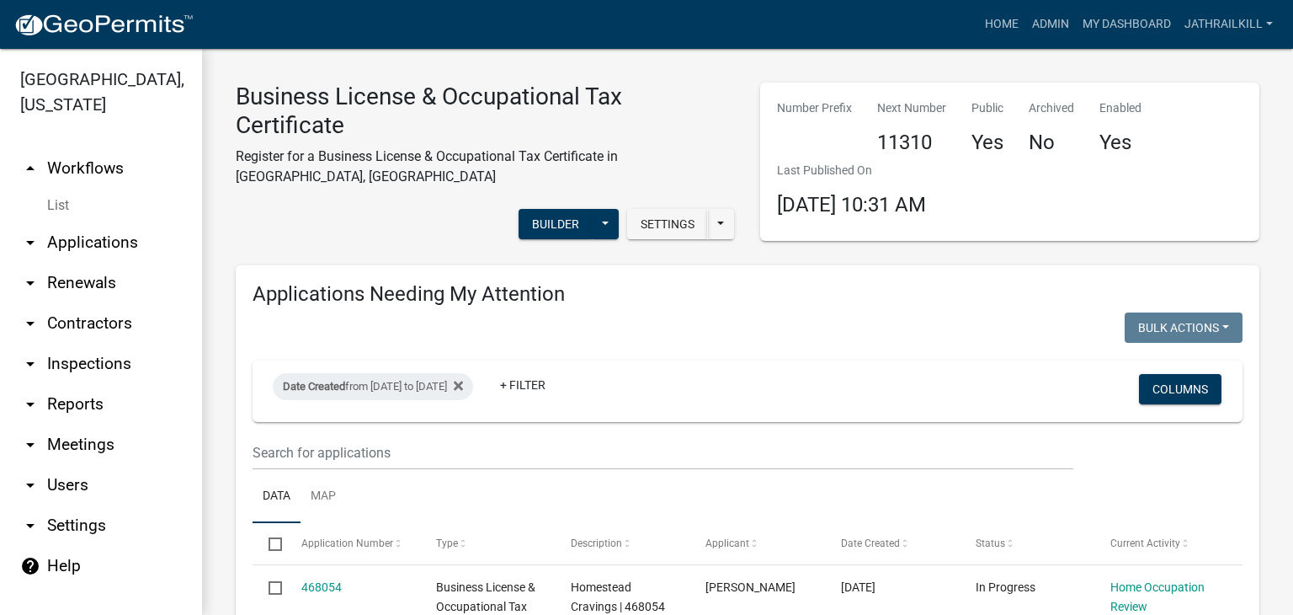
click at [93, 148] on link "arrow_drop_up Workflows" at bounding box center [101, 168] width 202 height 40
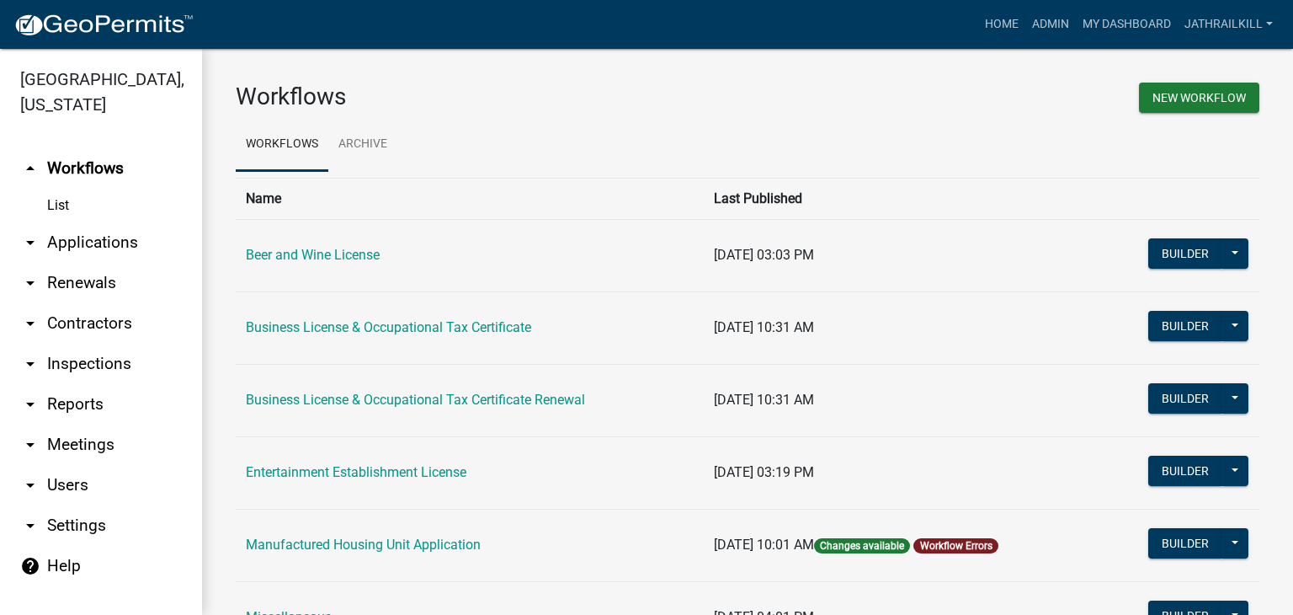
click at [952, 210] on th "Last Published" at bounding box center [902, 198] width 397 height 41
click at [994, 158] on ul "Workflows Archive" at bounding box center [748, 144] width 1024 height 53
click at [111, 222] on link "arrow_drop_down Applications" at bounding box center [101, 242] width 202 height 40
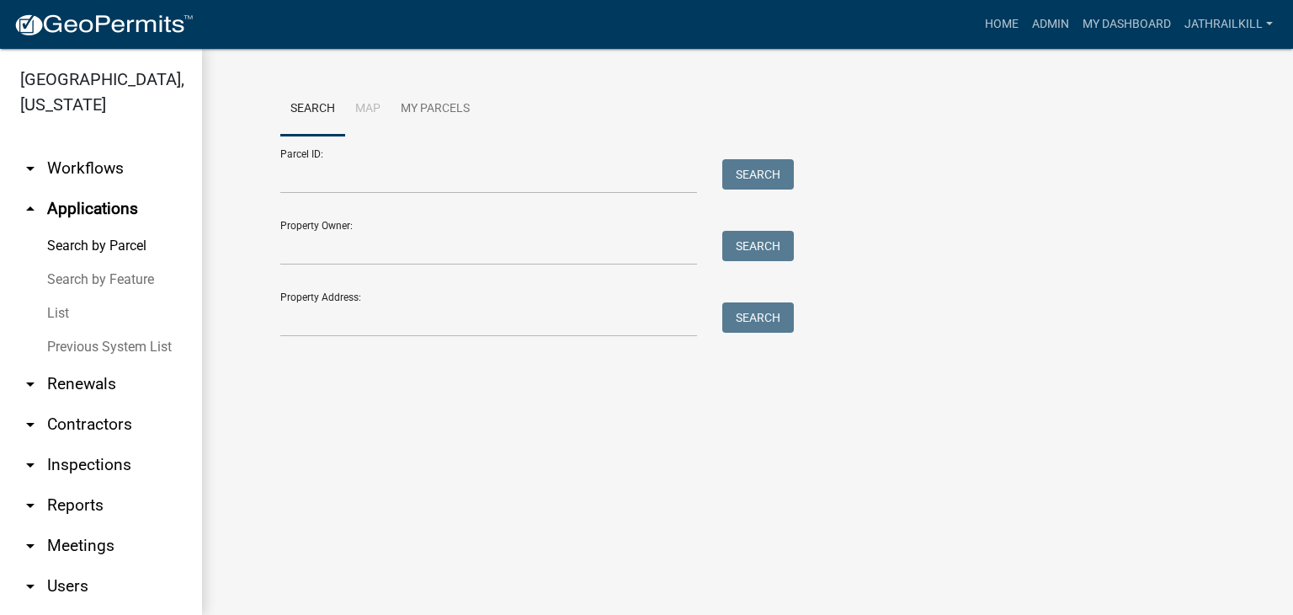
click at [94, 163] on link "arrow_drop_down Workflows" at bounding box center [101, 168] width 202 height 40
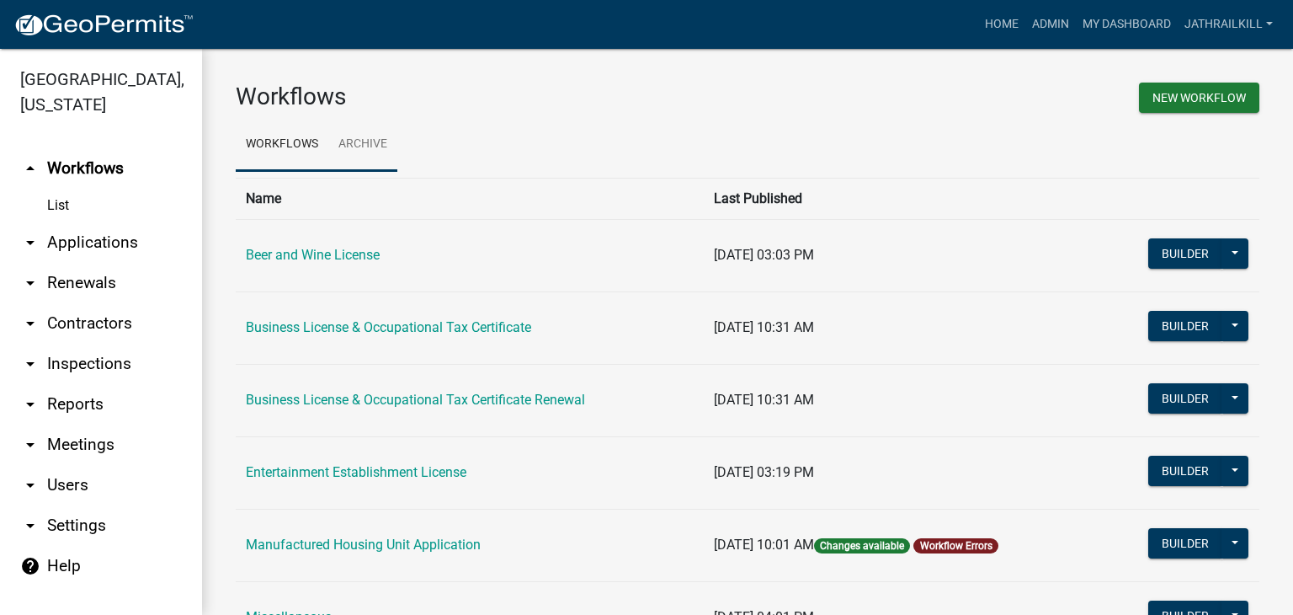
click at [340, 138] on link "Archive" at bounding box center [362, 145] width 69 height 54
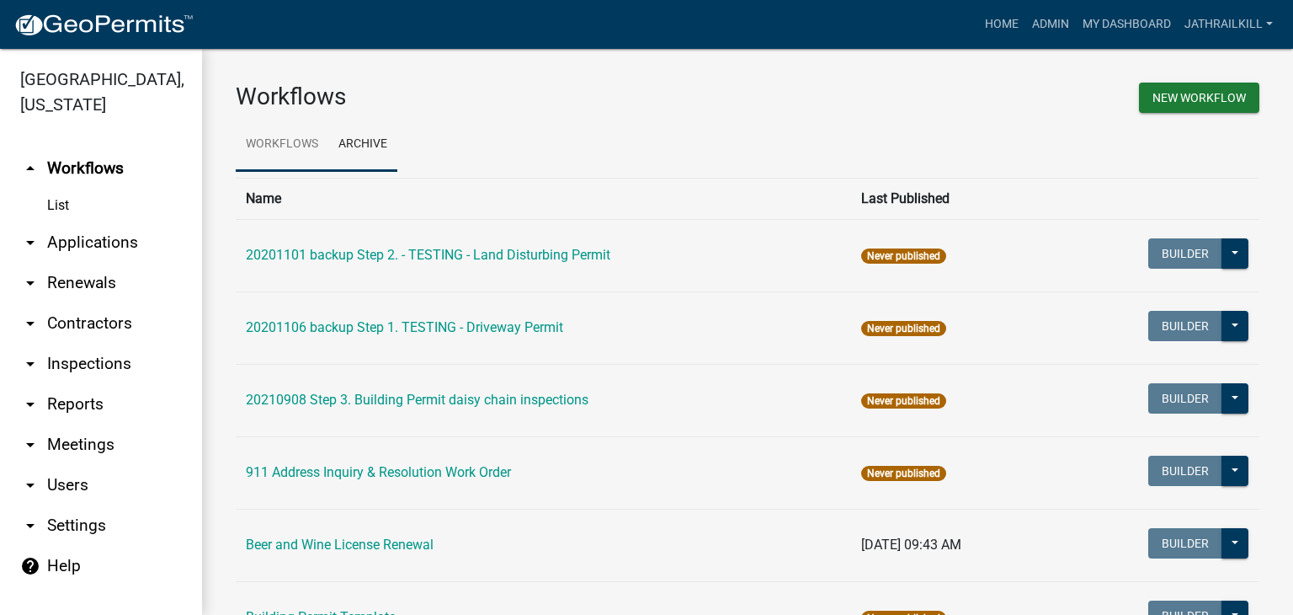
click at [282, 142] on link "Workflows" at bounding box center [282, 145] width 93 height 54
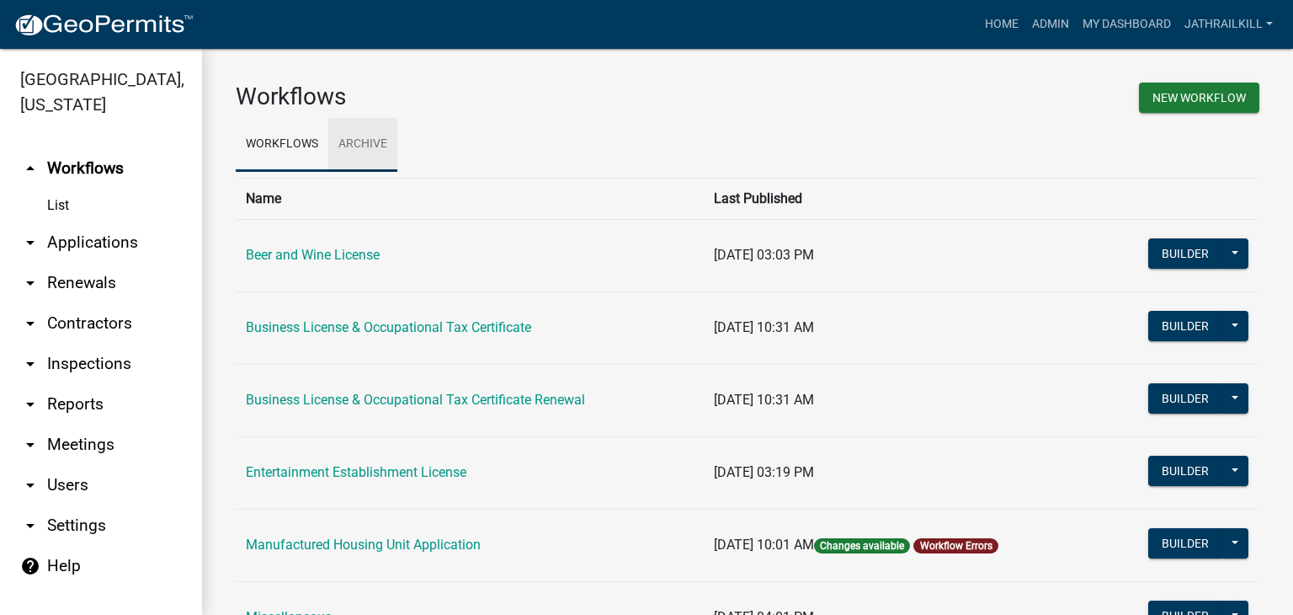
click at [391, 144] on link "Archive" at bounding box center [362, 145] width 69 height 54
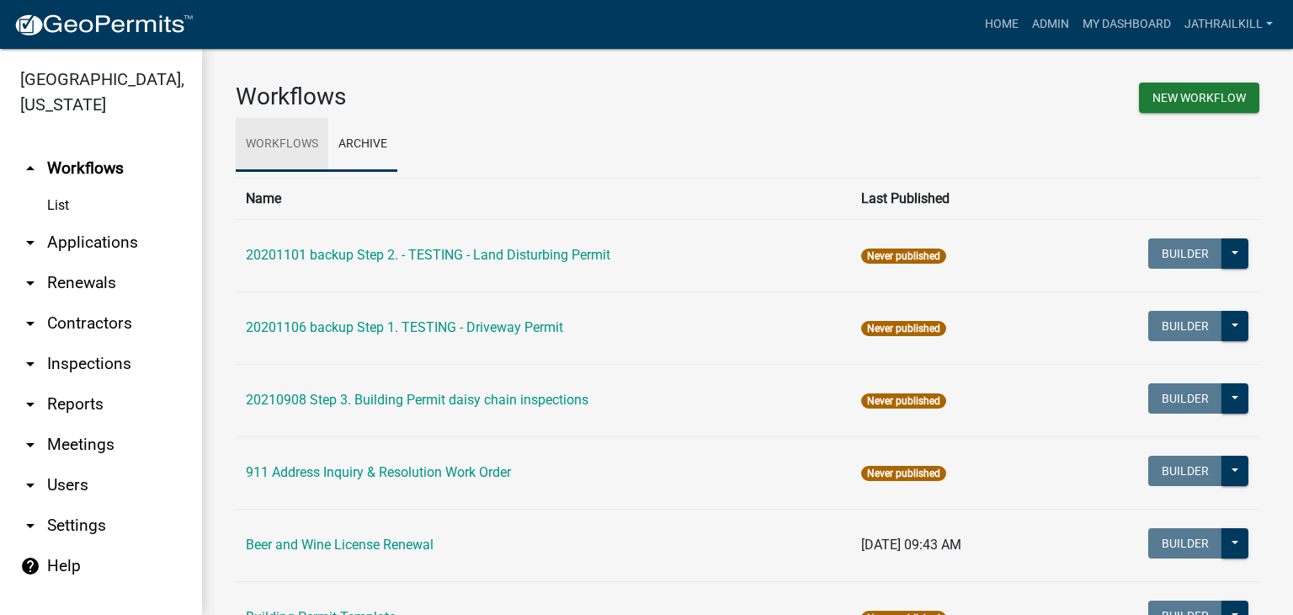
click at [317, 139] on link "Workflows" at bounding box center [282, 145] width 93 height 54
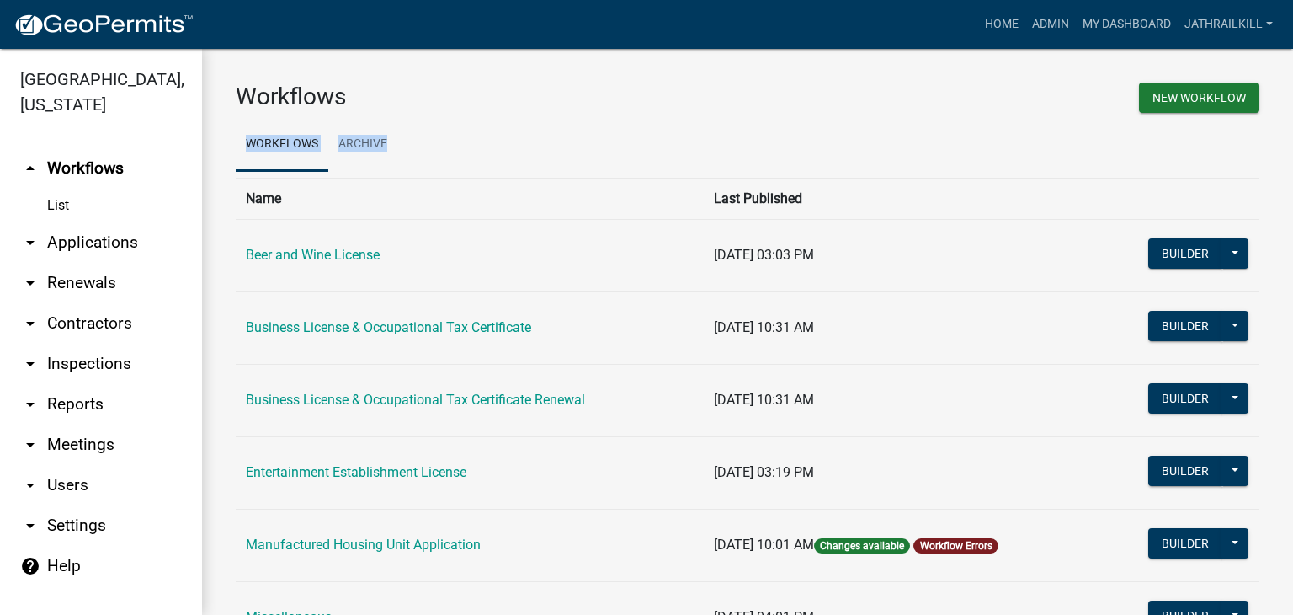
click at [637, 125] on ul "Workflows Archive" at bounding box center [748, 144] width 1024 height 53
click at [458, 142] on ul "Workflows Archive" at bounding box center [748, 144] width 1024 height 53
click at [377, 157] on link "Archive" at bounding box center [362, 145] width 69 height 54
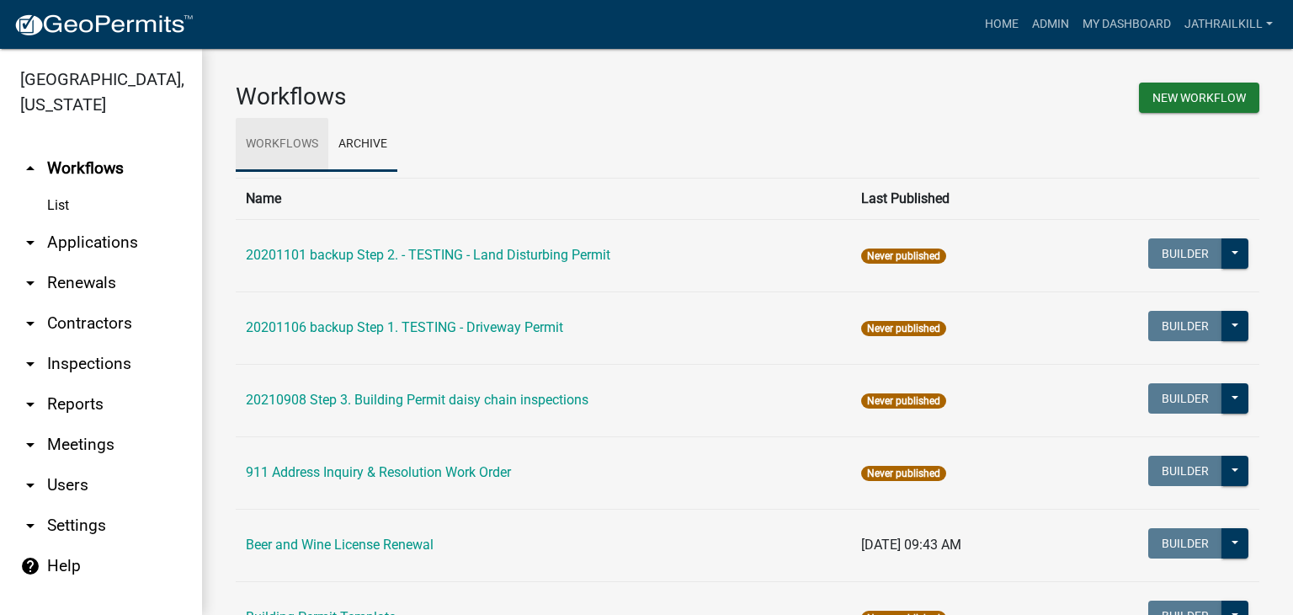
click at [257, 141] on link "Workflows" at bounding box center [282, 145] width 93 height 54
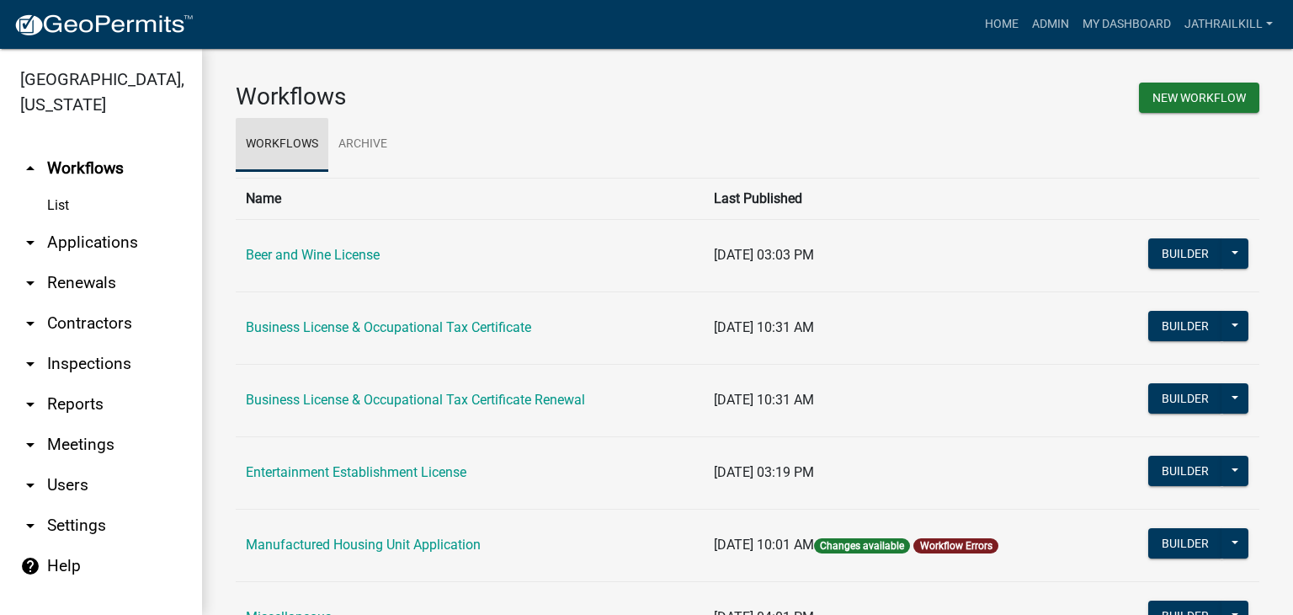
click at [295, 143] on link "Workflows" at bounding box center [282, 145] width 93 height 54
click at [340, 142] on link "Archive" at bounding box center [362, 145] width 69 height 54
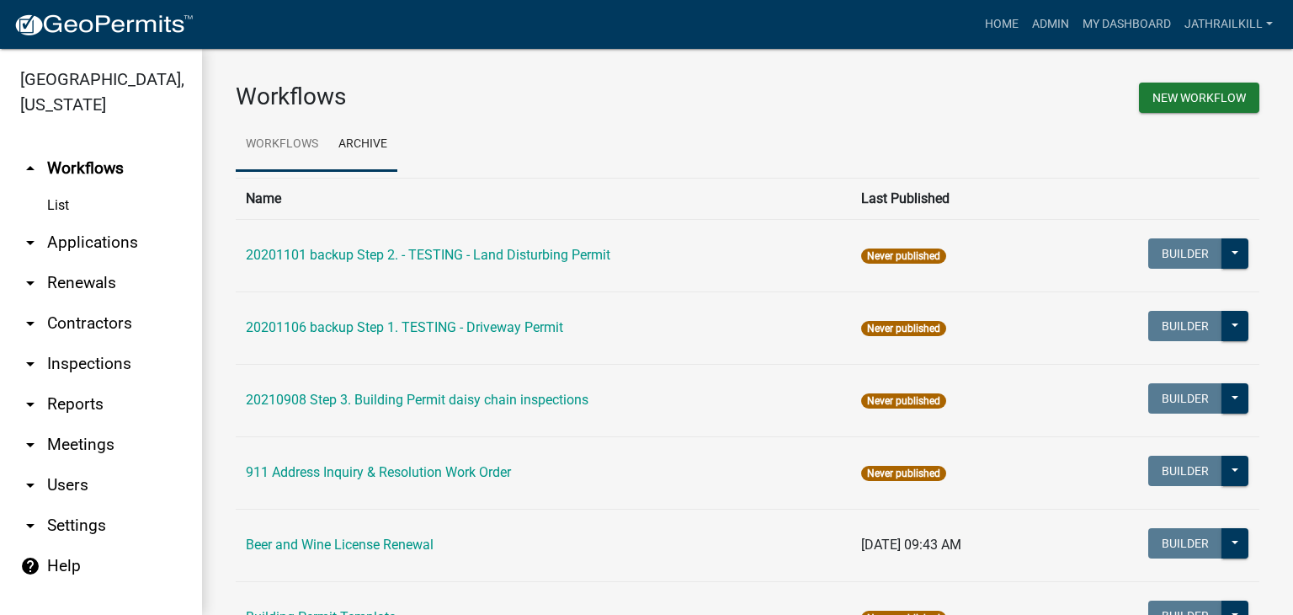
click at [303, 140] on link "Workflows" at bounding box center [282, 145] width 93 height 54
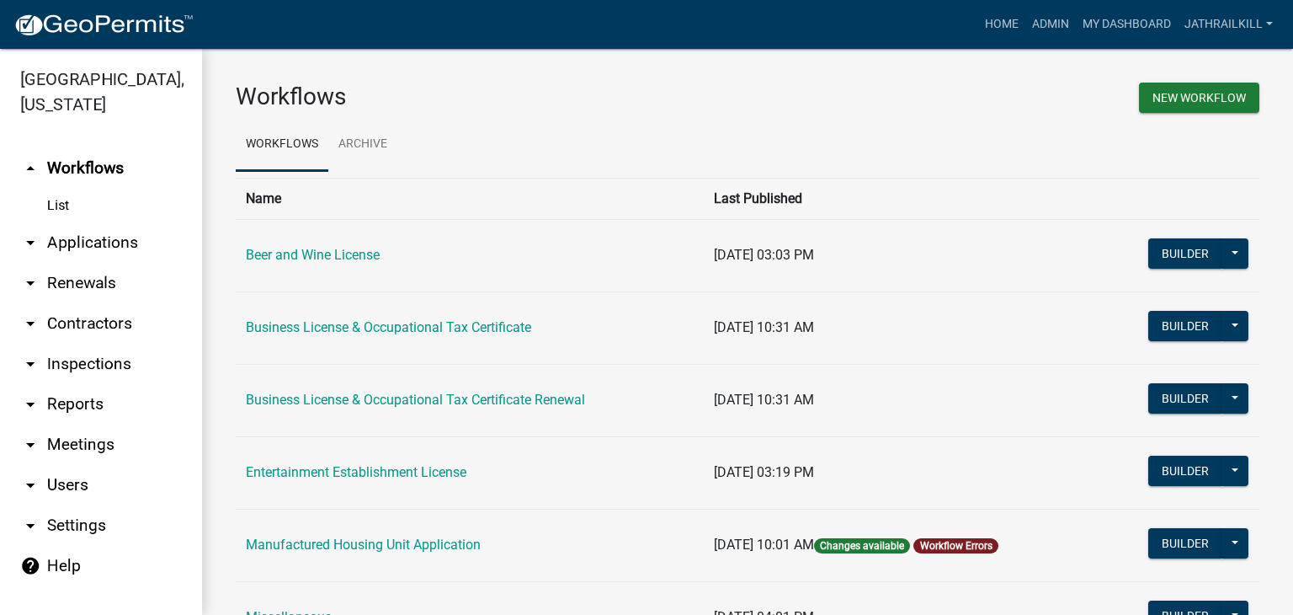
click at [73, 222] on link "arrow_drop_down Applications" at bounding box center [101, 242] width 202 height 40
